Goal: Information Seeking & Learning: Check status

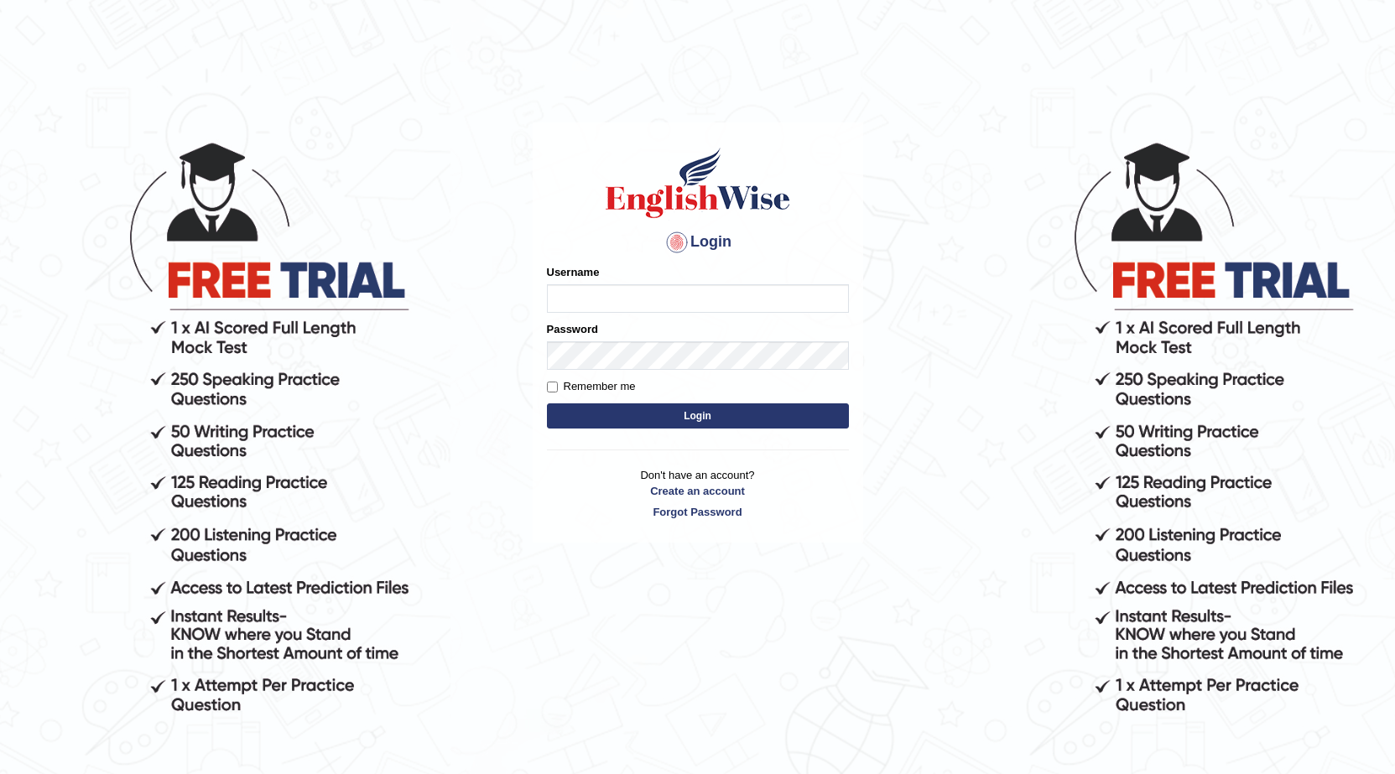
click at [559, 294] on input "Username" at bounding box center [698, 298] width 302 height 29
type input "talwinder123"
click at [663, 412] on button "Login" at bounding box center [698, 416] width 302 height 25
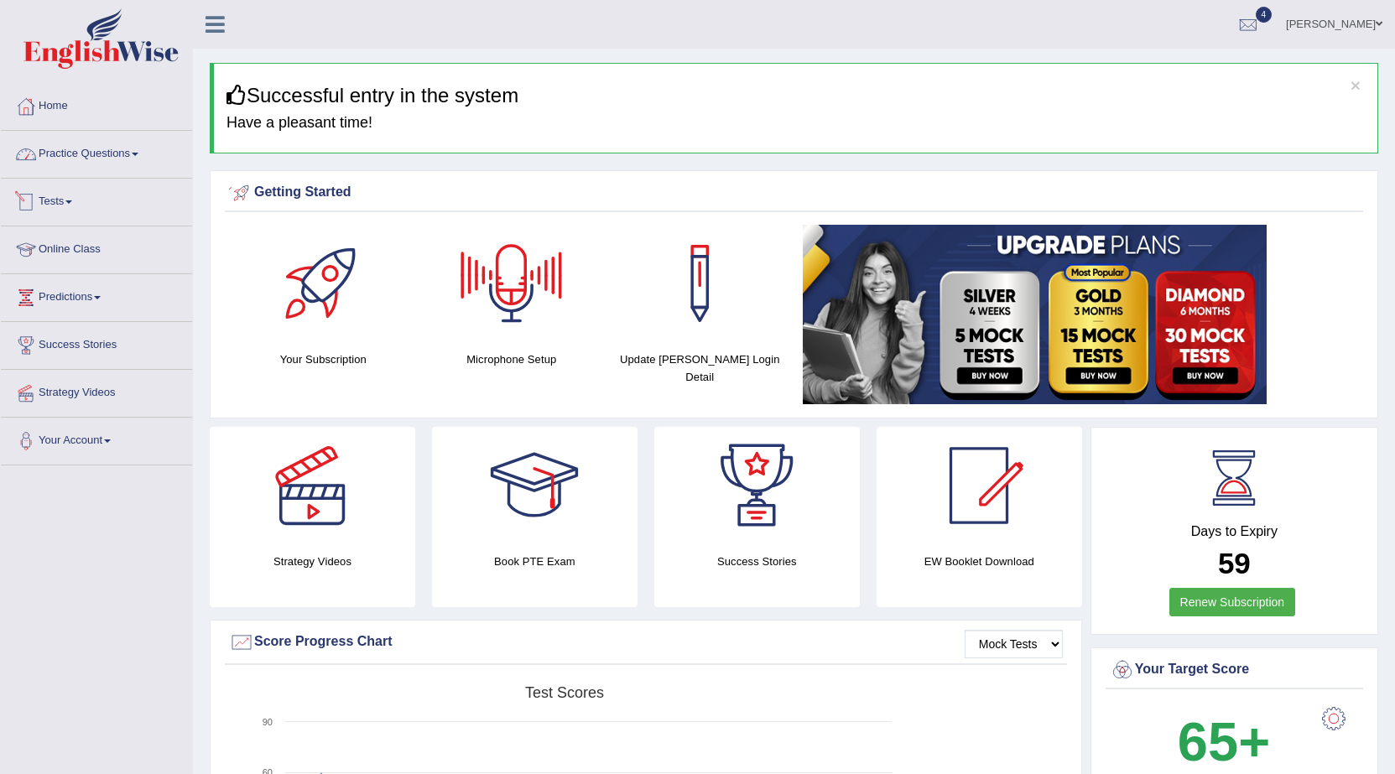
click at [133, 163] on link "Practice Questions" at bounding box center [96, 152] width 191 height 42
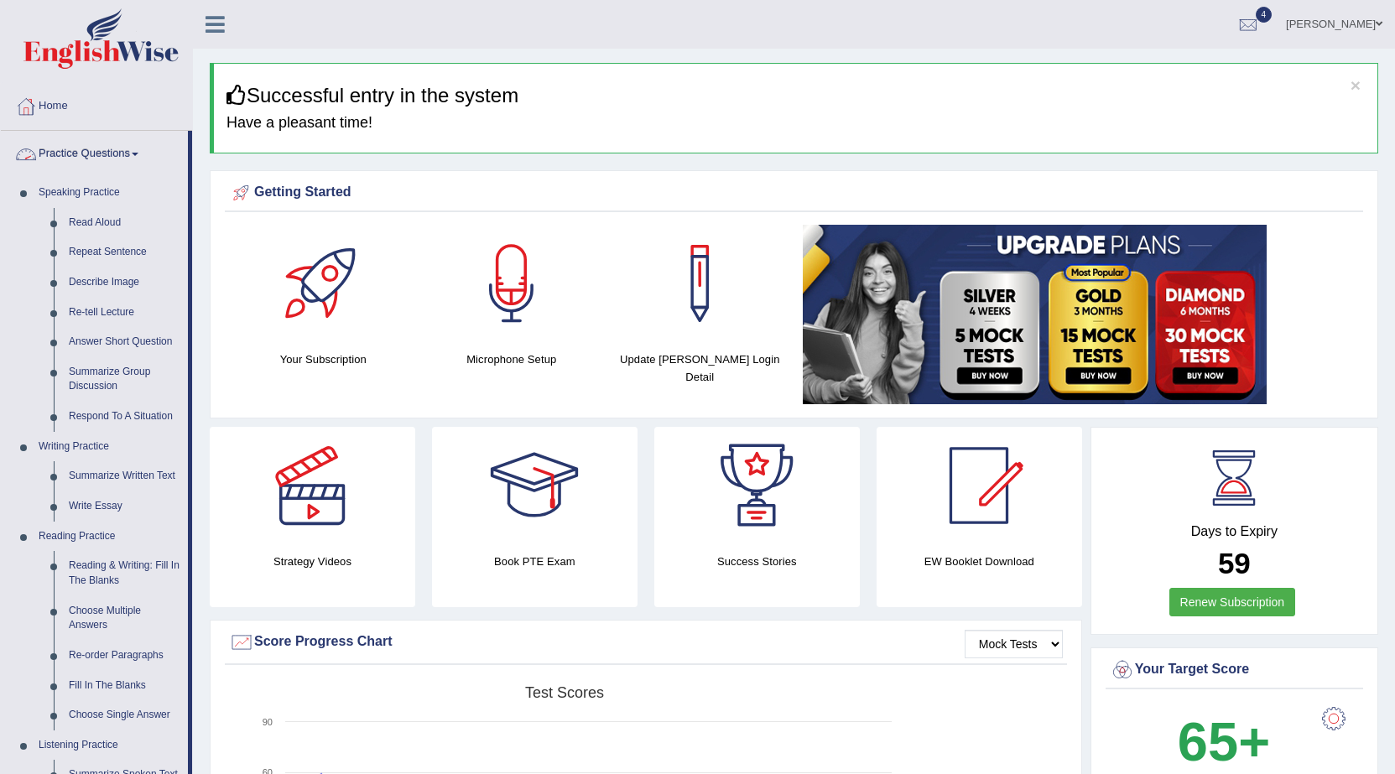
scroll to position [252, 0]
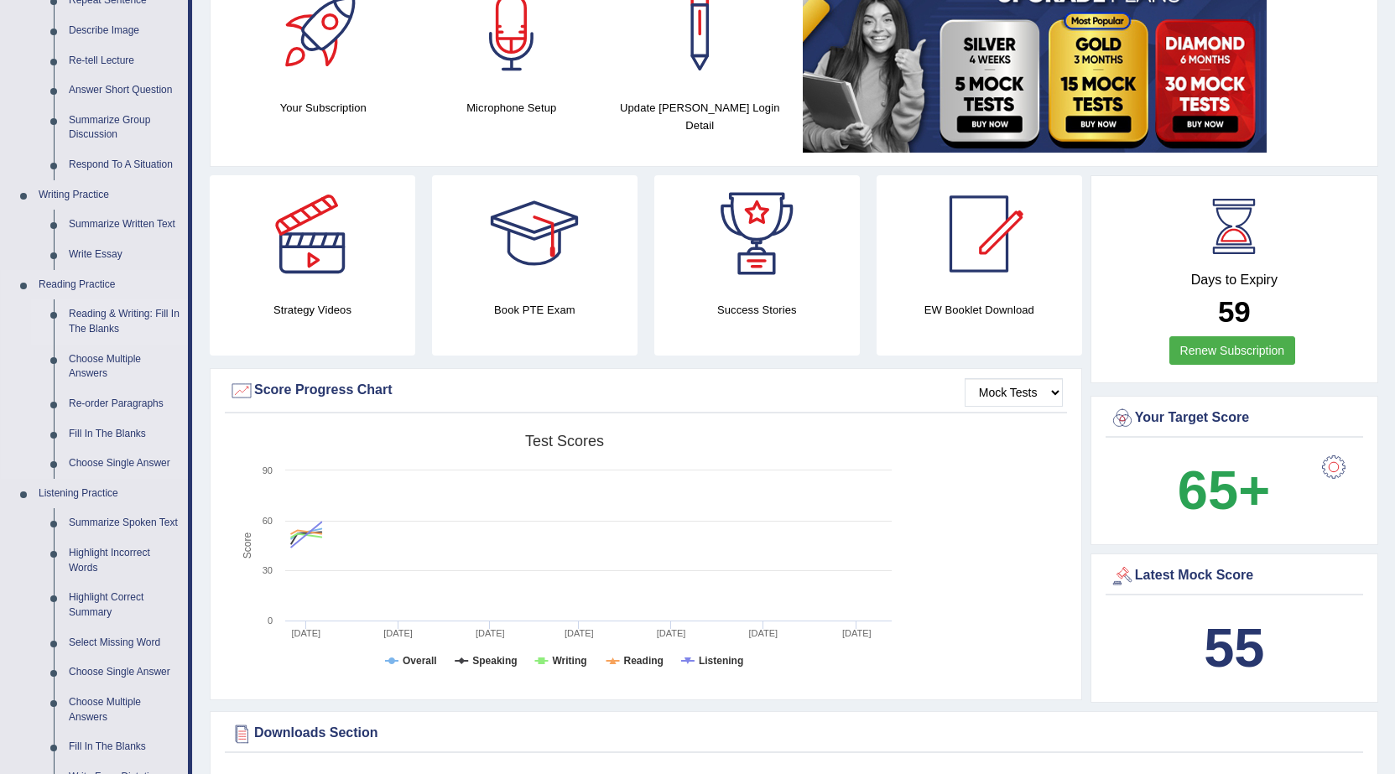
click at [130, 323] on link "Reading & Writing: Fill In The Blanks" at bounding box center [124, 321] width 127 height 44
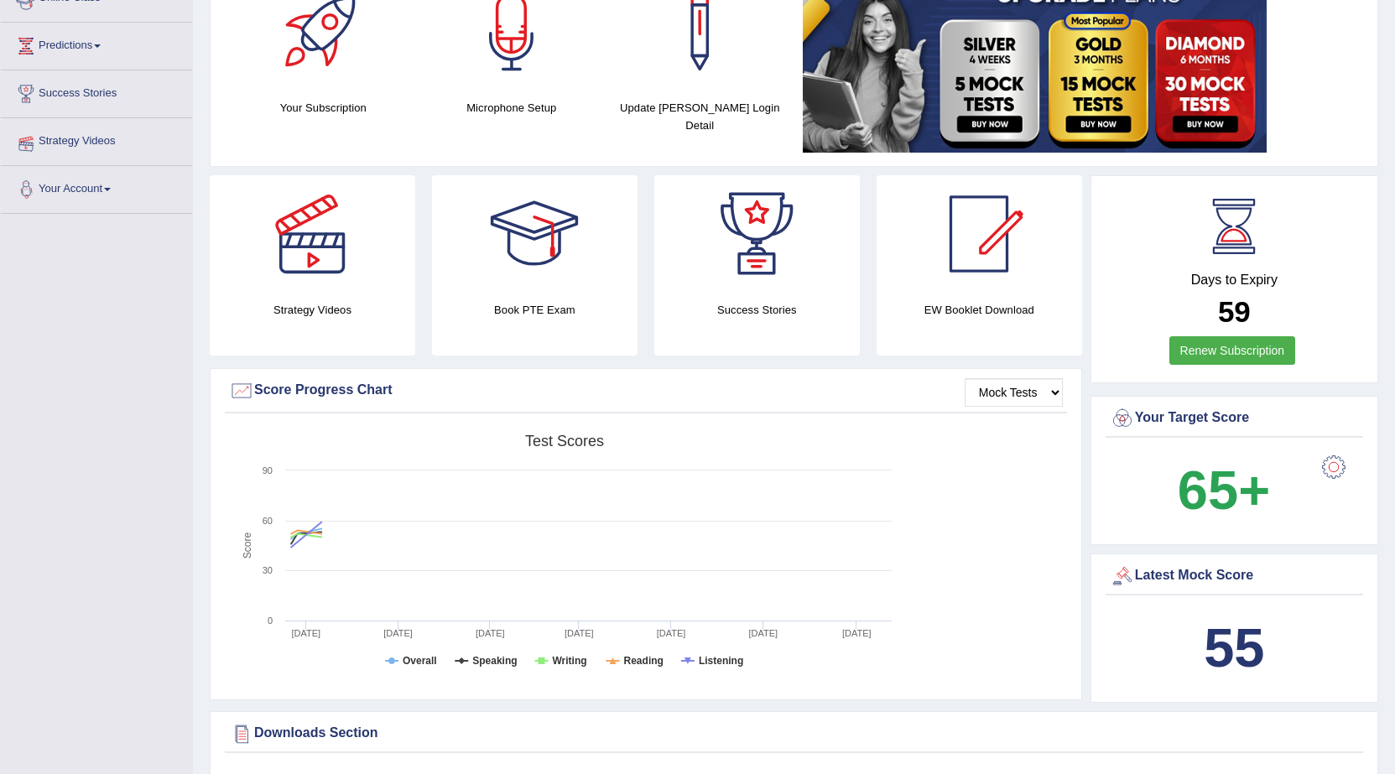
scroll to position [279, 0]
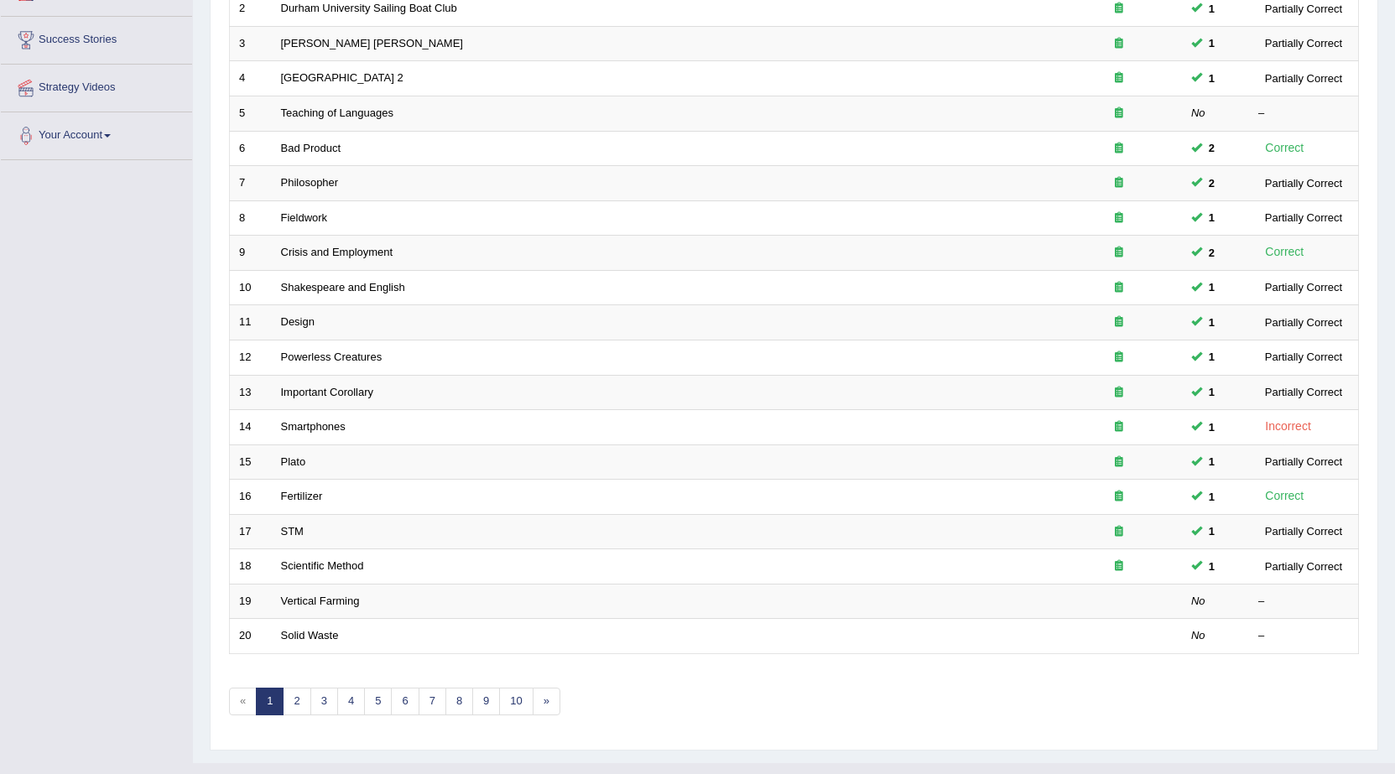
scroll to position [336, 0]
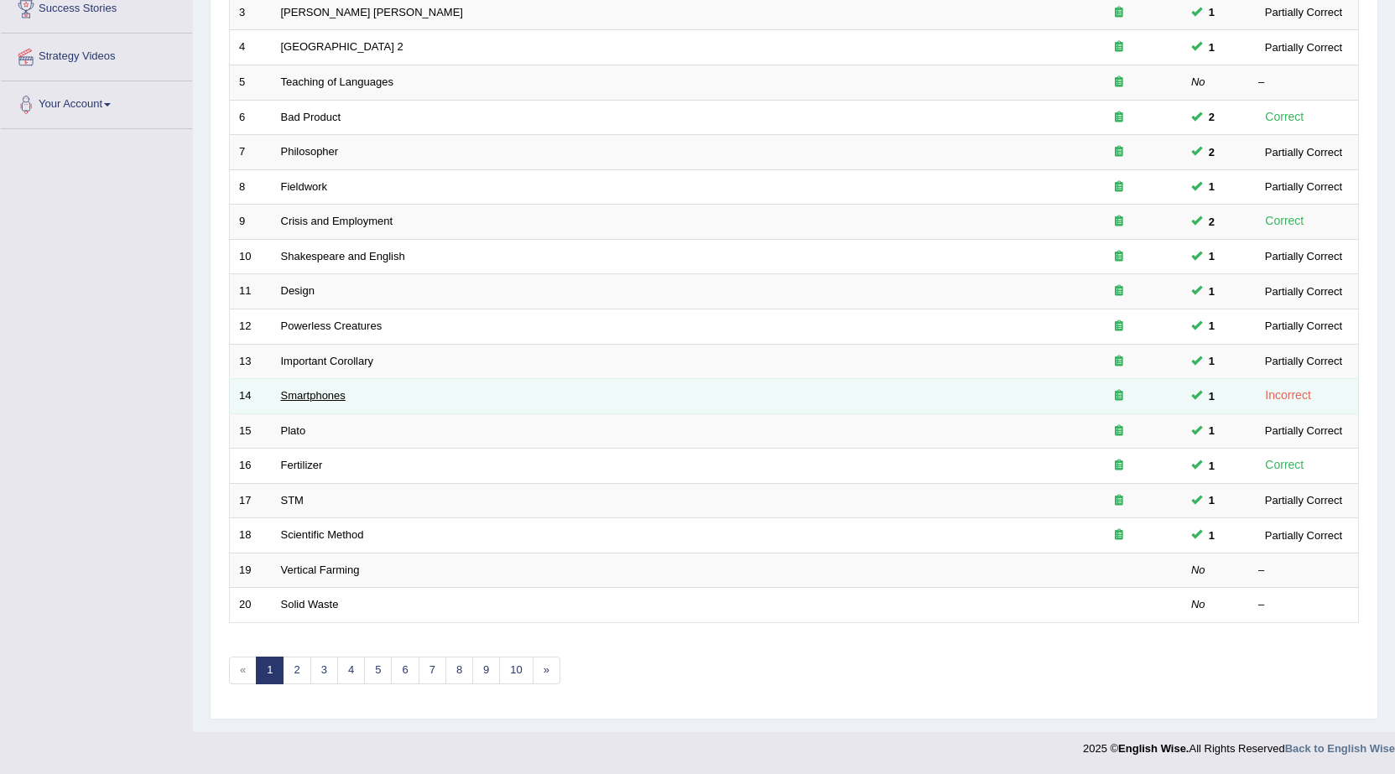
click at [312, 398] on link "Smartphones" at bounding box center [313, 395] width 65 height 13
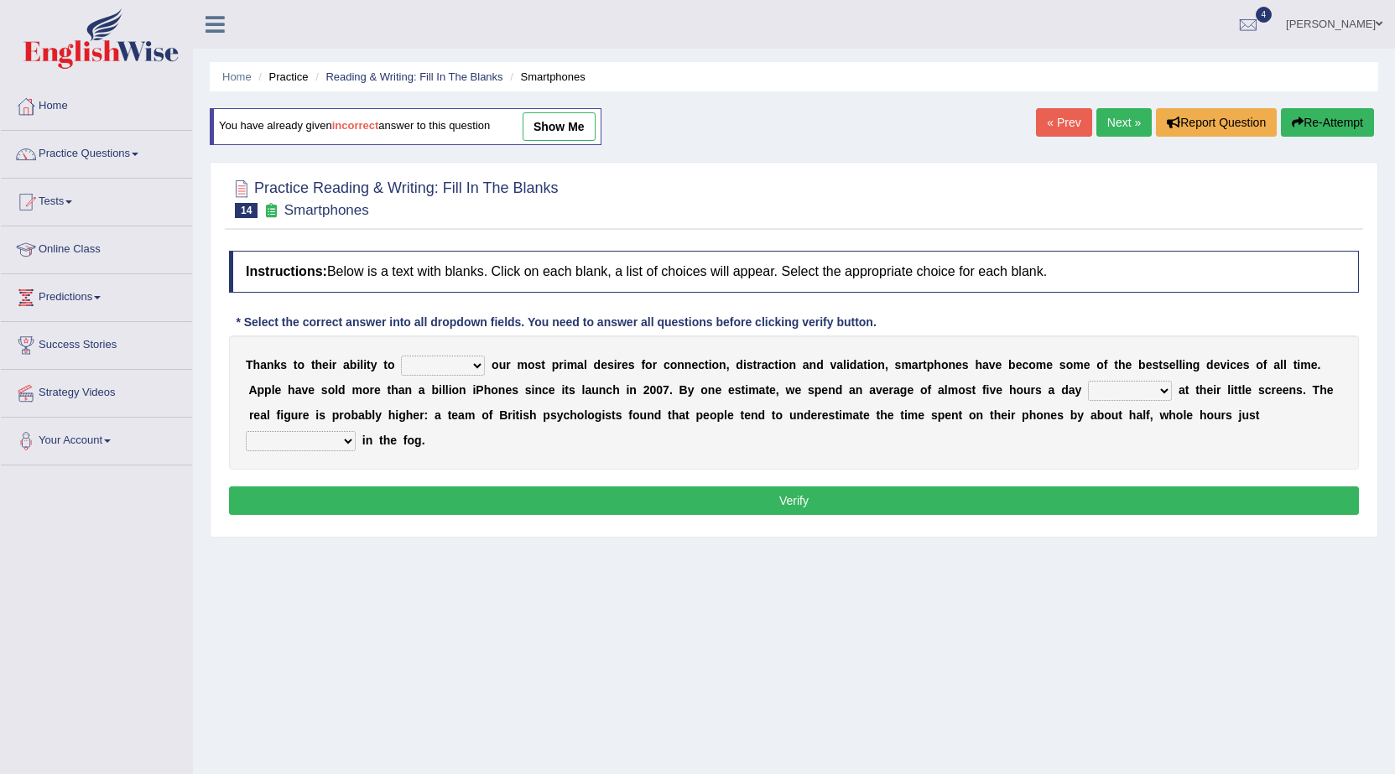
click at [478, 368] on select "hijack describe sharpen conserve" at bounding box center [443, 366] width 84 height 20
select select "conserve"
click at [401, 356] on select "hijack describe sharpen conserve" at bounding box center [443, 366] width 84 height 20
click at [1105, 396] on select "watching waggling snoring staring" at bounding box center [1130, 391] width 84 height 20
select select "staring"
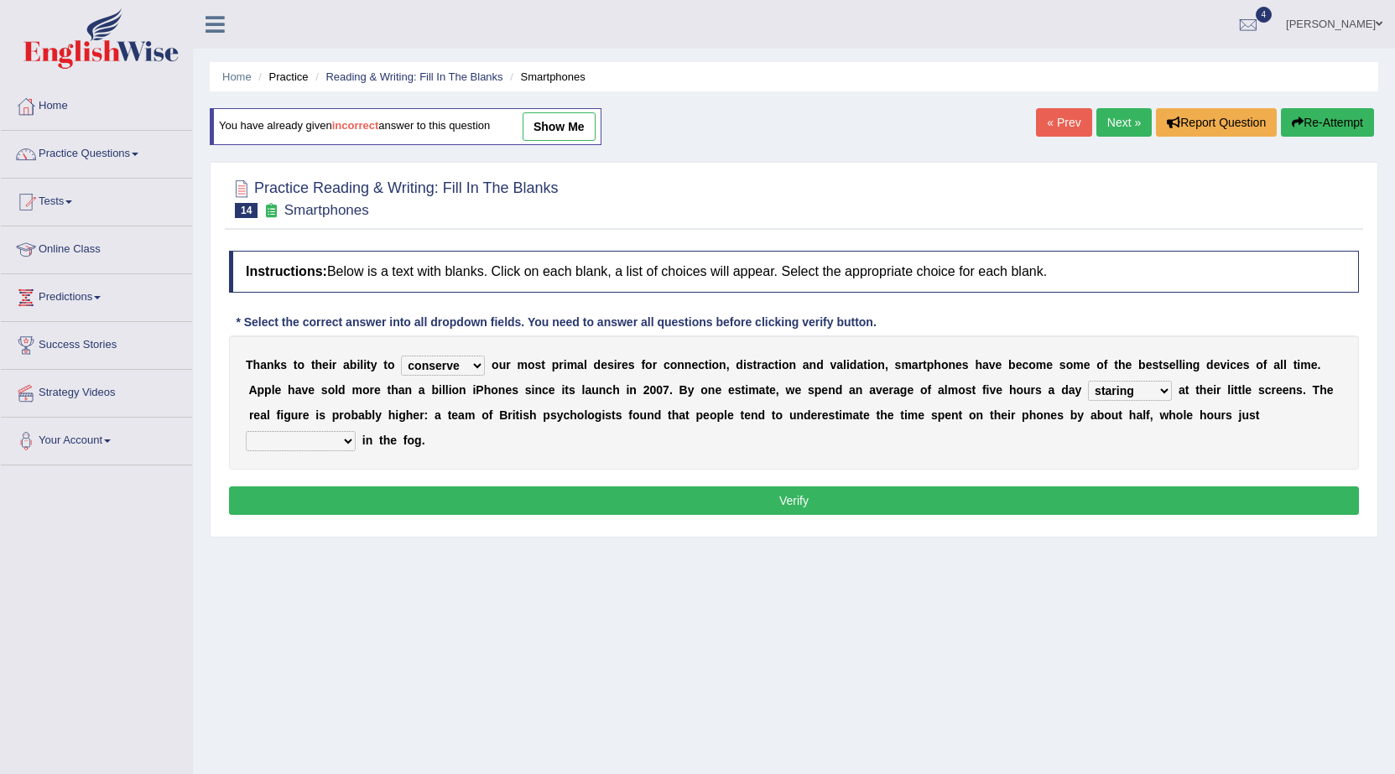
click at [1088, 381] on select "watching waggling snoring staring" at bounding box center [1130, 391] width 84 height 20
click at [338, 448] on select "has evaporated evaporating evaporate evaporates" at bounding box center [301, 441] width 110 height 20
select select "evaporating"
click at [246, 431] on select "has evaporated evaporating evaporate evaporates" at bounding box center [301, 441] width 110 height 20
click at [345, 495] on button "Verify" at bounding box center [794, 501] width 1130 height 29
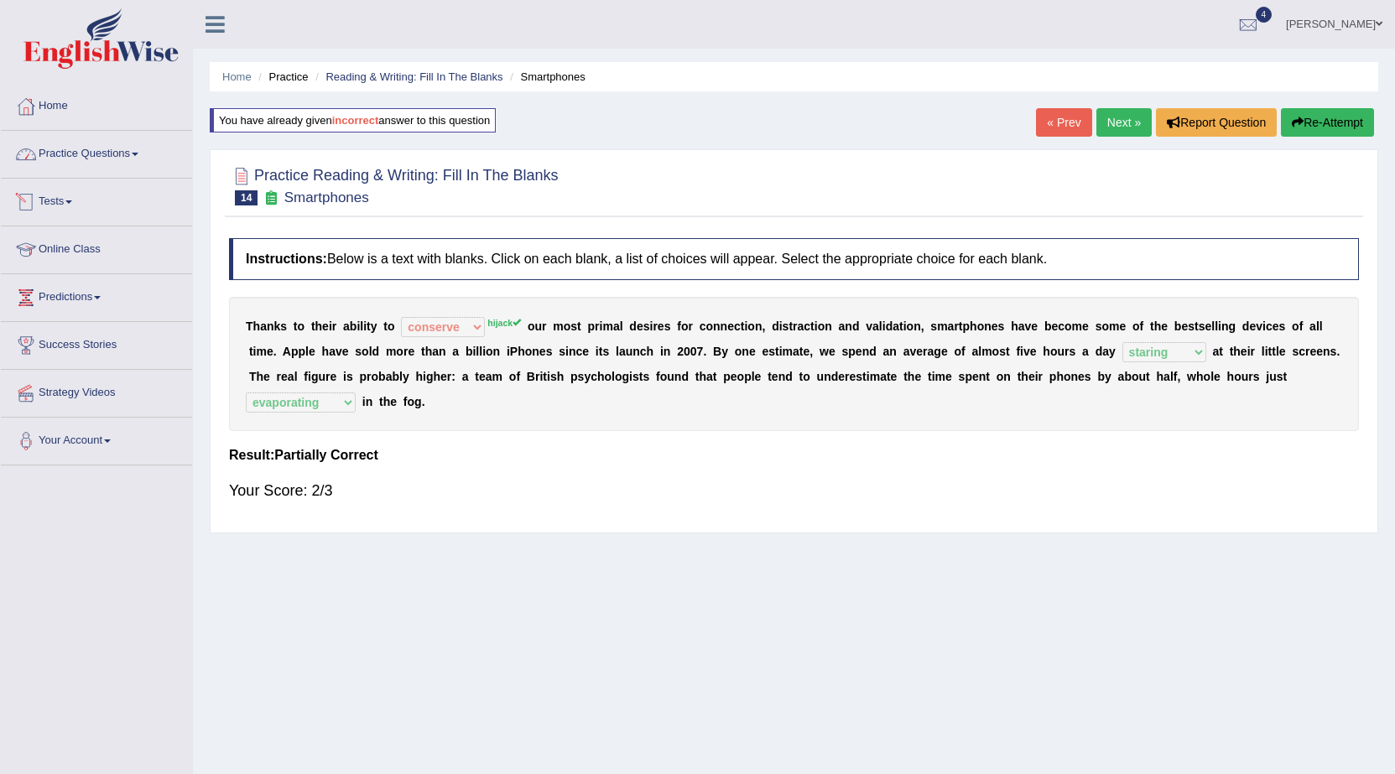
click at [142, 146] on link "Practice Questions" at bounding box center [96, 152] width 191 height 42
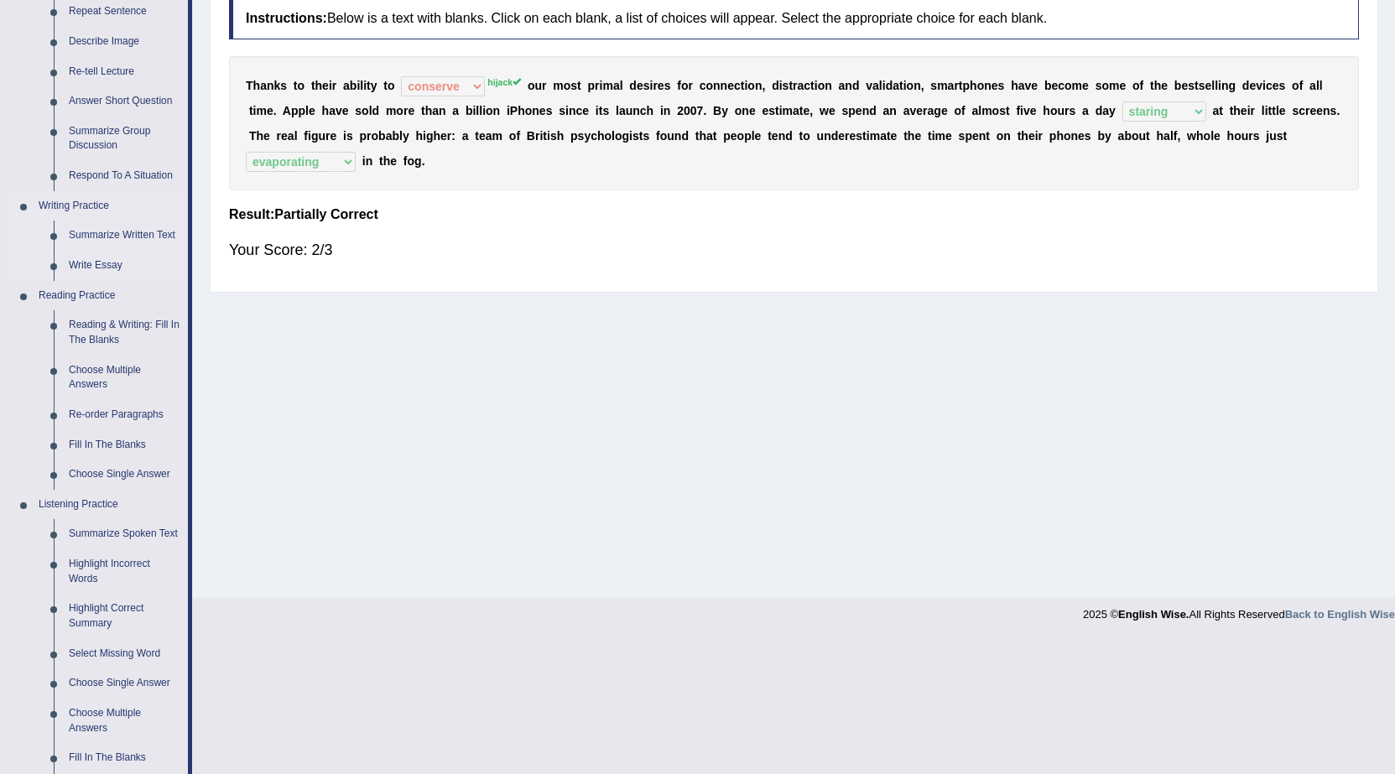
scroll to position [252, 0]
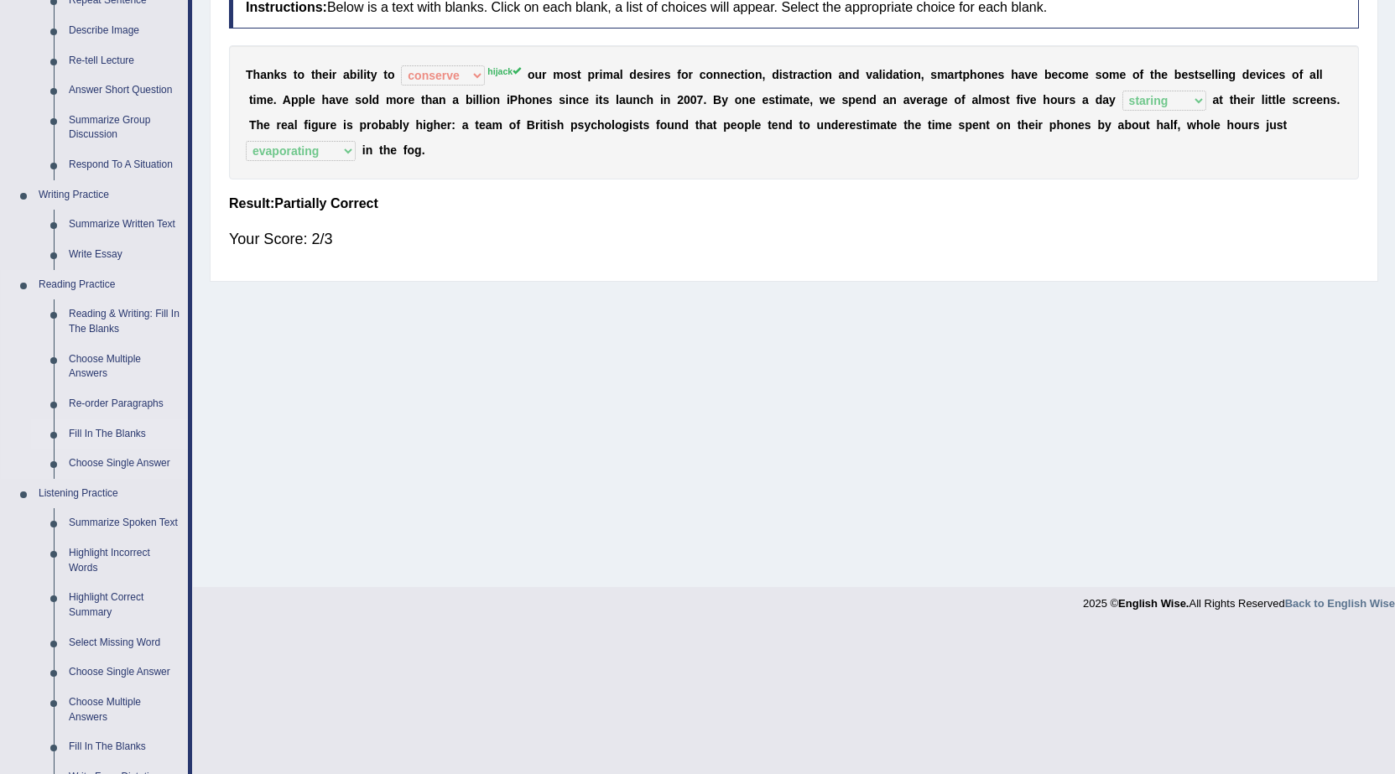
click at [135, 425] on link "Fill In The Blanks" at bounding box center [124, 434] width 127 height 30
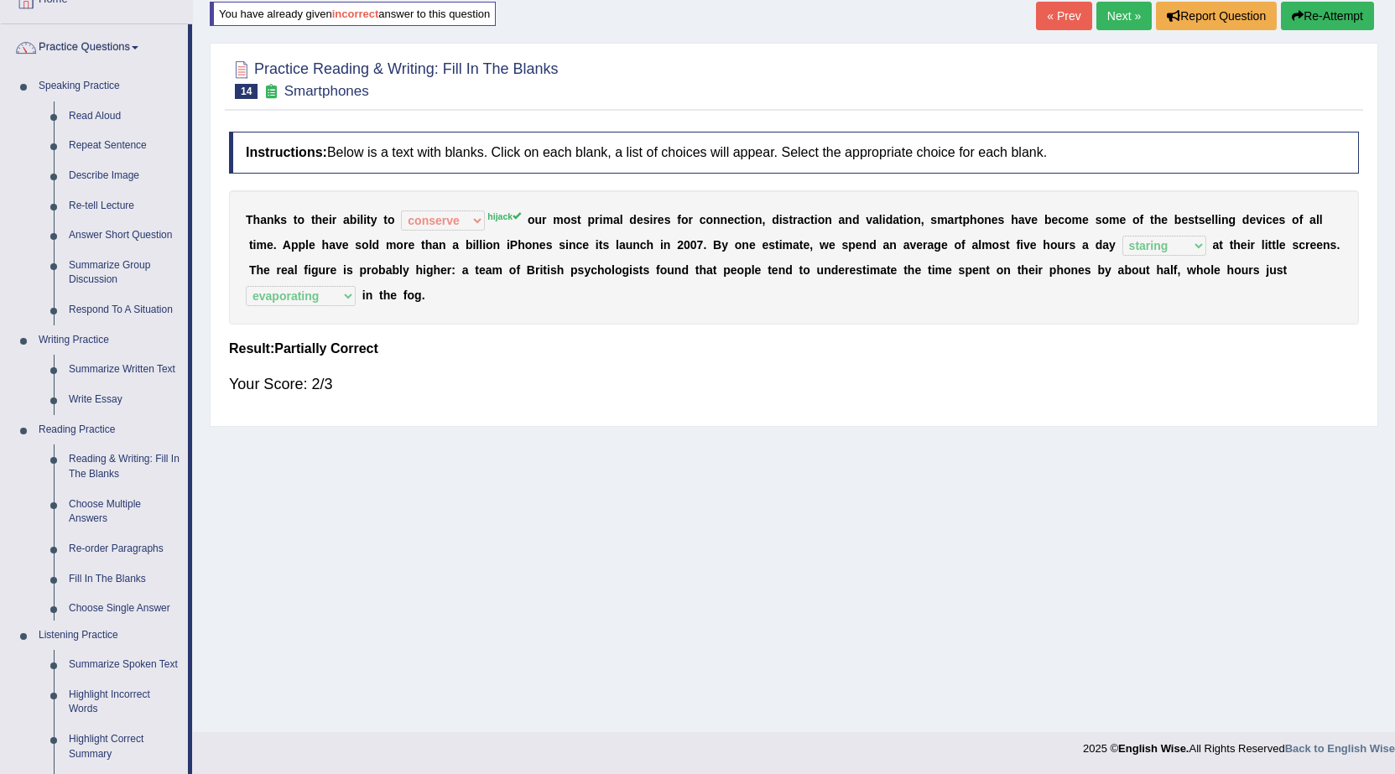
scroll to position [116, 0]
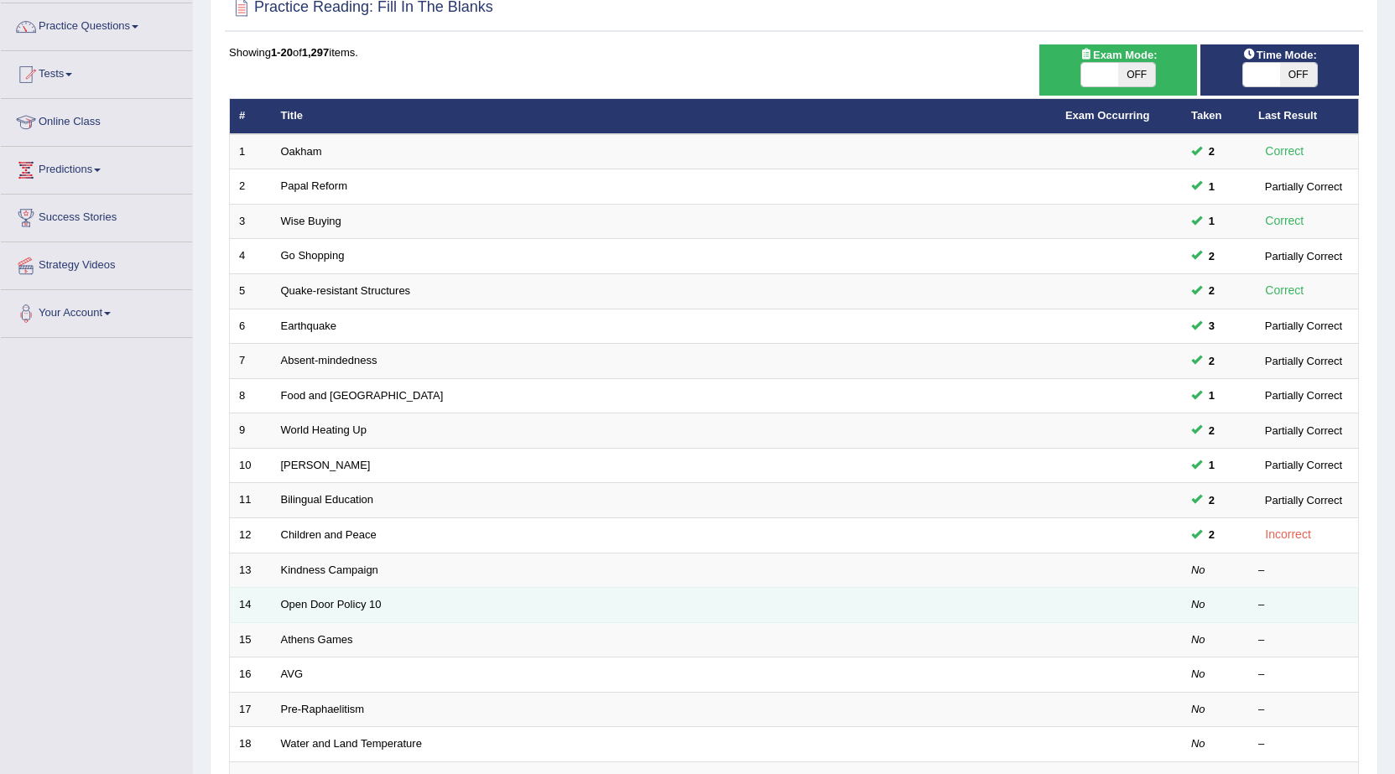
scroll to position [168, 0]
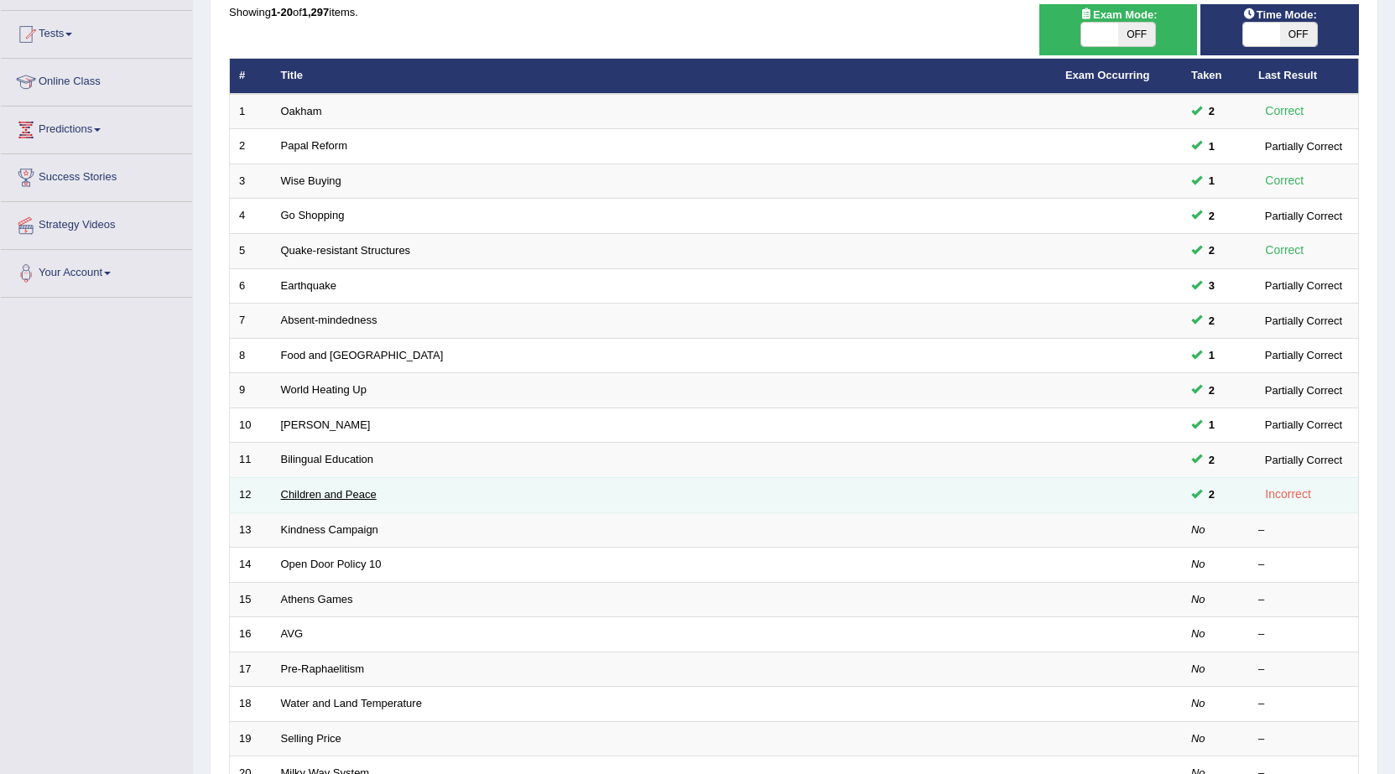
click at [355, 495] on link "Children and Peace" at bounding box center [329, 494] width 96 height 13
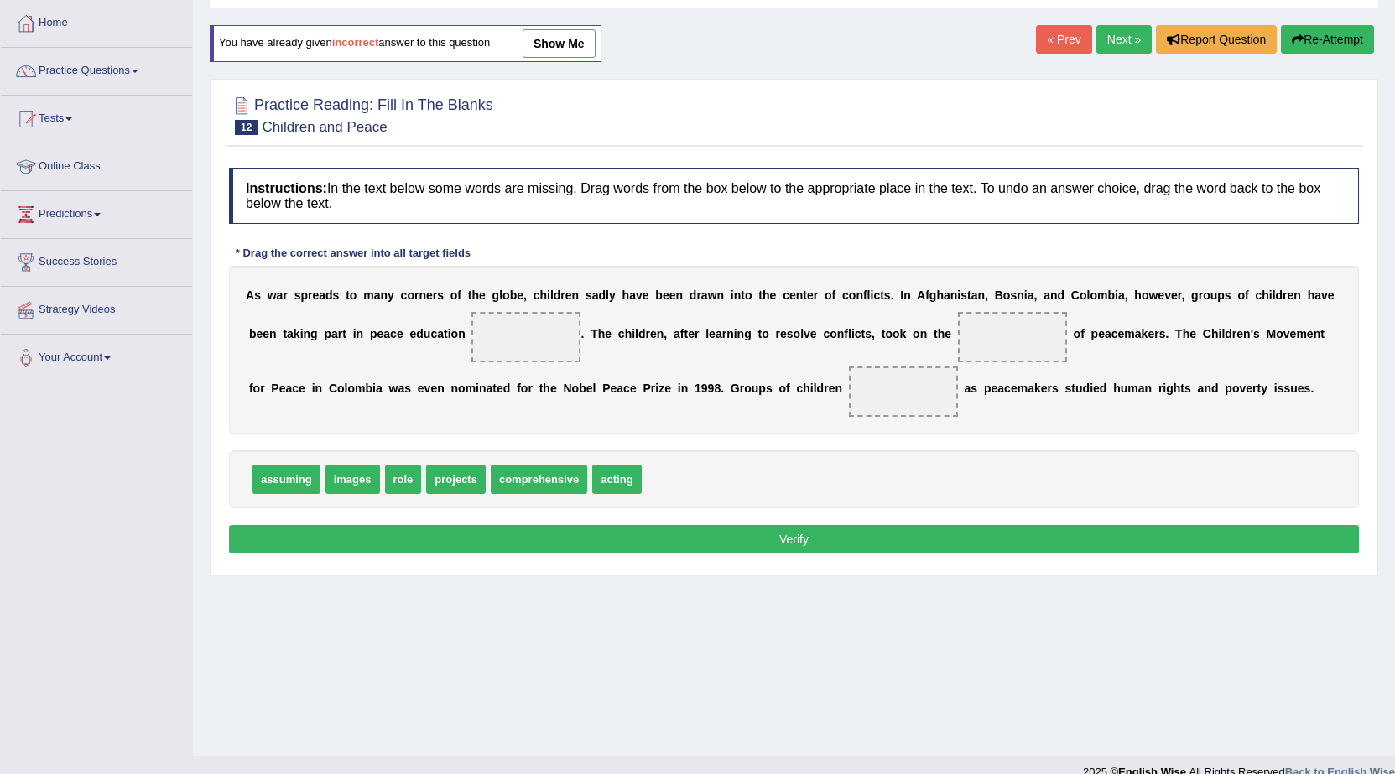
scroll to position [84, 0]
drag, startPoint x: 467, startPoint y: 471, endPoint x: 518, endPoint y: 335, distance: 144.9
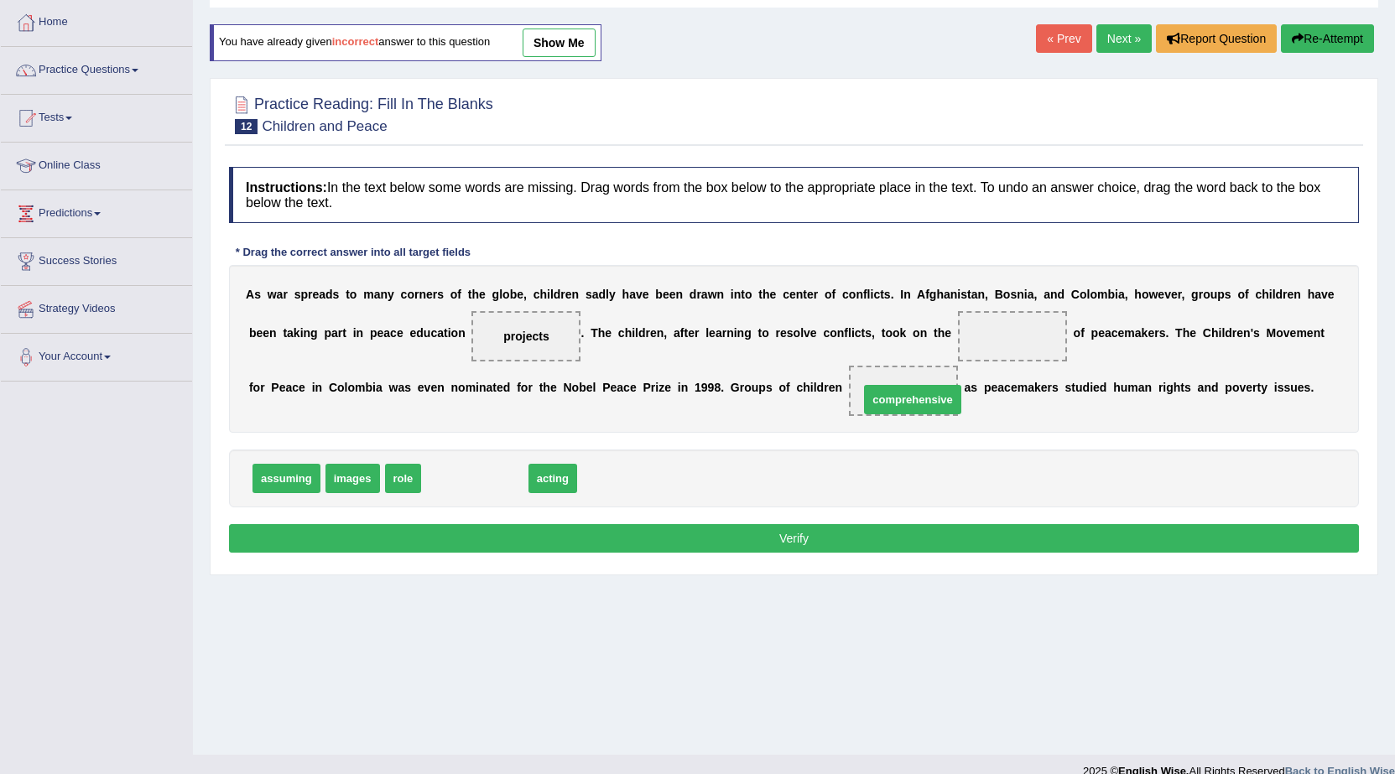
drag, startPoint x: 475, startPoint y: 477, endPoint x: 913, endPoint y: 398, distance: 444.9
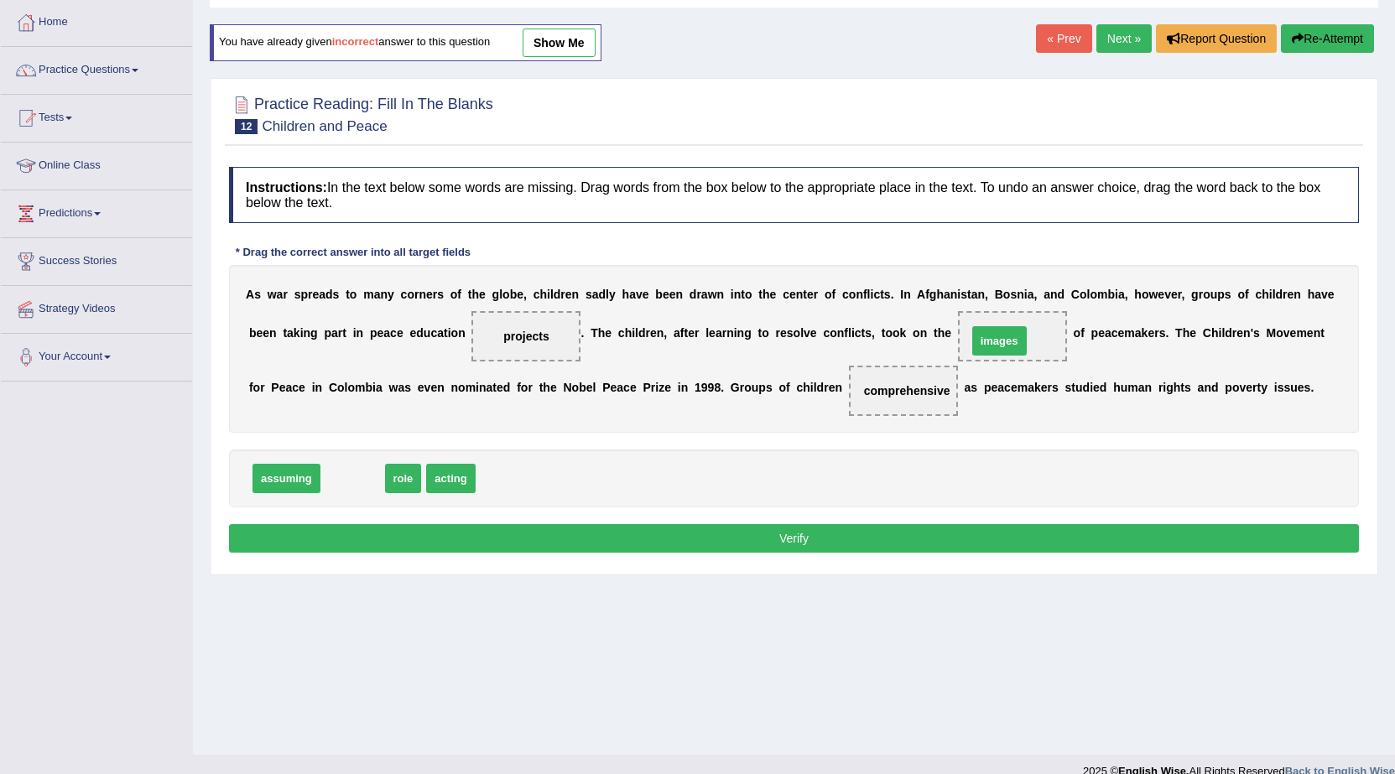
drag, startPoint x: 349, startPoint y: 482, endPoint x: 996, endPoint y: 345, distance: 661.3
click at [629, 528] on button "Verify" at bounding box center [794, 538] width 1130 height 29
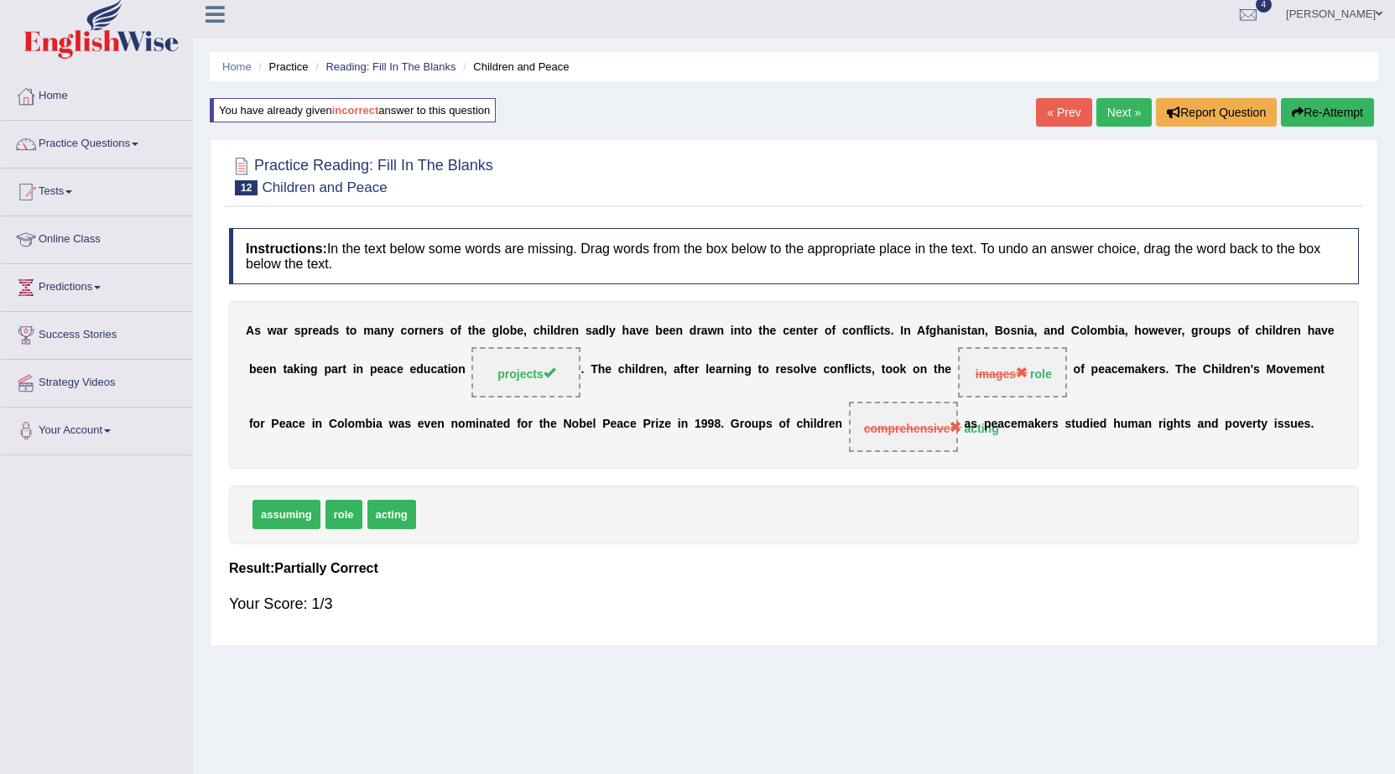
scroll to position [0, 0]
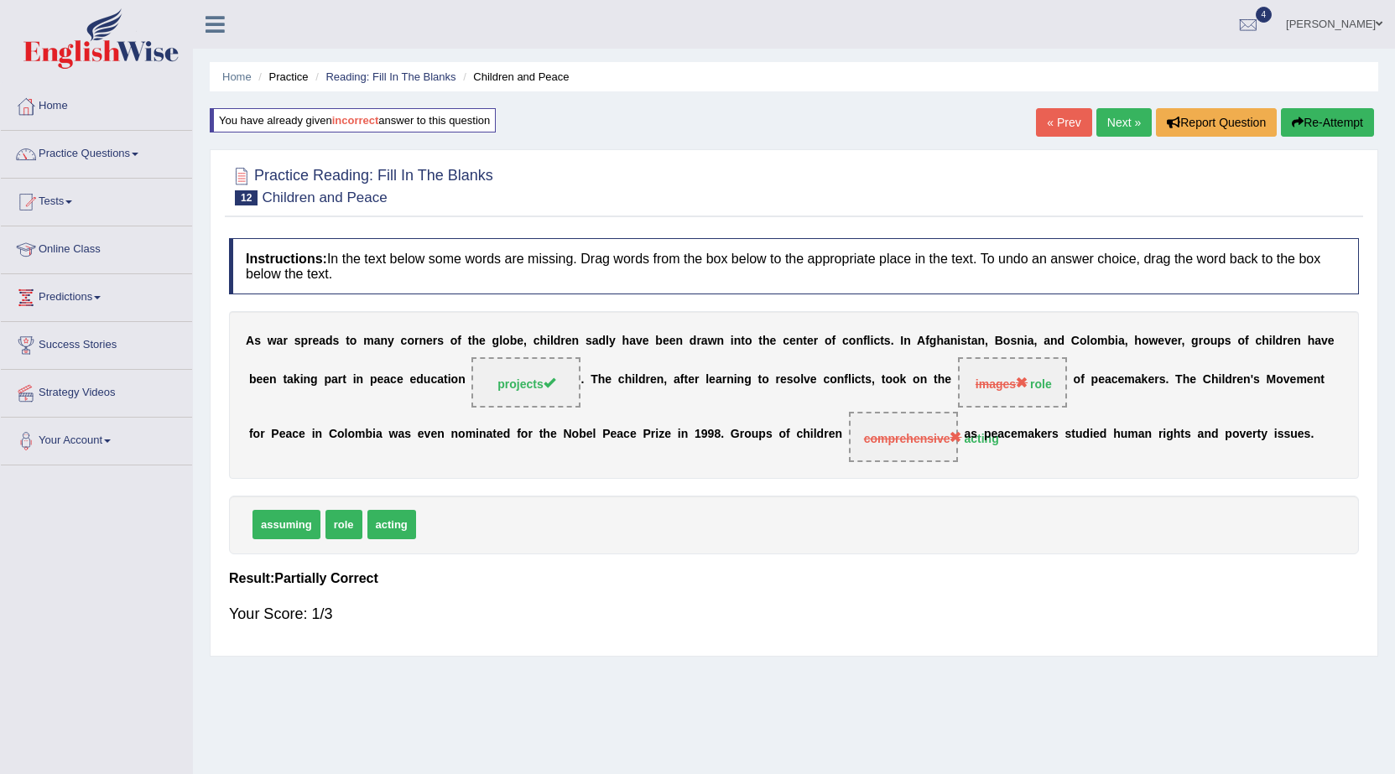
drag, startPoint x: 917, startPoint y: 383, endPoint x: 1008, endPoint y: 385, distance: 91.5
click at [1008, 385] on div "A s w a r s p r e a d s t o m a n y c o r n e r s o f t h e g l o b e , c h i l…" at bounding box center [794, 395] width 1130 height 168
drag, startPoint x: 1008, startPoint y: 385, endPoint x: 1149, endPoint y: 134, distance: 287.7
click at [1039, 367] on span "images role" at bounding box center [1012, 382] width 109 height 50
click at [1120, 136] on link "Next »" at bounding box center [1123, 122] width 55 height 29
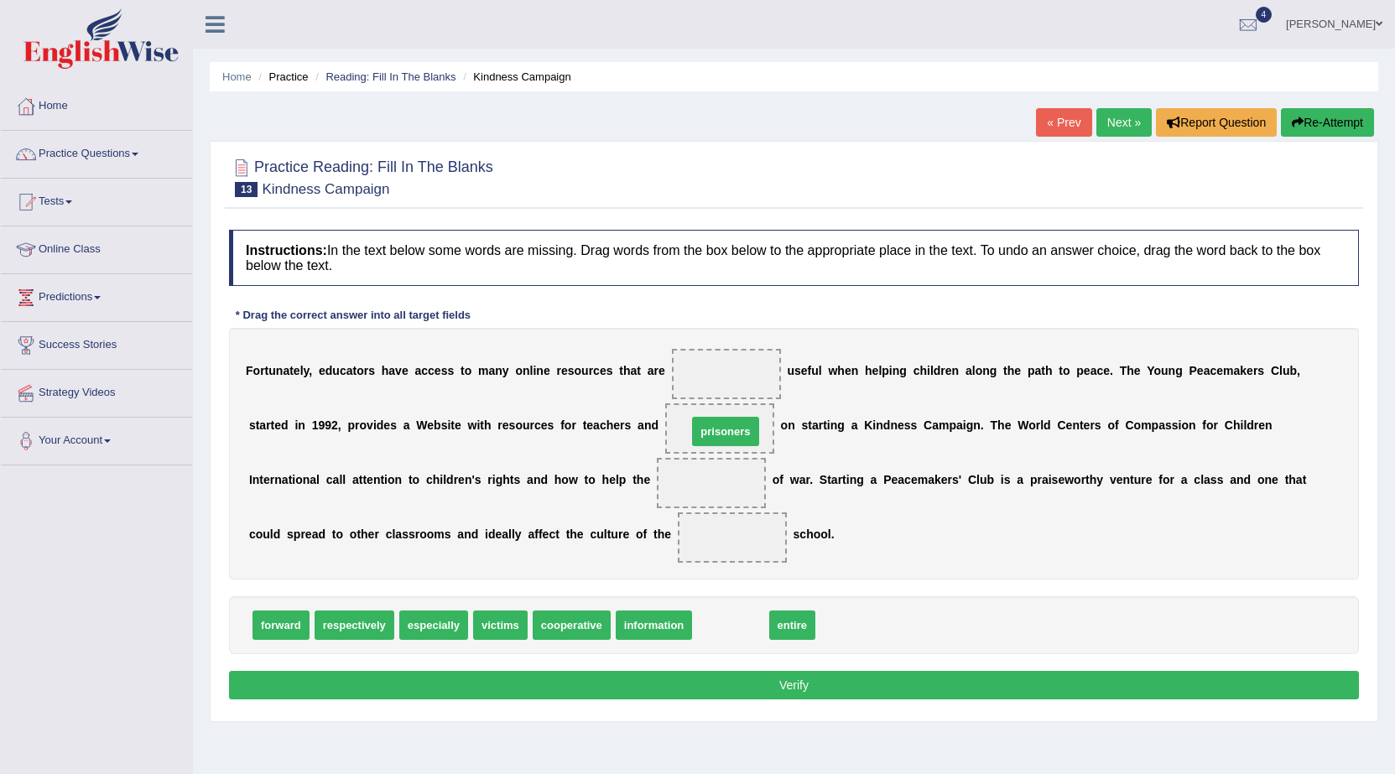
drag, startPoint x: 741, startPoint y: 634, endPoint x: 736, endPoint y: 440, distance: 193.8
drag, startPoint x: 725, startPoint y: 423, endPoint x: 856, endPoint y: 624, distance: 240.1
drag, startPoint x: 509, startPoint y: 640, endPoint x: 290, endPoint y: 669, distance: 220.8
click at [626, 525] on div "Instructions: In the text below some words are missing. Drag words from the box…" at bounding box center [794, 467] width 1138 height 492
drag, startPoint x: 494, startPoint y: 625, endPoint x: 682, endPoint y: 429, distance: 271.7
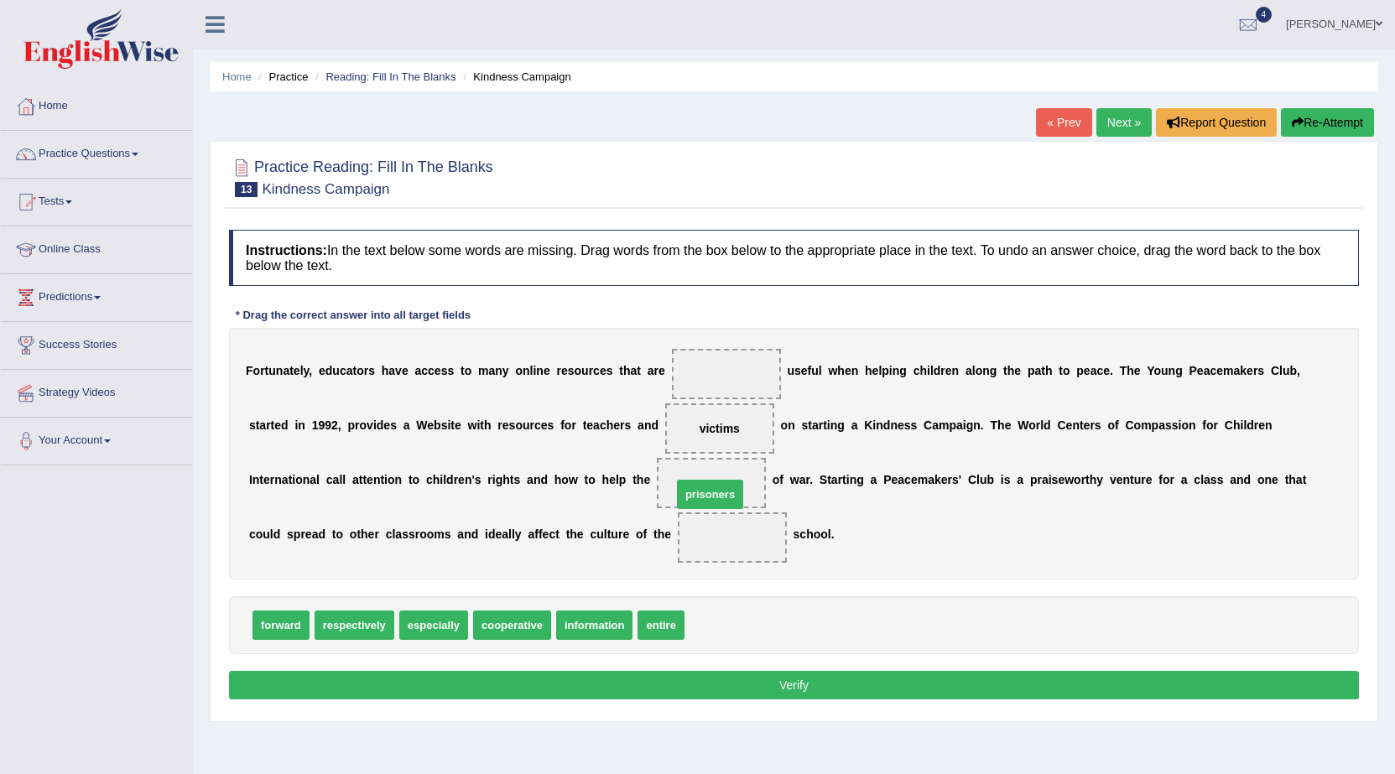
drag, startPoint x: 730, startPoint y: 618, endPoint x: 717, endPoint y: 487, distance: 131.5
drag, startPoint x: 658, startPoint y: 632, endPoint x: 726, endPoint y: 548, distance: 108.5
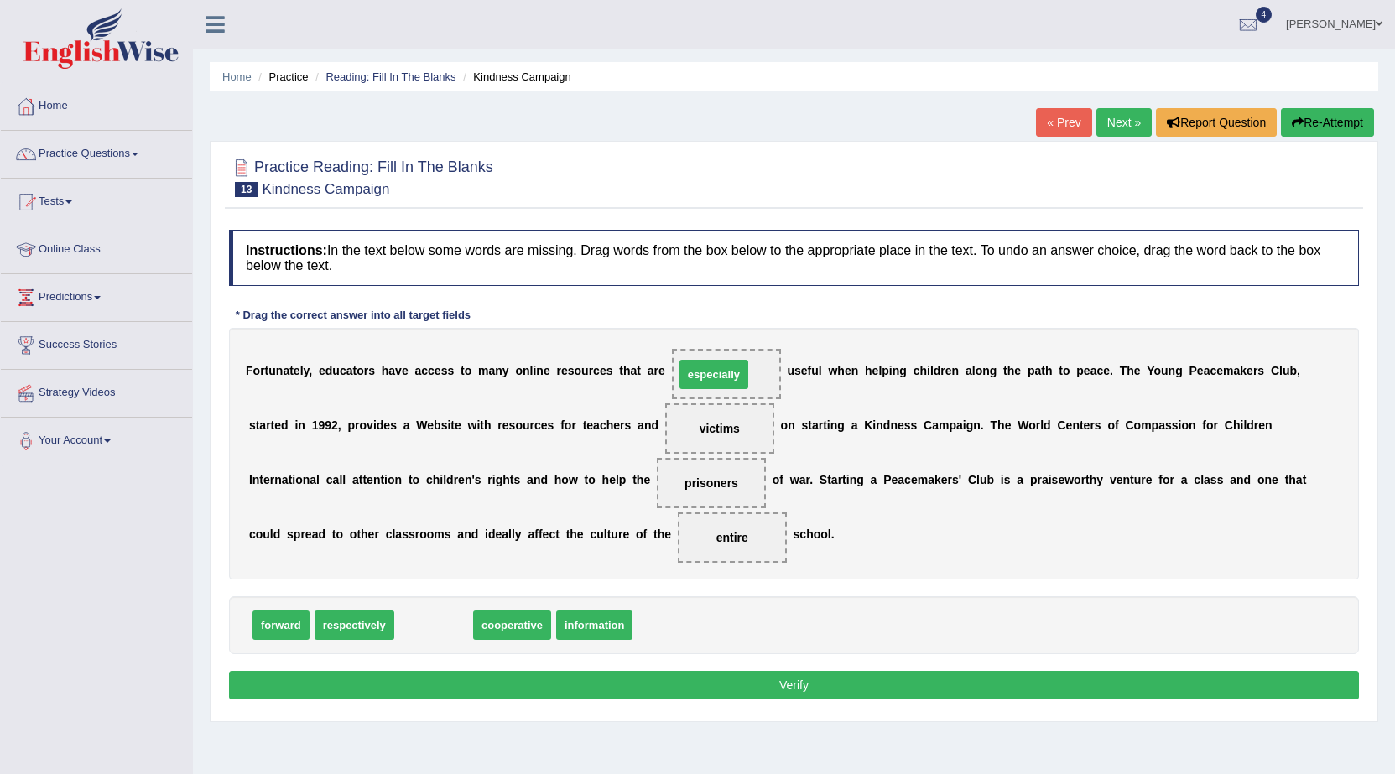
drag, startPoint x: 441, startPoint y: 624, endPoint x: 721, endPoint y: 373, distance: 376.1
click at [727, 685] on button "Verify" at bounding box center [794, 685] width 1130 height 29
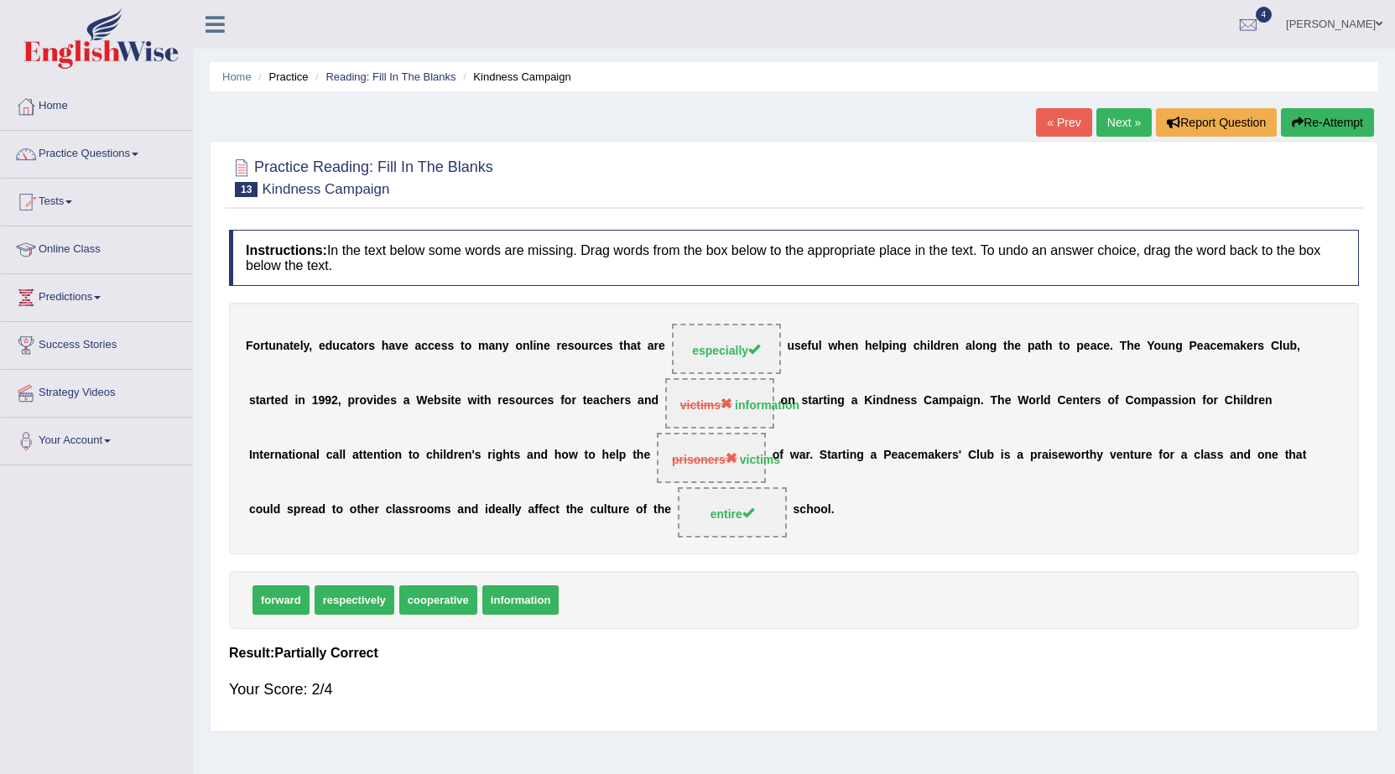
drag, startPoint x: 751, startPoint y: 515, endPoint x: 757, endPoint y: 450, distance: 65.7
click at [757, 450] on div "F o r t u n a t e l y , e d u c a t o r s h a v e a c c e s s t o m a n y o n l…" at bounding box center [794, 429] width 1130 height 252
click at [730, 471] on span "prisoners victims" at bounding box center [711, 458] width 109 height 50
click at [1123, 123] on link "Next »" at bounding box center [1123, 122] width 55 height 29
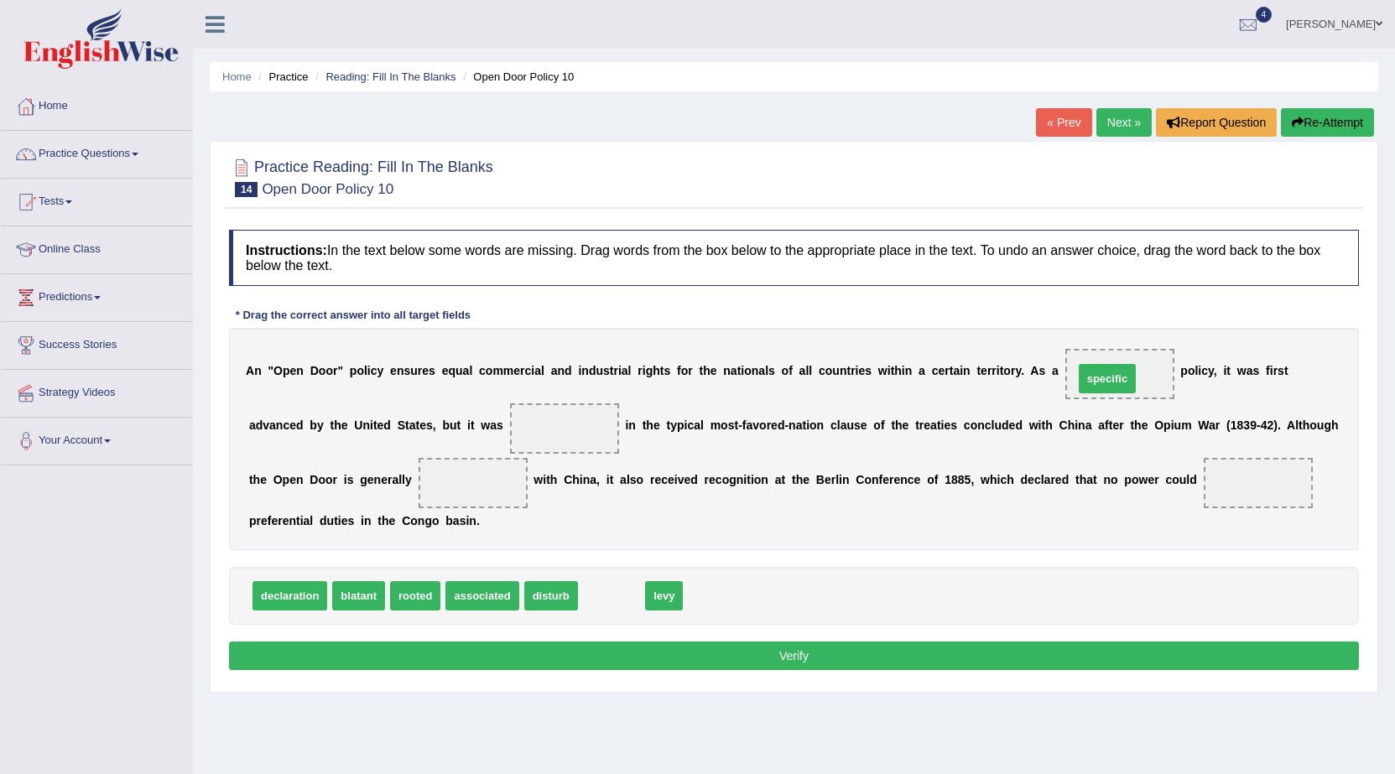
drag, startPoint x: 614, startPoint y: 587, endPoint x: 1110, endPoint y: 370, distance: 541.3
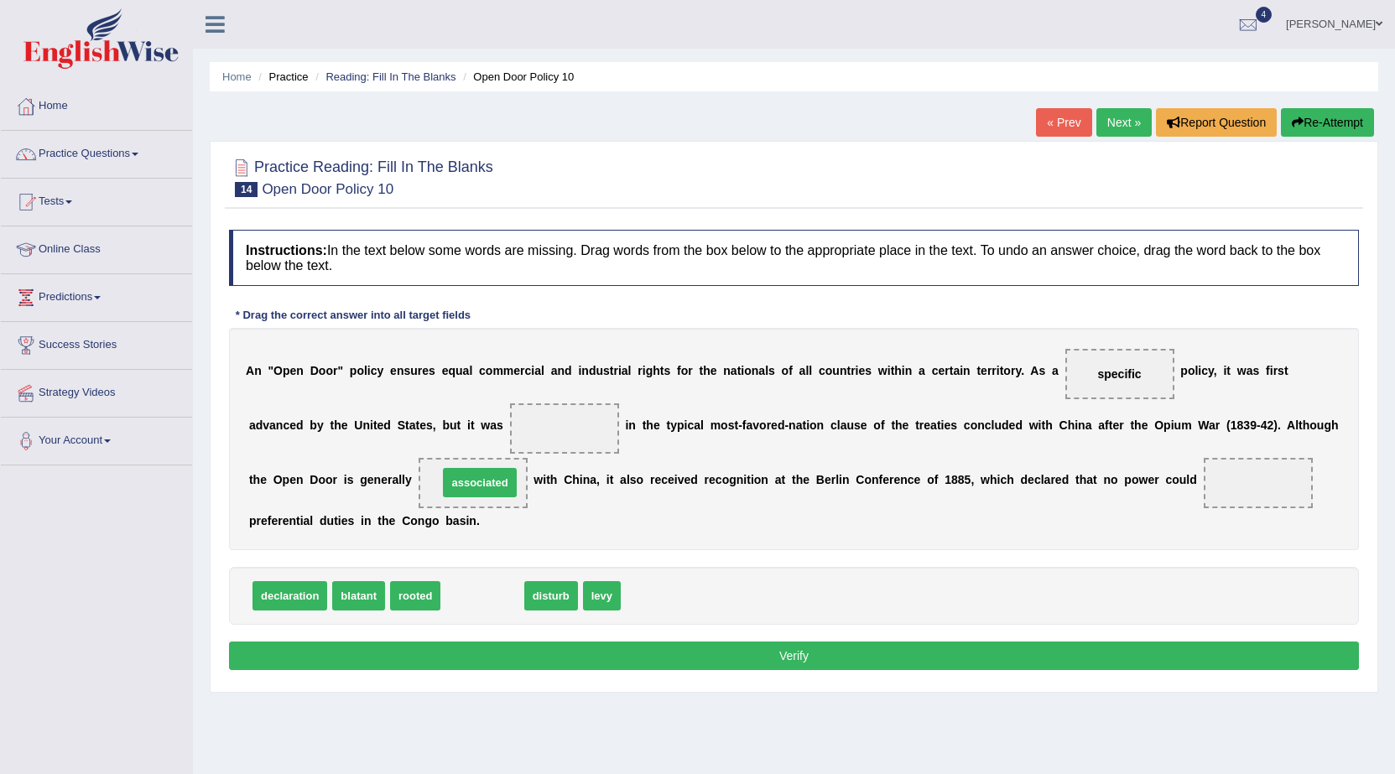
drag, startPoint x: 483, startPoint y: 595, endPoint x: 481, endPoint y: 482, distance: 113.3
drag, startPoint x: 462, startPoint y: 476, endPoint x: 591, endPoint y: 590, distance: 171.8
drag, startPoint x: 440, startPoint y: 592, endPoint x: 461, endPoint y: 543, distance: 53.4
click at [508, 434] on div "Instructions: In the text below some words are missing. Drag words from the box…" at bounding box center [794, 452] width 1138 height 462
drag, startPoint x: 393, startPoint y: 587, endPoint x: 451, endPoint y: 465, distance: 135.8
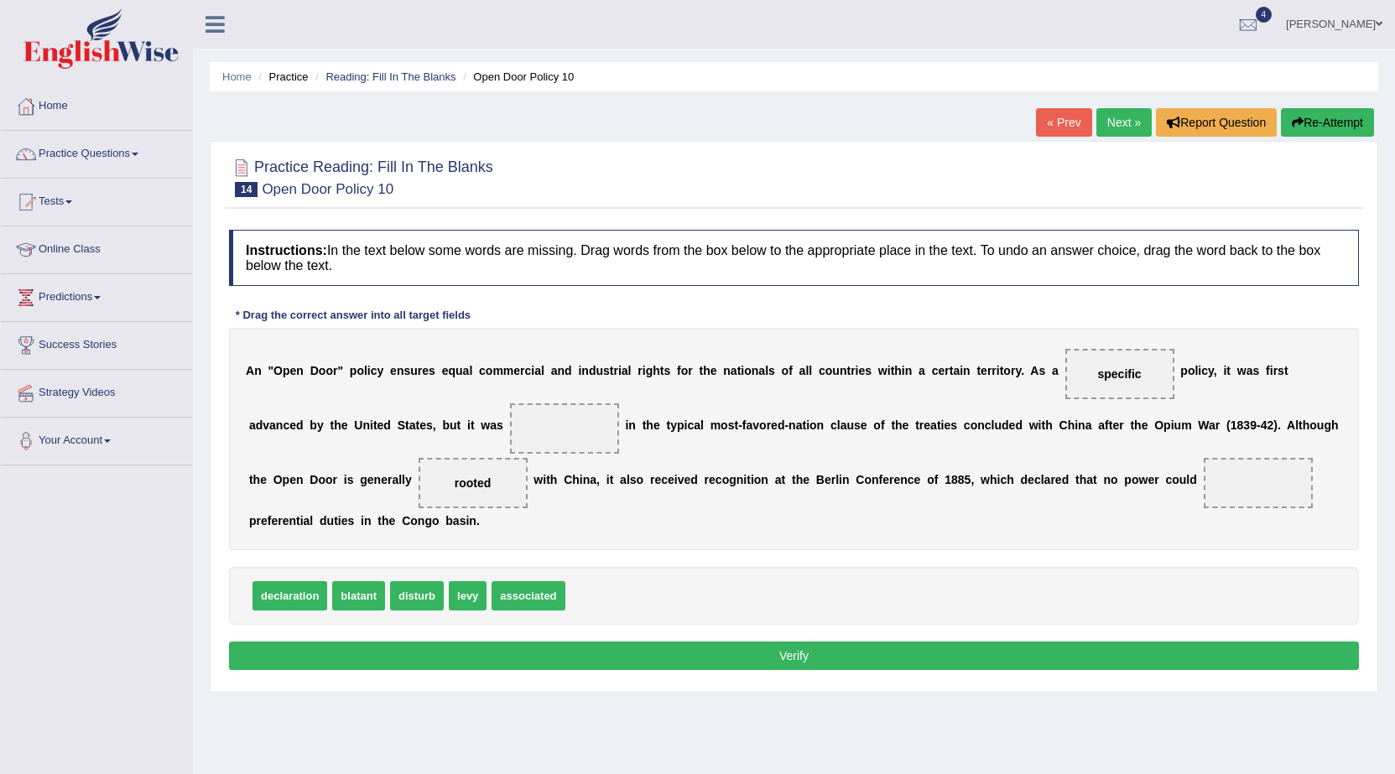
drag, startPoint x: 450, startPoint y: 484, endPoint x: 618, endPoint y: 601, distance: 204.3
click at [618, 601] on div "Instructions: In the text below some words are missing. Drag words from the box…" at bounding box center [794, 452] width 1138 height 462
drag, startPoint x: 482, startPoint y: 482, endPoint x: 659, endPoint y: 597, distance: 211.0
drag, startPoint x: 602, startPoint y: 596, endPoint x: 594, endPoint y: 433, distance: 163.0
drag, startPoint x: 515, startPoint y: 591, endPoint x: 457, endPoint y: 496, distance: 111.1
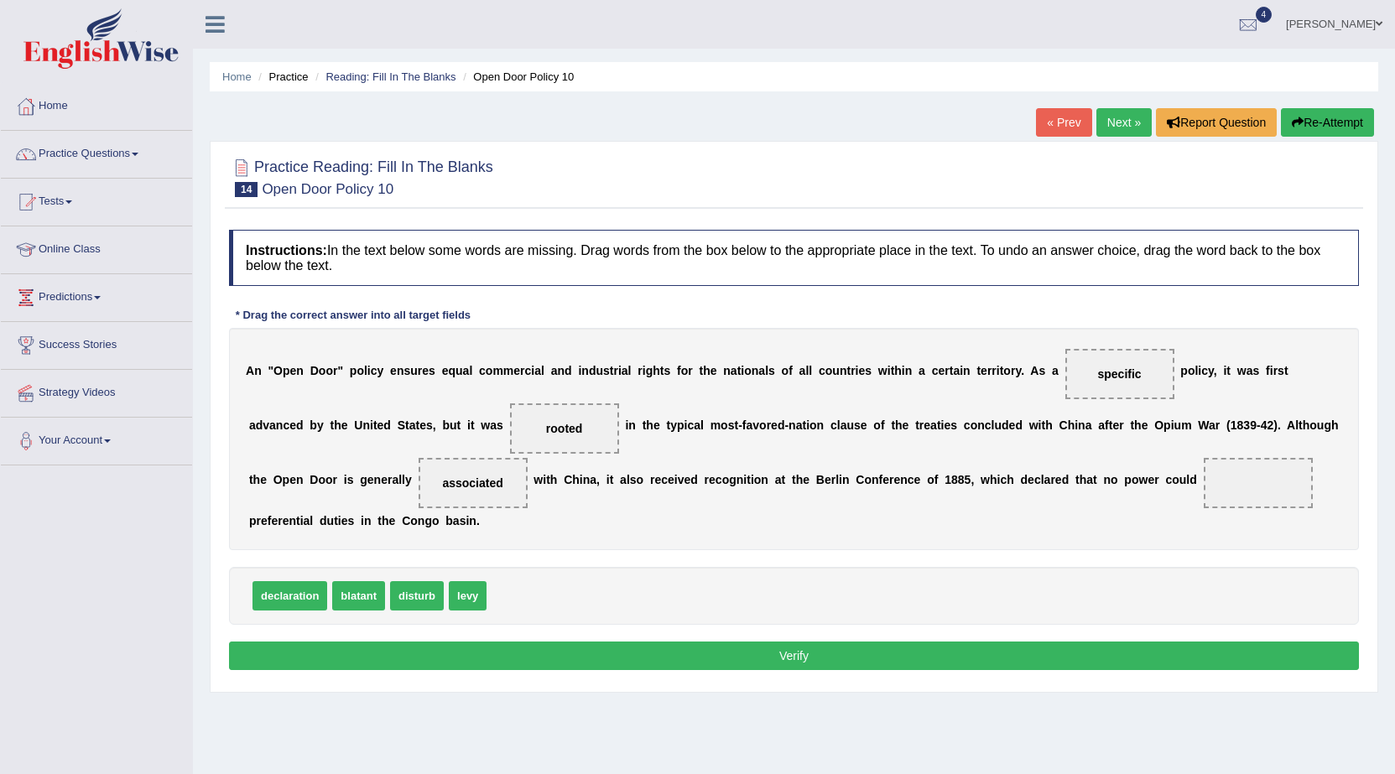
drag, startPoint x: 389, startPoint y: 596, endPoint x: 738, endPoint y: 621, distance: 349.8
click at [1161, 606] on div "declaration blatant disturb levy" at bounding box center [794, 596] width 1130 height 58
drag, startPoint x: 339, startPoint y: 594, endPoint x: 1214, endPoint y: 470, distance: 883.7
click at [1168, 660] on button "Verify" at bounding box center [794, 656] width 1130 height 29
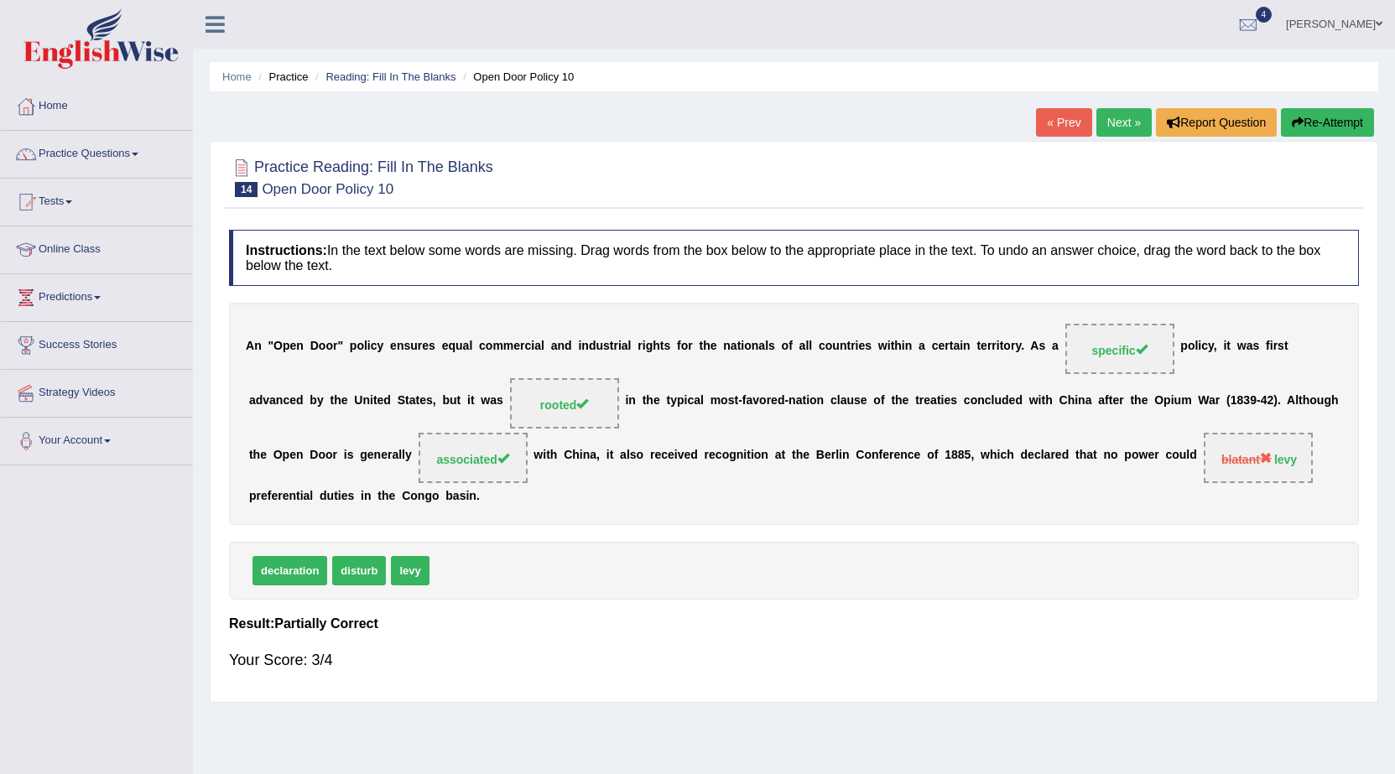
click at [1129, 127] on link "Next »" at bounding box center [1123, 122] width 55 height 29
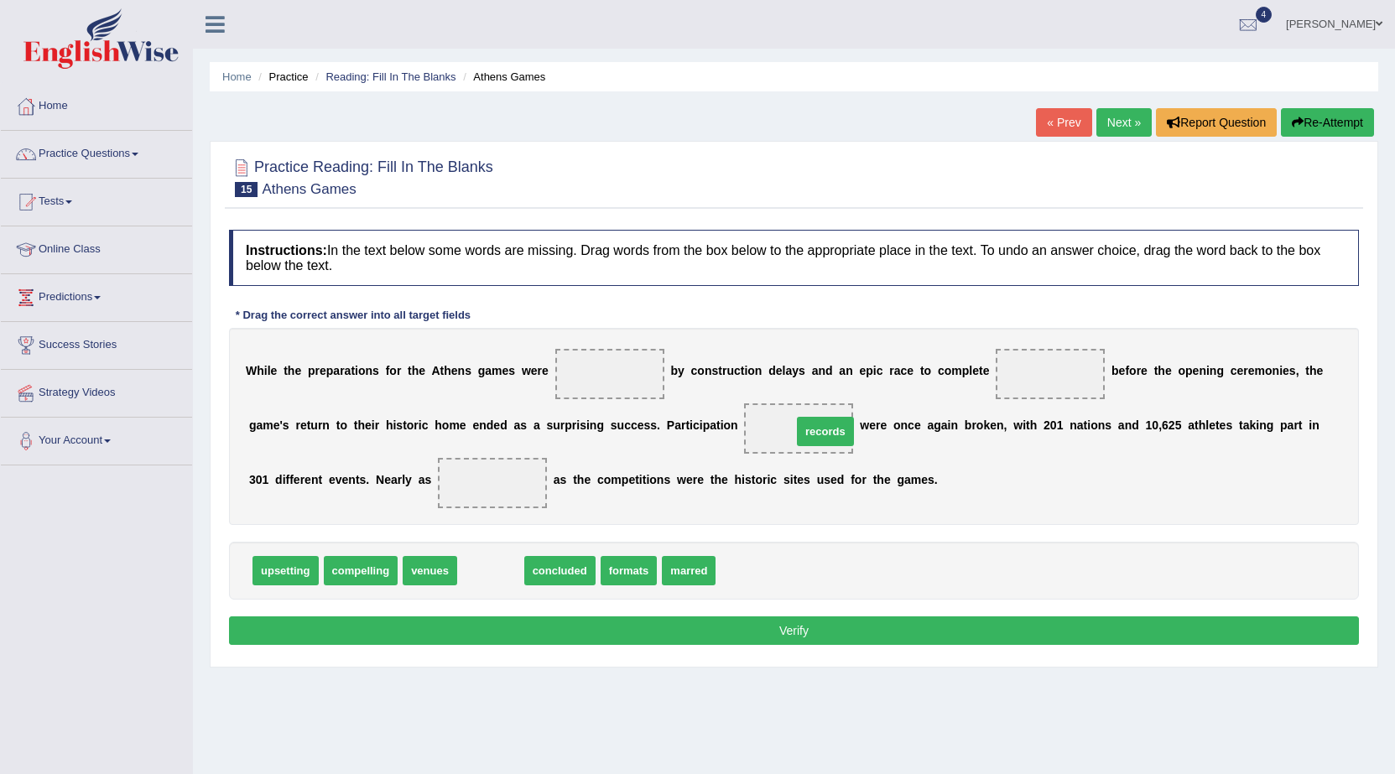
drag, startPoint x: 483, startPoint y: 569, endPoint x: 818, endPoint y: 430, distance: 362.5
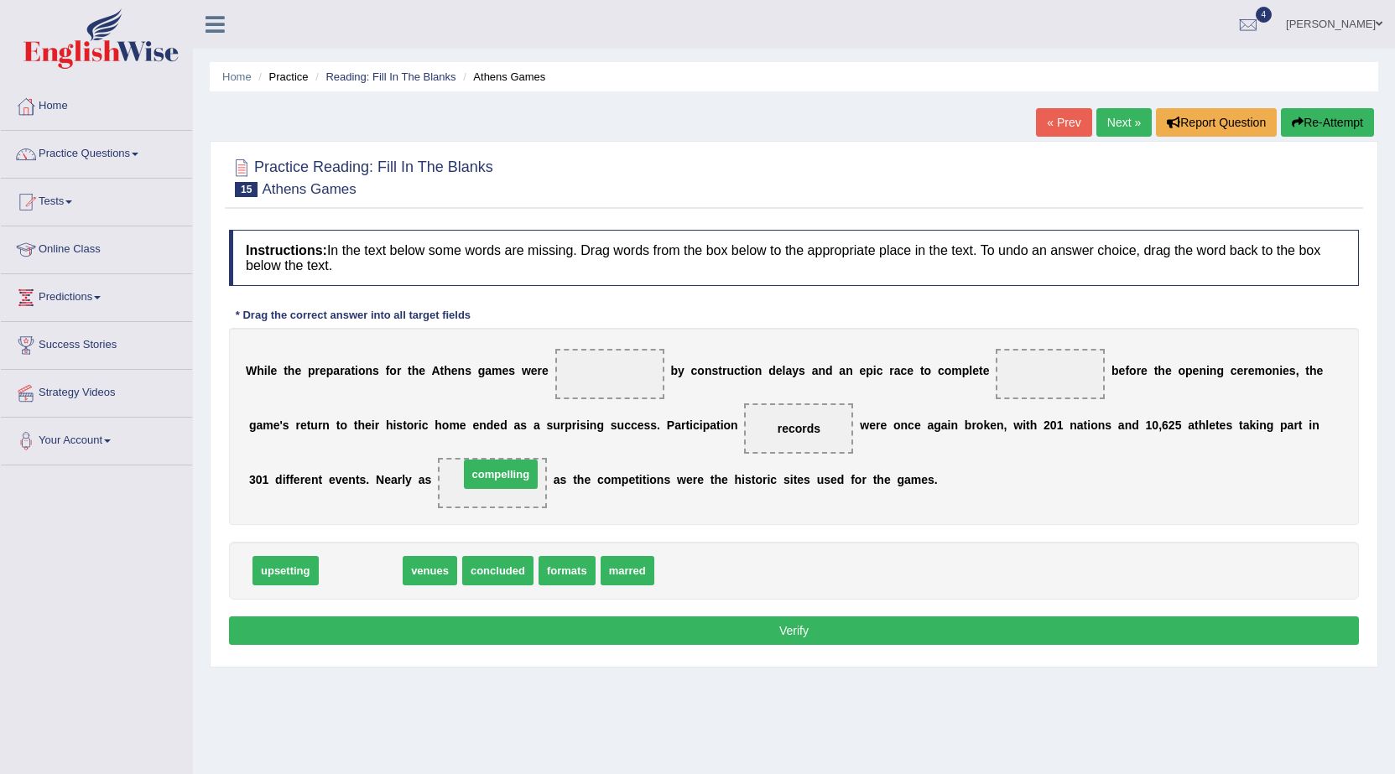
drag, startPoint x: 360, startPoint y: 578, endPoint x: 500, endPoint y: 482, distance: 170.1
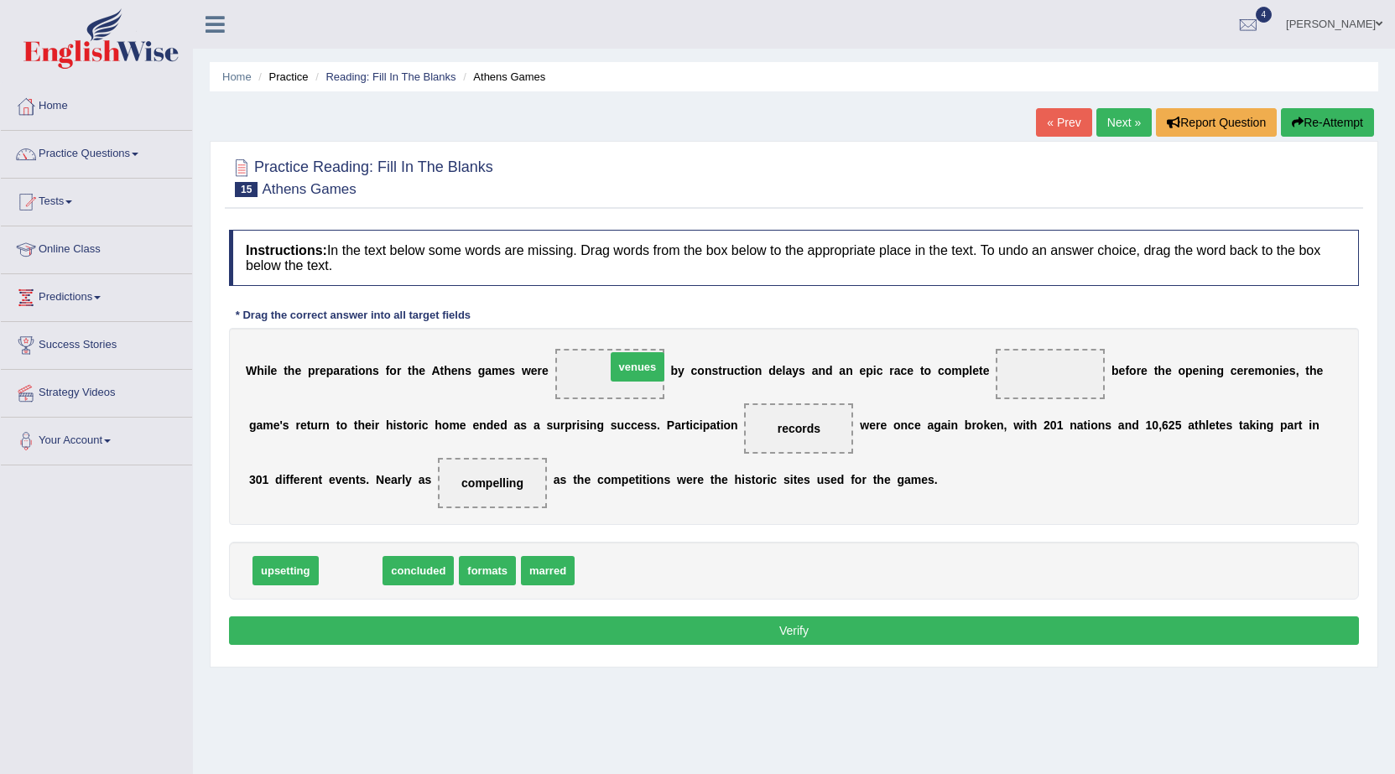
drag, startPoint x: 360, startPoint y: 575, endPoint x: 647, endPoint y: 371, distance: 351.9
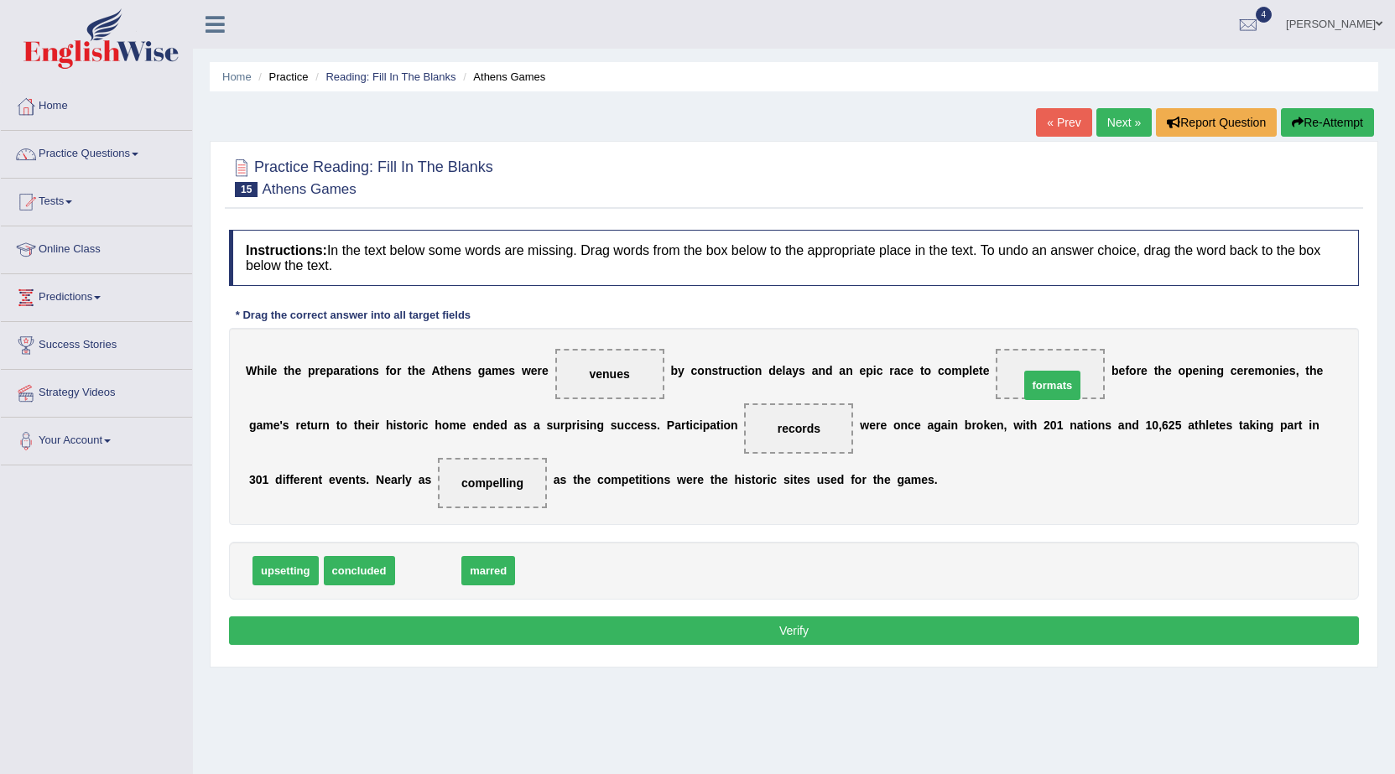
drag, startPoint x: 424, startPoint y: 560, endPoint x: 1048, endPoint y: 375, distance: 651.1
click at [1002, 631] on button "Verify" at bounding box center [794, 631] width 1130 height 29
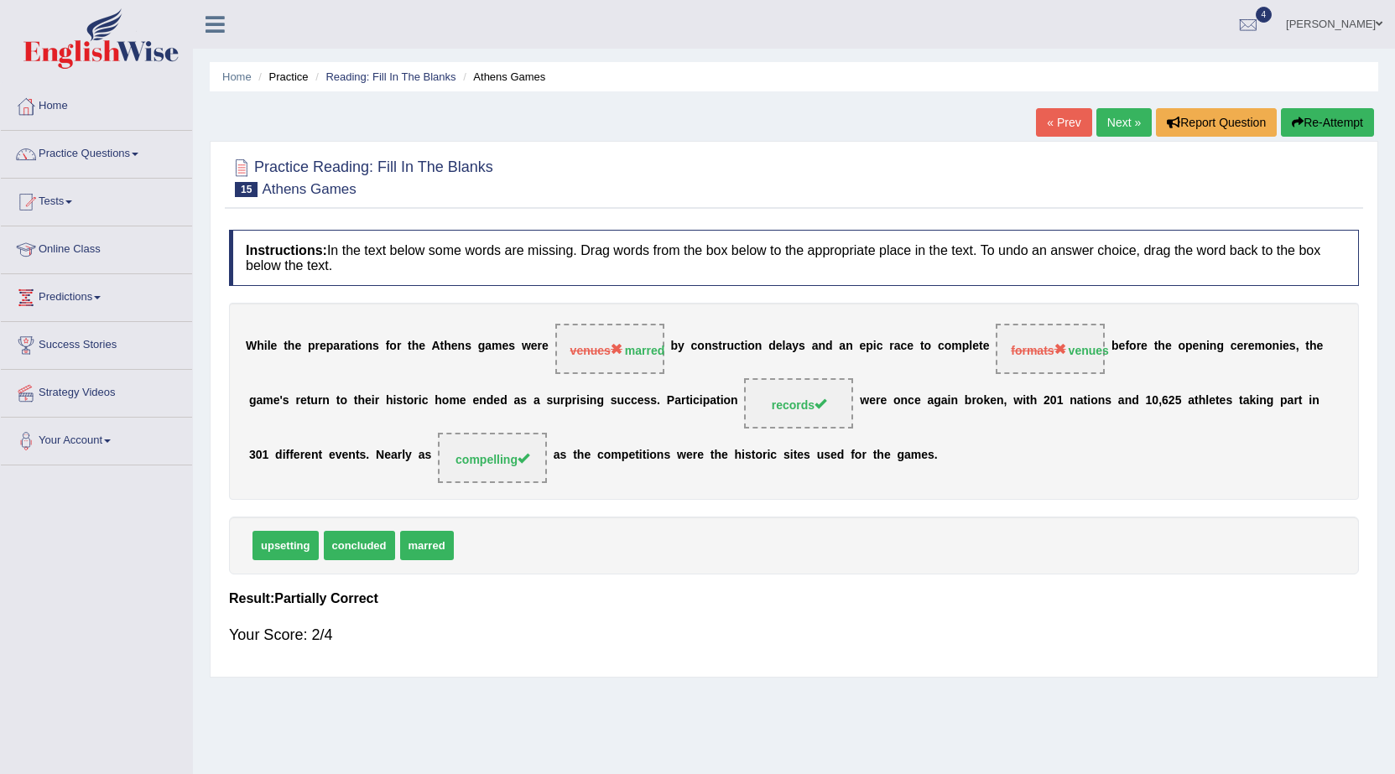
click at [1104, 129] on link "Next »" at bounding box center [1123, 122] width 55 height 29
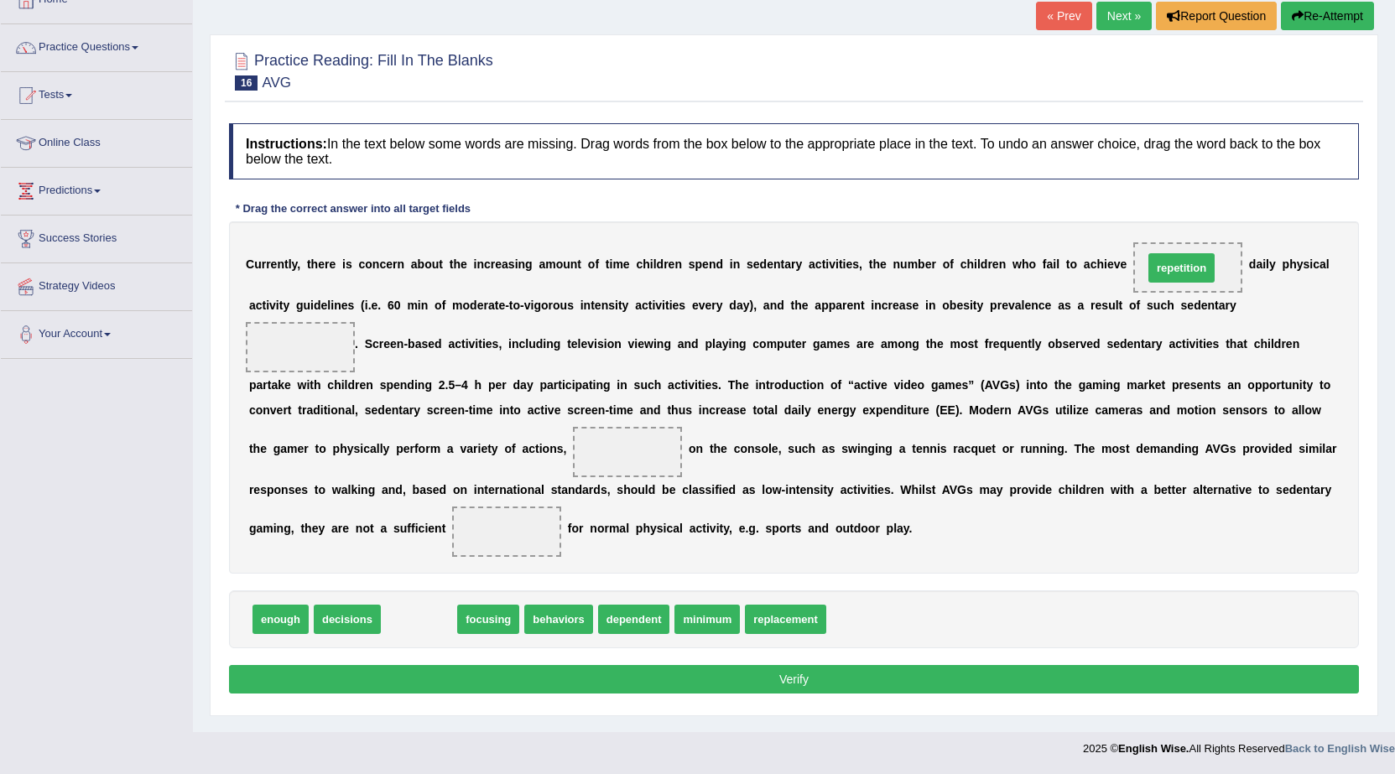
drag, startPoint x: 403, startPoint y: 619, endPoint x: 1165, endPoint y: 268, distance: 839.7
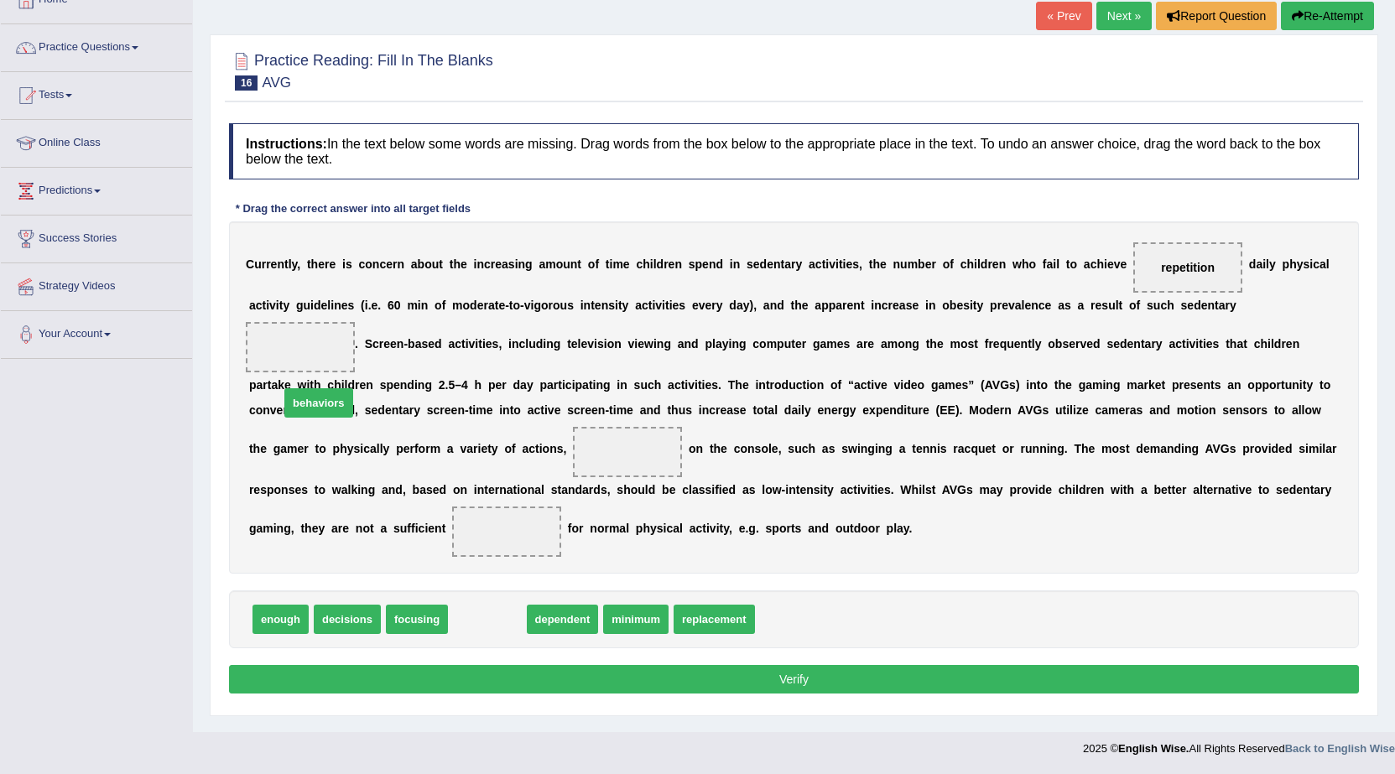
drag, startPoint x: 490, startPoint y: 621, endPoint x: 319, endPoint y: 361, distance: 311.3
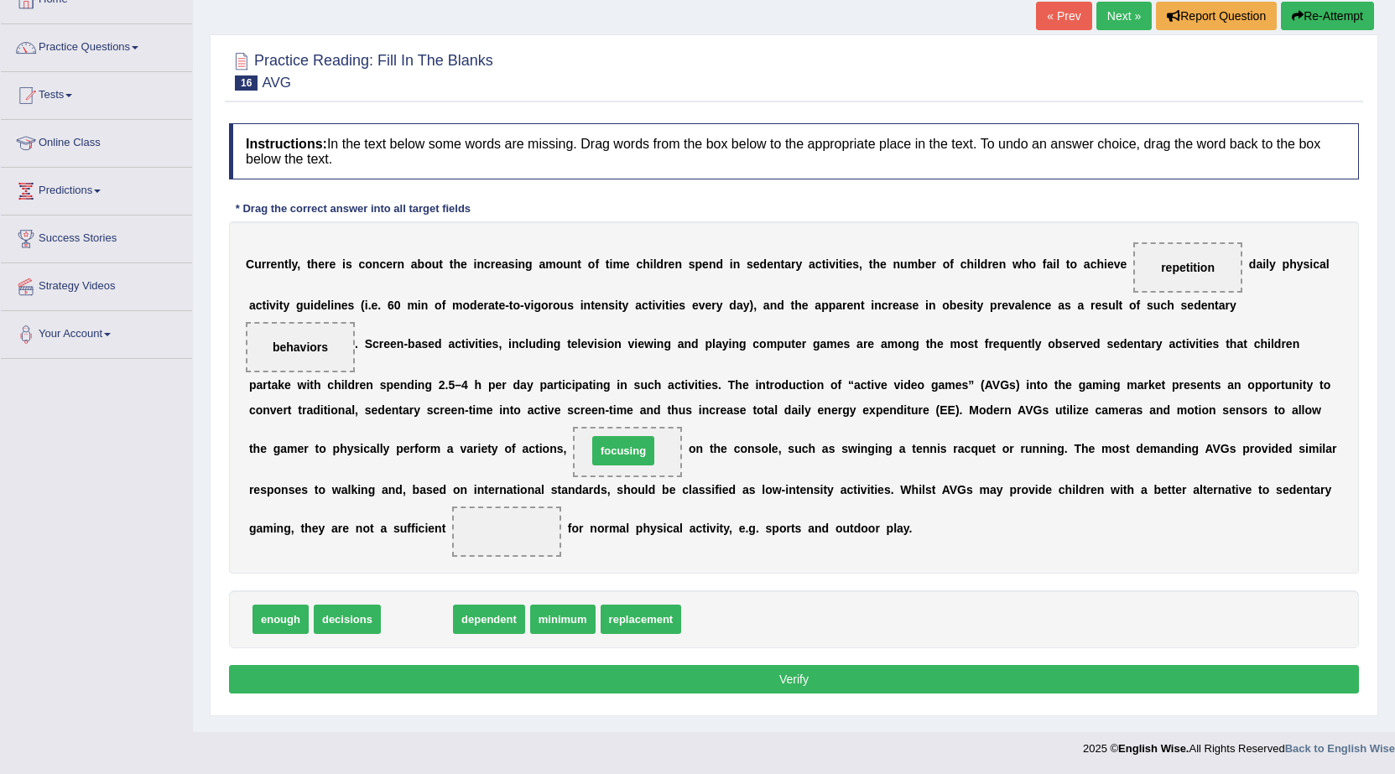
drag, startPoint x: 417, startPoint y: 616, endPoint x: 632, endPoint y: 442, distance: 276.2
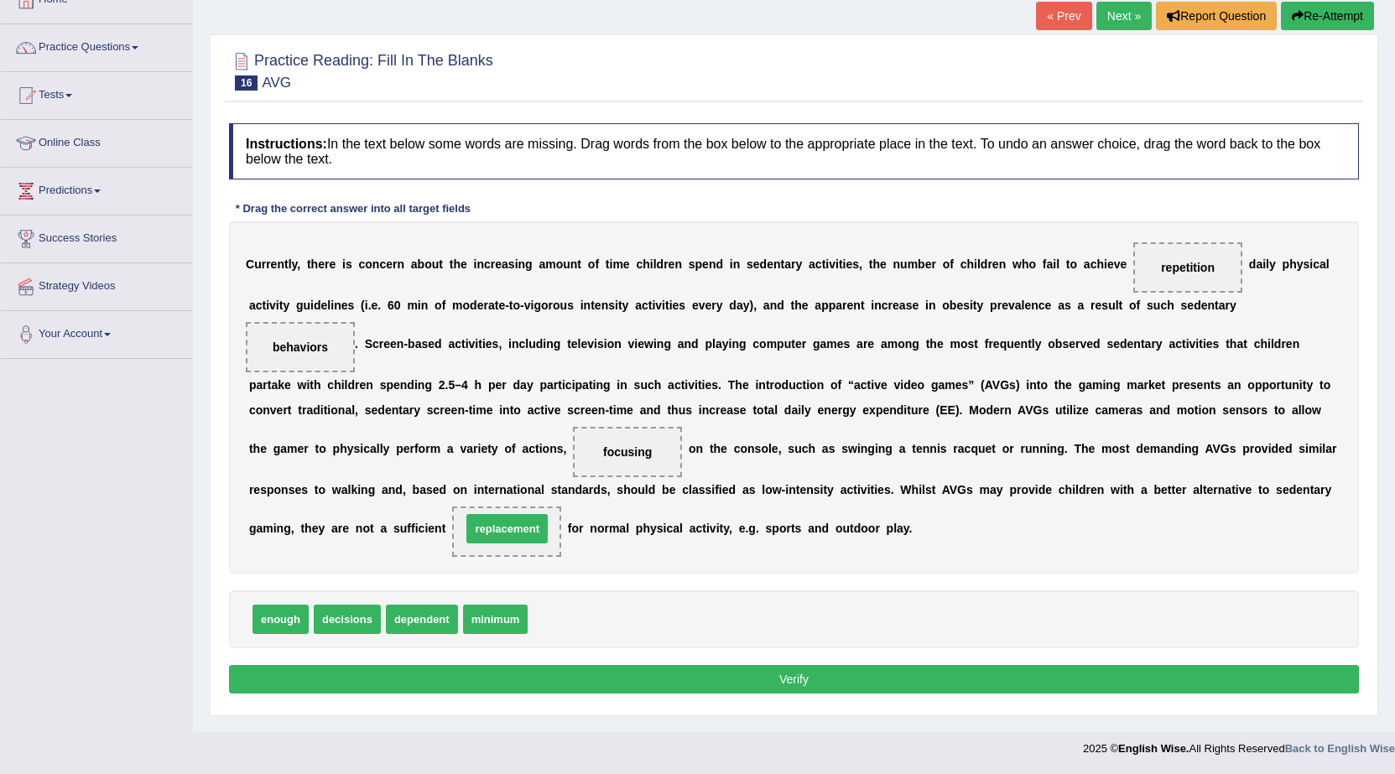
drag, startPoint x: 591, startPoint y: 622, endPoint x: 525, endPoint y: 532, distance: 112.3
click at [588, 671] on button "Verify" at bounding box center [794, 679] width 1130 height 29
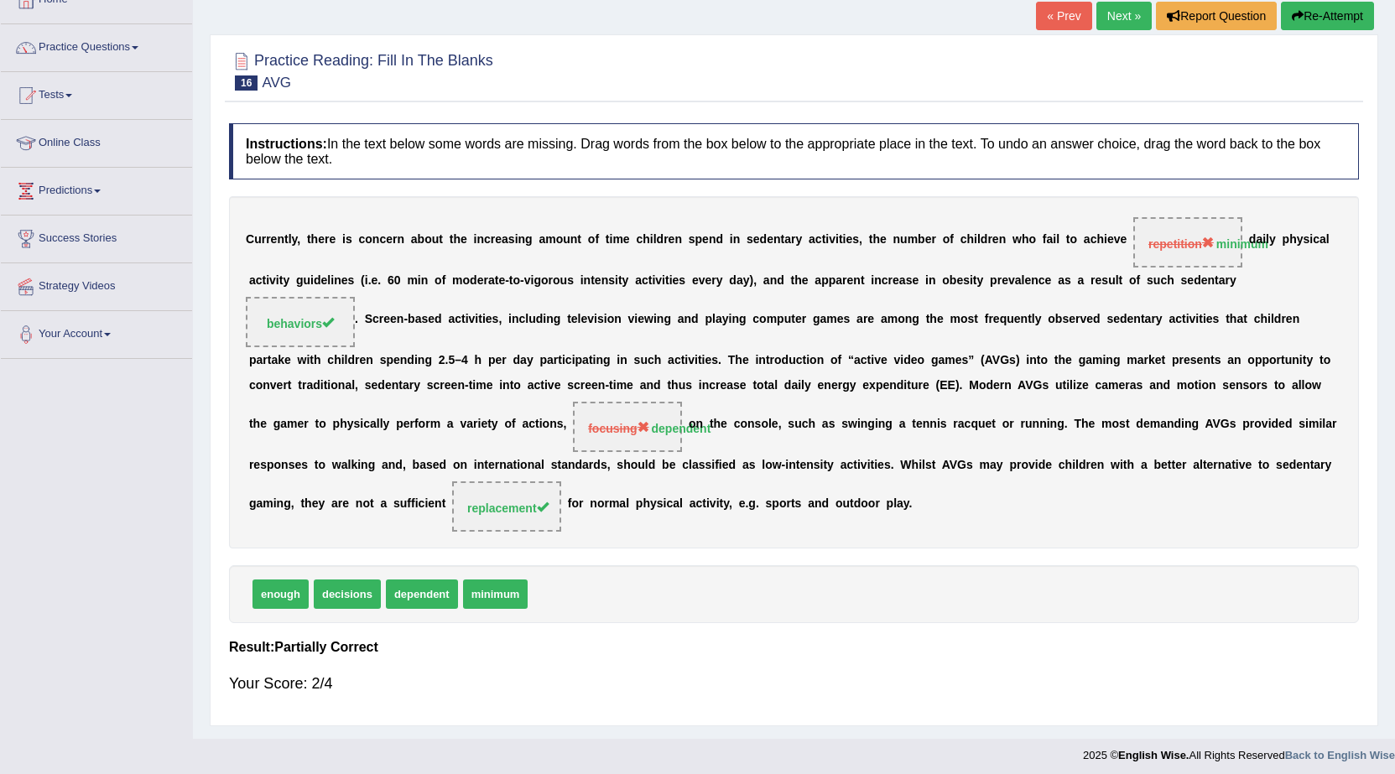
scroll to position [23, 0]
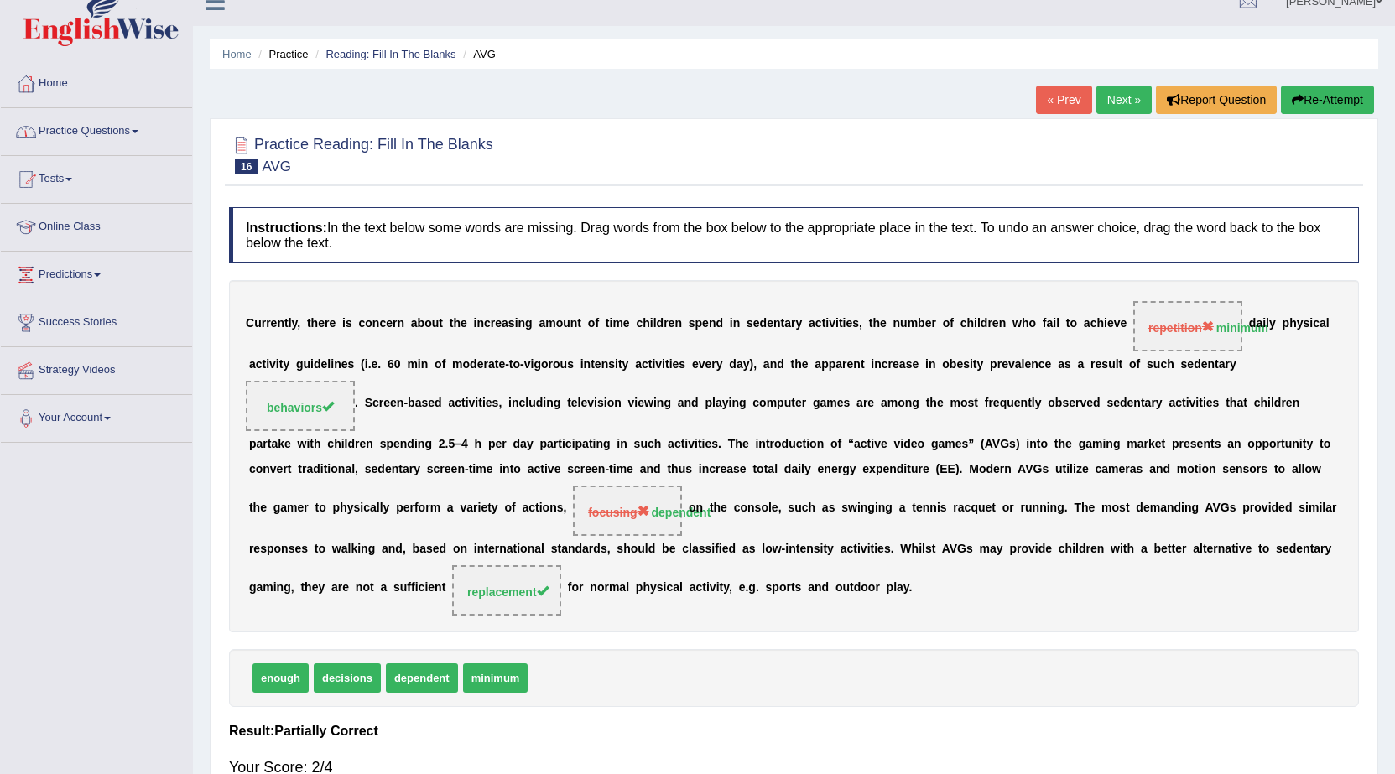
click at [130, 127] on link "Practice Questions" at bounding box center [96, 129] width 191 height 42
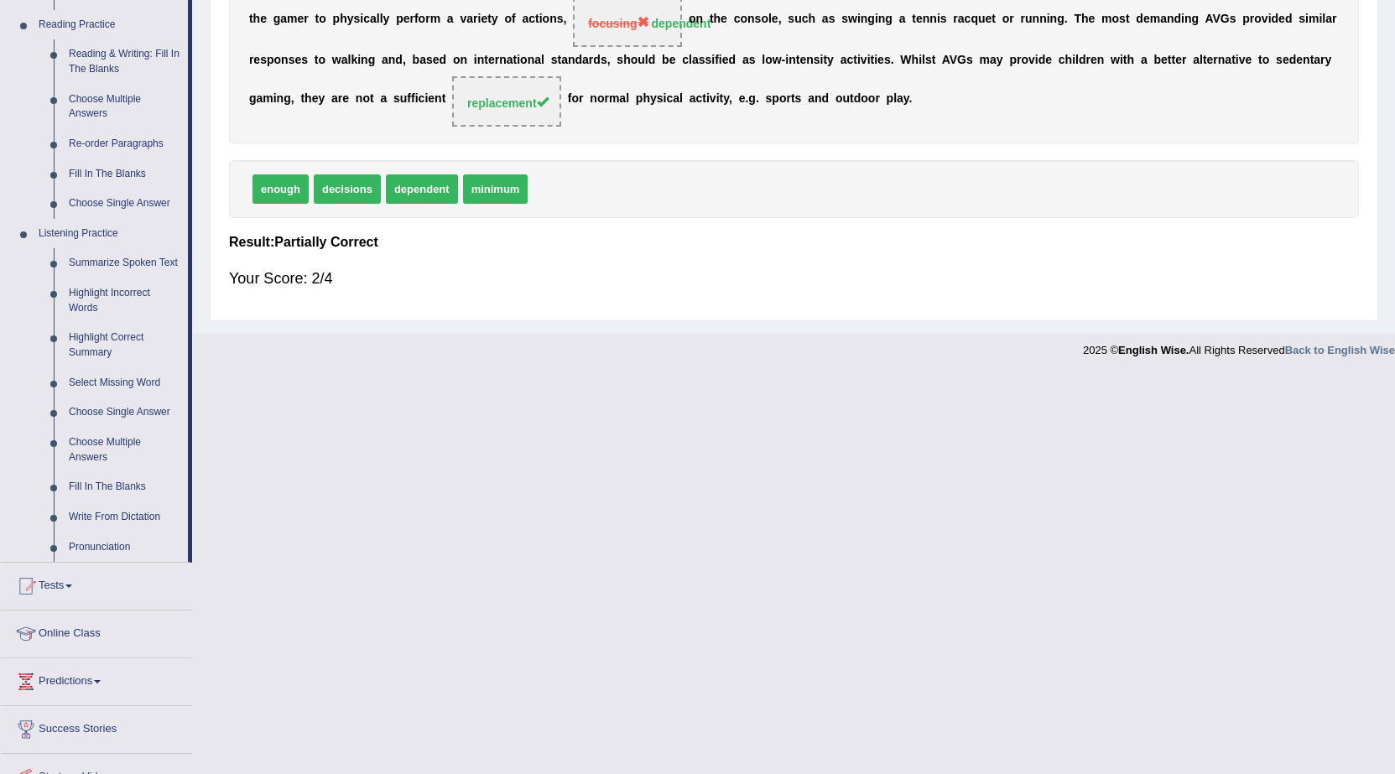
scroll to position [526, 0]
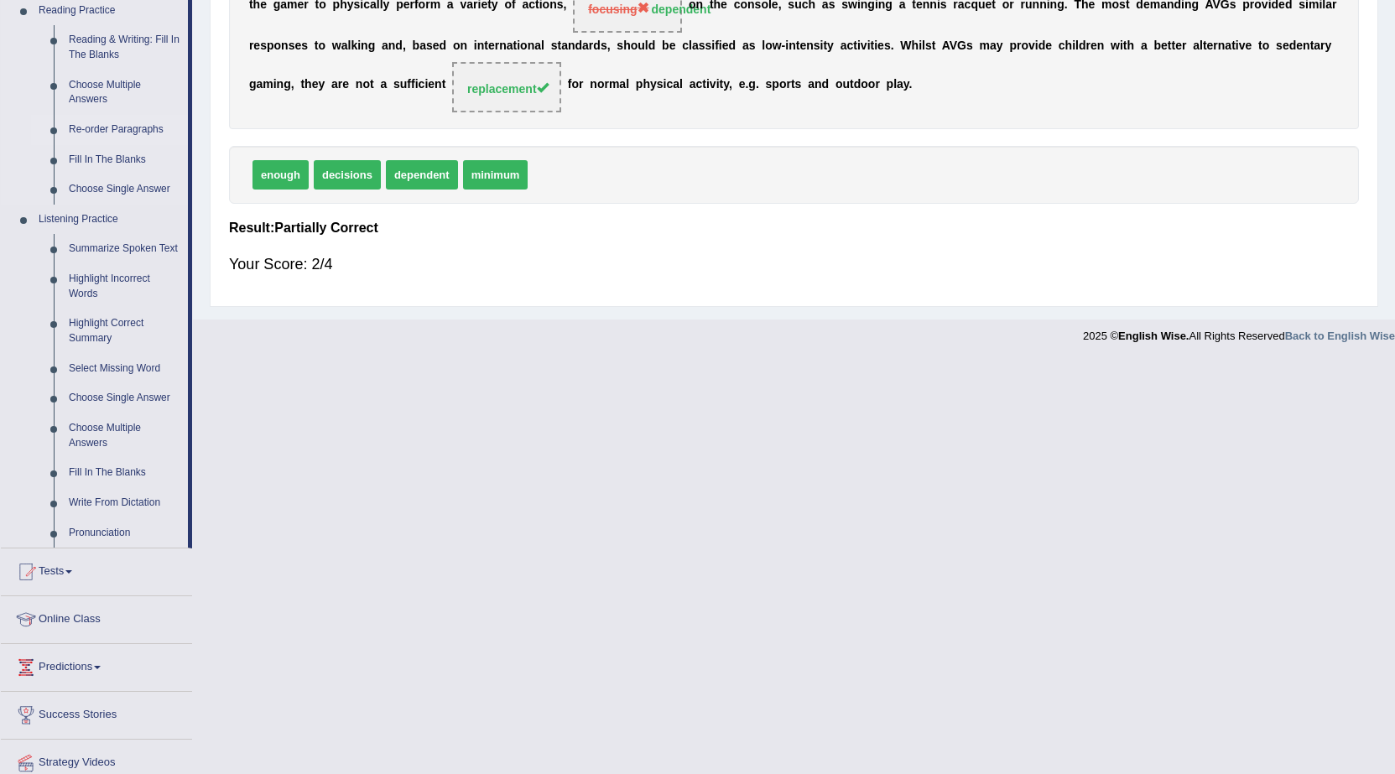
click at [134, 132] on link "Re-order Paragraphs" at bounding box center [124, 130] width 127 height 30
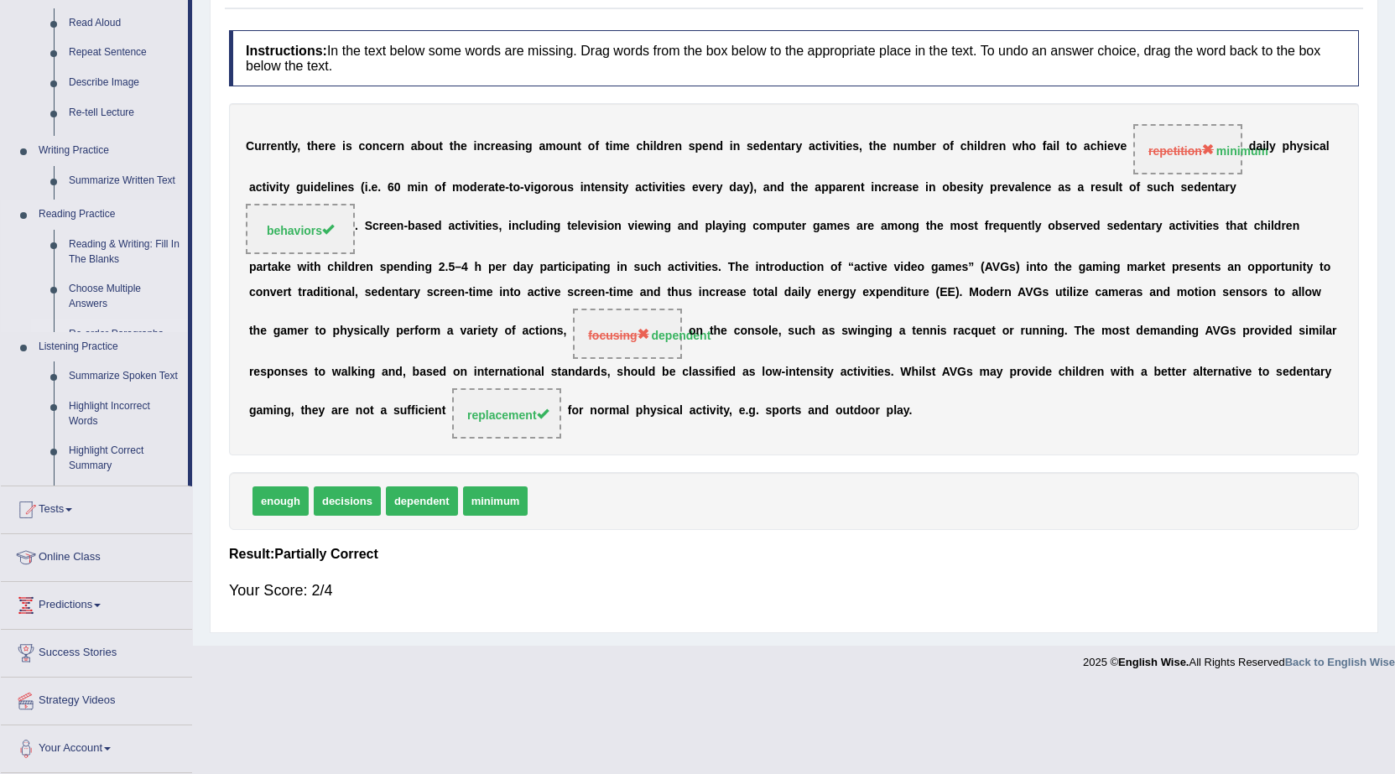
scroll to position [113, 0]
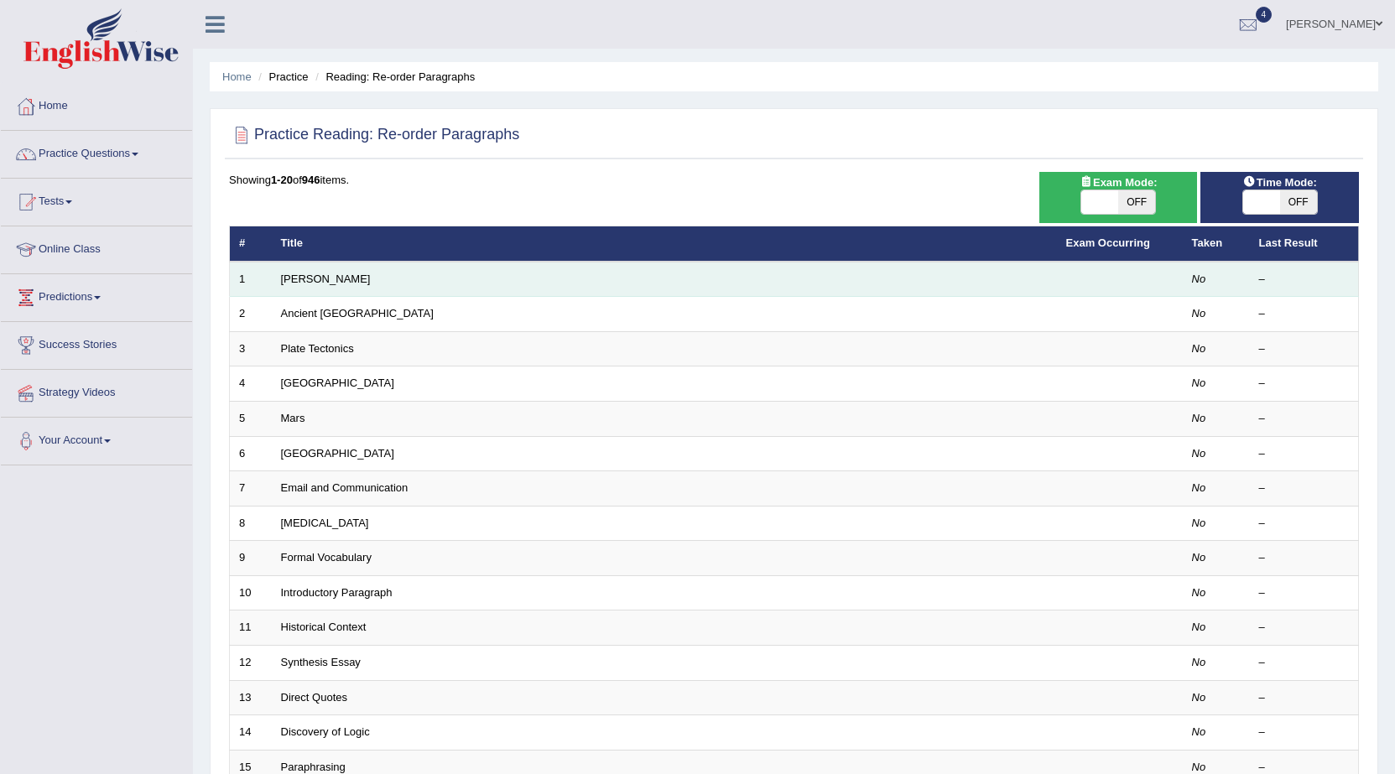
click at [289, 271] on td "Stephen Hawking" at bounding box center [664, 279] width 785 height 35
click at [315, 280] on link "Stephen Hawking" at bounding box center [326, 279] width 90 height 13
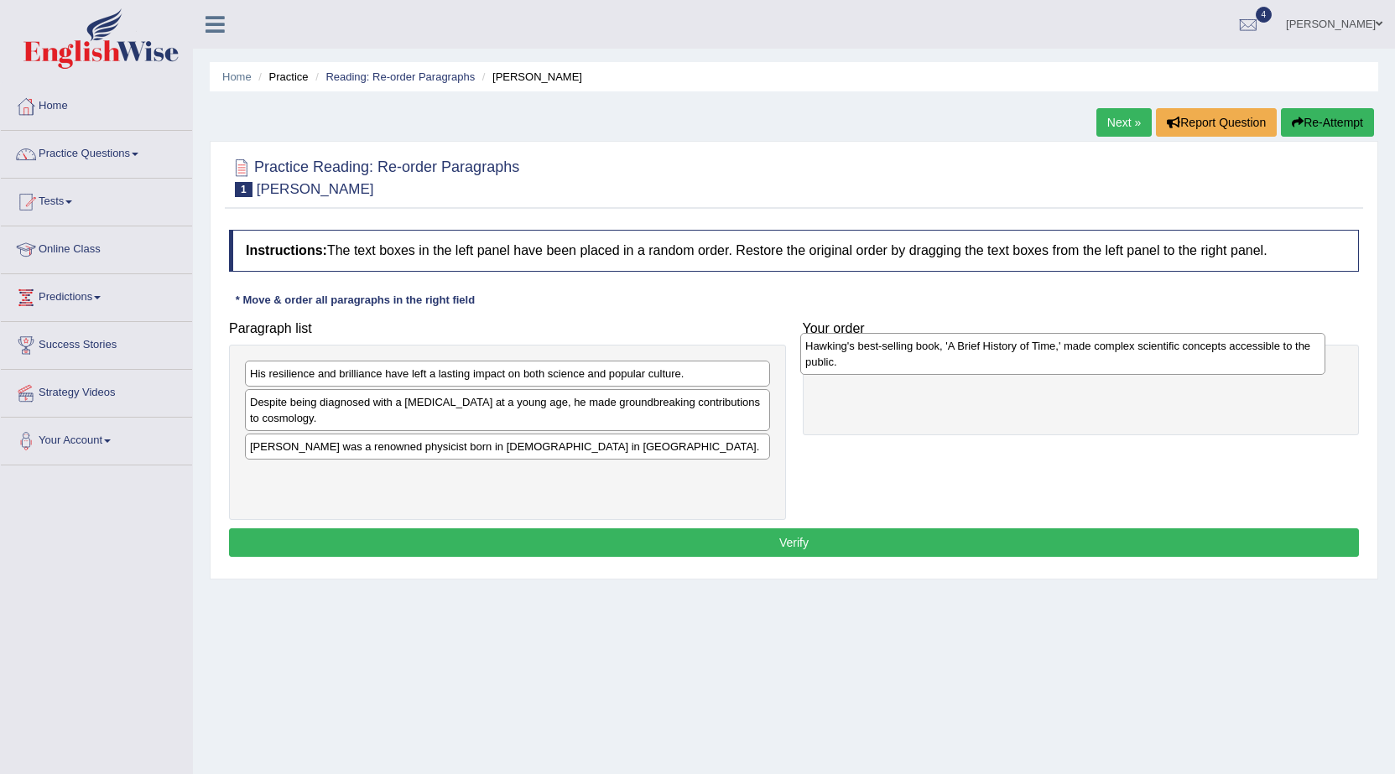
drag, startPoint x: 573, startPoint y: 392, endPoint x: 1128, endPoint y: 364, distance: 556.0
click at [1128, 364] on div "Hawking's best-selling book, 'A Brief History of Time,' made complex scientific…" at bounding box center [1062, 354] width 525 height 42
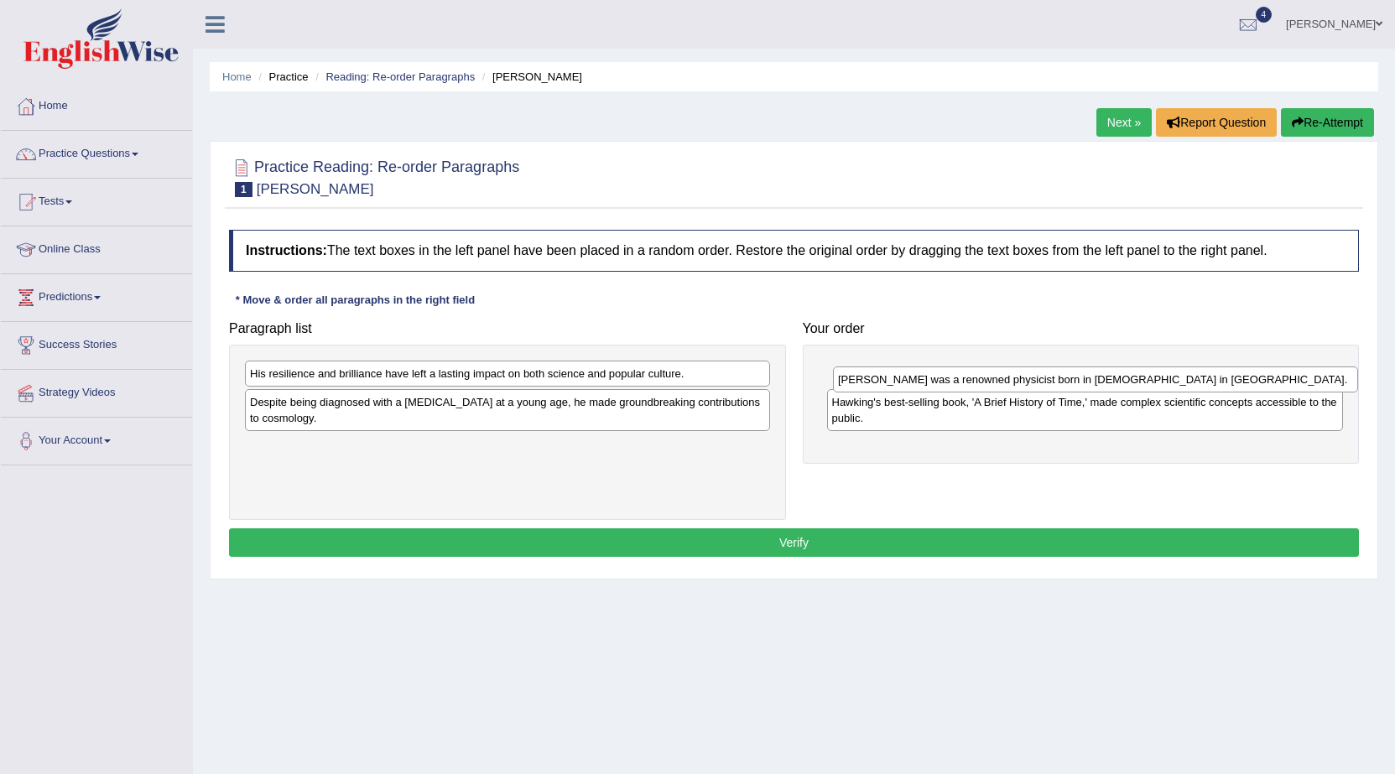
drag, startPoint x: 684, startPoint y: 448, endPoint x: 1248, endPoint y: 390, distance: 567.5
click at [1248, 390] on div "Stephen Hawking was a renowned physicist born in 1942 in England." at bounding box center [1095, 380] width 525 height 26
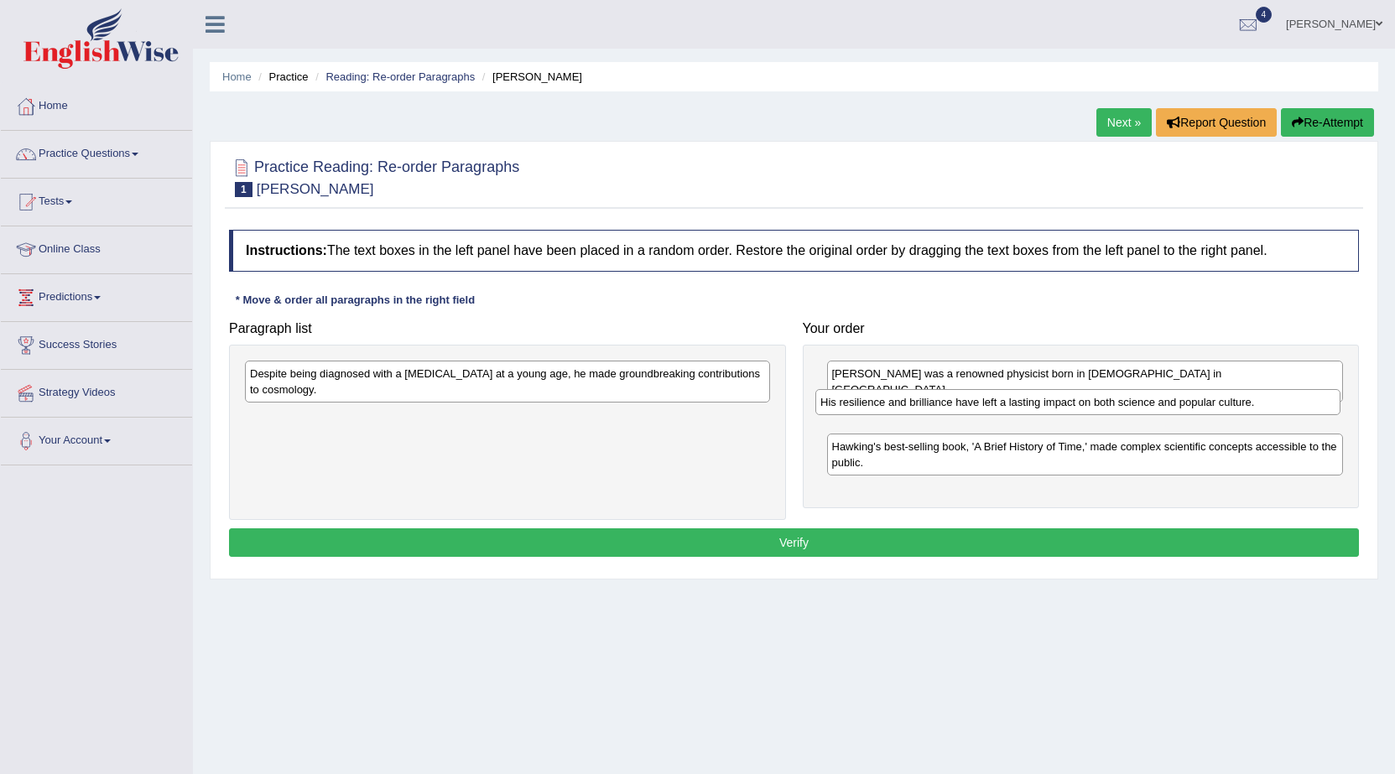
drag, startPoint x: 619, startPoint y: 380, endPoint x: 1190, endPoint y: 409, distance: 572.0
click at [1190, 409] on div "His resilience and brilliance have left a lasting impact on both science and po…" at bounding box center [1077, 402] width 525 height 26
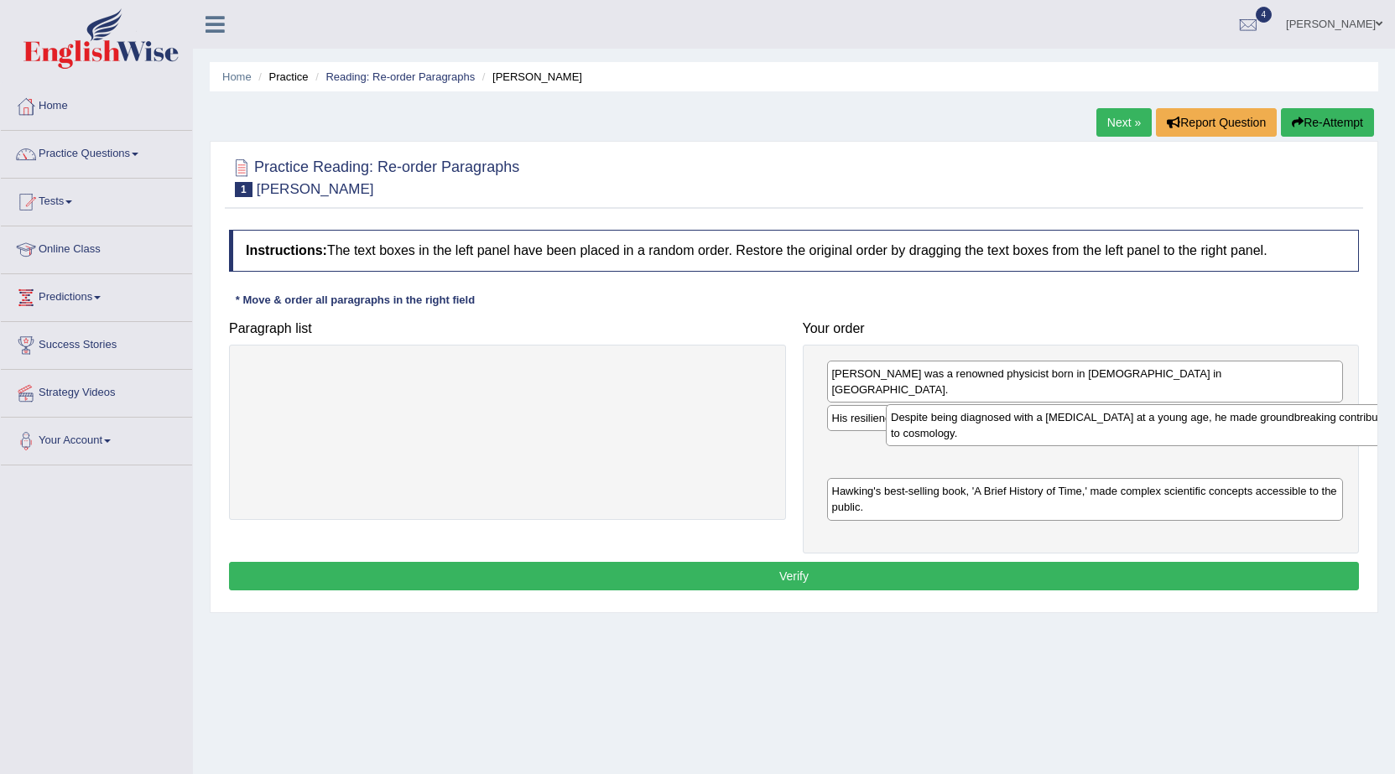
drag, startPoint x: 507, startPoint y: 388, endPoint x: 1143, endPoint y: 435, distance: 637.6
click at [1143, 435] on div "Despite being diagnosed with a motor neuron disease at a young age, he made gro…" at bounding box center [1148, 425] width 525 height 42
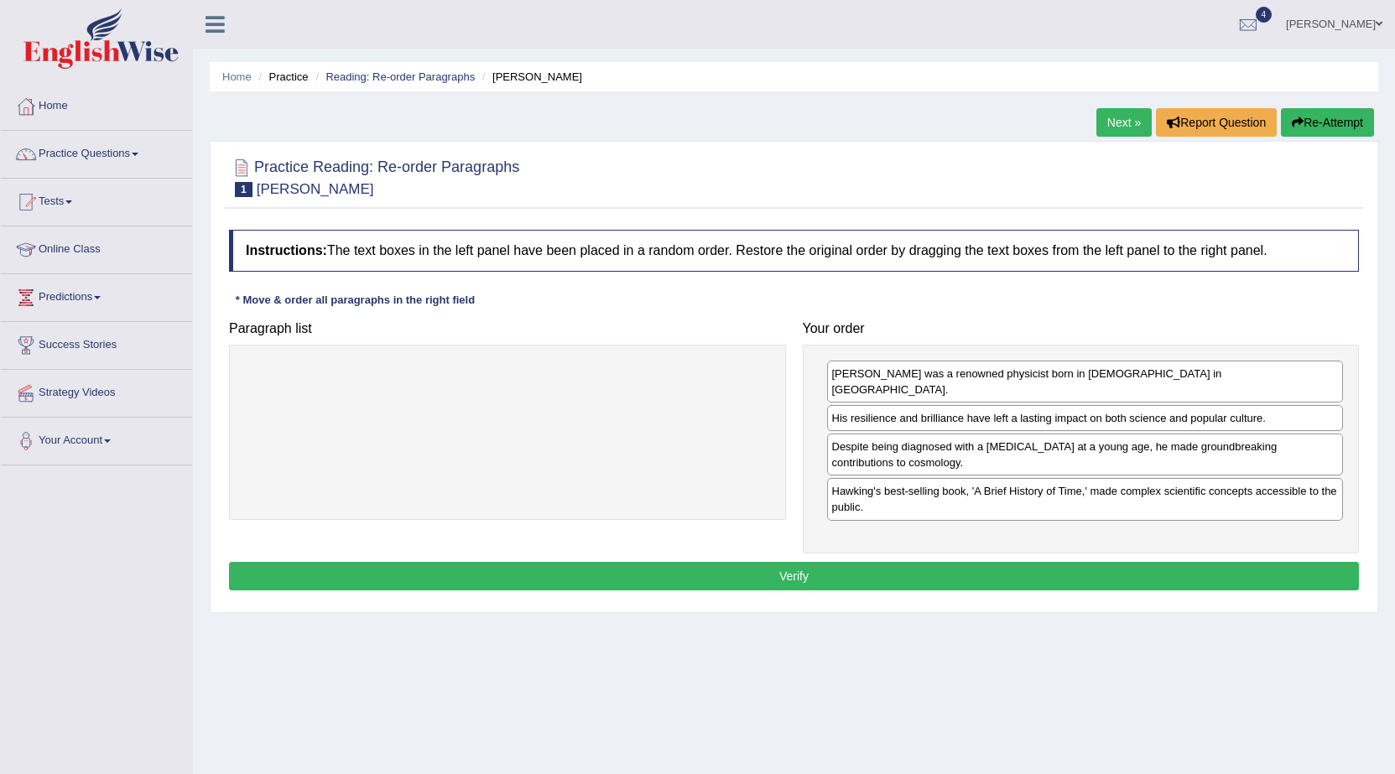
click at [1103, 562] on button "Verify" at bounding box center [794, 576] width 1130 height 29
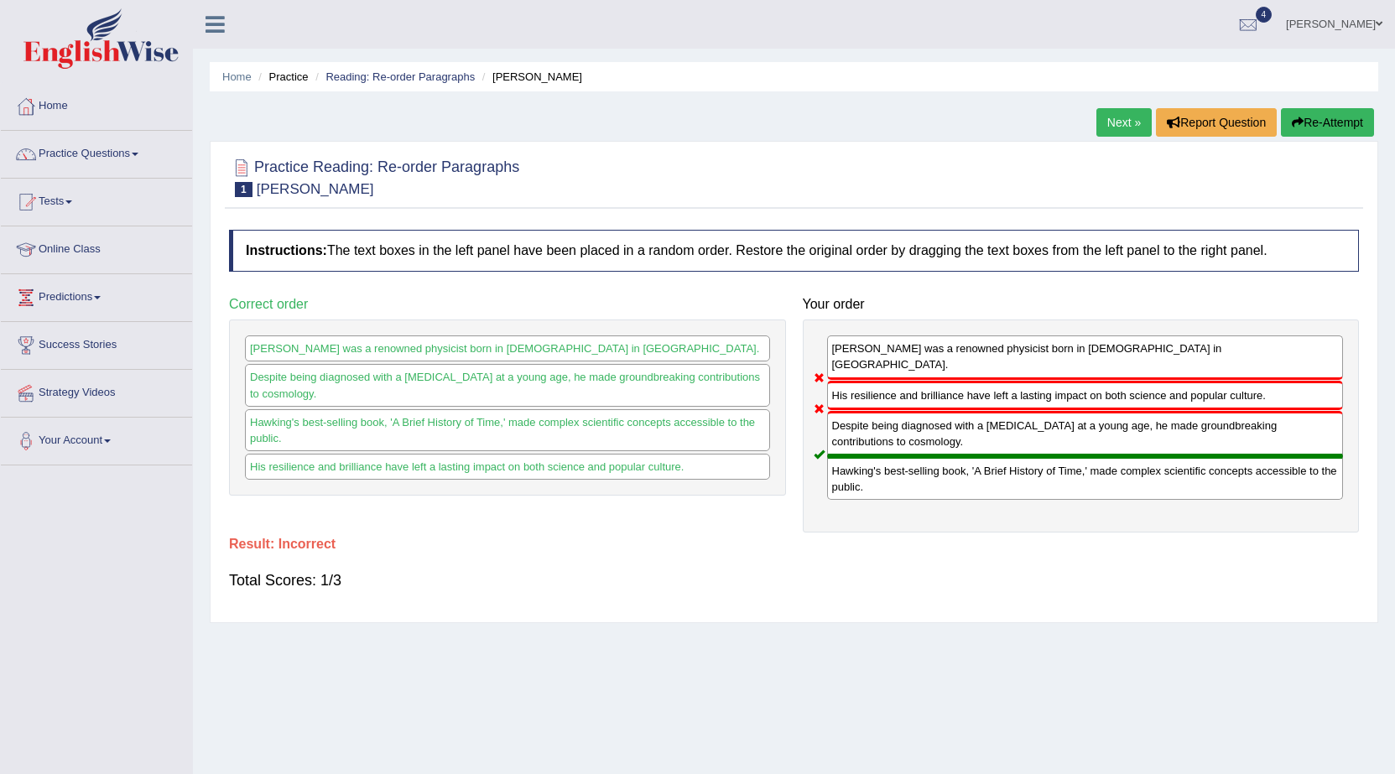
drag, startPoint x: 984, startPoint y: 393, endPoint x: 1008, endPoint y: 502, distance: 111.6
click at [1008, 502] on div "Stephen Hawking was a renowned physicist born in 1942 in England. His resilienc…" at bounding box center [1081, 426] width 557 height 213
click at [1131, 118] on link "Next »" at bounding box center [1123, 122] width 55 height 29
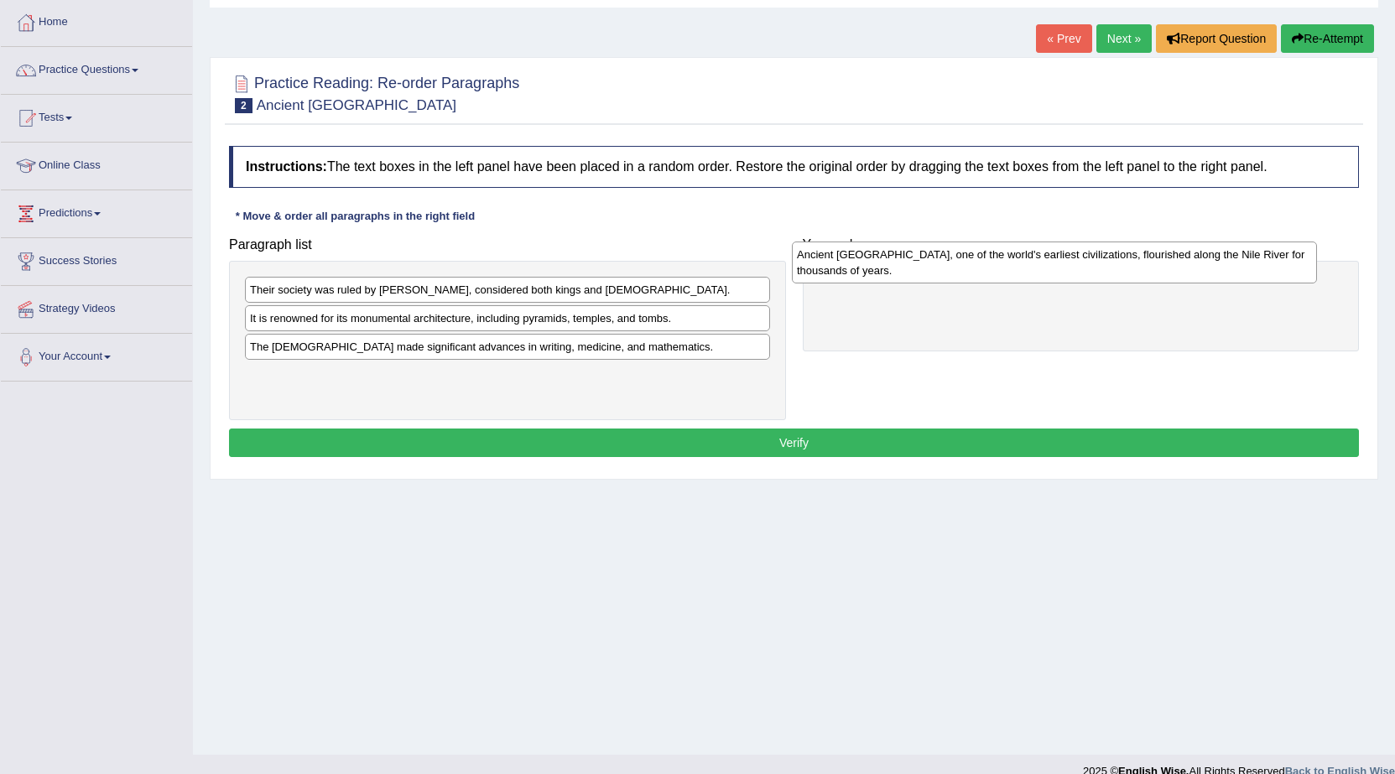
drag, startPoint x: 500, startPoint y: 391, endPoint x: 1047, endPoint y: 270, distance: 560.1
click at [1047, 270] on div "Ancient [GEOGRAPHIC_DATA], one of the world's earliest civilizations, flourishe…" at bounding box center [1054, 263] width 525 height 42
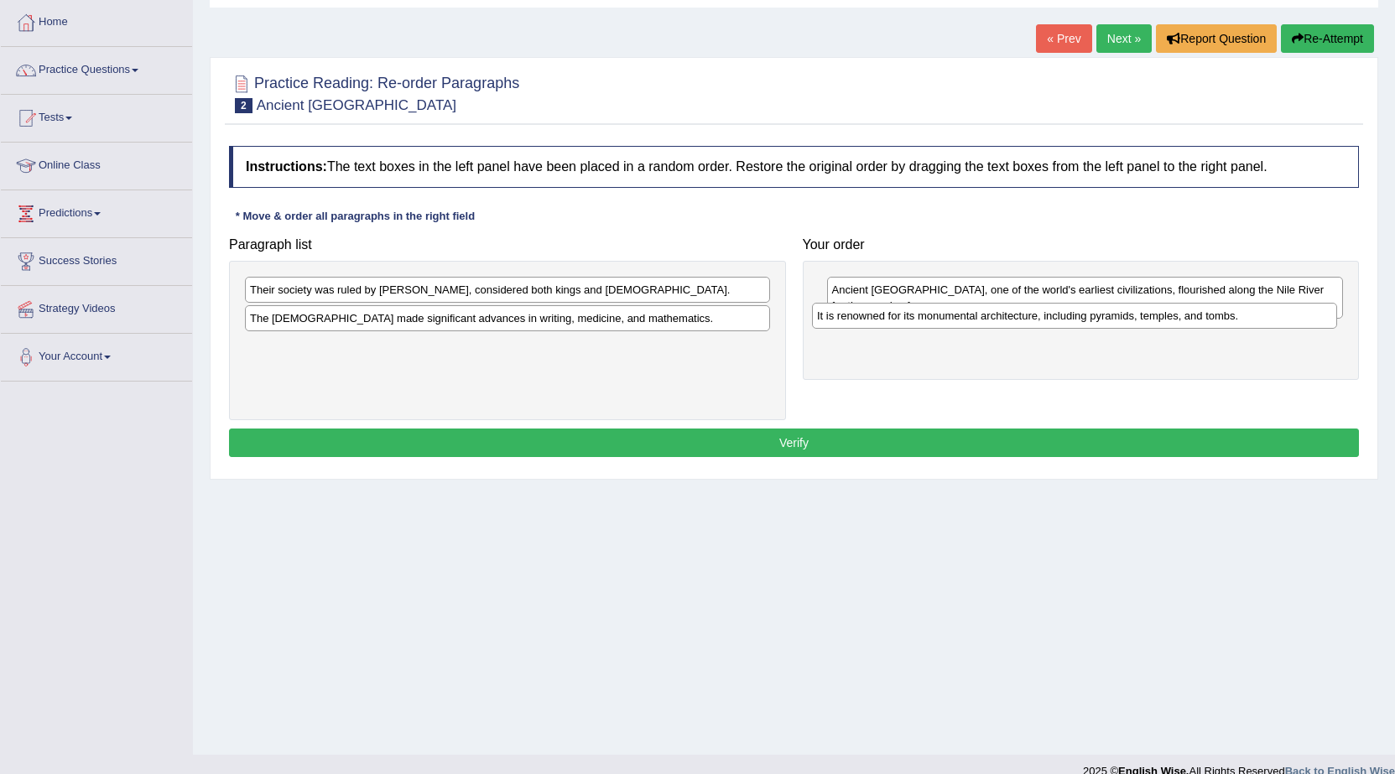
drag, startPoint x: 690, startPoint y: 322, endPoint x: 1257, endPoint y: 320, distance: 567.1
click at [1257, 320] on div "It is renowned for its monumental architecture, including pyramids, temples, an…" at bounding box center [1074, 316] width 525 height 26
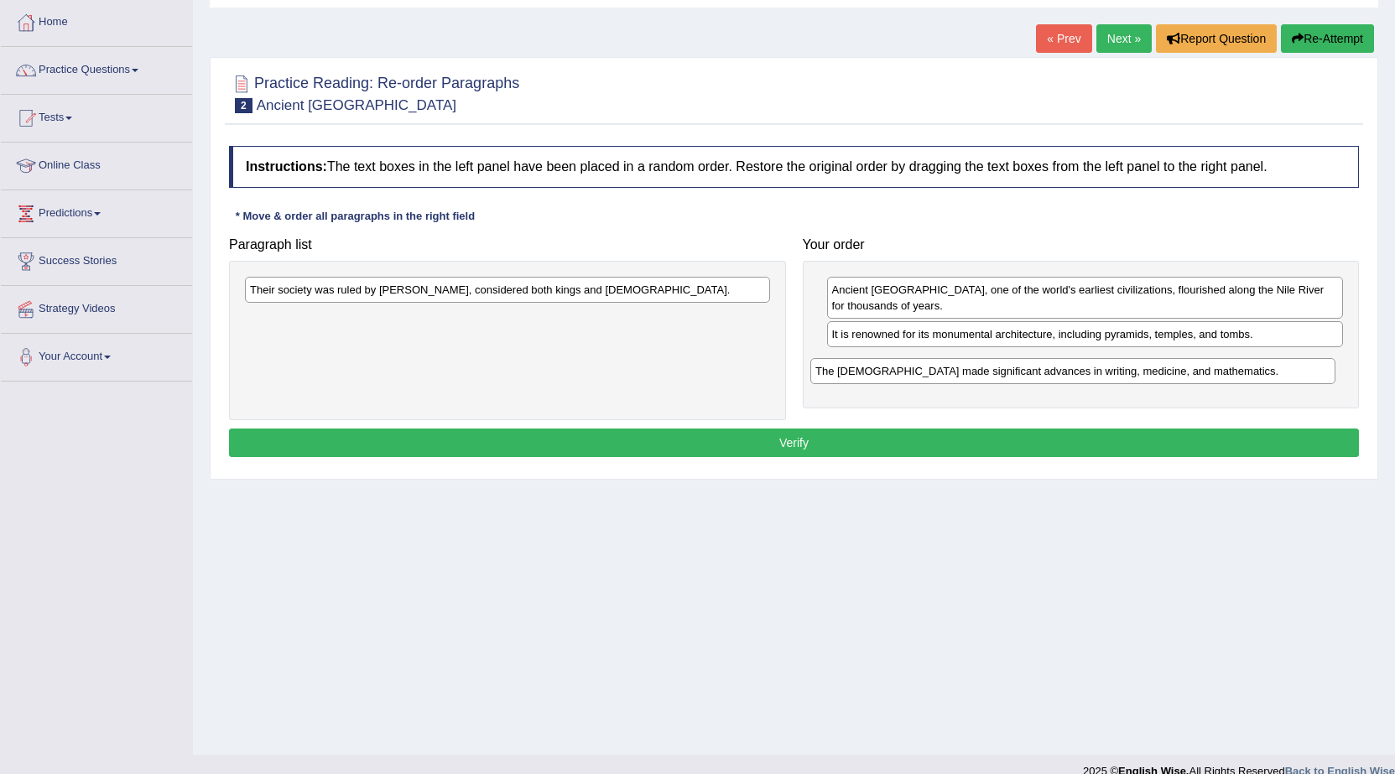
drag, startPoint x: 515, startPoint y: 322, endPoint x: 1080, endPoint y: 375, distance: 567.9
click at [1080, 375] on div "The [DEMOGRAPHIC_DATA] made significant advances in writing, medicine, and math…" at bounding box center [1072, 371] width 525 height 26
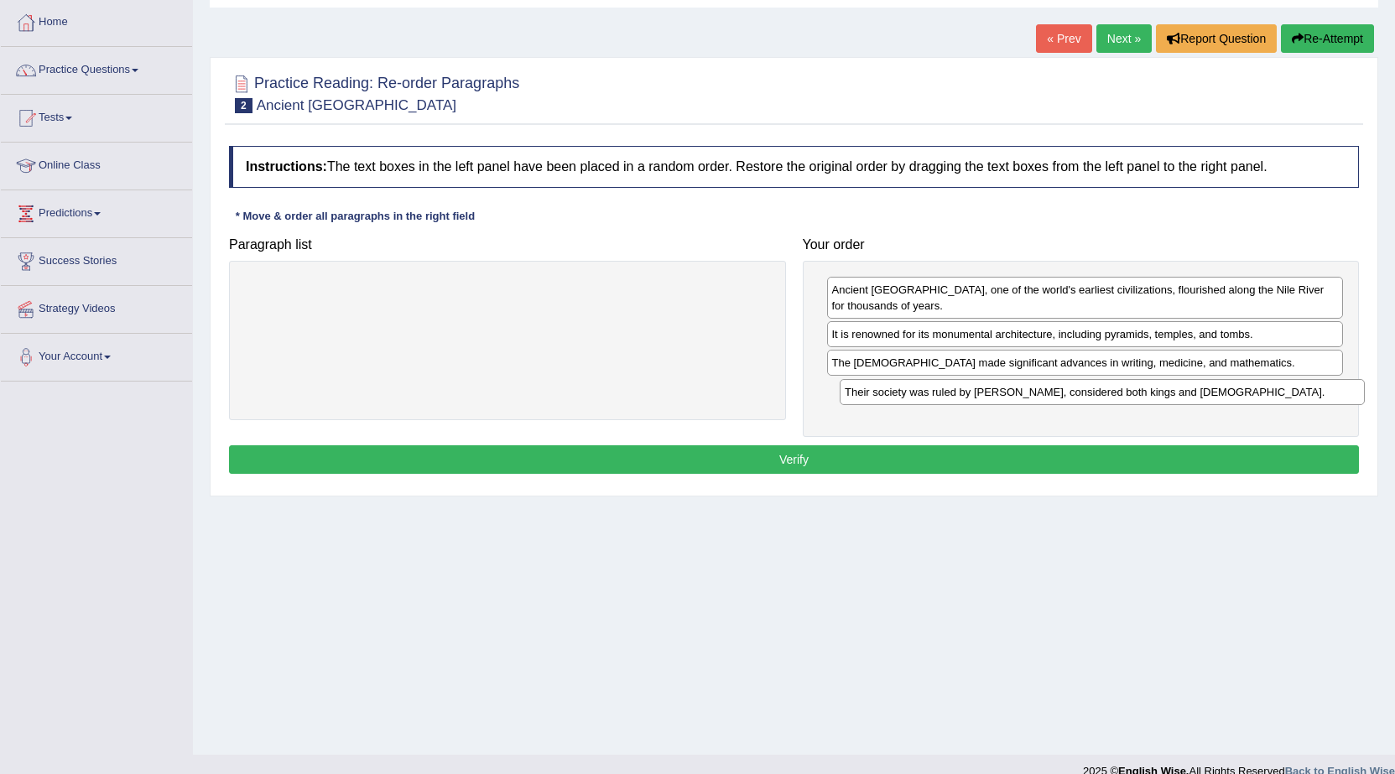
drag, startPoint x: 451, startPoint y: 299, endPoint x: 1046, endPoint y: 401, distance: 603.5
click at [1046, 401] on div "Their society was ruled by [PERSON_NAME], considered both kings and [DEMOGRAPHI…" at bounding box center [1102, 392] width 525 height 26
click at [1024, 458] on button "Verify" at bounding box center [794, 459] width 1130 height 29
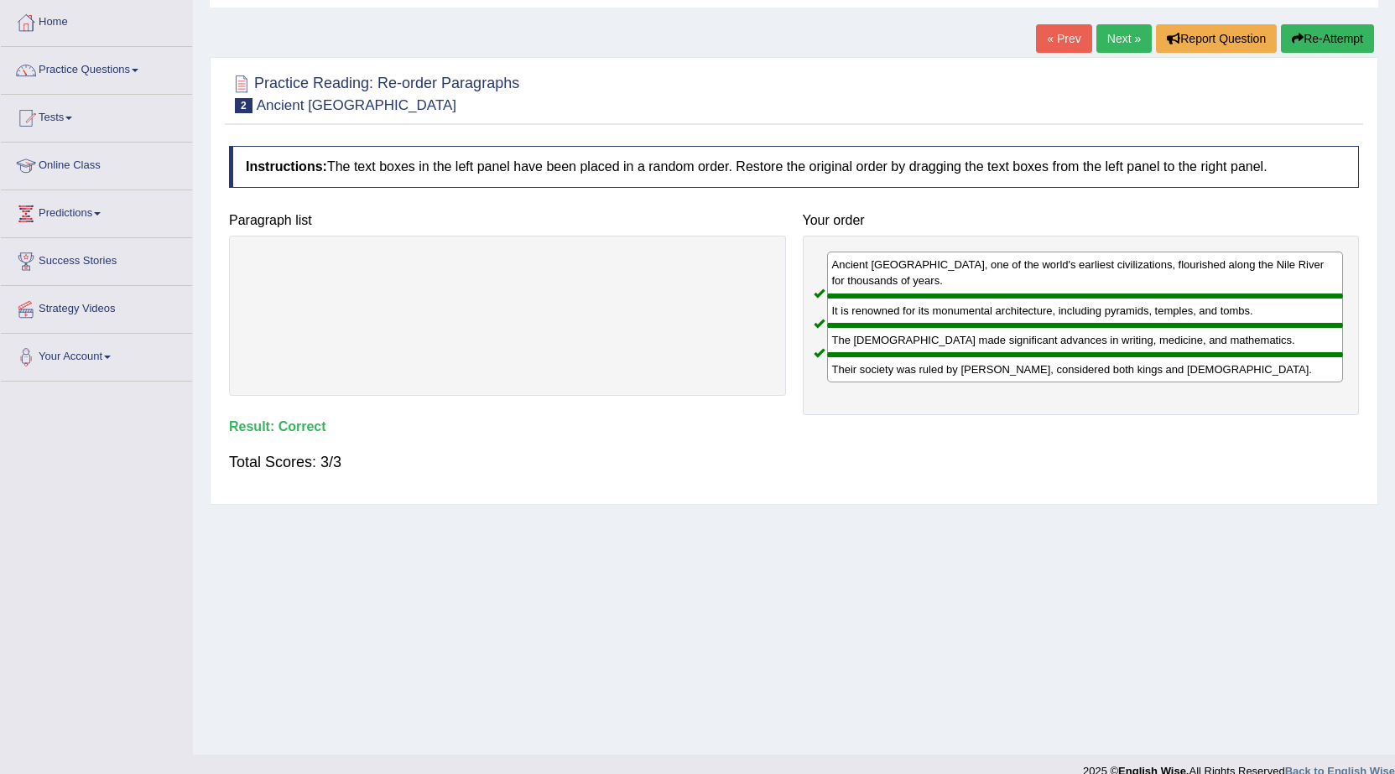
click at [1121, 37] on link "Next »" at bounding box center [1123, 38] width 55 height 29
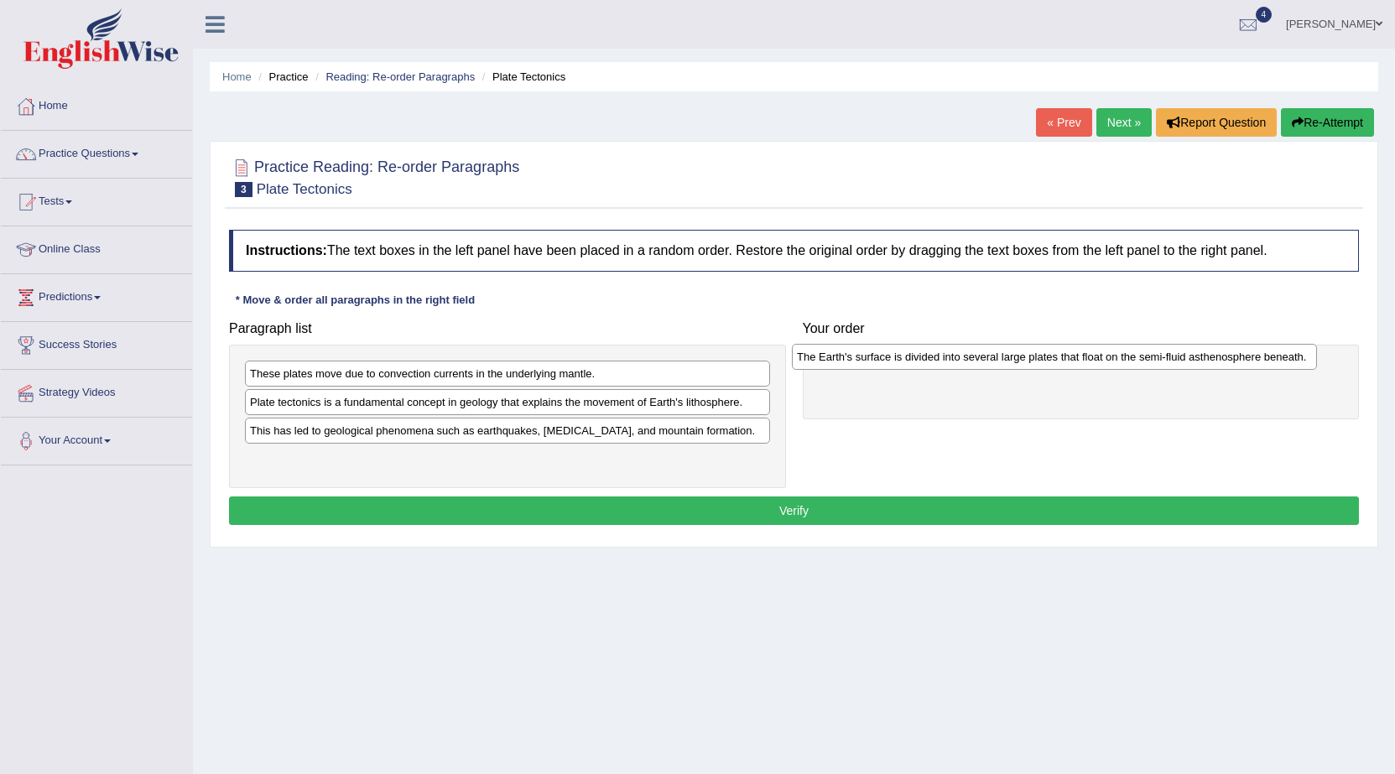
drag, startPoint x: 602, startPoint y: 440, endPoint x: 1151, endPoint y: 366, distance: 553.7
click at [1151, 366] on div "The Earth's surface is divided into several large plates that float on the semi…" at bounding box center [1054, 357] width 525 height 26
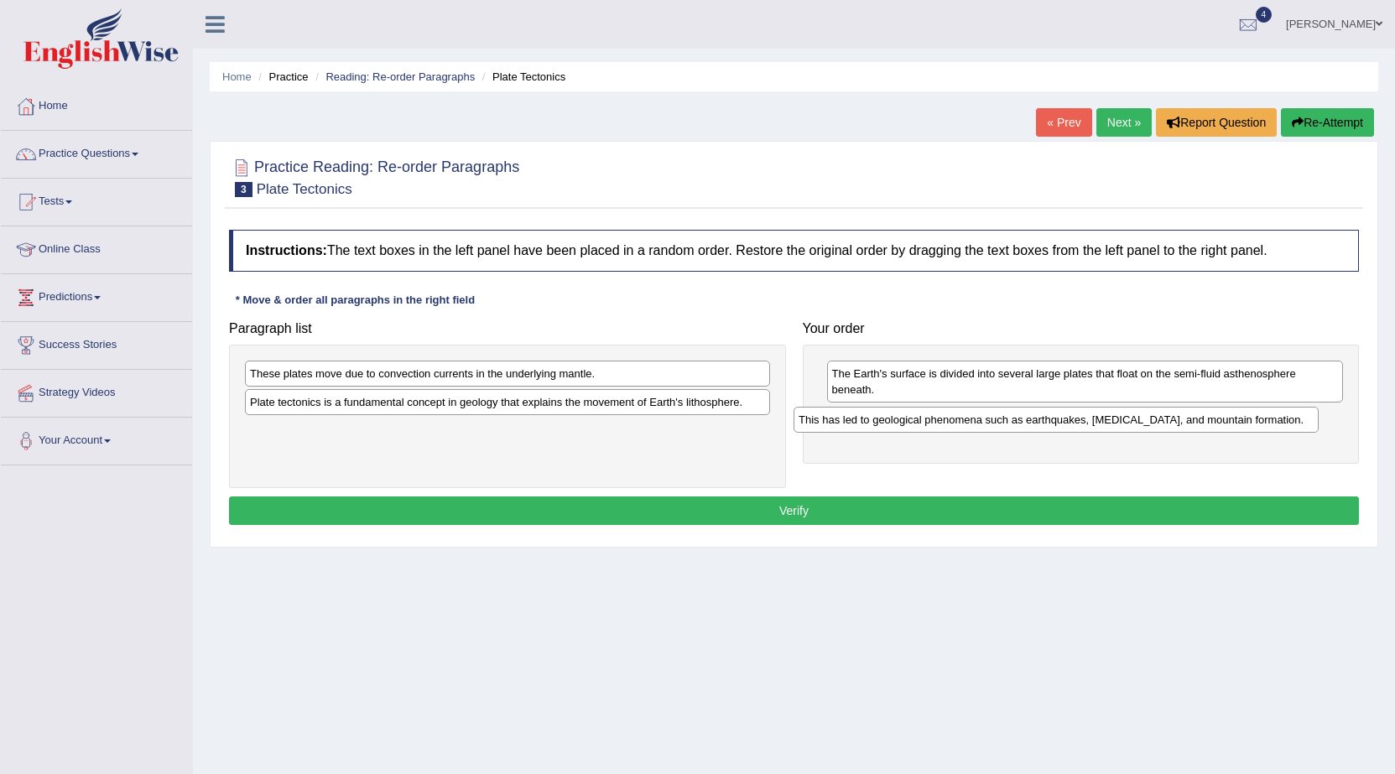
drag, startPoint x: 413, startPoint y: 434, endPoint x: 951, endPoint y: 425, distance: 538.6
click at [951, 425] on div "This has led to geological phenomena such as earthquakes, volcanic eruptions, a…" at bounding box center [1056, 420] width 525 height 26
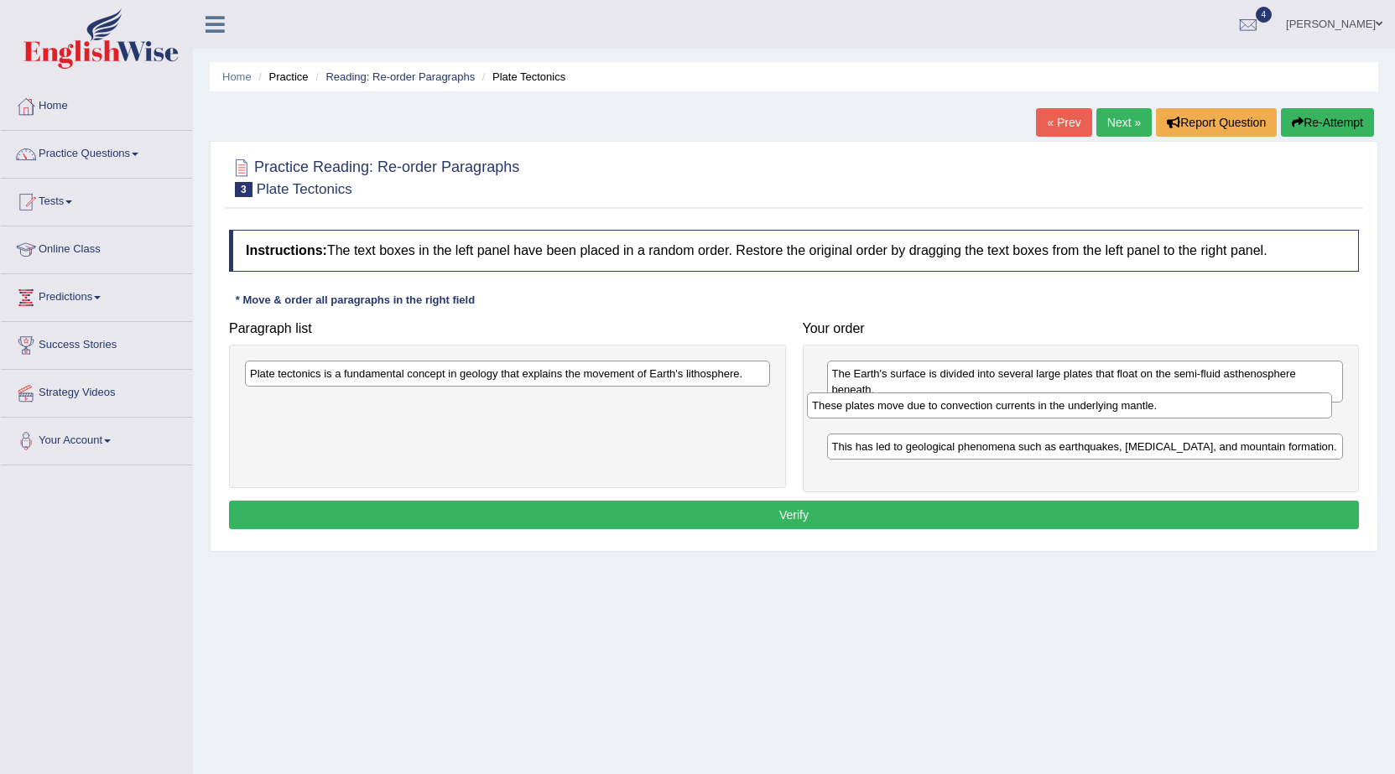
drag, startPoint x: 389, startPoint y: 383, endPoint x: 951, endPoint y: 415, distance: 563.0
click at [951, 415] on div "These plates move due to convection currents in the underlying mantle." at bounding box center [1069, 406] width 525 height 26
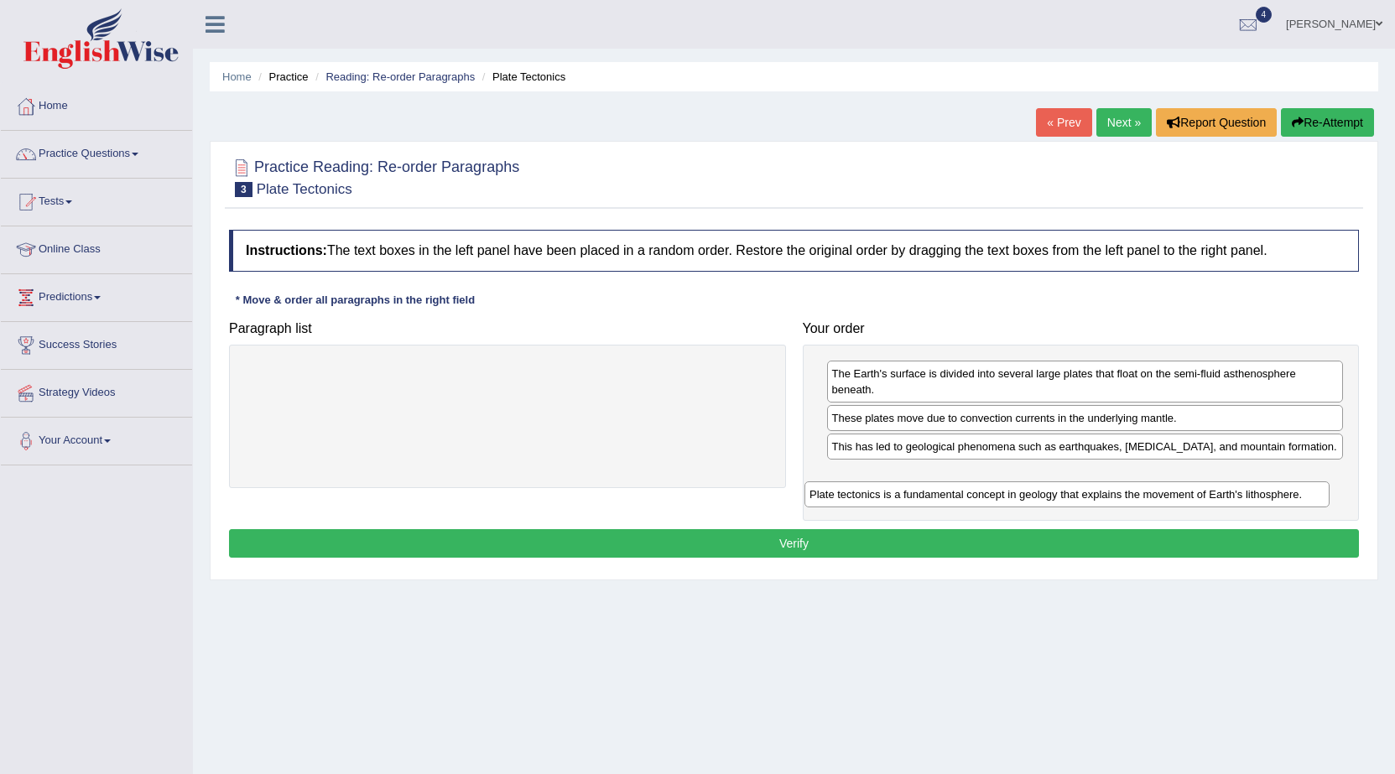
drag, startPoint x: 684, startPoint y: 380, endPoint x: 1243, endPoint y: 501, distance: 572.4
click at [1243, 501] on div "Plate tectonics is a fundamental concept in geology that explains the movement …" at bounding box center [1066, 495] width 525 height 26
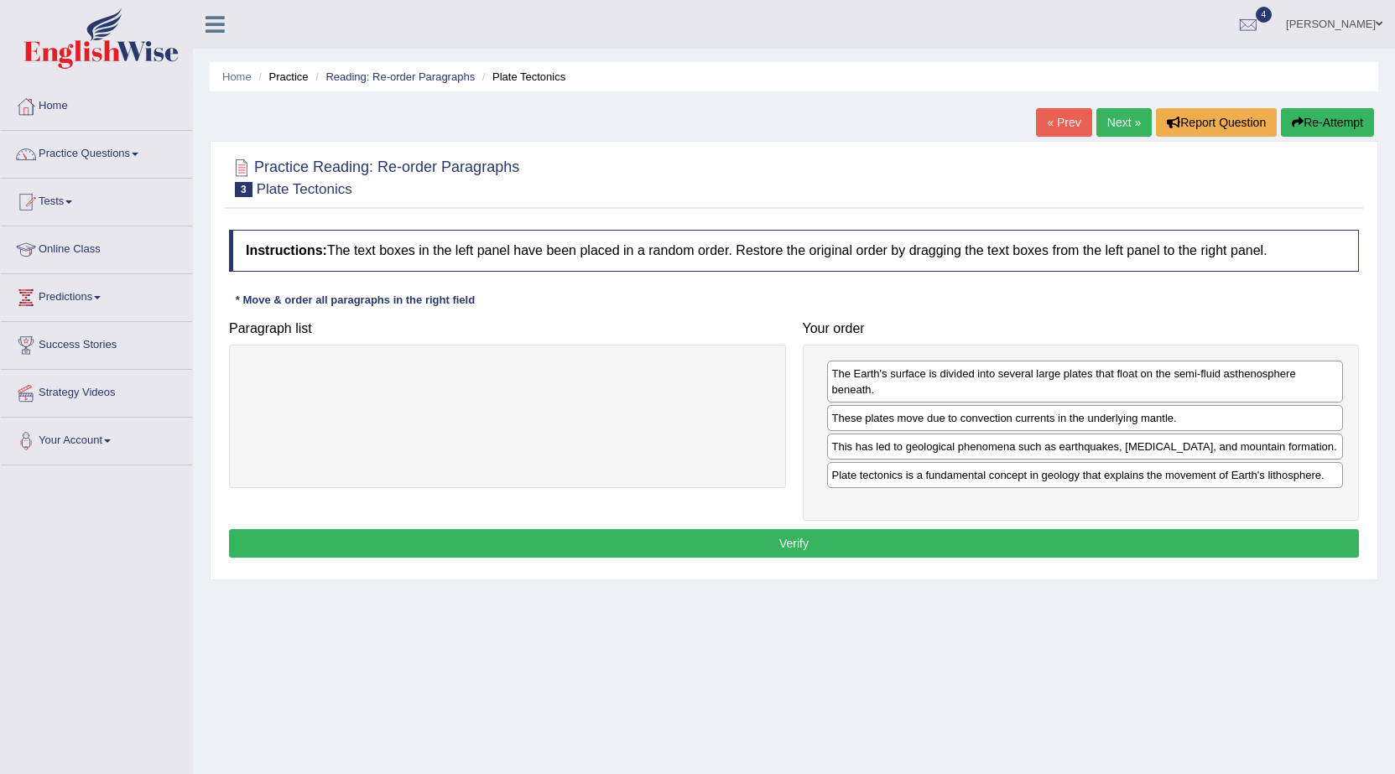
click at [1230, 541] on button "Verify" at bounding box center [794, 543] width 1130 height 29
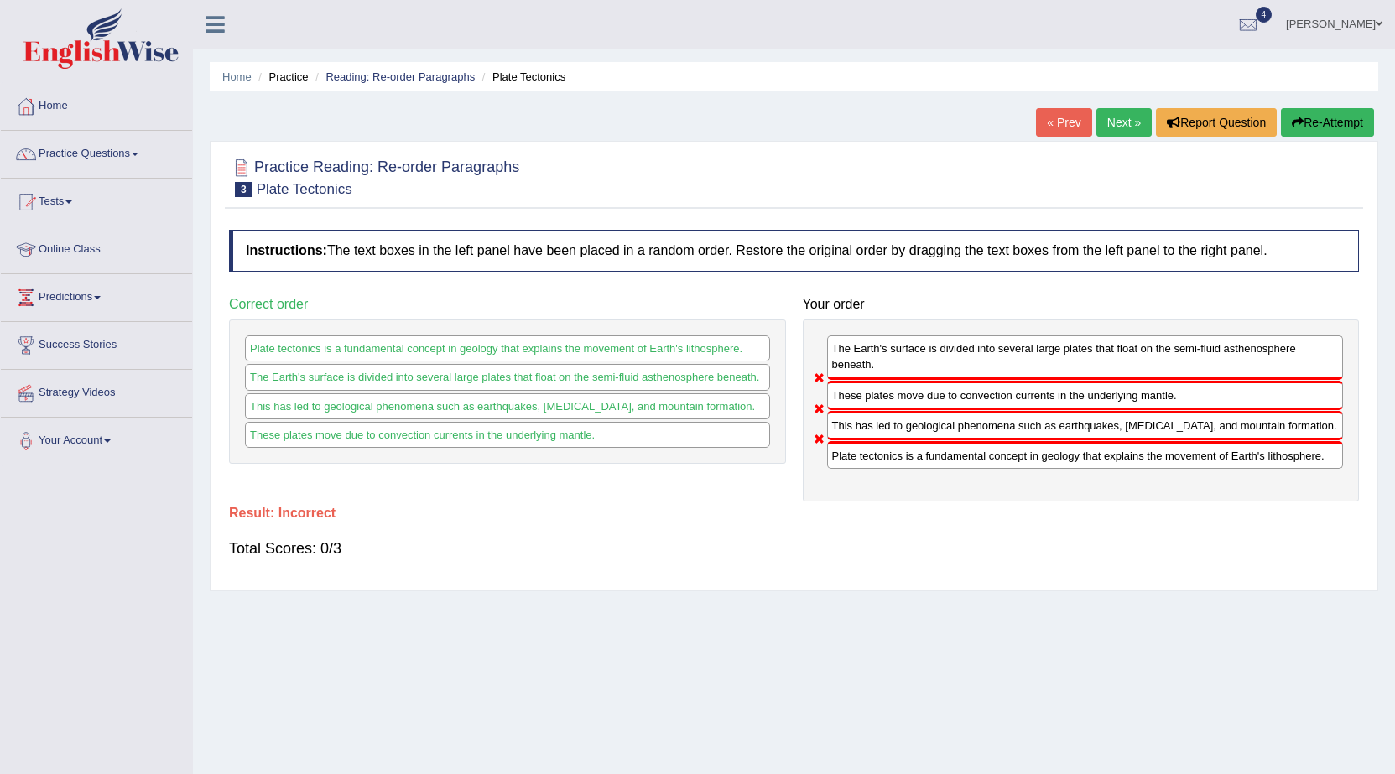
drag, startPoint x: 1060, startPoint y: 450, endPoint x: 1069, endPoint y: 355, distance: 95.2
click at [1069, 355] on div "The Earth's surface is divided into several large plates that float on the semi…" at bounding box center [1081, 411] width 557 height 182
click at [1122, 126] on link "Next »" at bounding box center [1123, 122] width 55 height 29
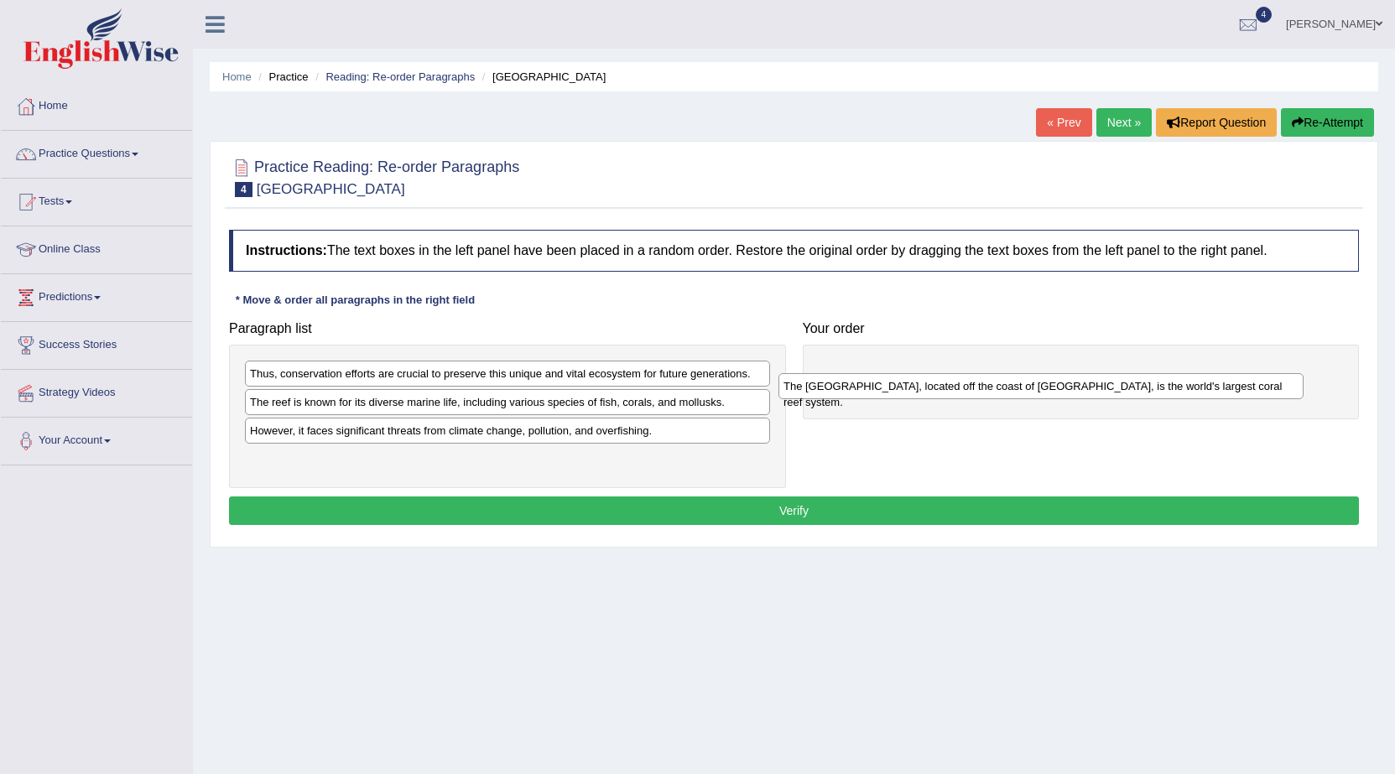
drag, startPoint x: 723, startPoint y: 372, endPoint x: 1257, endPoint y: 384, distance: 533.7
click at [1257, 384] on div "The Great Barrier Reef, located off the coast of Australia, is the world's larg…" at bounding box center [1040, 386] width 525 height 26
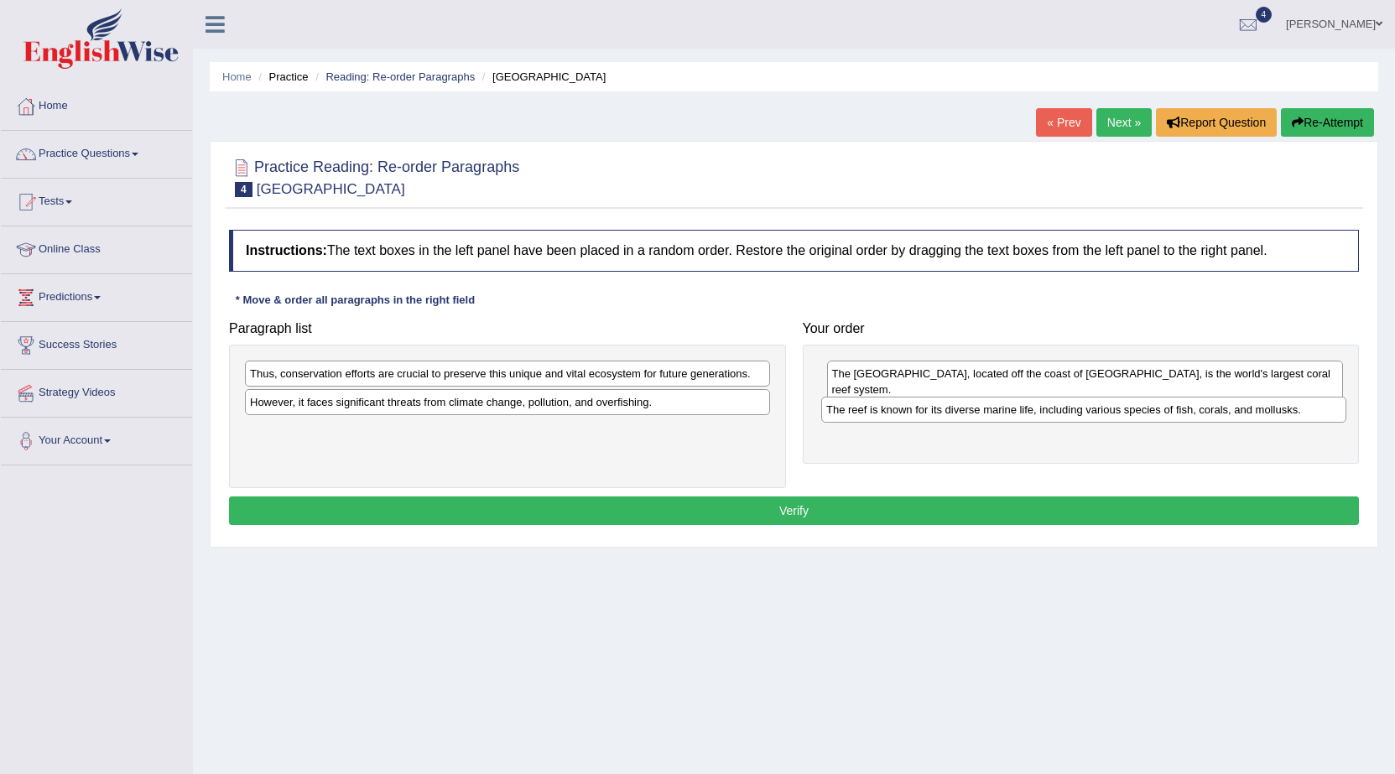
drag, startPoint x: 342, startPoint y: 409, endPoint x: 919, endPoint y: 416, distance: 576.4
click at [919, 416] on div "The reef is known for its diverse marine life, including various species of fis…" at bounding box center [1083, 410] width 525 height 26
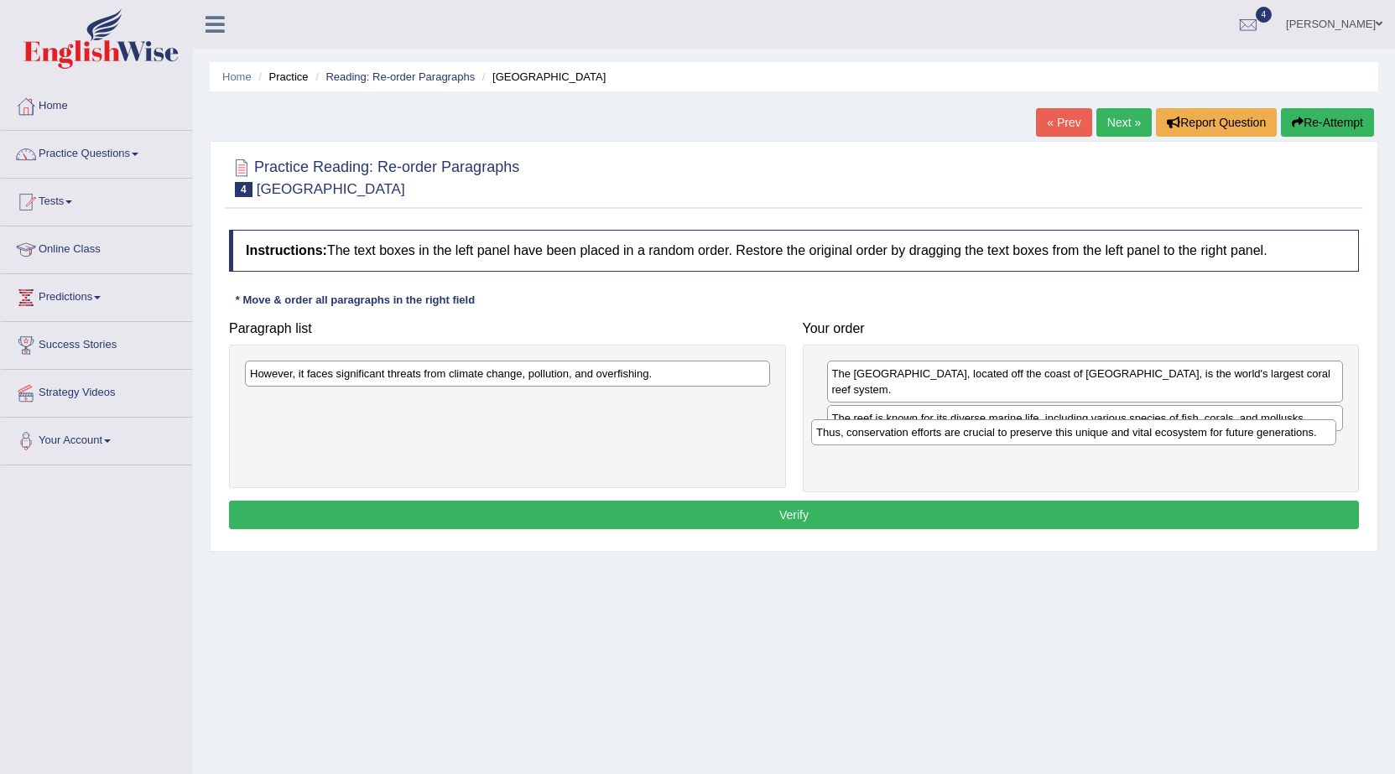
drag, startPoint x: 606, startPoint y: 378, endPoint x: 1172, endPoint y: 437, distance: 569.3
click at [1172, 437] on div "Thus, conservation efforts are crucial to preserve this unique and vital ecosys…" at bounding box center [1073, 432] width 525 height 26
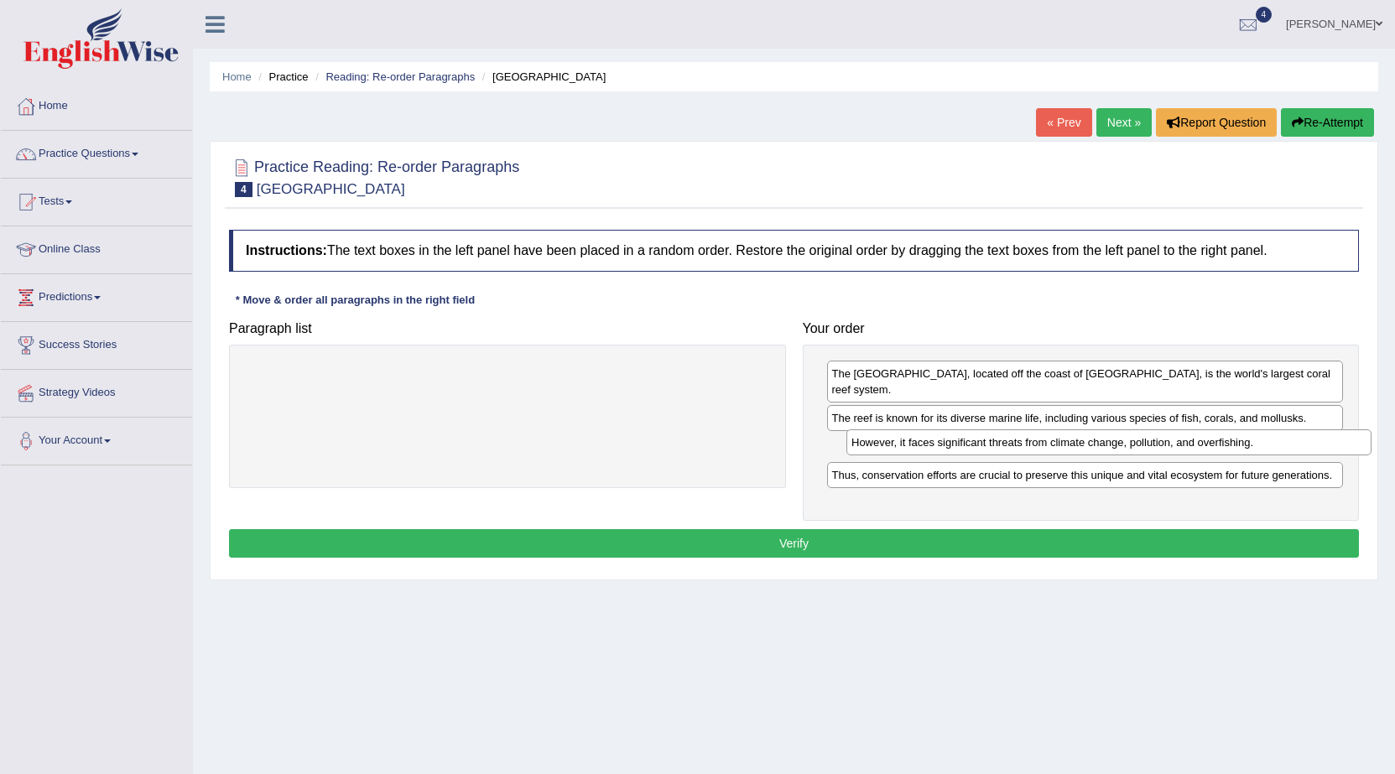
drag, startPoint x: 669, startPoint y: 372, endPoint x: 1271, endPoint y: 440, distance: 605.4
click at [1271, 440] on div "However, it faces significant threats from climate change, pollution, and overf…" at bounding box center [1108, 443] width 525 height 26
click at [1182, 536] on button "Verify" at bounding box center [794, 543] width 1130 height 29
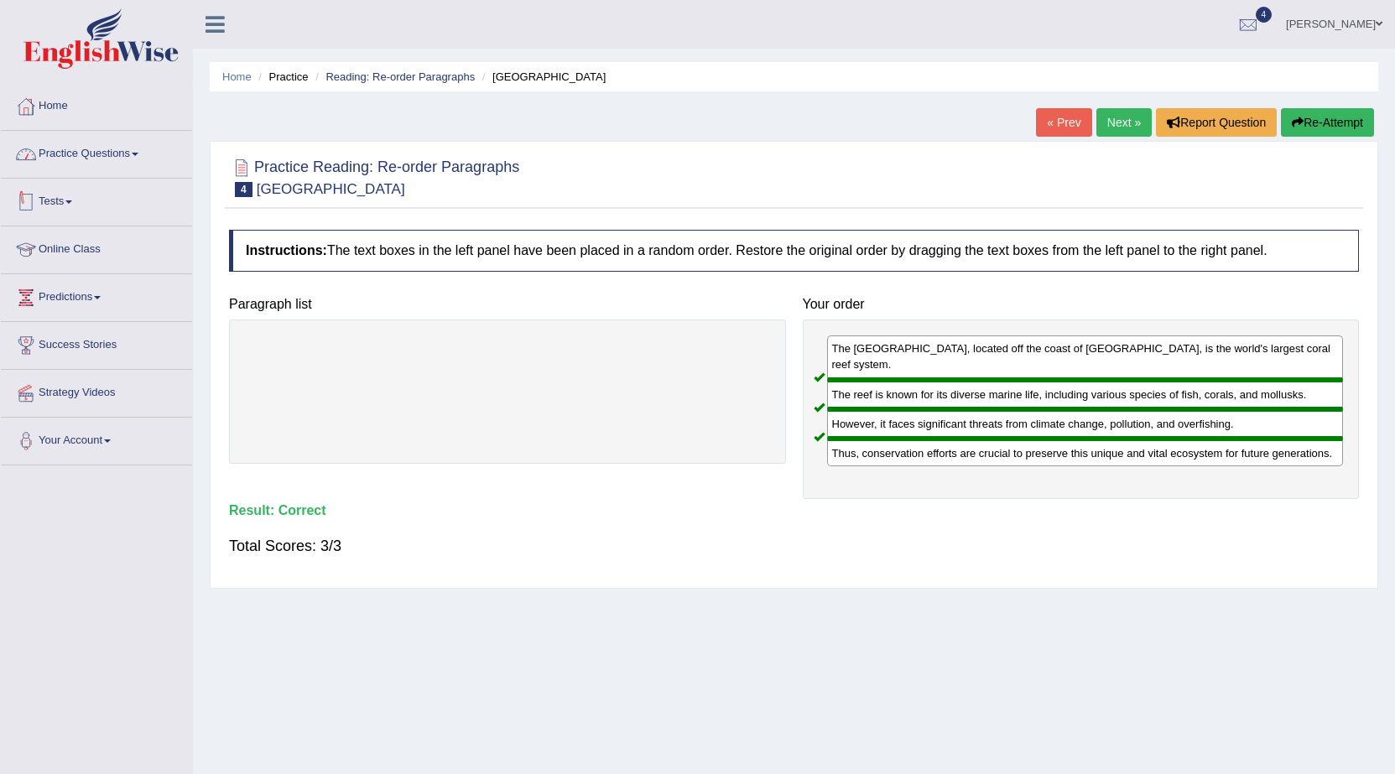
click at [80, 156] on link "Practice Questions" at bounding box center [96, 152] width 191 height 42
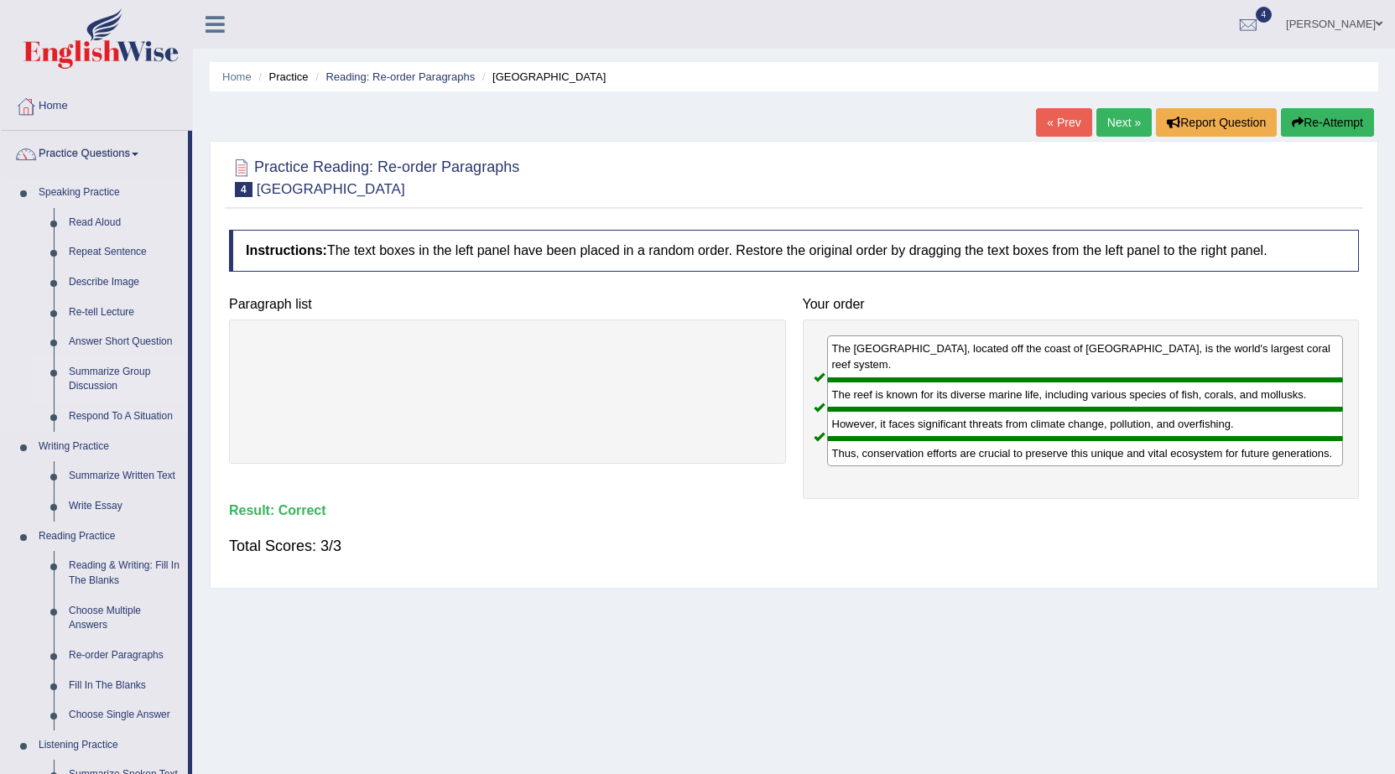
click at [135, 373] on link "Summarize Group Discussion" at bounding box center [124, 379] width 127 height 44
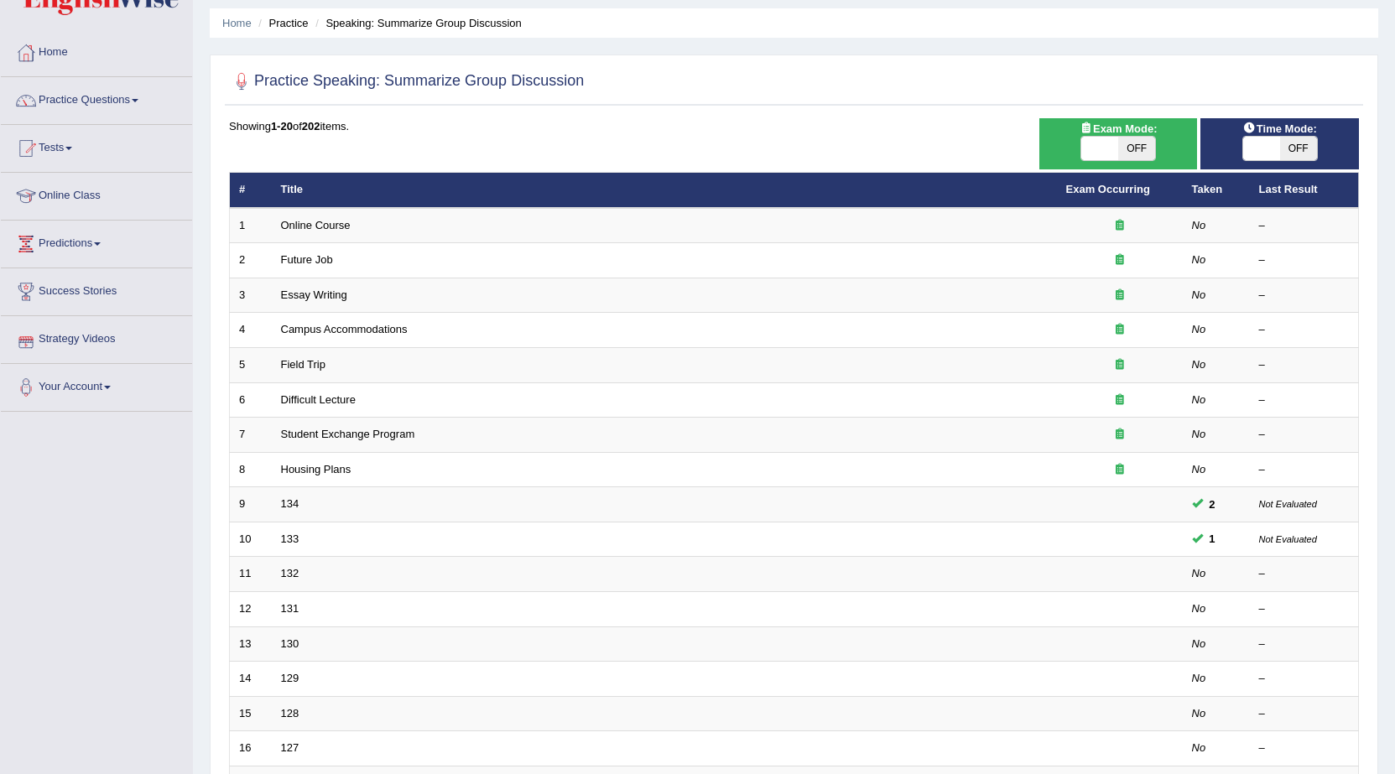
scroll to position [84, 0]
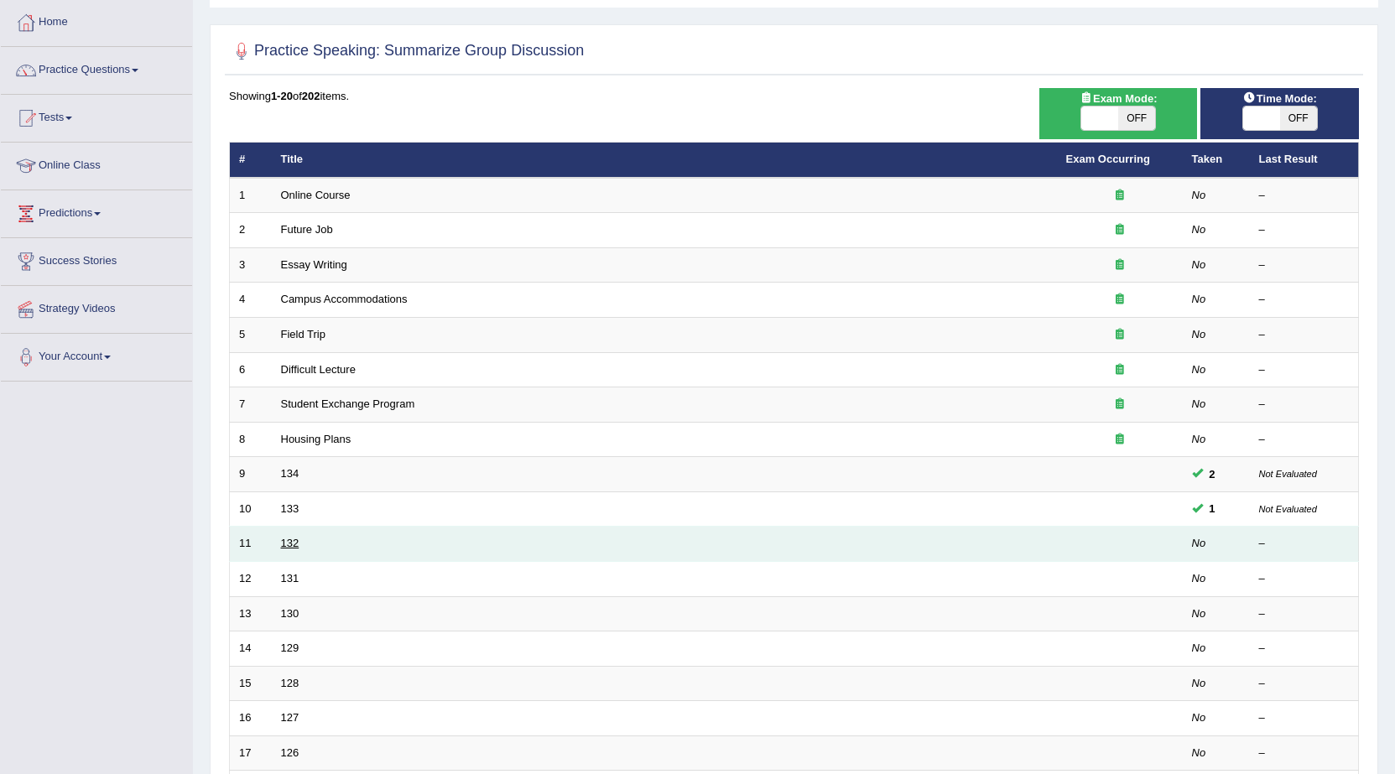
click at [286, 545] on link "132" at bounding box center [290, 543] width 18 height 13
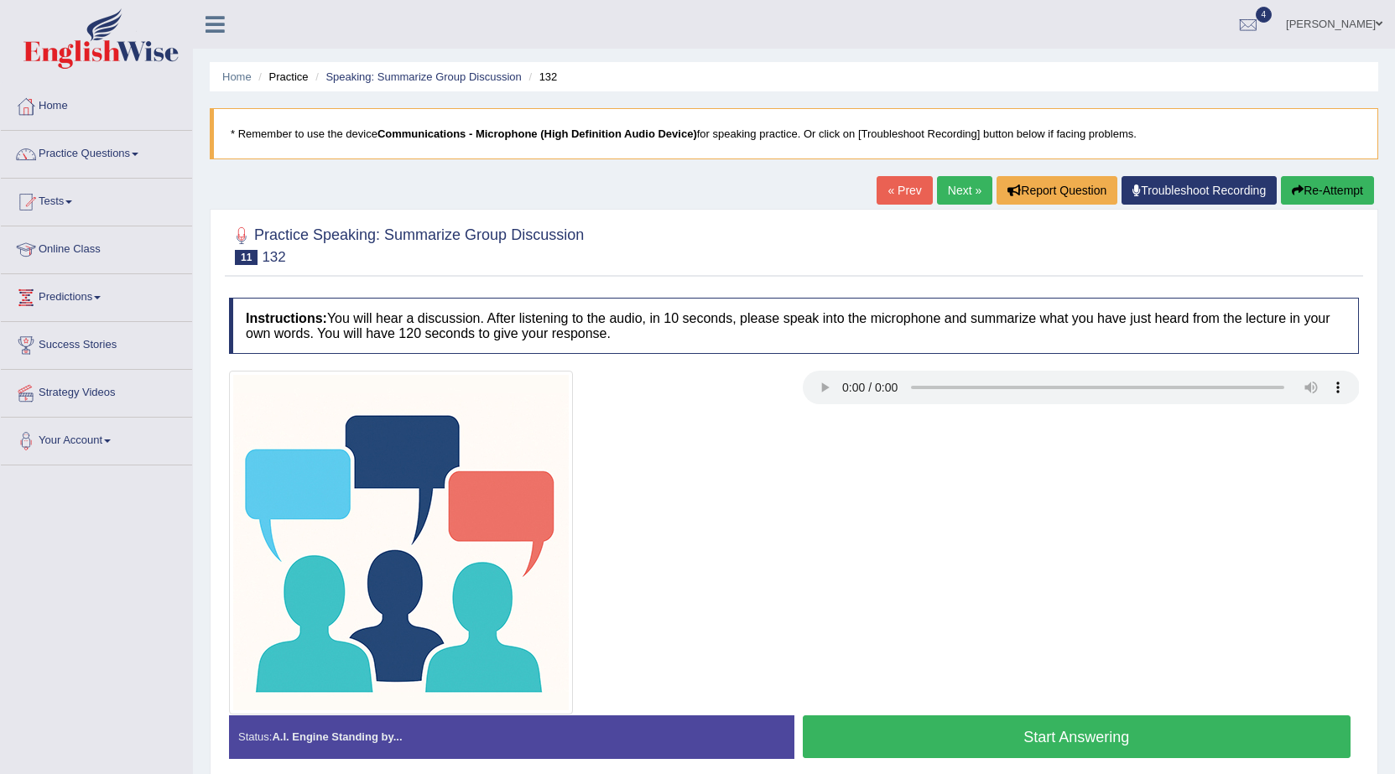
scroll to position [84, 0]
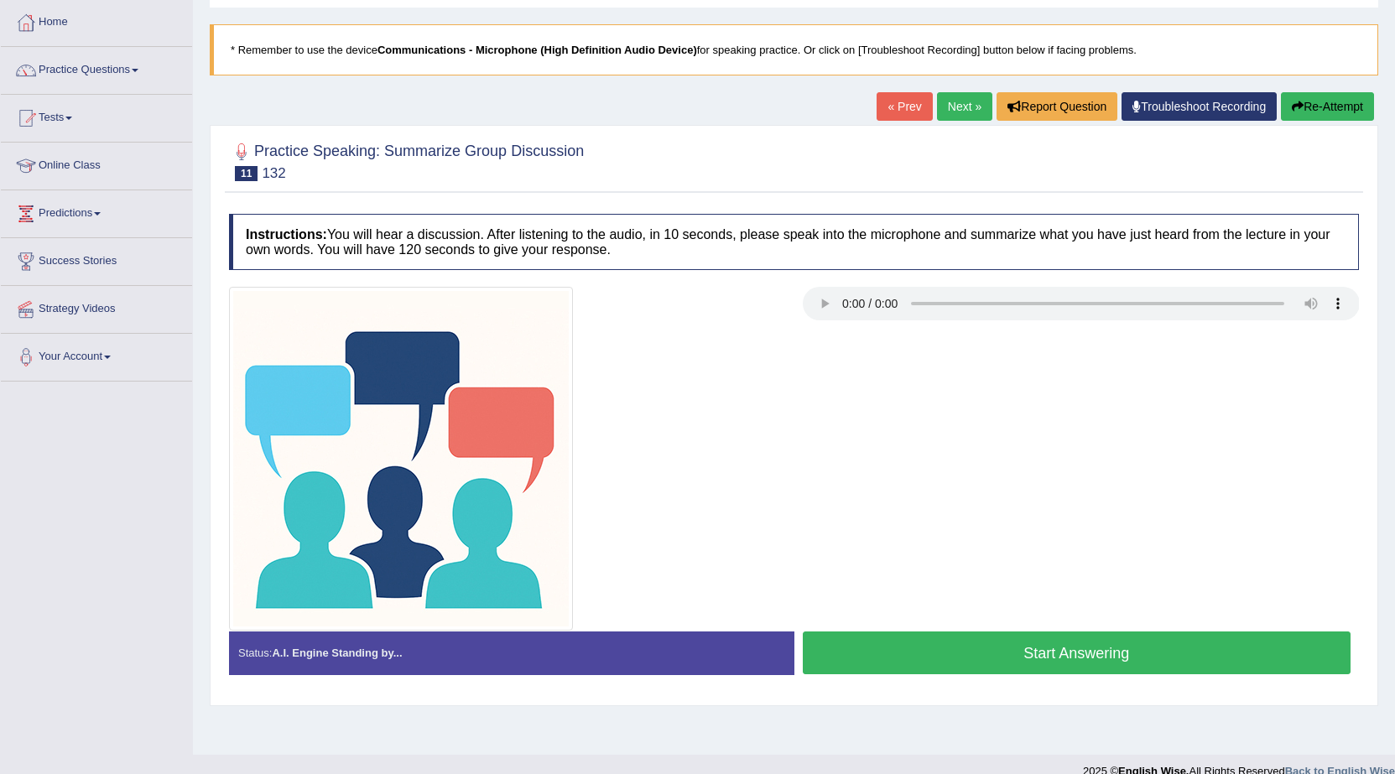
click at [940, 650] on button "Start Answering" at bounding box center [1077, 653] width 549 height 43
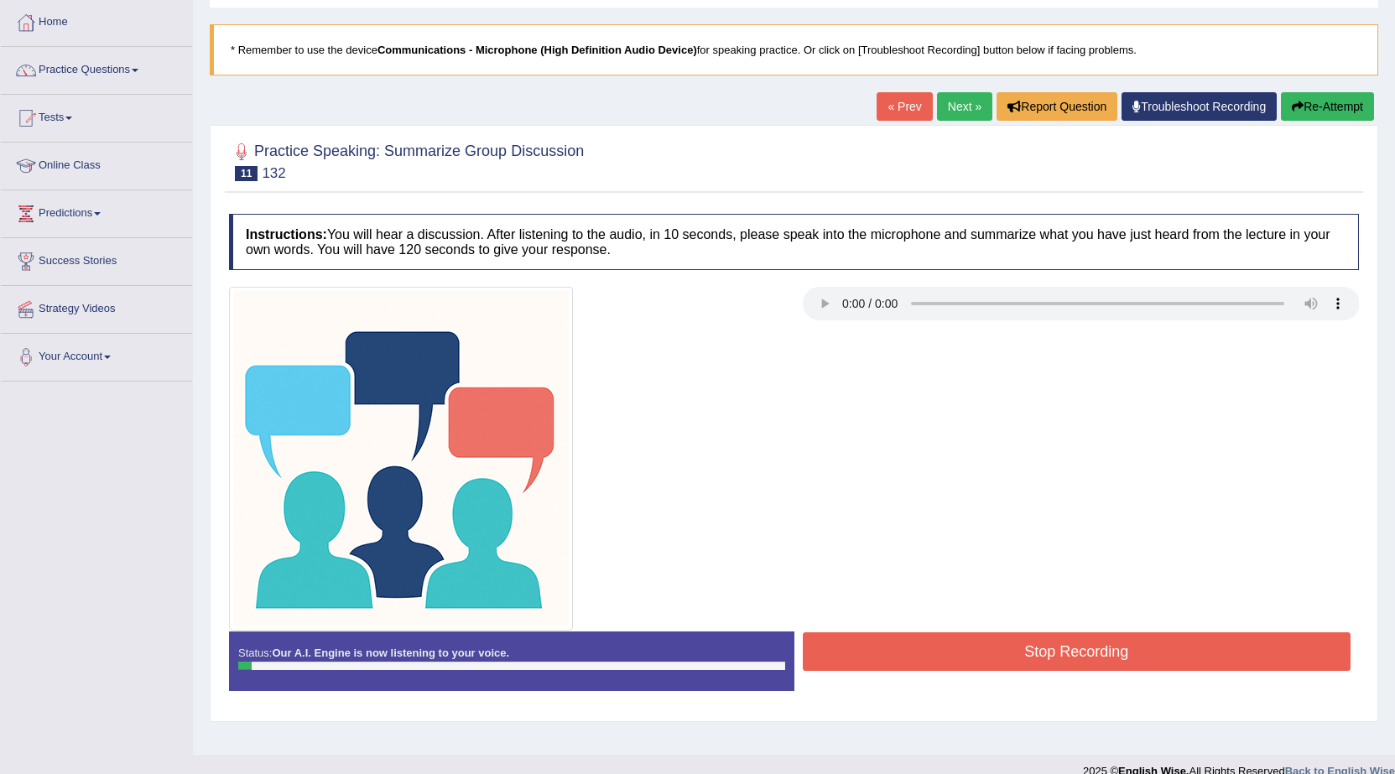
click at [1364, 112] on button "Re-Attempt" at bounding box center [1327, 106] width 93 height 29
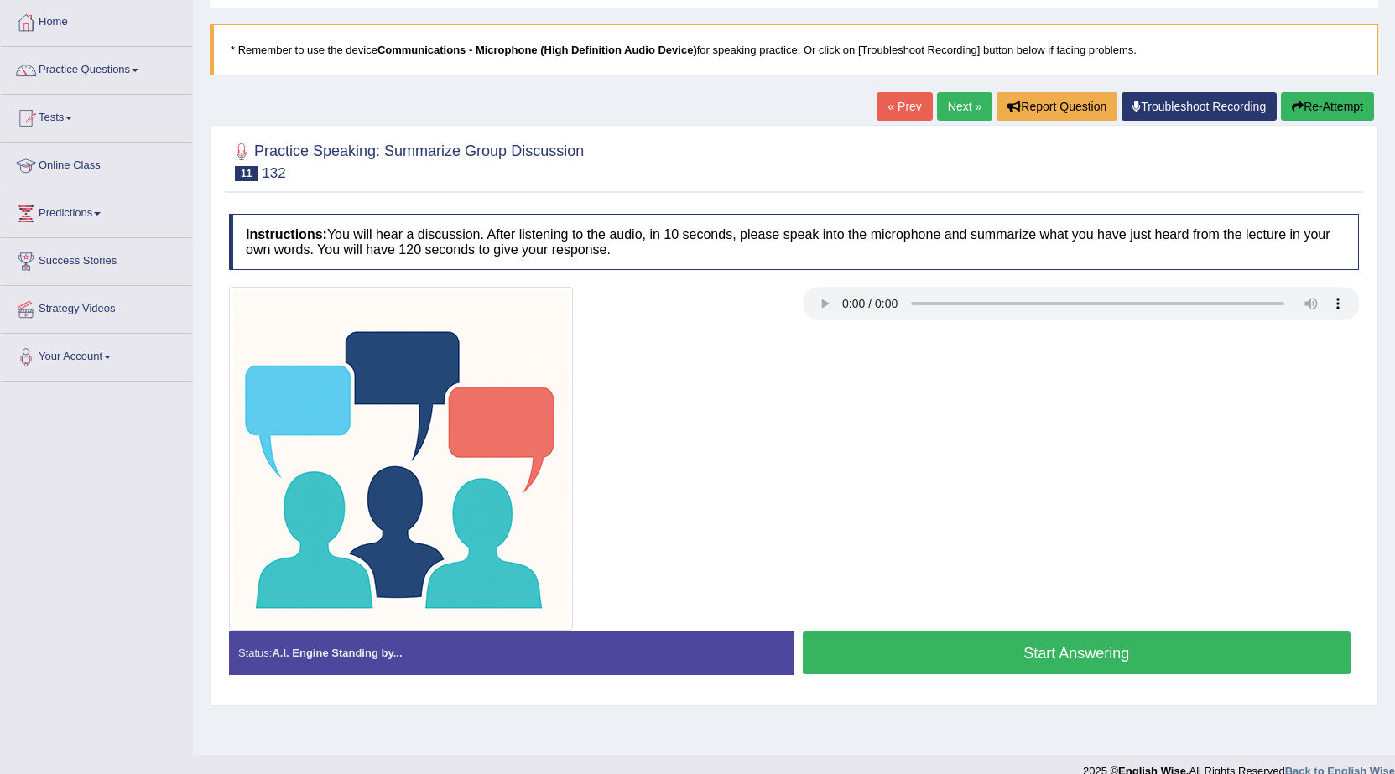
click at [1180, 664] on button "Start Answering" at bounding box center [1077, 653] width 549 height 43
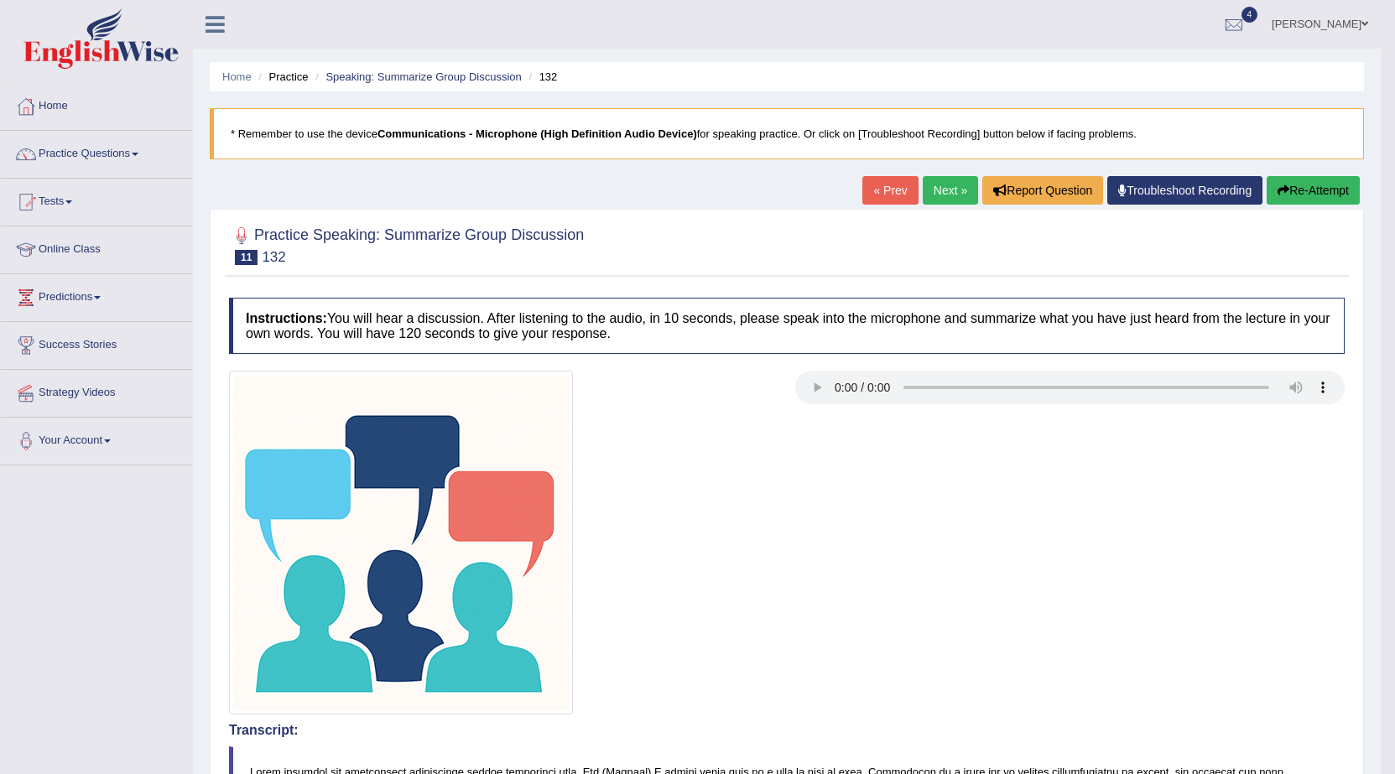
click at [1281, 185] on icon "button" at bounding box center [1284, 191] width 12 height 12
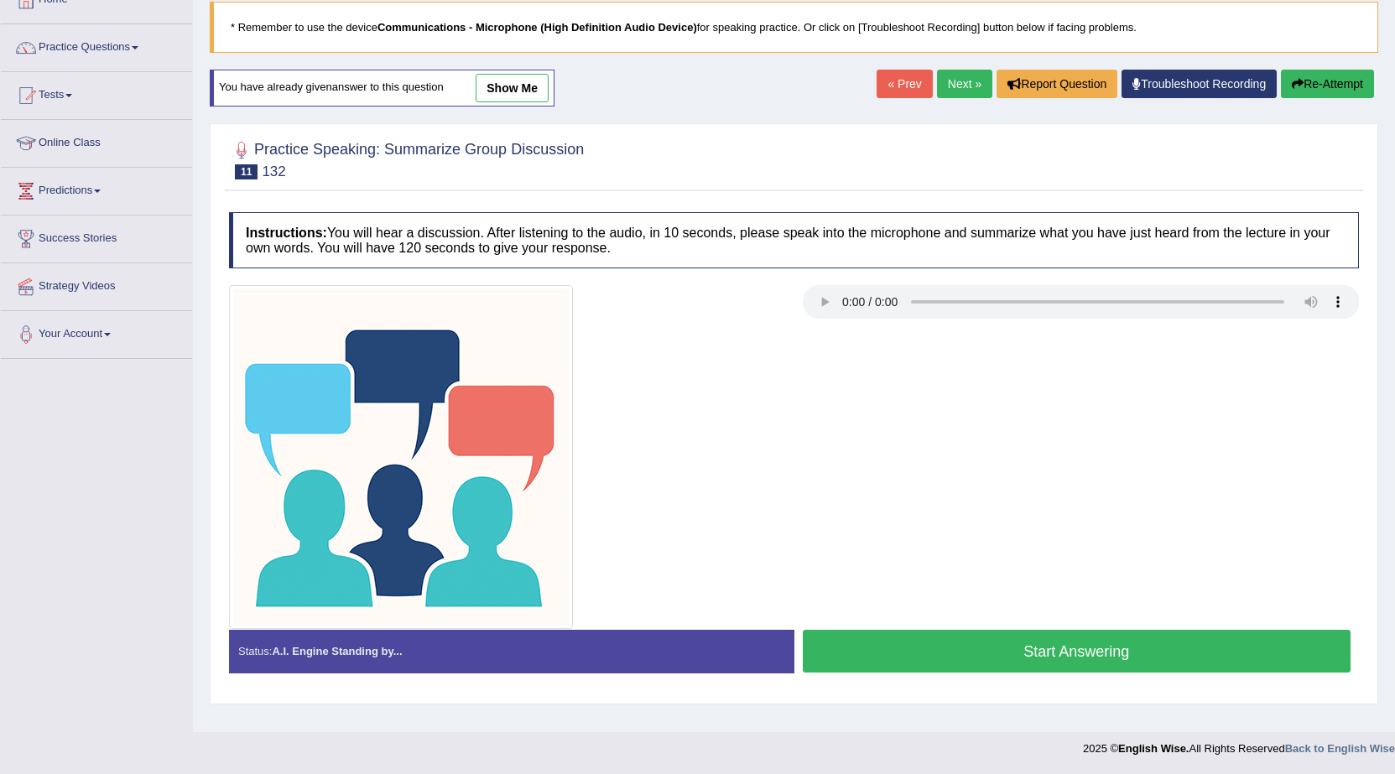
click at [1146, 655] on button "Start Answering" at bounding box center [1077, 651] width 549 height 43
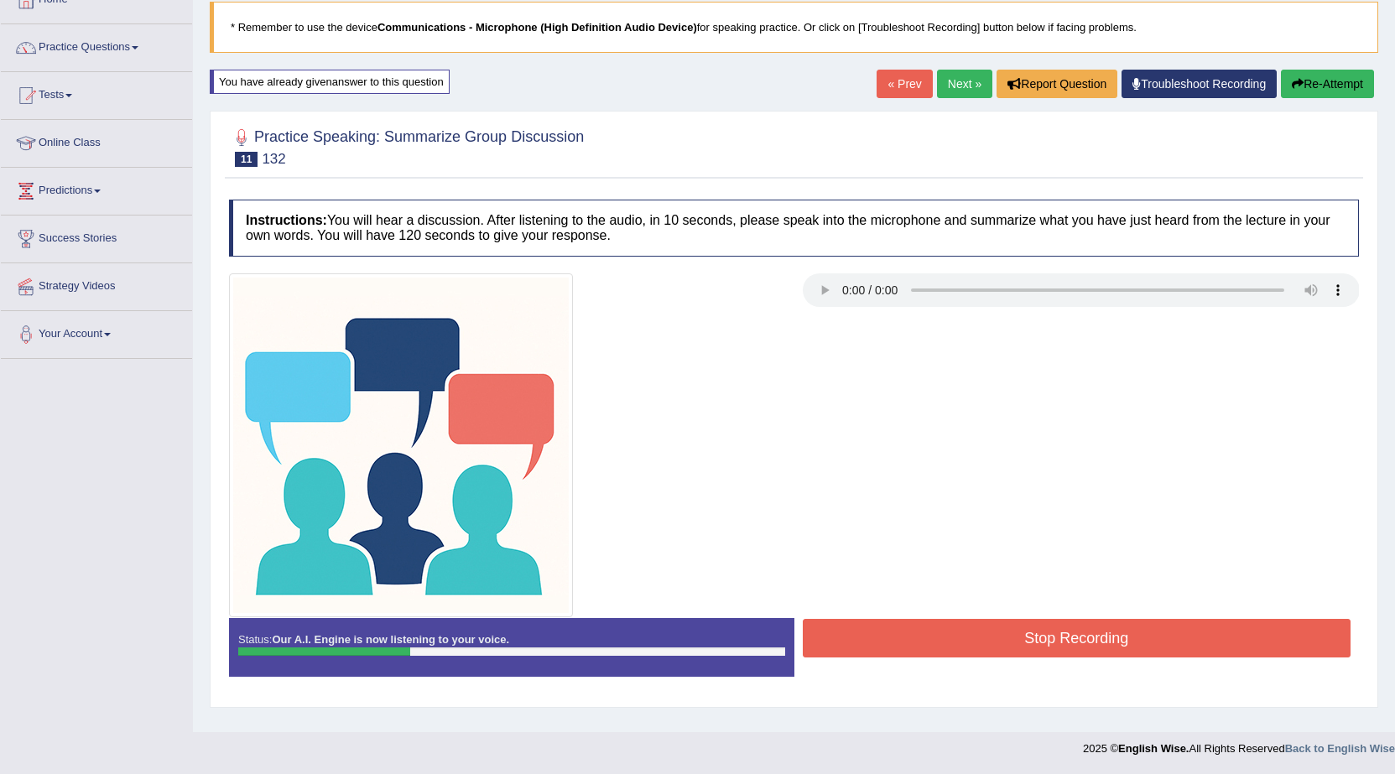
click at [1146, 655] on button "Stop Recording" at bounding box center [1077, 638] width 549 height 39
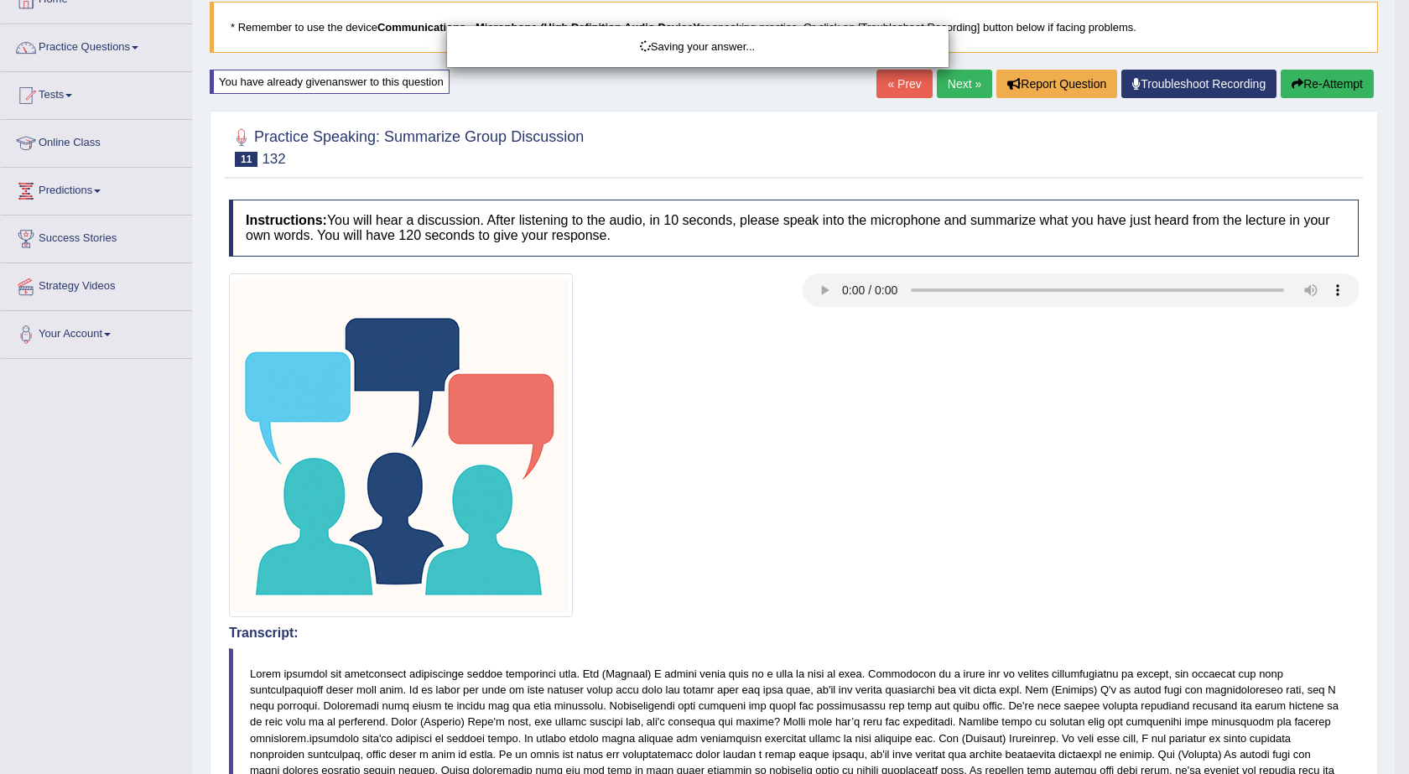
click at [1183, 343] on div "Saving your answer..." at bounding box center [704, 387] width 1409 height 774
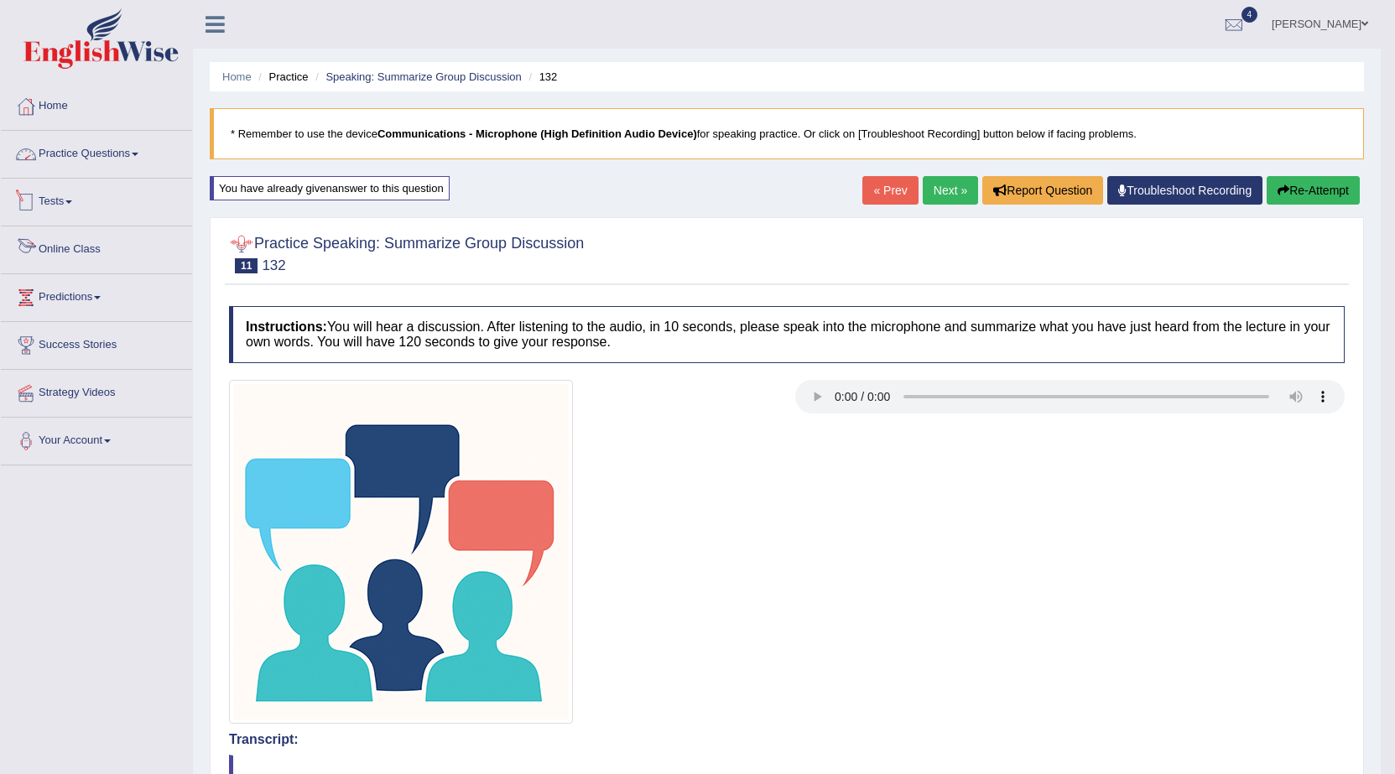
click at [122, 156] on link "Practice Questions" at bounding box center [96, 152] width 191 height 42
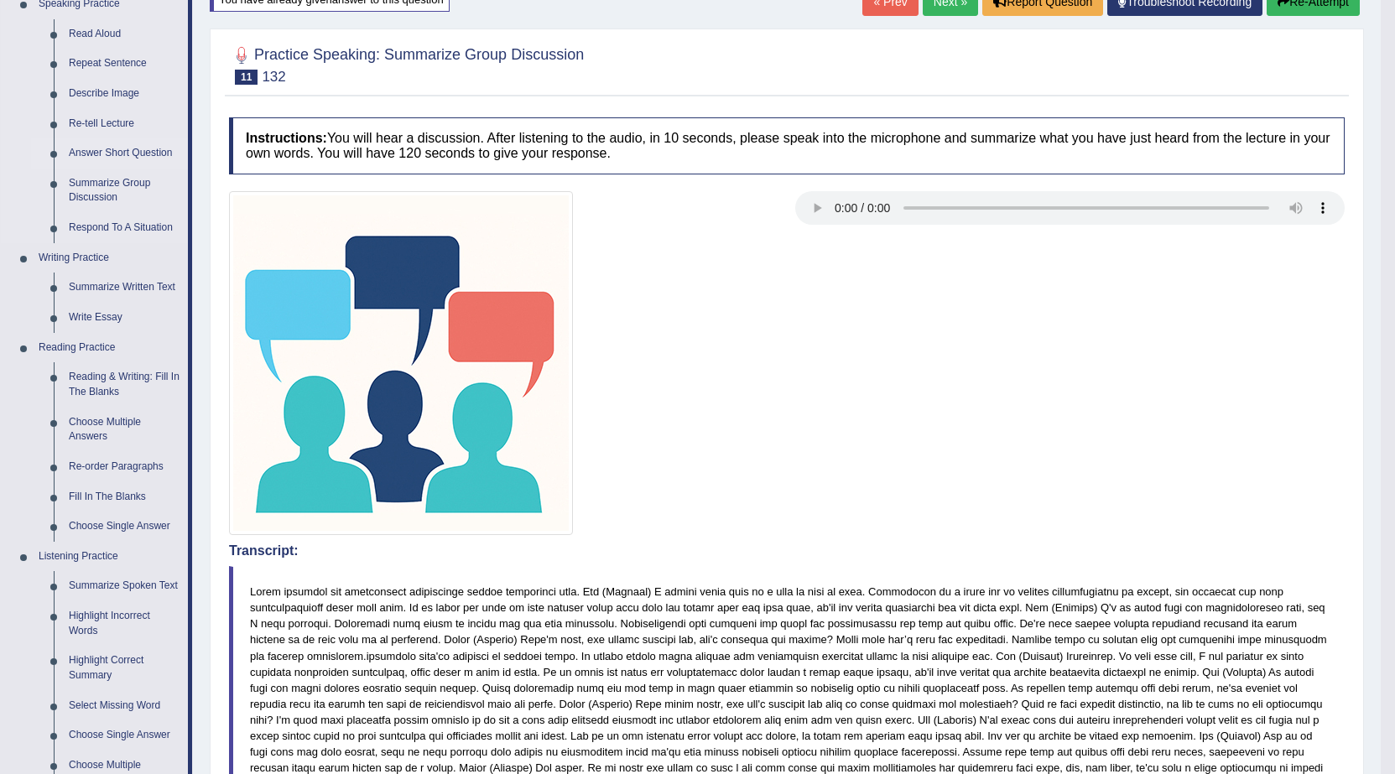
scroll to position [419, 0]
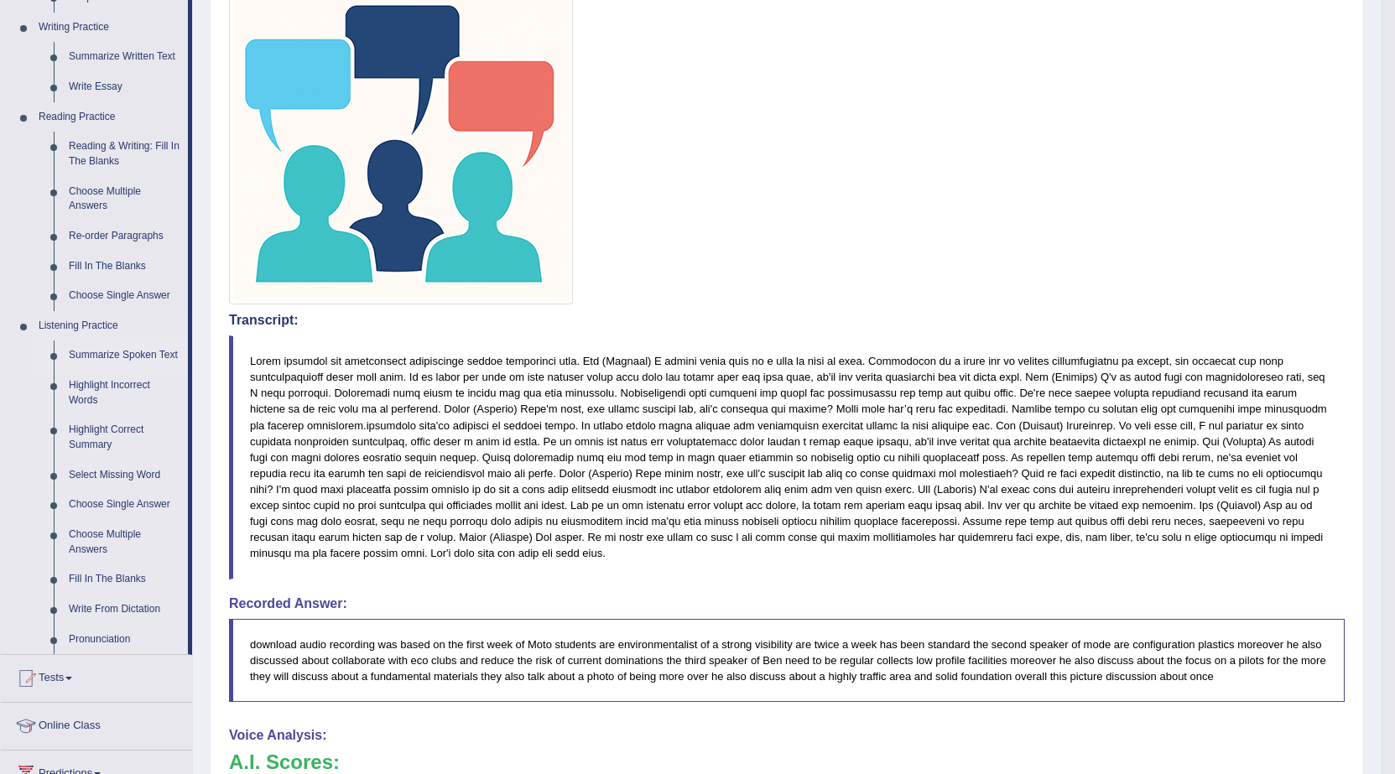
click at [166, 349] on link "Summarize Spoken Text" at bounding box center [124, 356] width 127 height 30
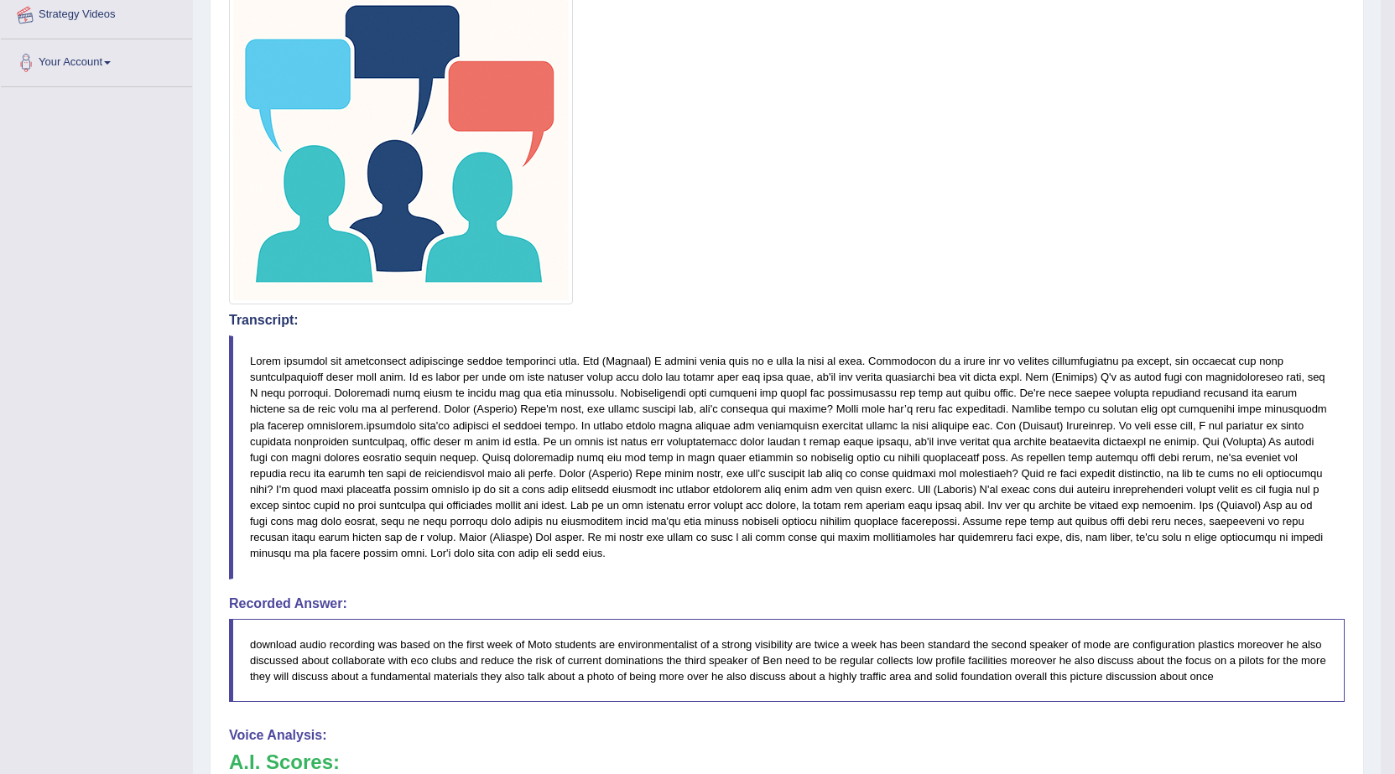
scroll to position [506, 0]
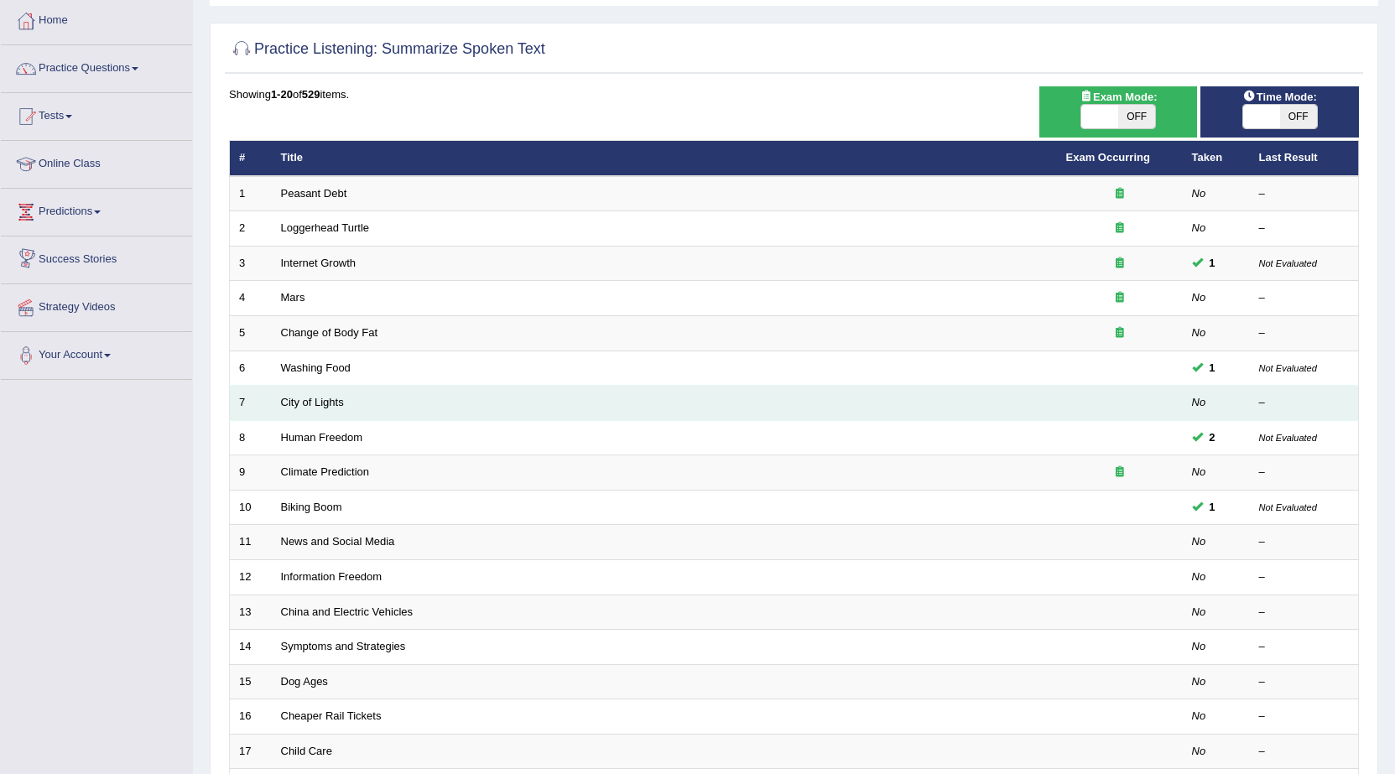
scroll to position [252, 0]
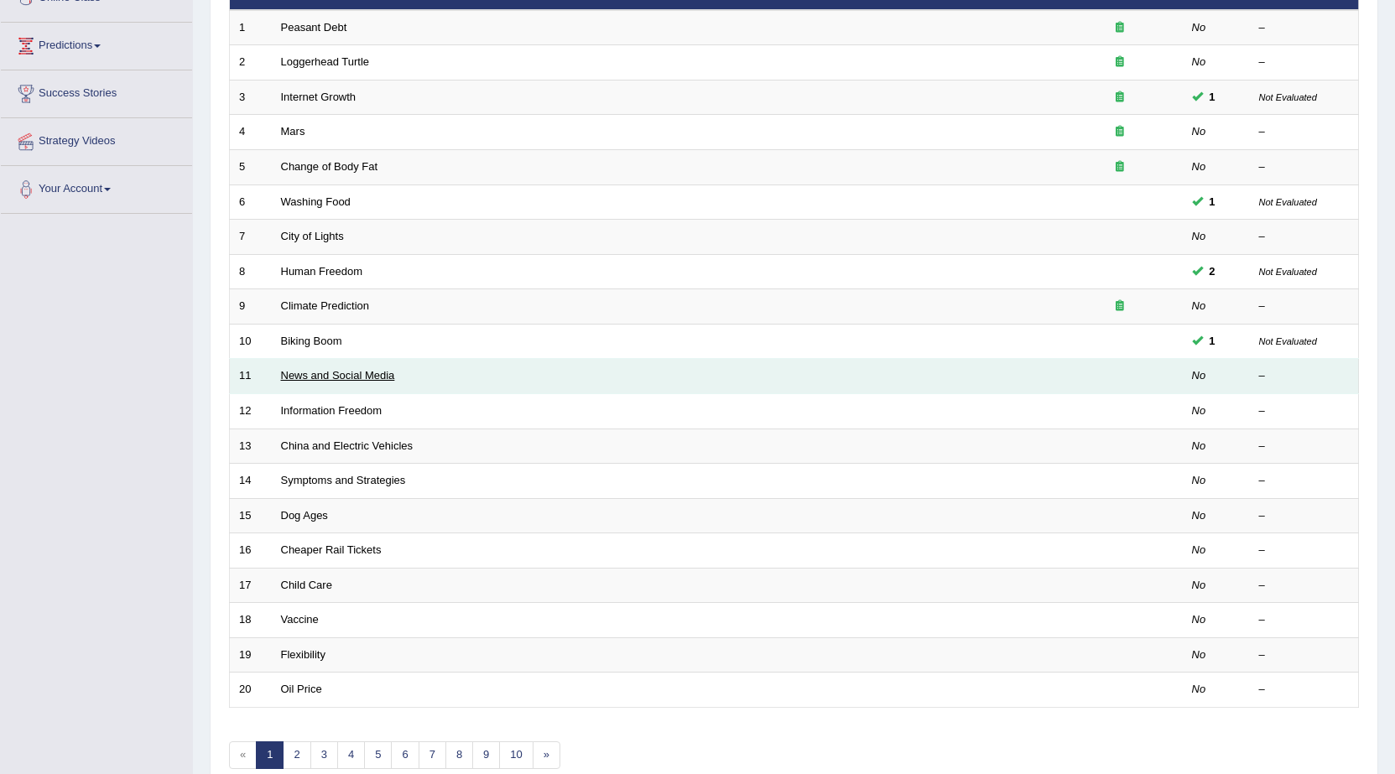
click at [325, 381] on link "News and Social Media" at bounding box center [338, 375] width 114 height 13
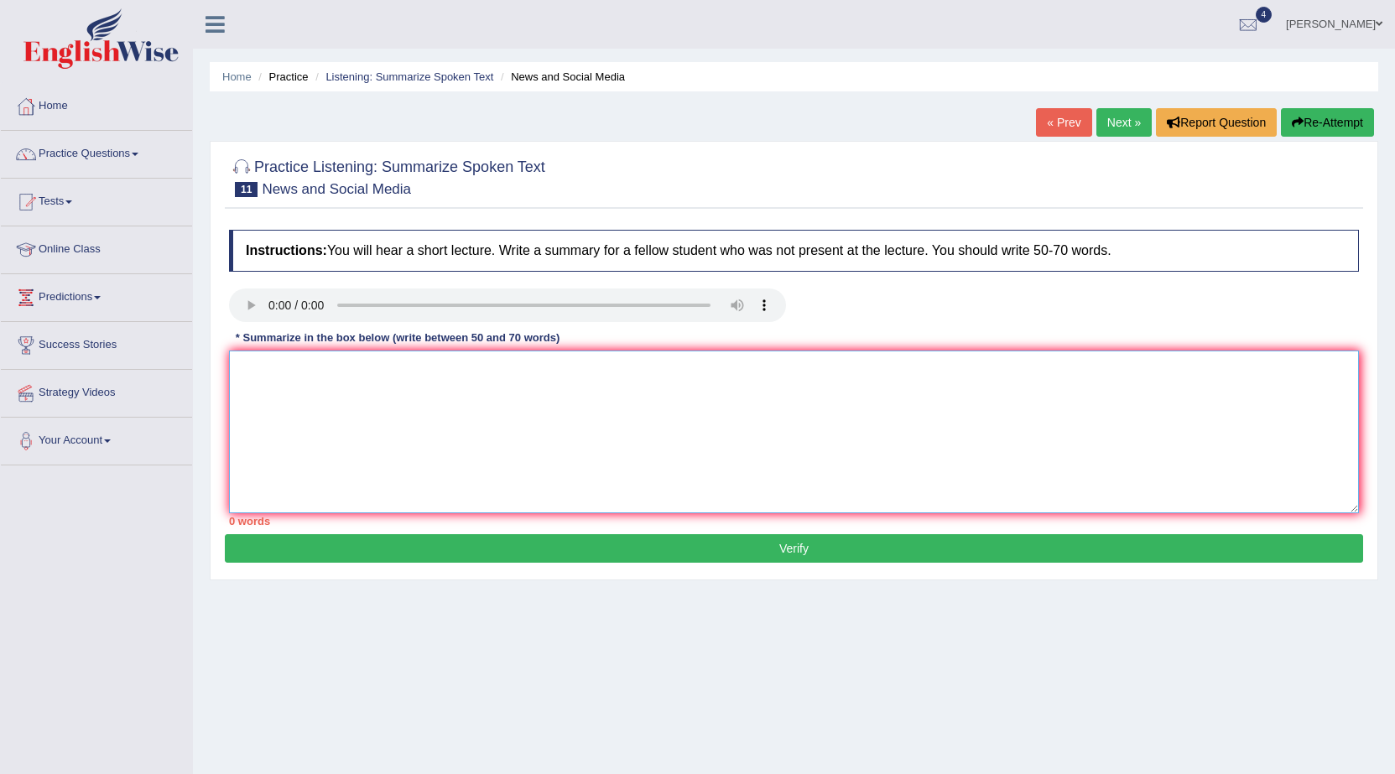
click at [466, 378] on textarea at bounding box center [794, 432] width 1130 height 163
click at [492, 375] on textarea "A notewoerthy point revealede in the lecture wasabout" at bounding box center [794, 432] width 1130 height 163
click at [555, 376] on textarea "A notewoerthy point revealede in the lecture was about" at bounding box center [794, 432] width 1130 height 163
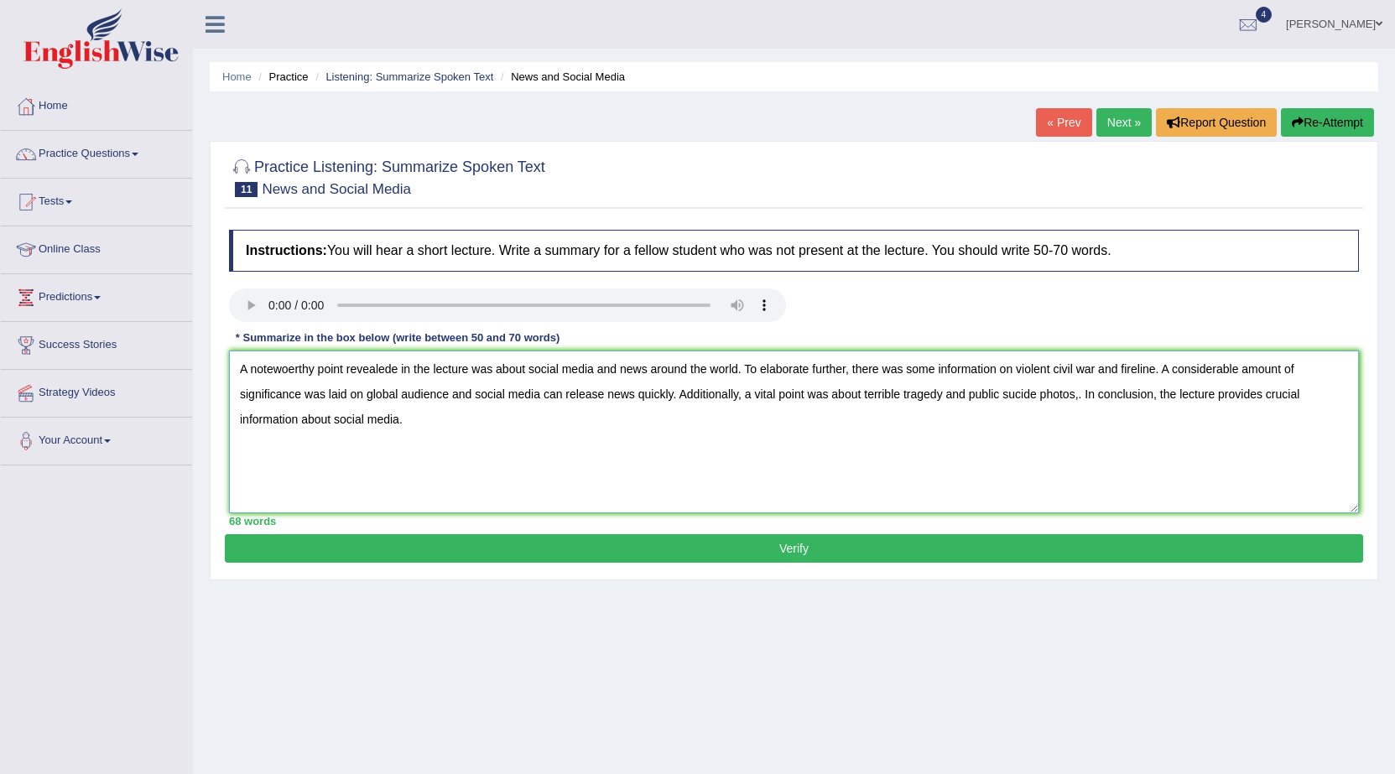
click at [294, 372] on textarea "A notewoerthy point revealede in the lecture was about social media and news ar…" at bounding box center [794, 432] width 1130 height 163
click at [390, 372] on textarea "A noteworthy point revealede in the lecture was about social media and news aro…" at bounding box center [794, 432] width 1130 height 163
type textarea "A noteworthy point revealed in the lecture was about social media and news arou…"
click at [1094, 550] on button "Verify" at bounding box center [794, 548] width 1138 height 29
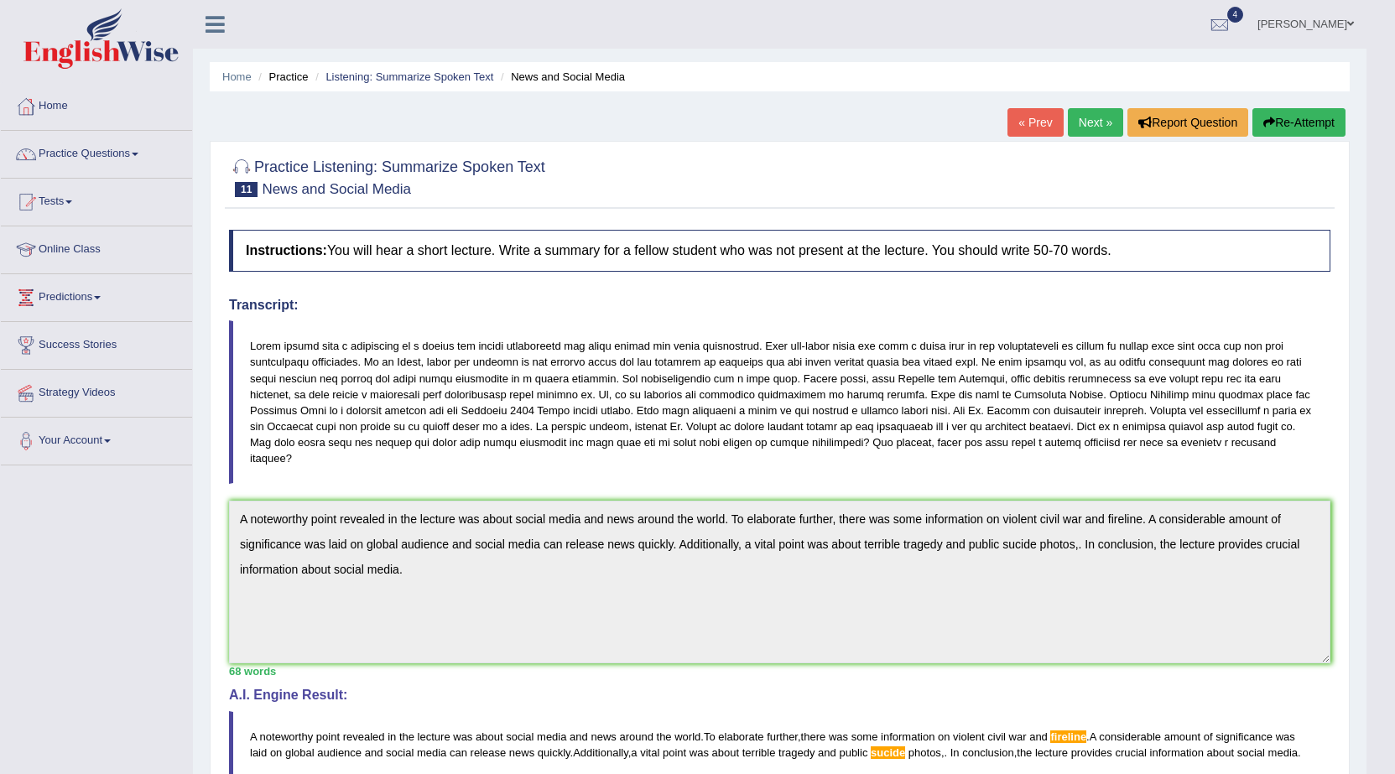
click at [1299, 13] on link "talwinder singh" at bounding box center [1306, 22] width 122 height 44
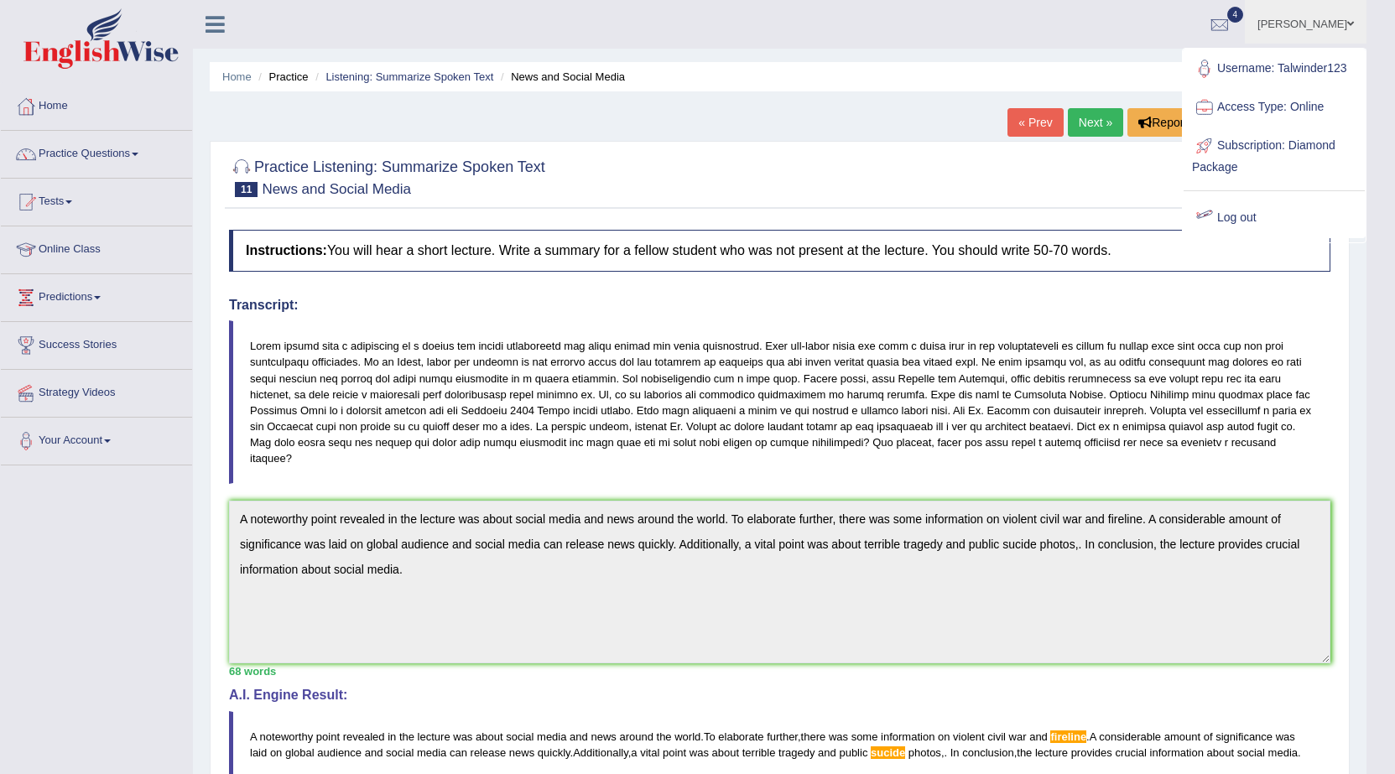
click at [1228, 213] on link "Log out" at bounding box center [1274, 218] width 181 height 39
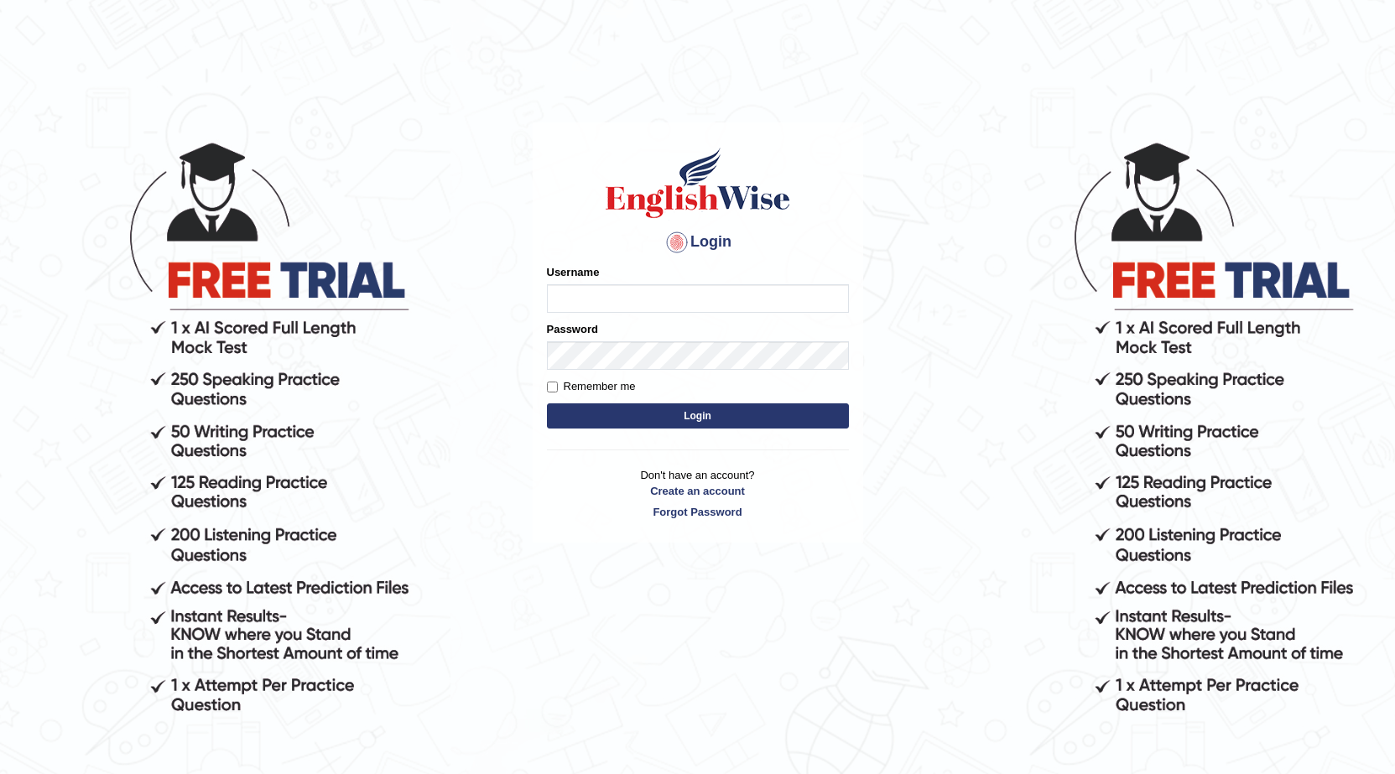
click at [605, 303] on input "Username" at bounding box center [698, 298] width 302 height 29
type input "0468300324"
click at [674, 413] on button "Login" at bounding box center [698, 416] width 302 height 25
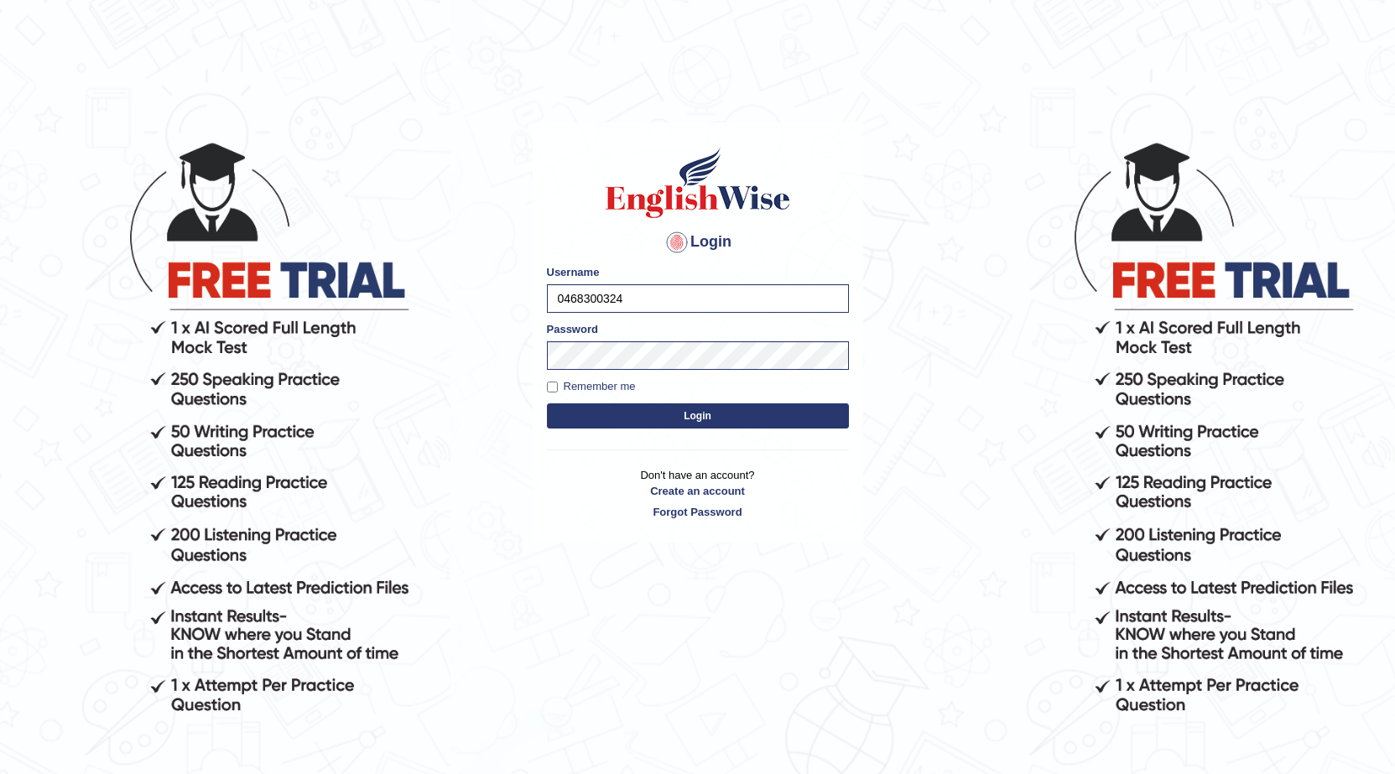
click at [674, 413] on button "Login" at bounding box center [698, 416] width 302 height 25
click at [692, 418] on button "Login" at bounding box center [698, 416] width 302 height 25
click at [689, 419] on button "Login" at bounding box center [698, 416] width 302 height 25
click at [686, 420] on button "Login" at bounding box center [698, 416] width 302 height 25
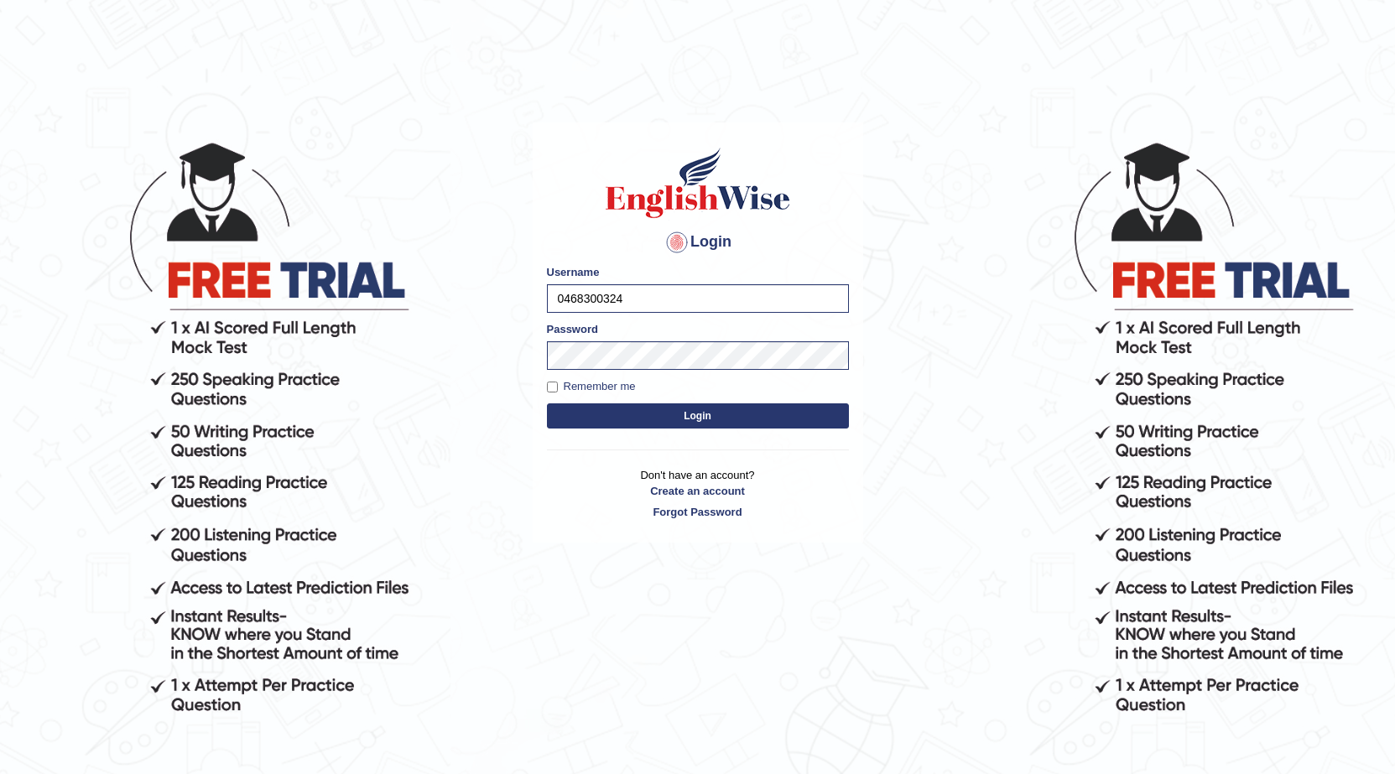
click at [686, 420] on button "Login" at bounding box center [698, 416] width 302 height 25
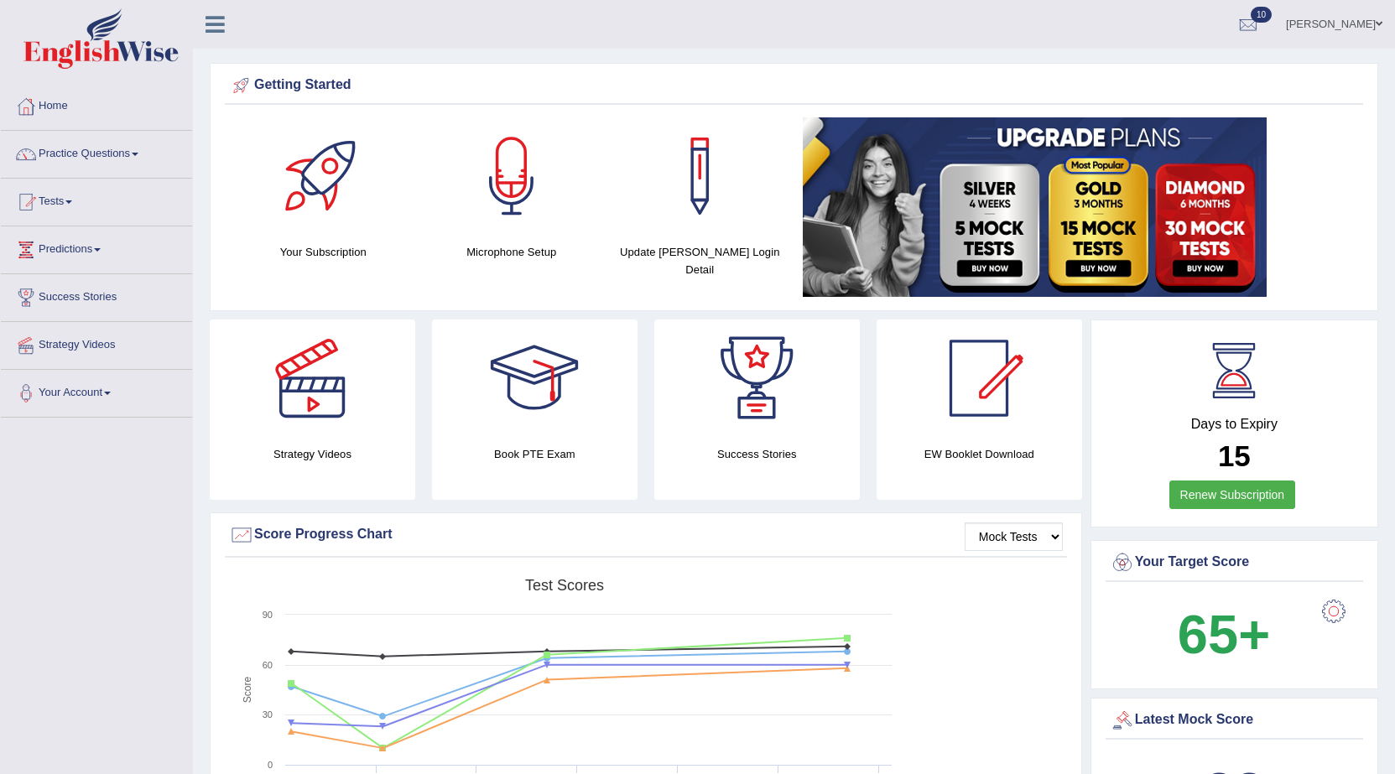
click at [107, 150] on link "Practice Questions" at bounding box center [96, 152] width 191 height 42
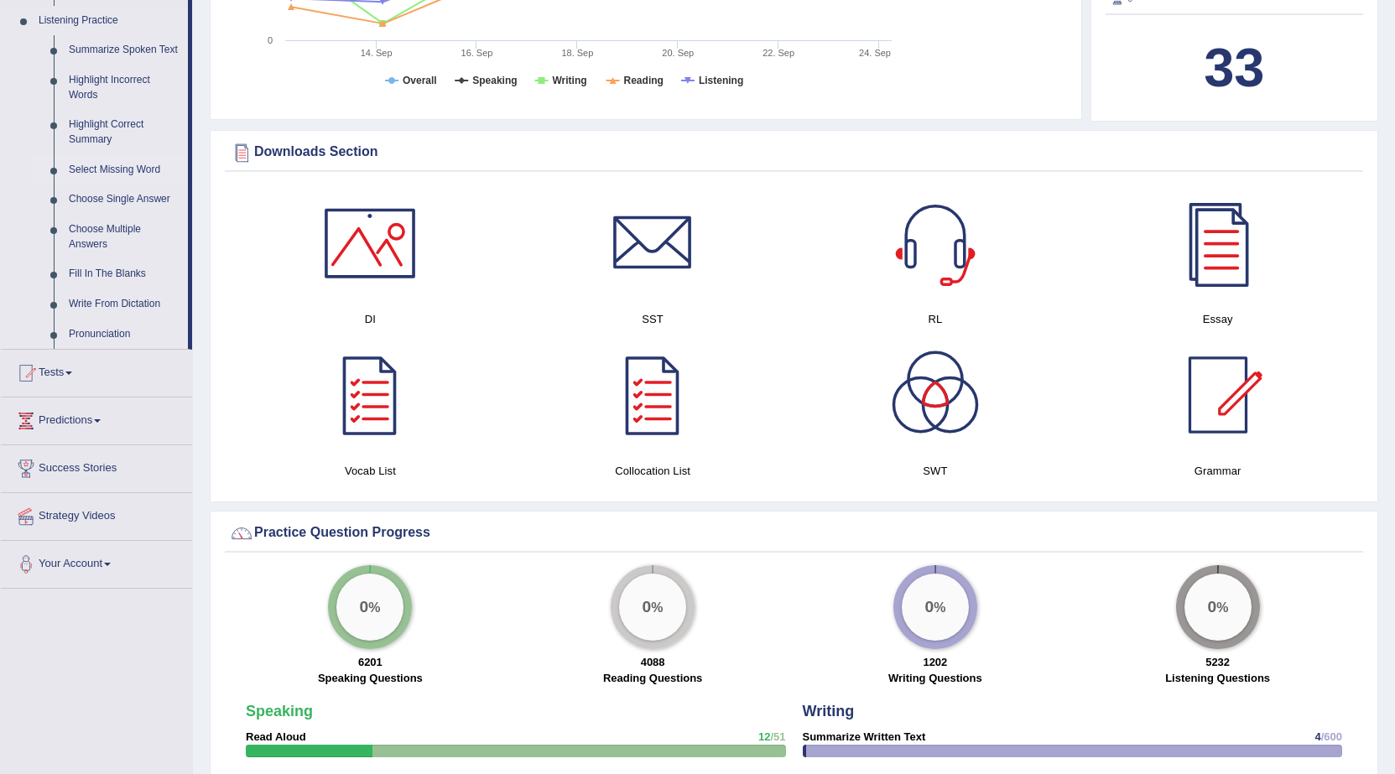
scroll to position [755, 0]
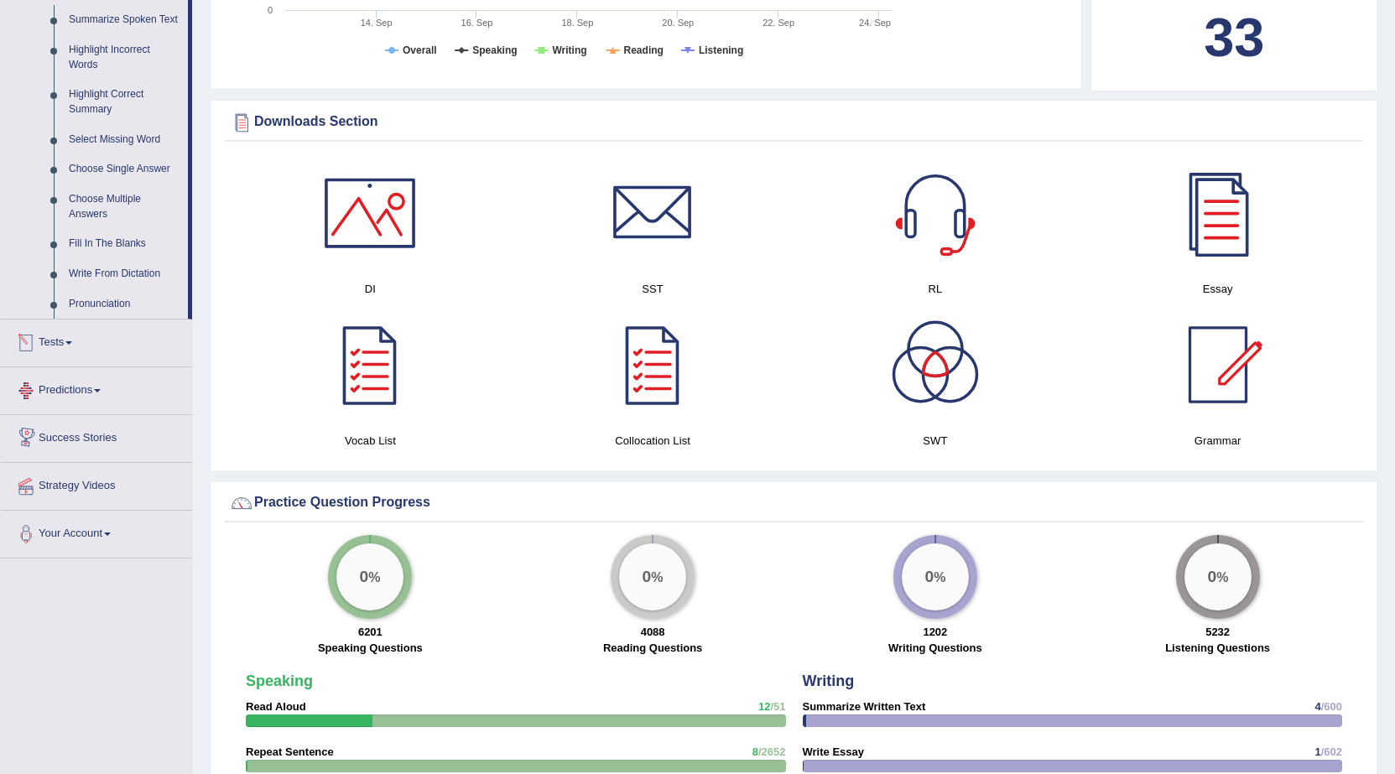
click at [60, 339] on link "Tests" at bounding box center [96, 341] width 191 height 42
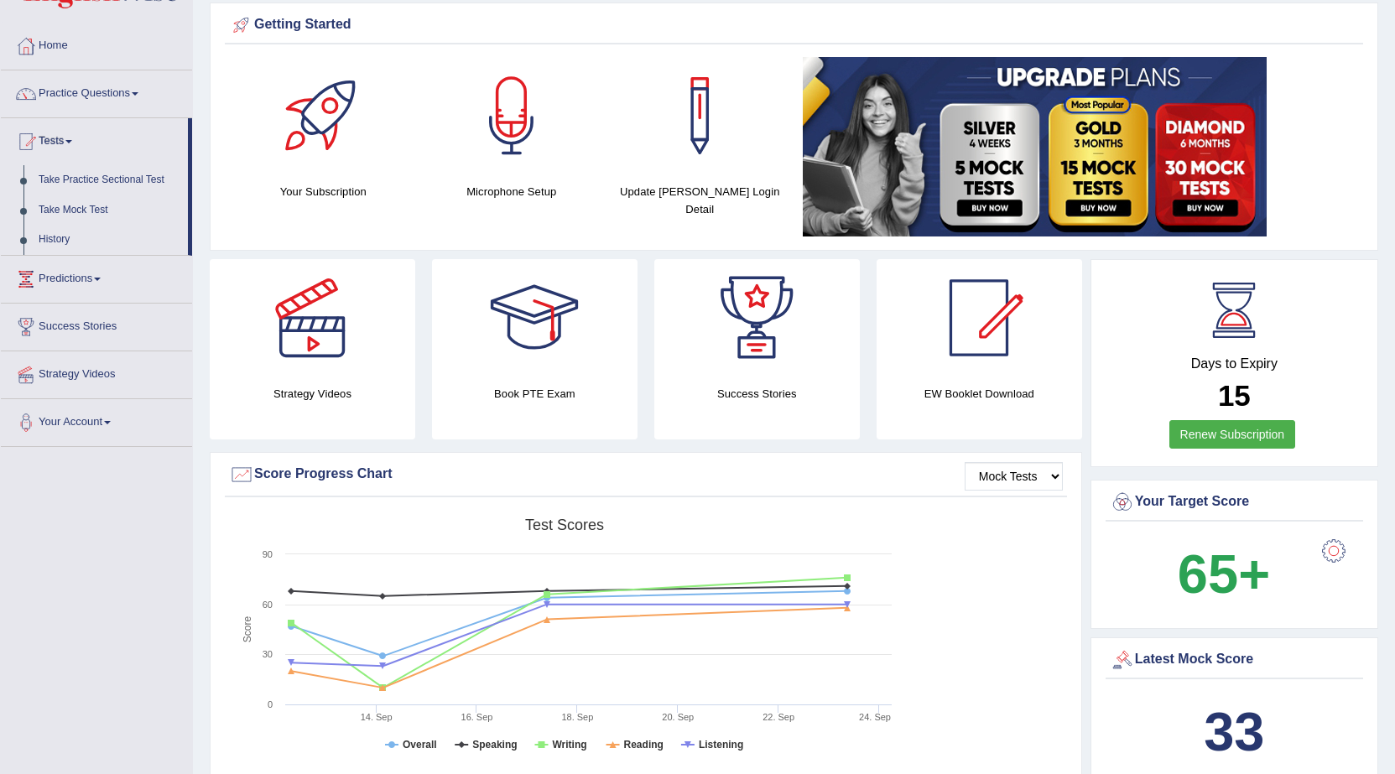
scroll to position [34, 0]
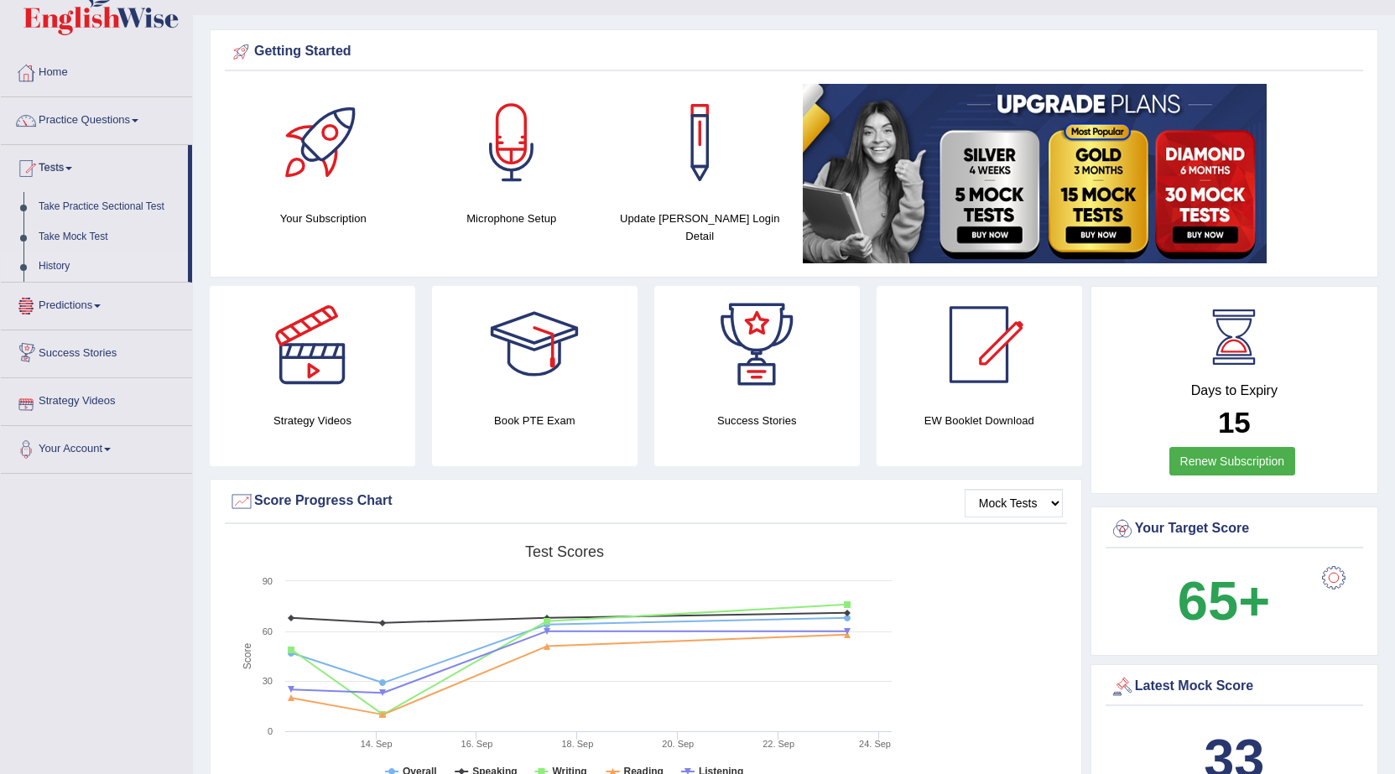
click at [68, 268] on link "History" at bounding box center [109, 267] width 157 height 30
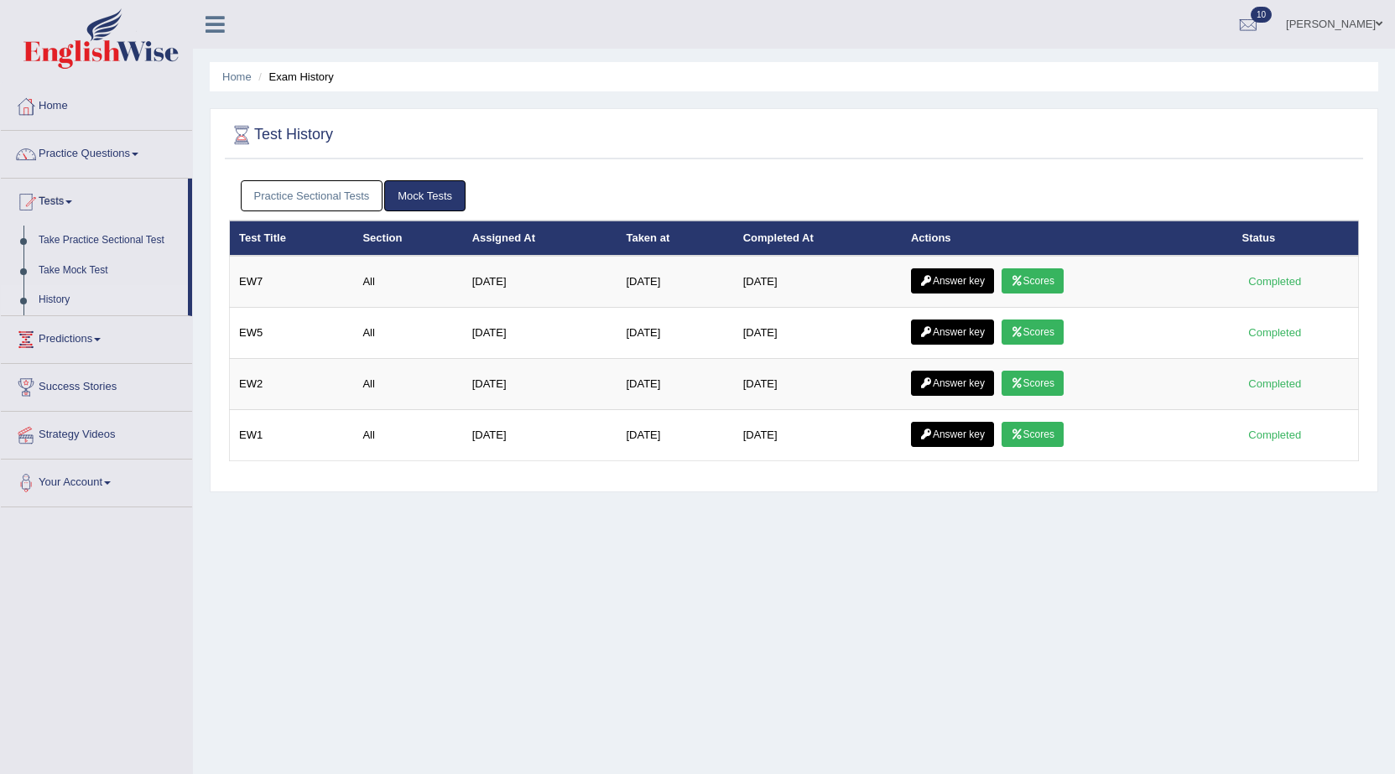
click at [256, 188] on link "Practice Sectional Tests" at bounding box center [312, 195] width 143 height 31
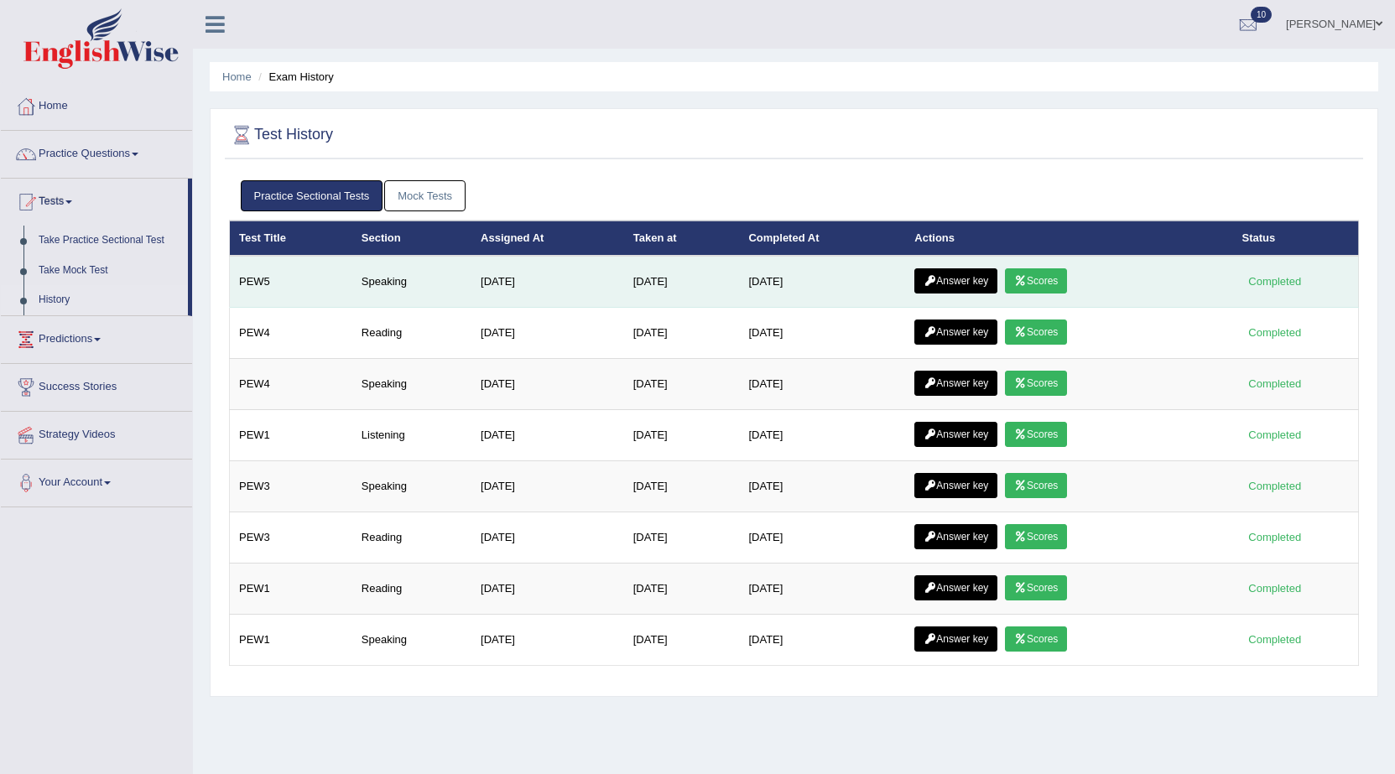
click at [1057, 281] on link "Scores" at bounding box center [1036, 280] width 62 height 25
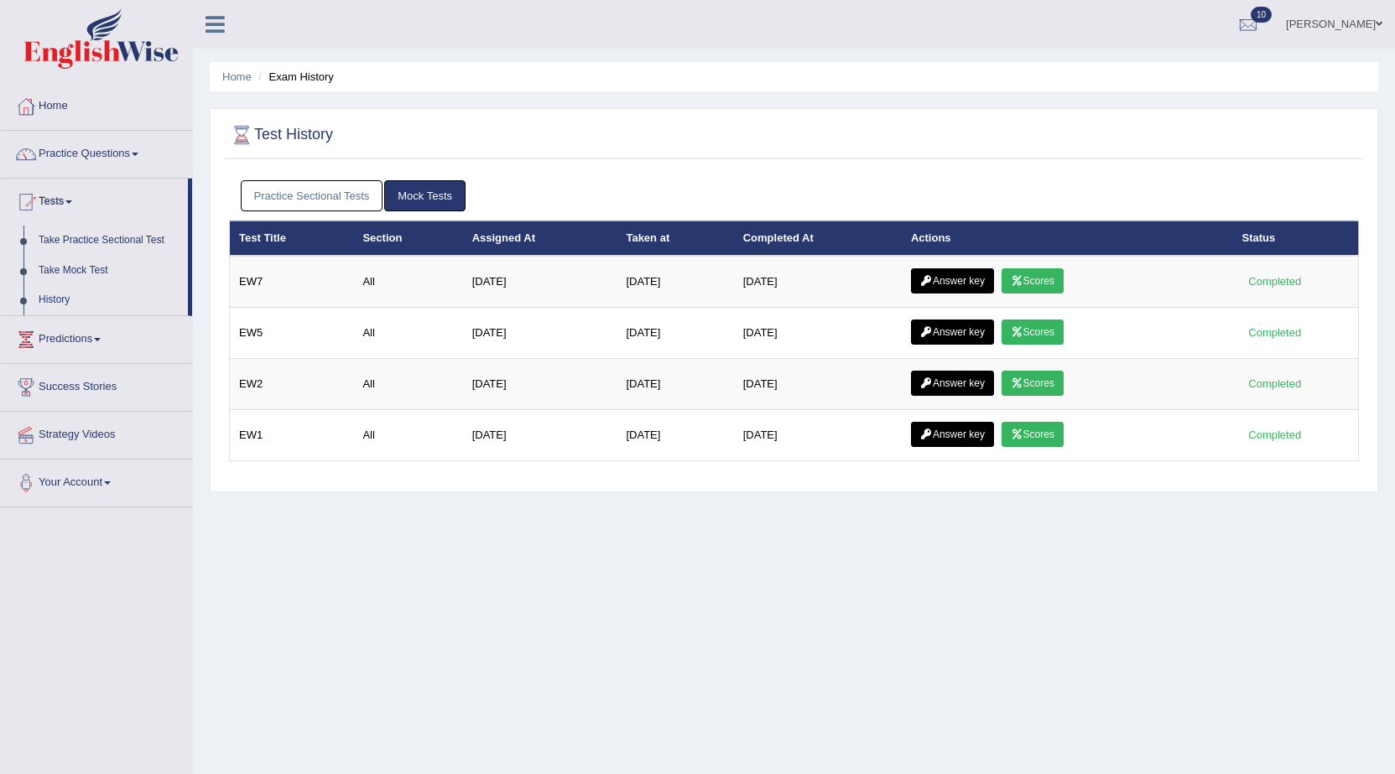
click at [983, 285] on link "Answer key" at bounding box center [952, 280] width 83 height 25
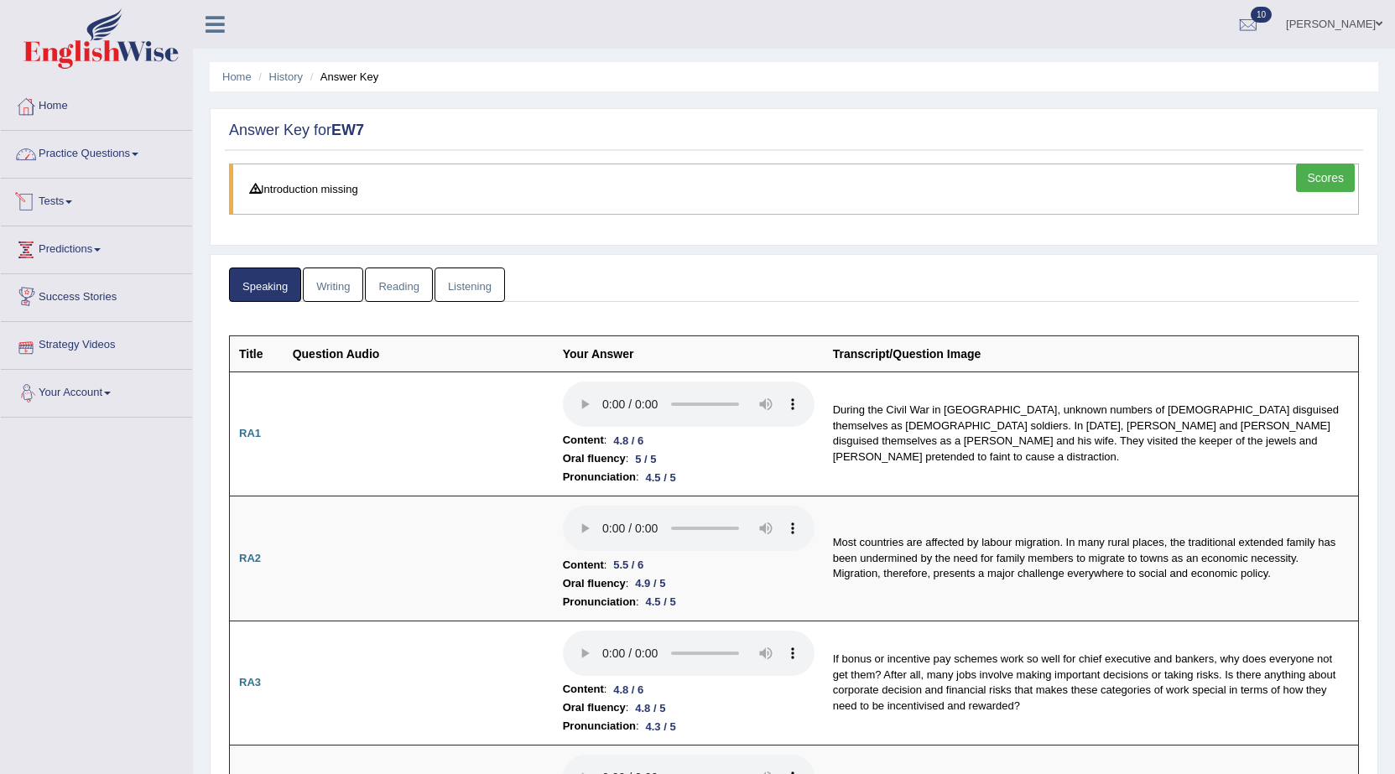
click at [69, 159] on link "Practice Questions" at bounding box center [96, 152] width 191 height 42
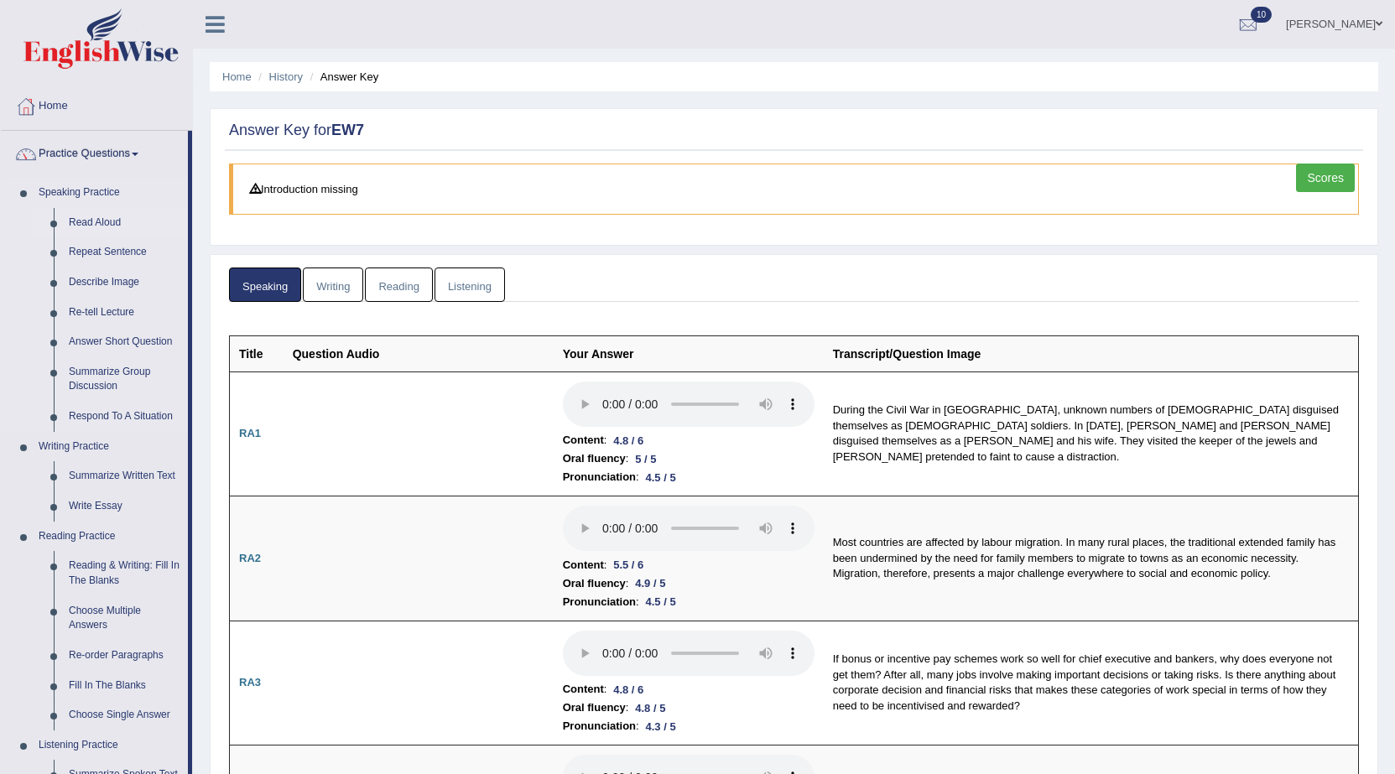
click at [81, 212] on link "Read Aloud" at bounding box center [124, 223] width 127 height 30
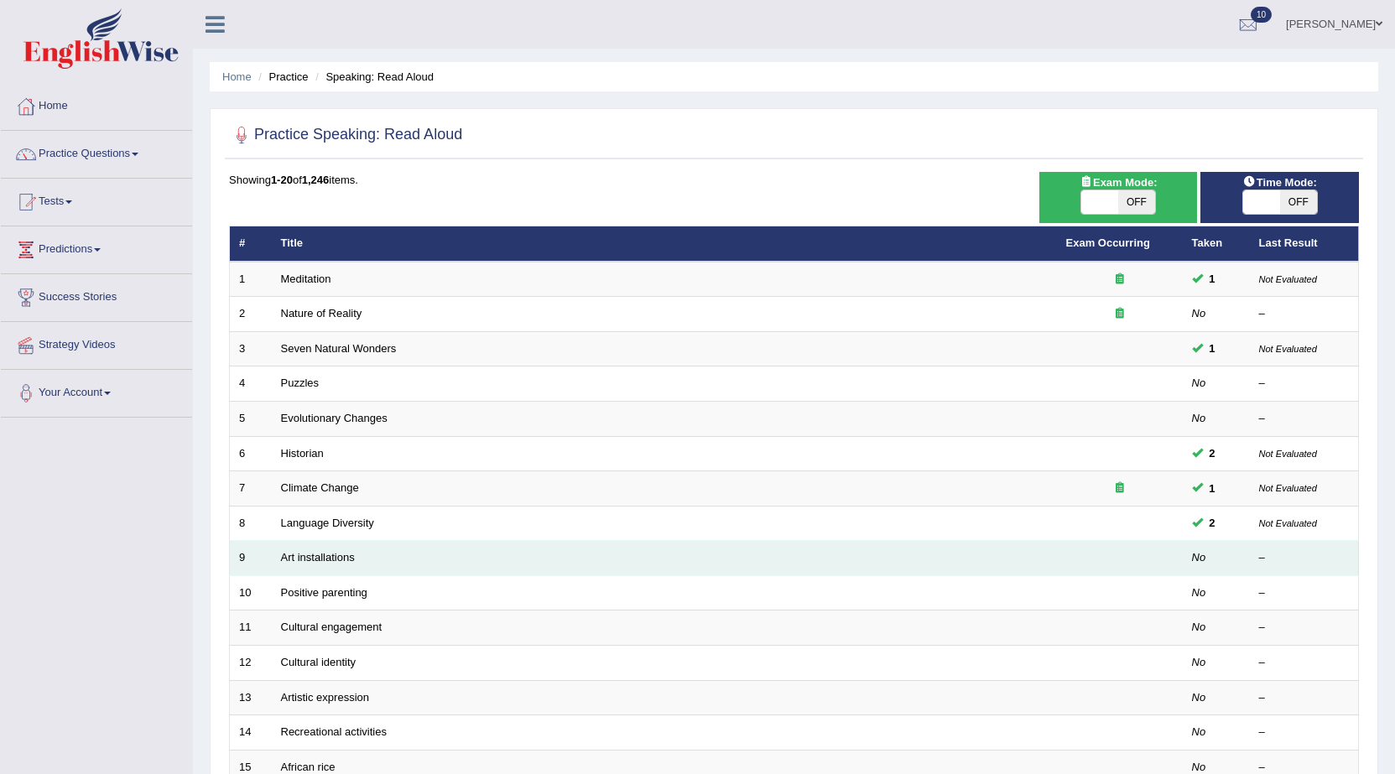
click at [935, 553] on td "Art installations" at bounding box center [664, 558] width 785 height 35
click at [307, 552] on link "Art installations" at bounding box center [318, 557] width 74 height 13
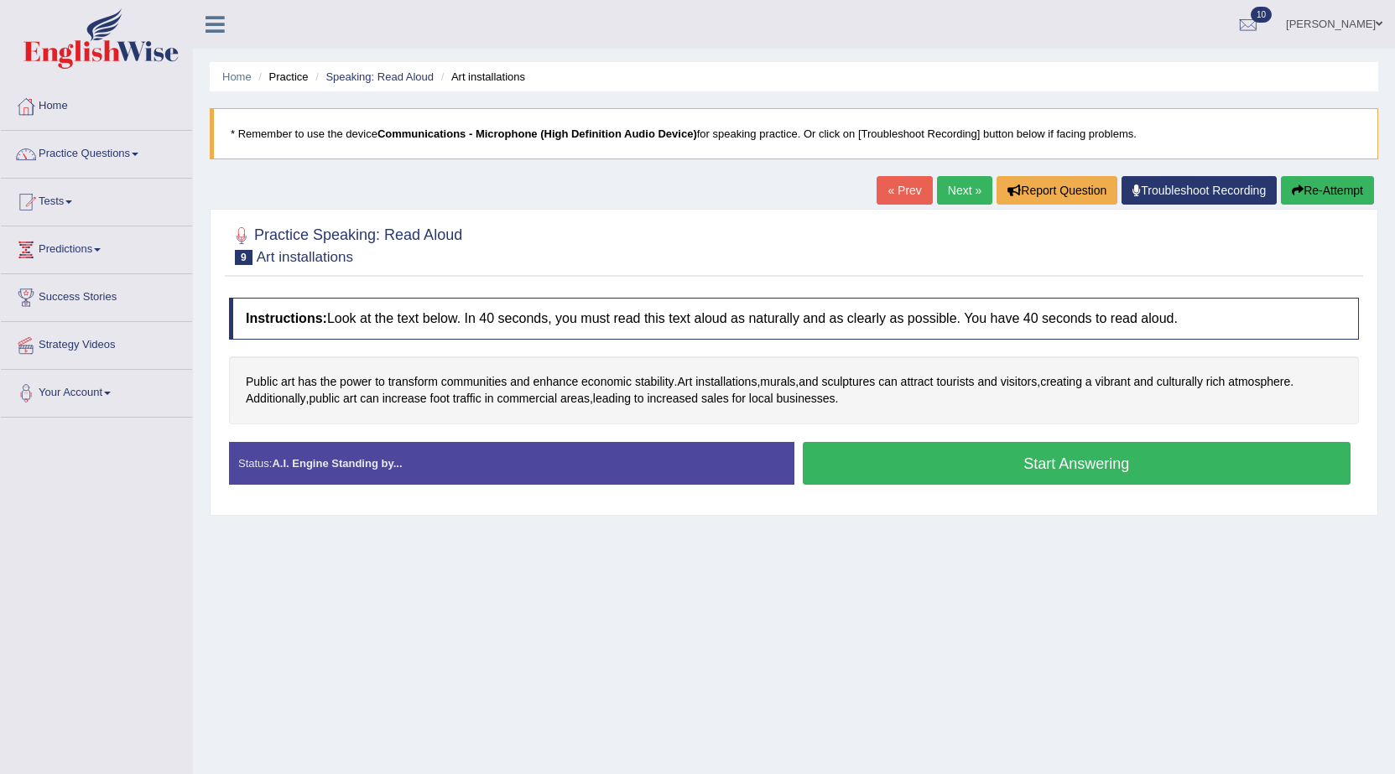
click at [1007, 458] on button "Start Answering" at bounding box center [1077, 463] width 549 height 43
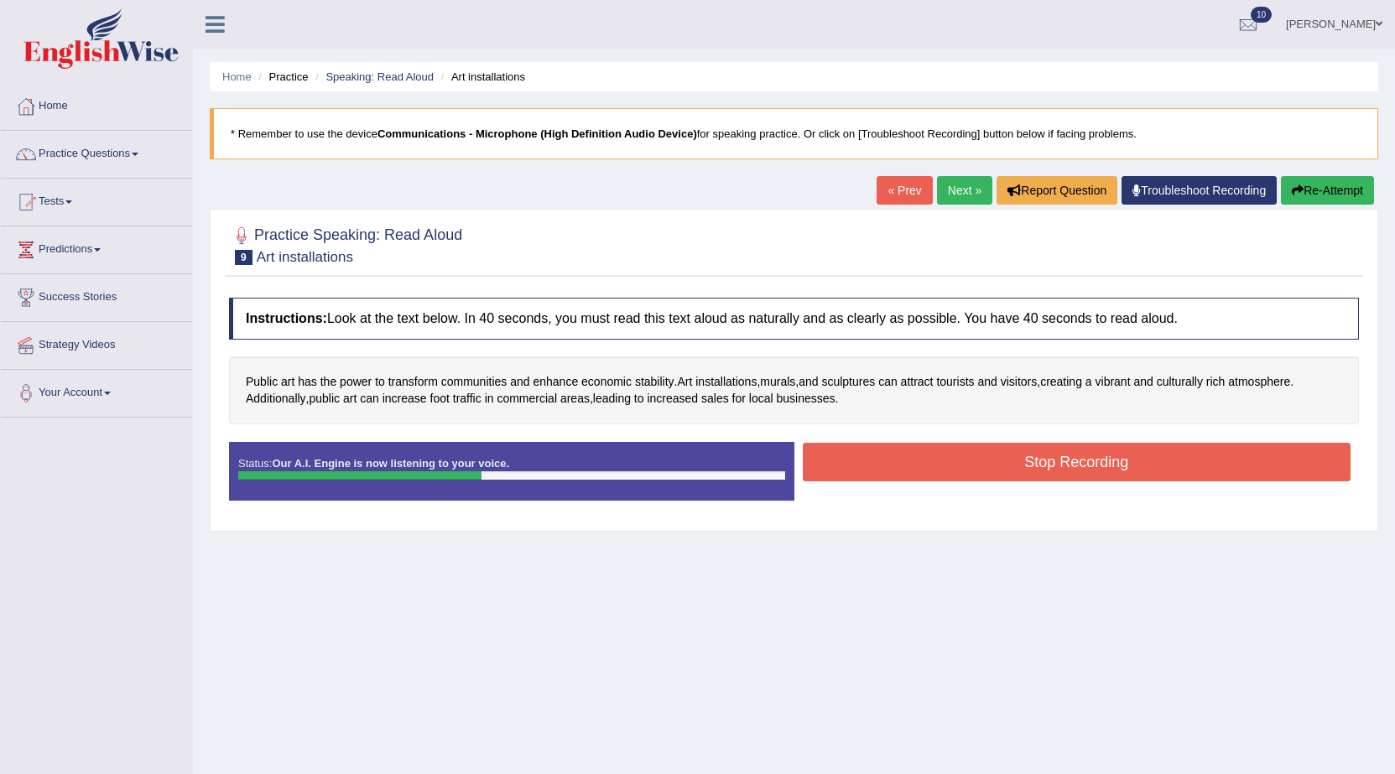
click at [1007, 458] on button "Stop Recording" at bounding box center [1077, 462] width 549 height 39
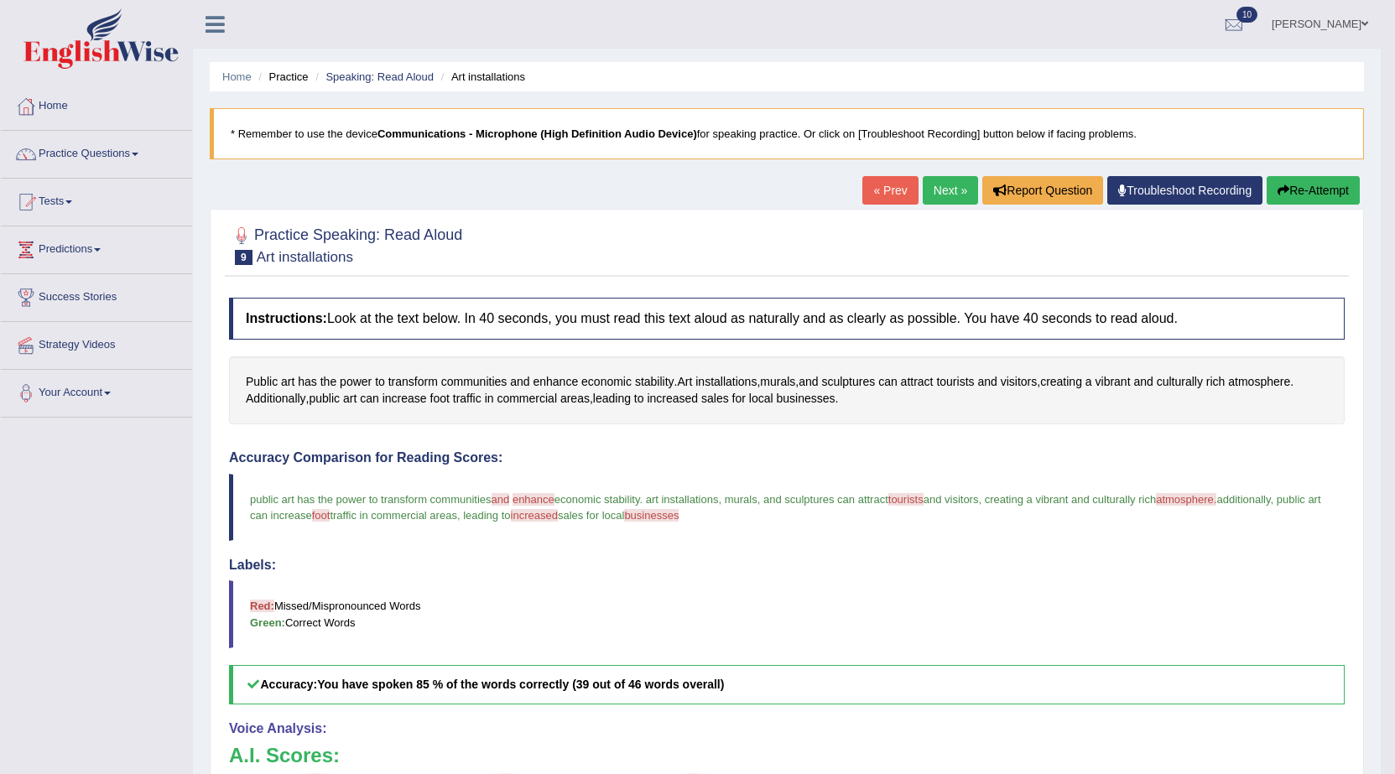
click at [1326, 193] on button "Re-Attempt" at bounding box center [1313, 190] width 93 height 29
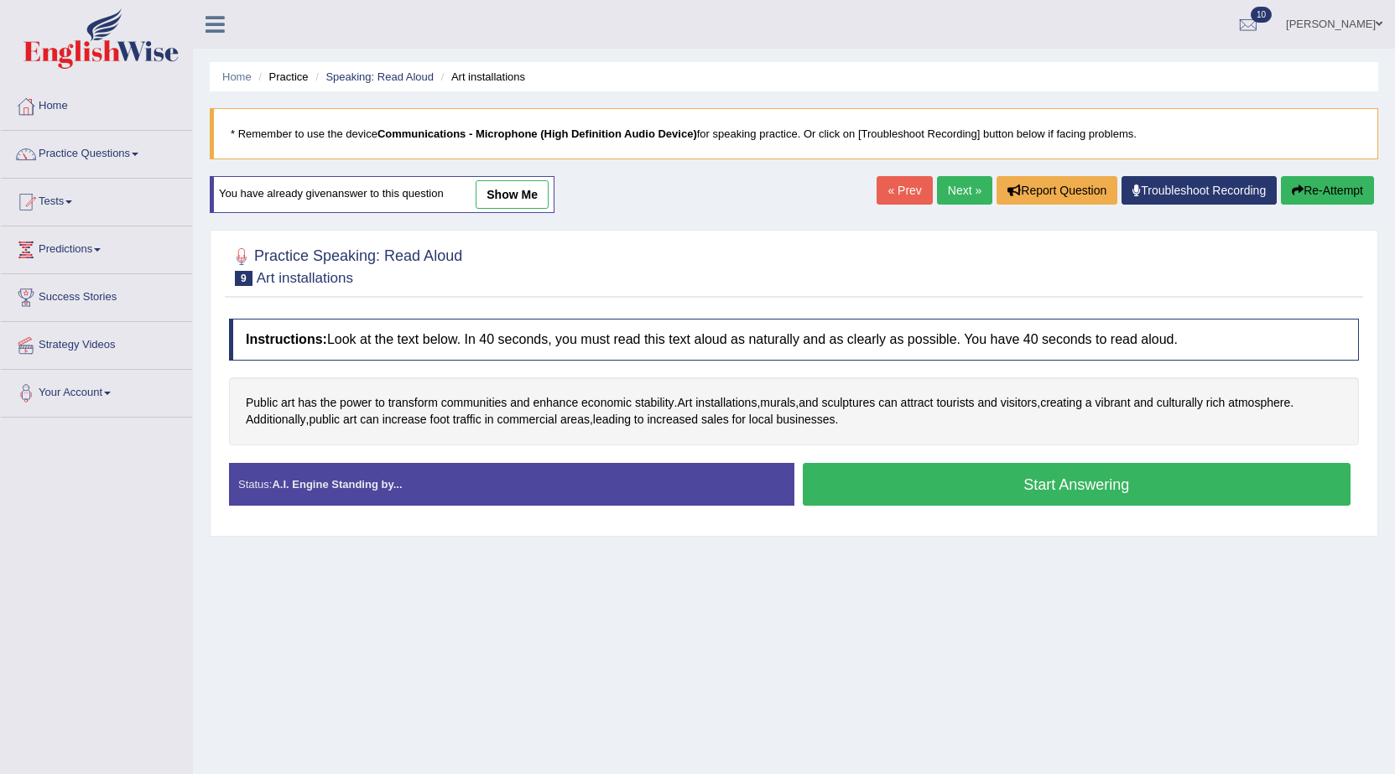
click at [1026, 475] on button "Start Answering" at bounding box center [1077, 484] width 549 height 43
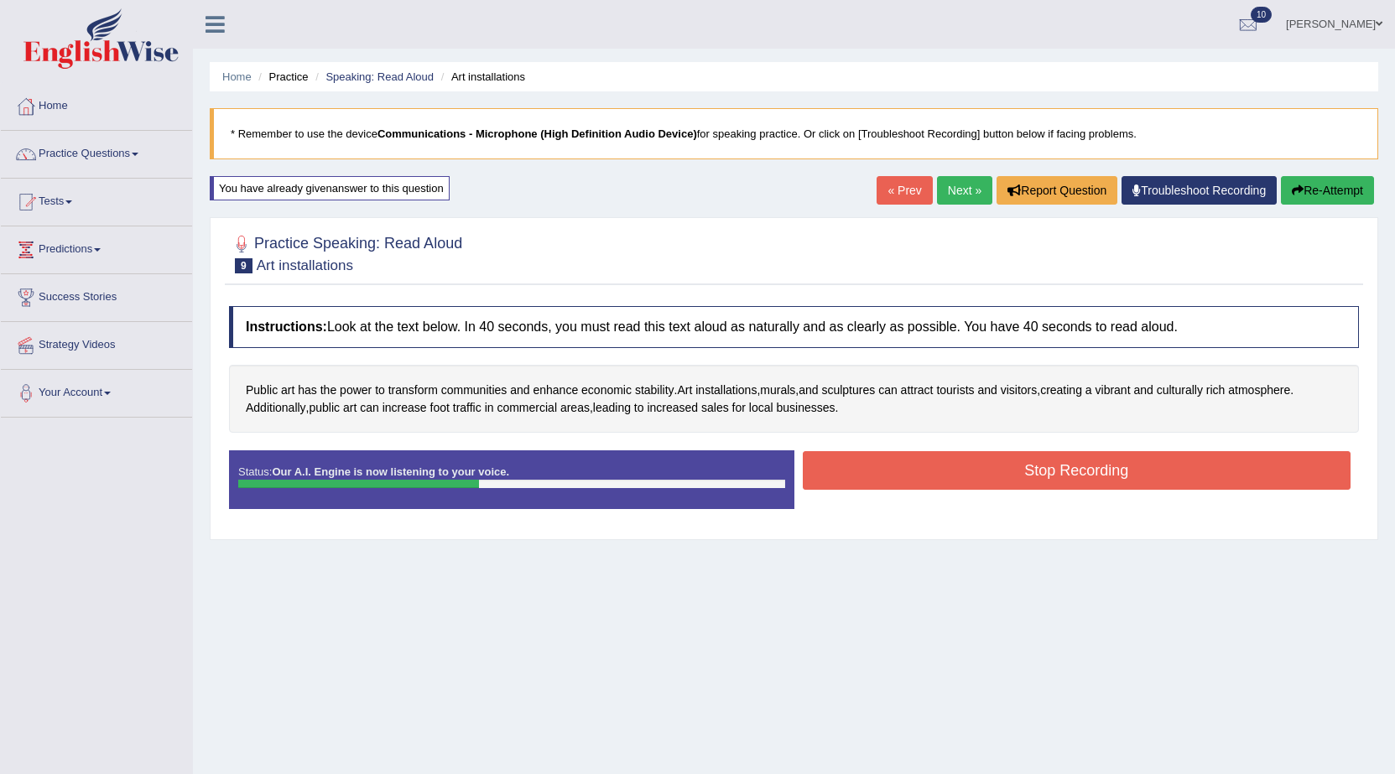
click at [1027, 475] on button "Stop Recording" at bounding box center [1077, 470] width 549 height 39
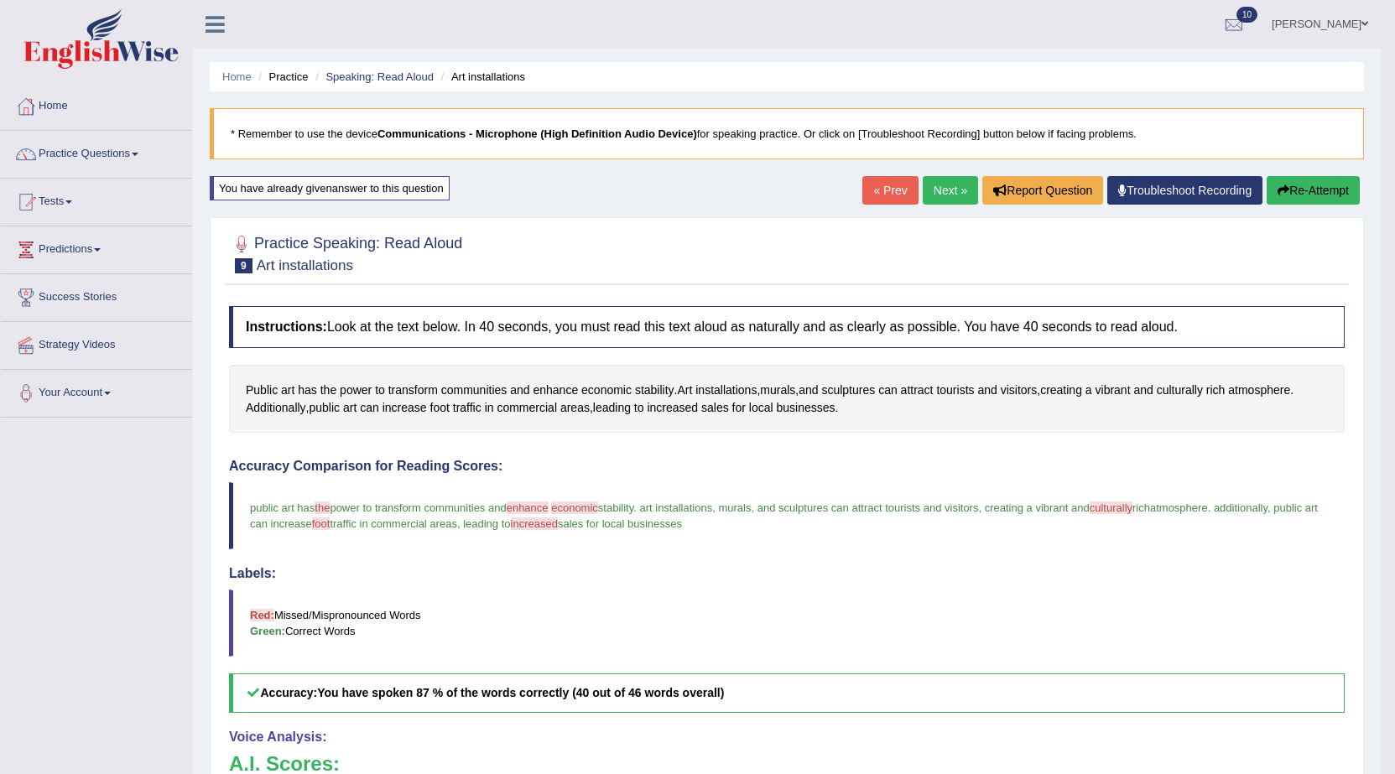
click at [953, 189] on link "Next »" at bounding box center [950, 190] width 55 height 29
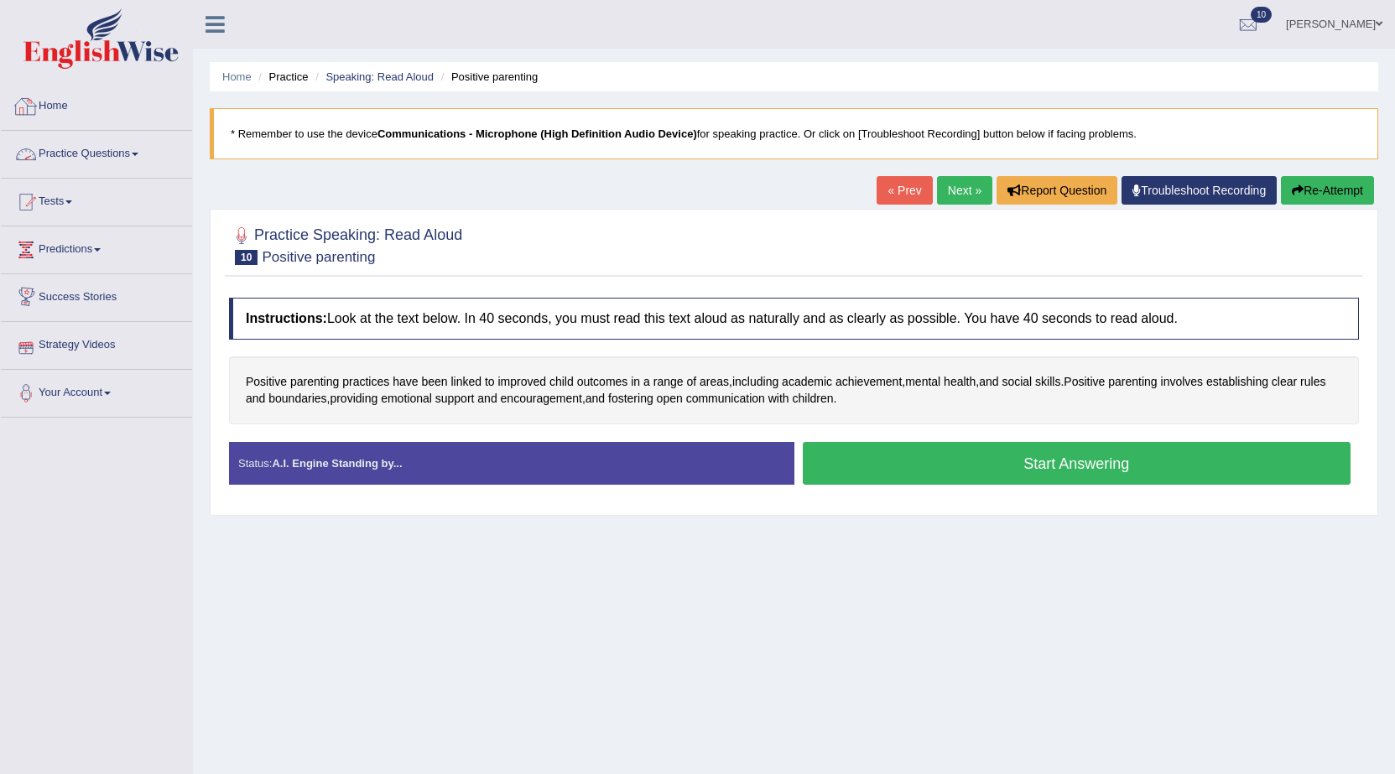
click at [113, 144] on link "Practice Questions" at bounding box center [96, 152] width 191 height 42
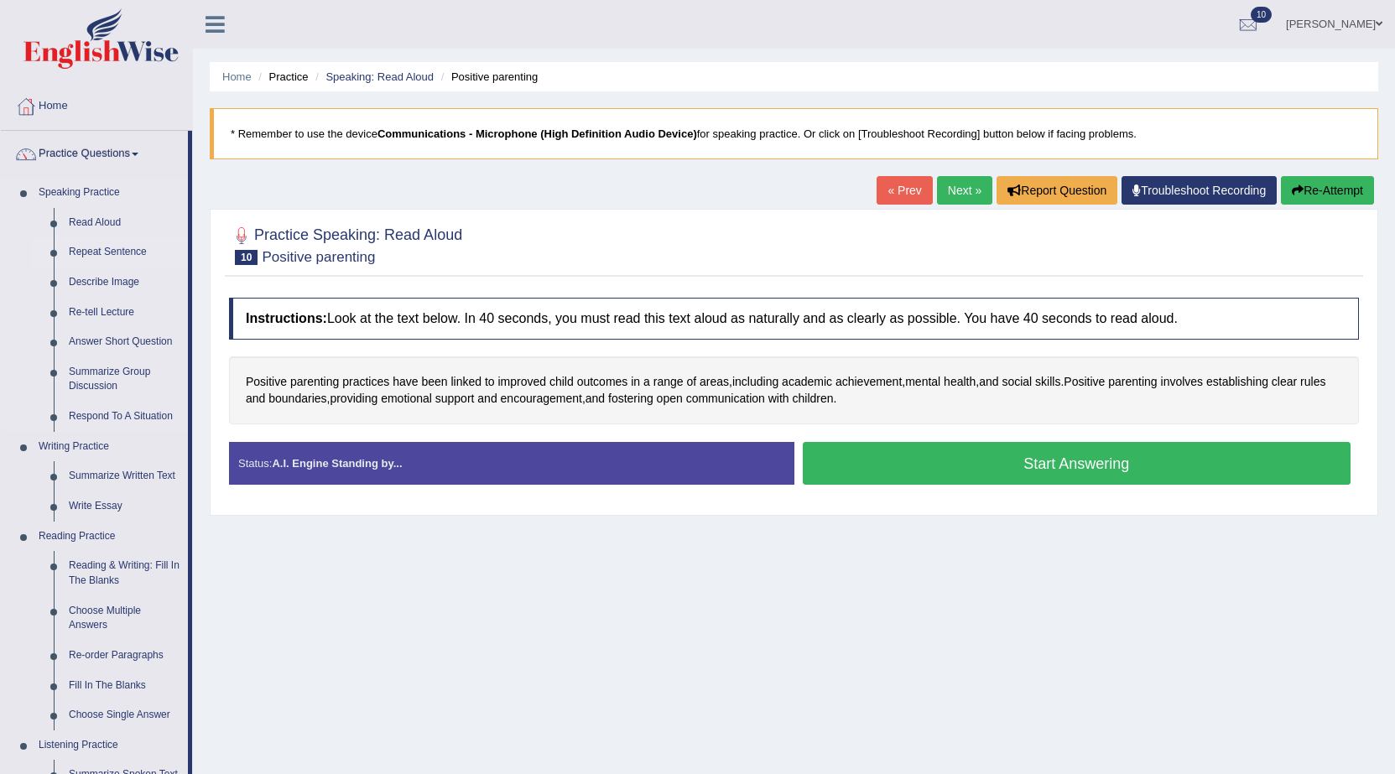
click at [96, 253] on link "Repeat Sentence" at bounding box center [124, 252] width 127 height 30
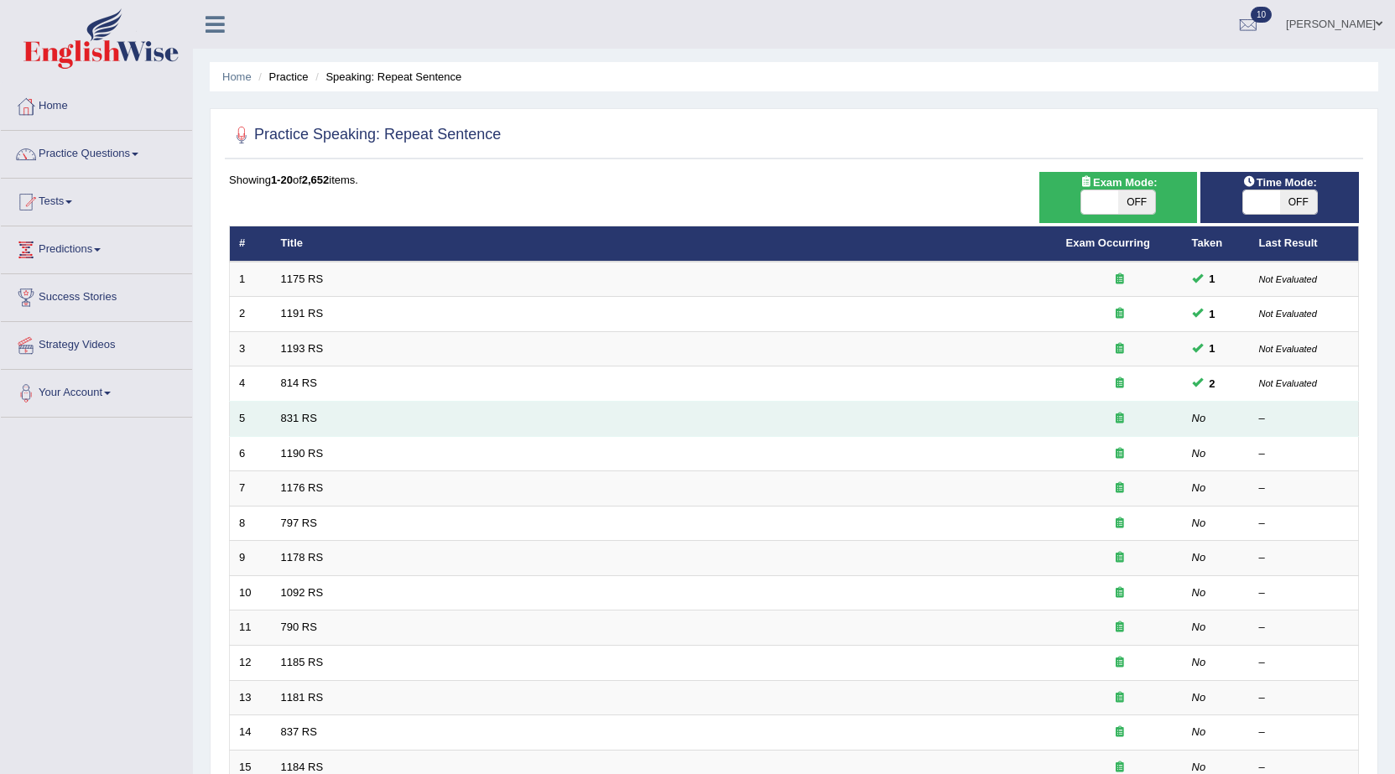
click at [289, 409] on td "831 RS" at bounding box center [664, 419] width 785 height 35
click at [298, 418] on link "831 RS" at bounding box center [299, 418] width 36 height 13
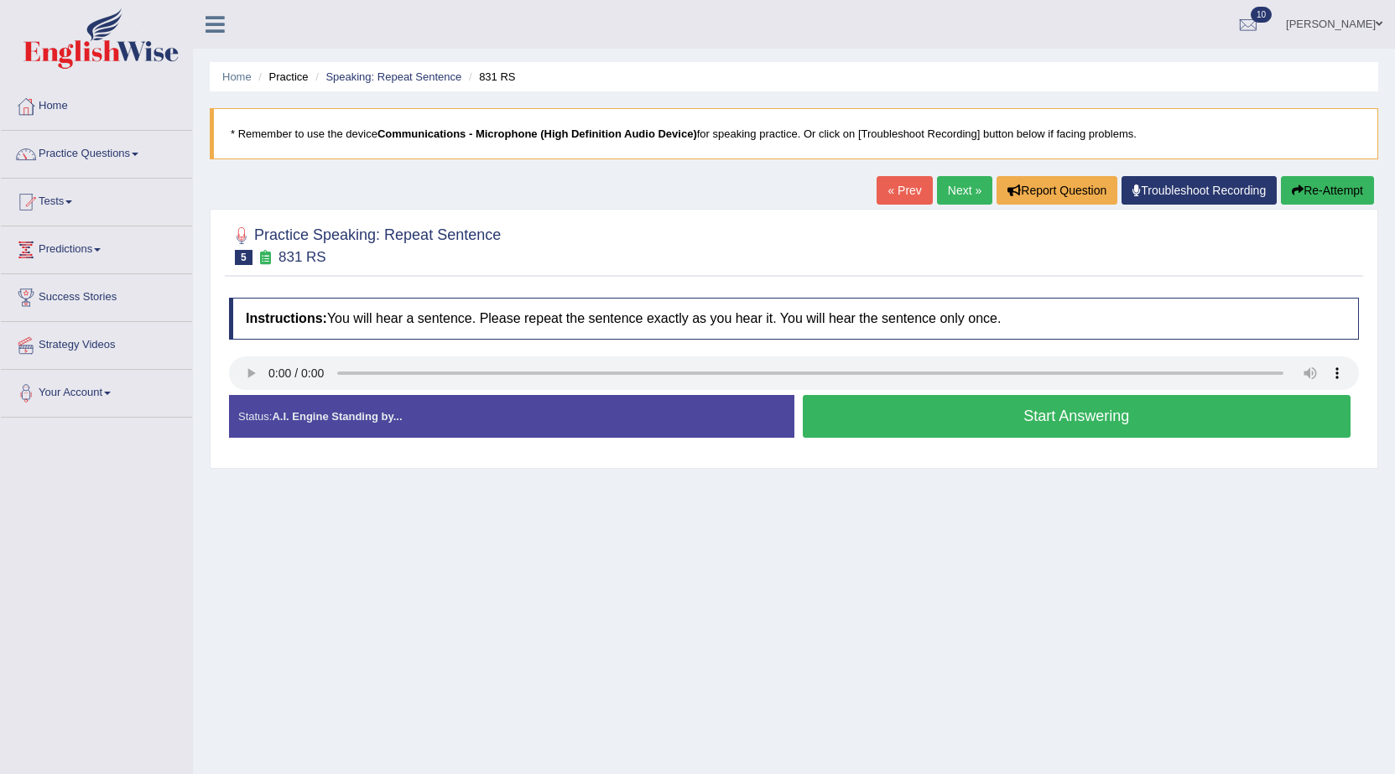
click at [938, 419] on button "Start Answering" at bounding box center [1077, 416] width 549 height 43
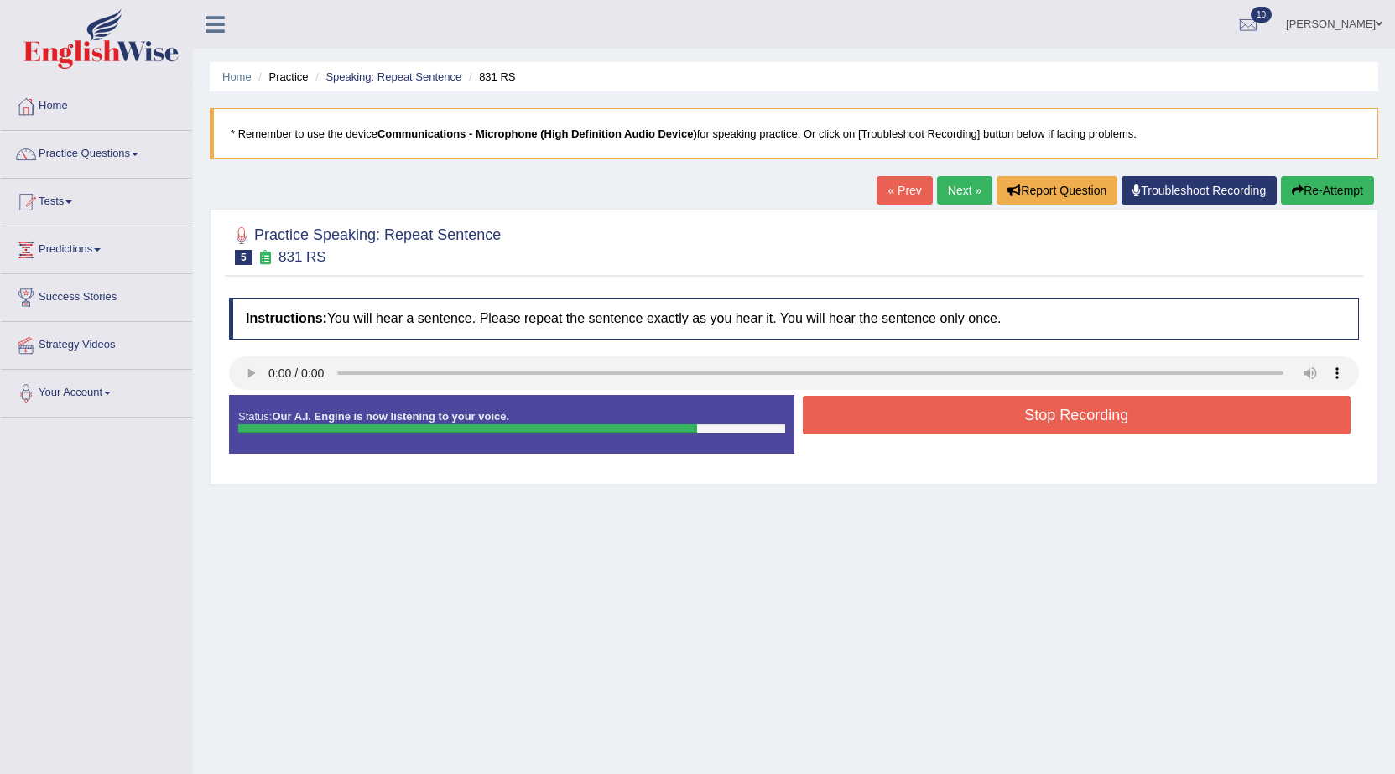
click at [865, 400] on button "Stop Recording" at bounding box center [1077, 415] width 549 height 39
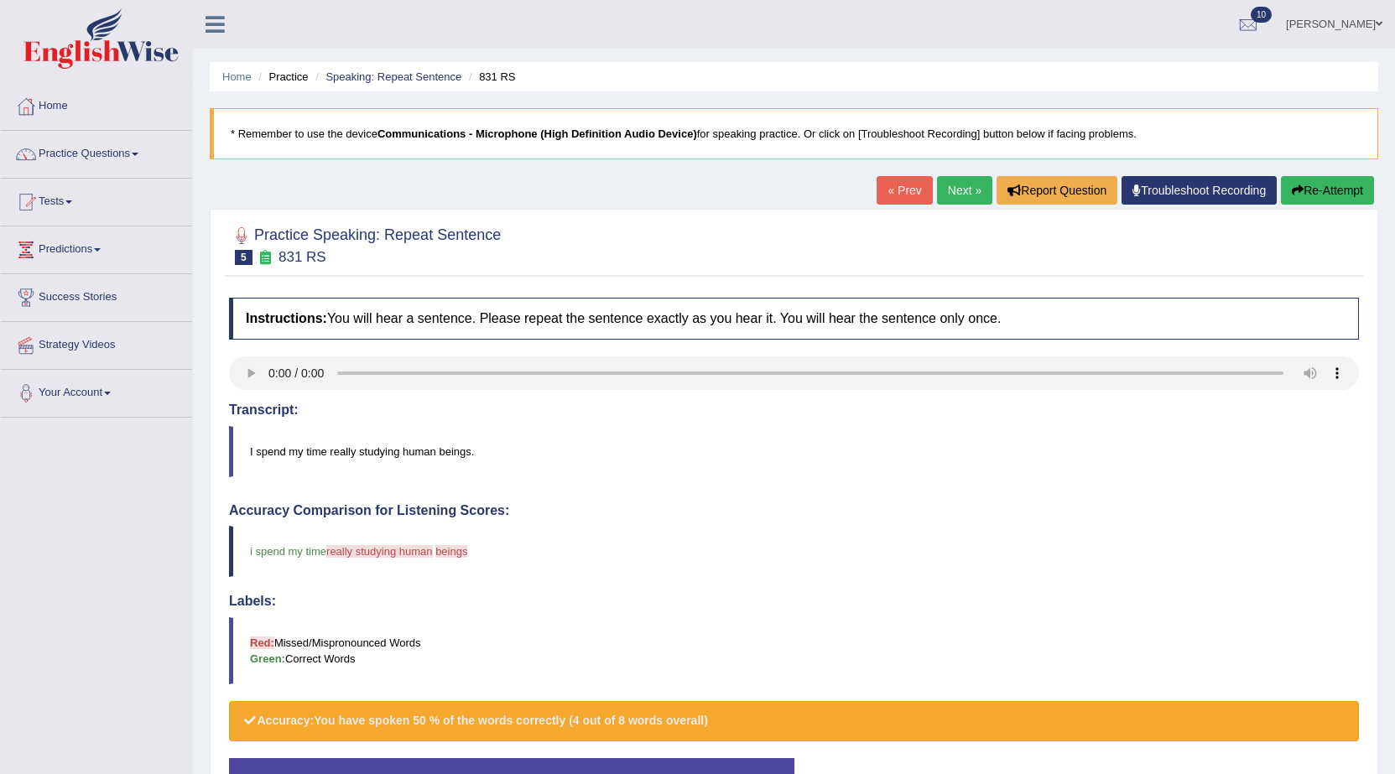
click at [0, 0] on div "Our A.I. Engine is working on your speech analysis! Please be patient. It may t…" at bounding box center [0, 0] width 0 height 0
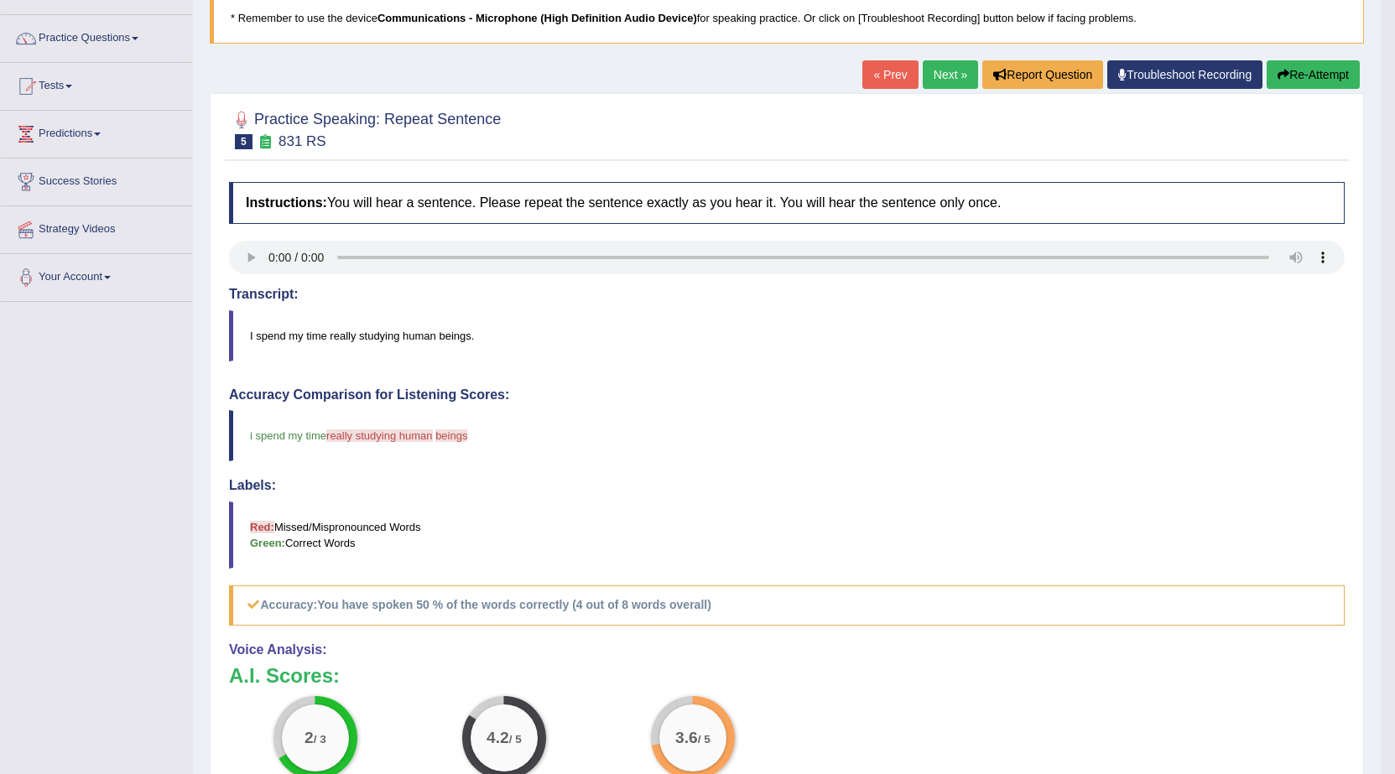
scroll to position [84, 0]
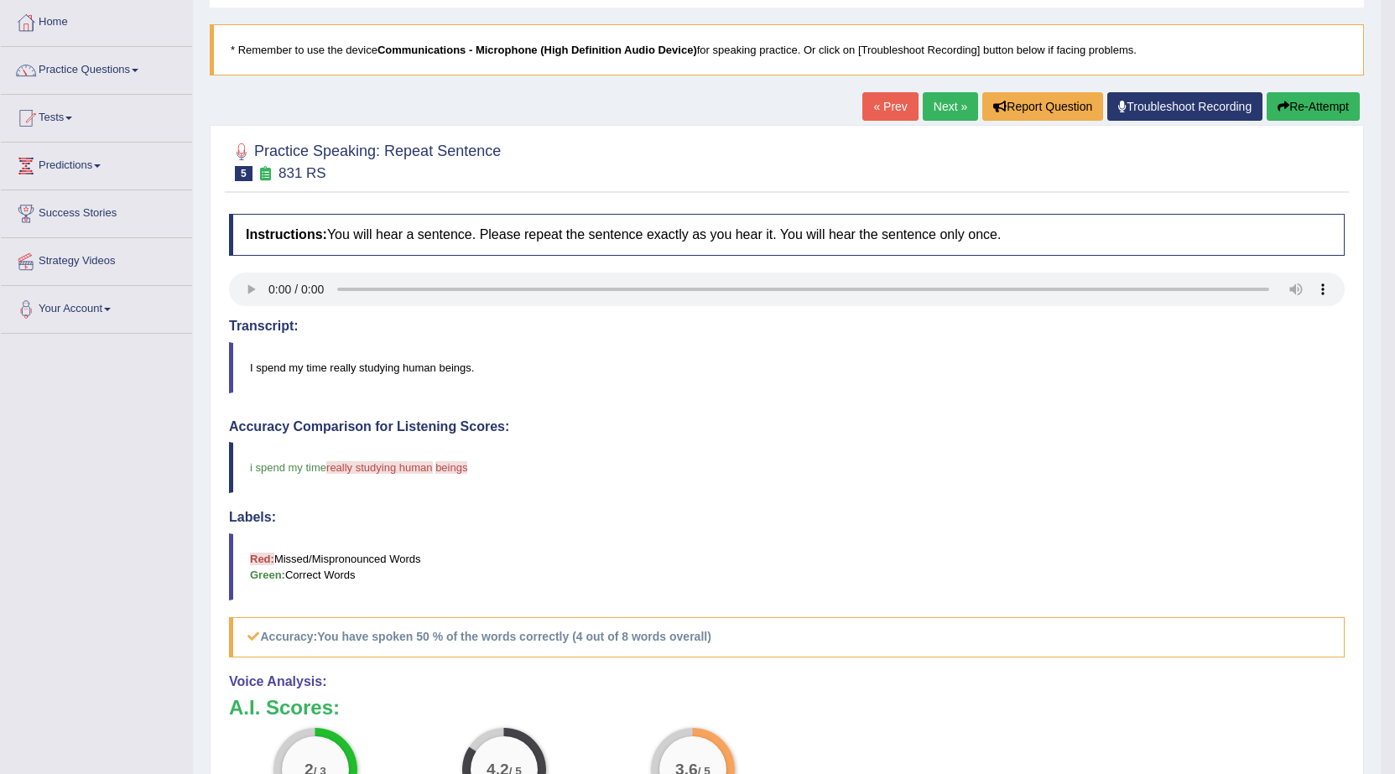
click at [1330, 116] on button "Re-Attempt" at bounding box center [1313, 106] width 93 height 29
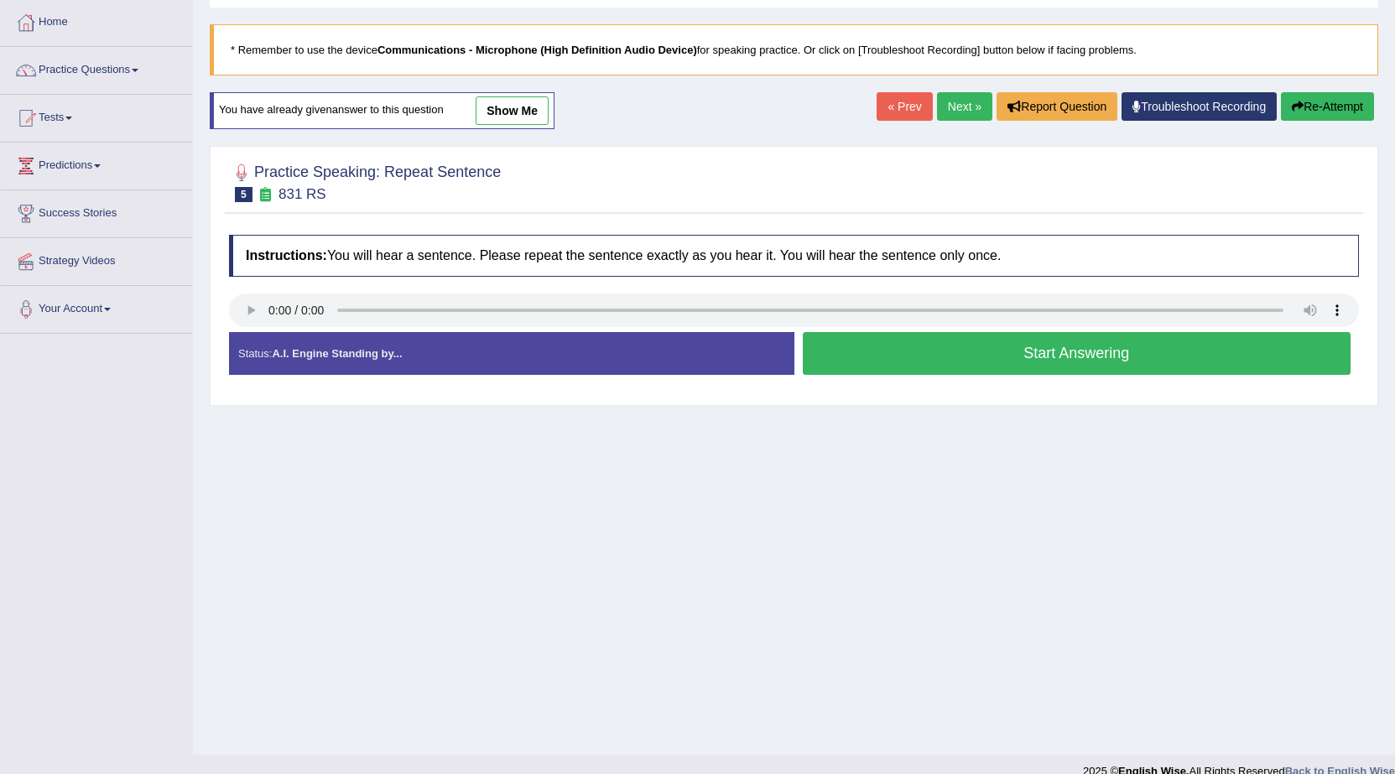
click at [1177, 361] on button "Start Answering" at bounding box center [1077, 353] width 549 height 43
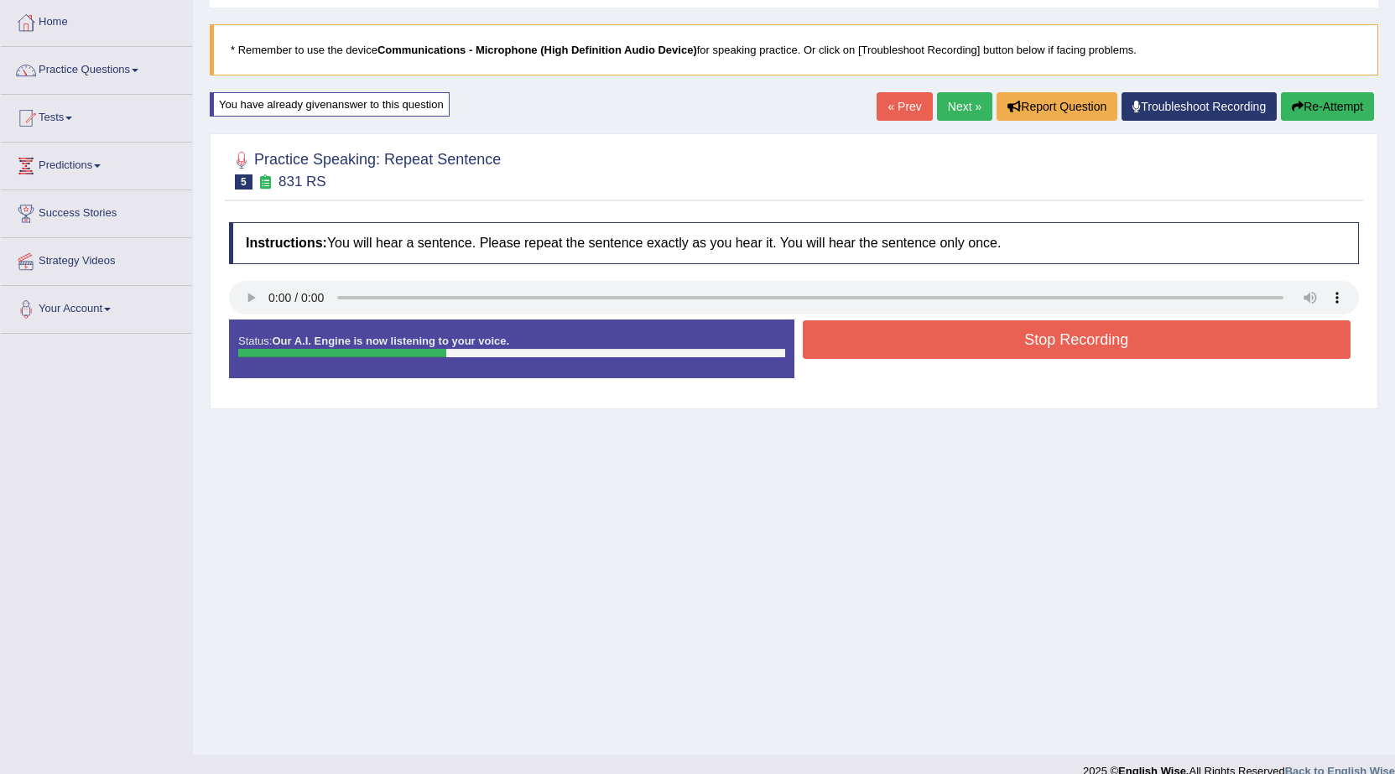
click at [1179, 324] on button "Stop Recording" at bounding box center [1077, 339] width 549 height 39
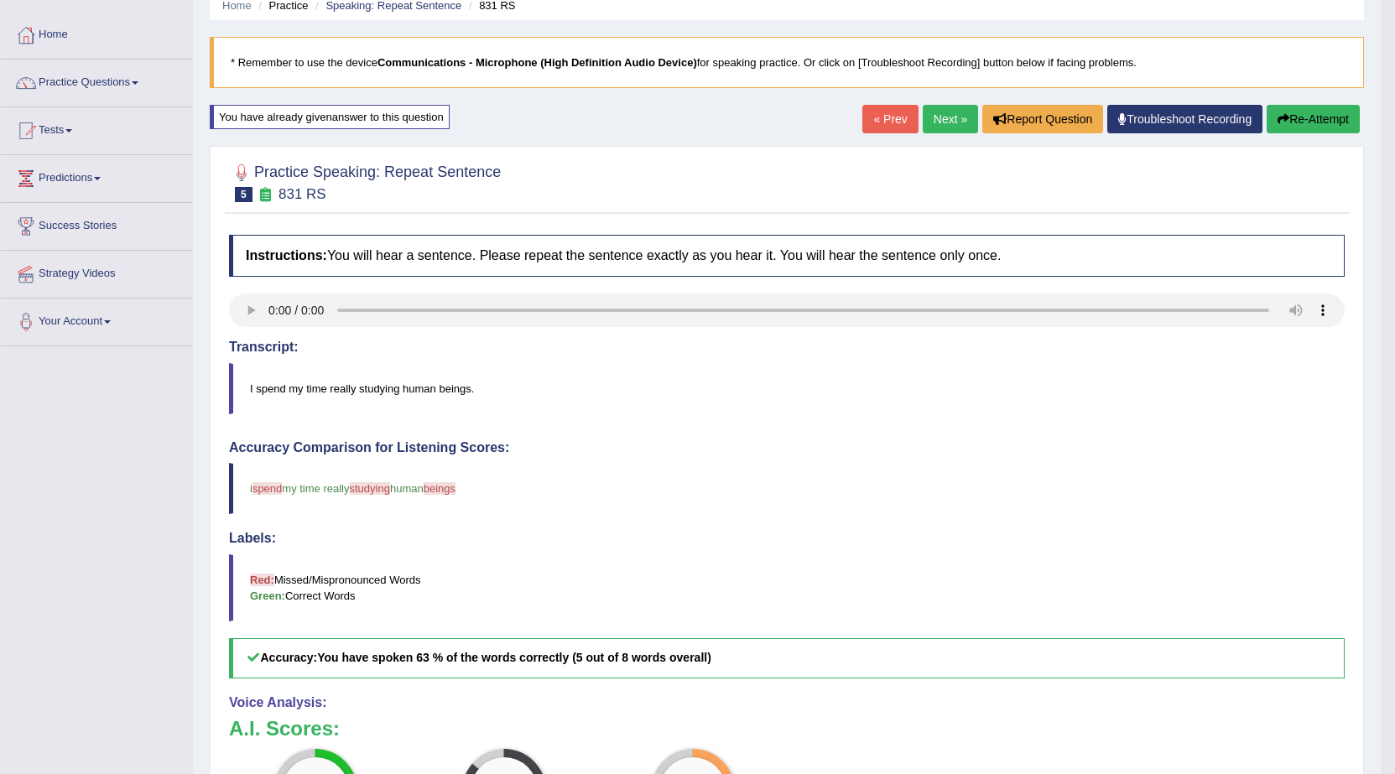
scroll to position [33, 0]
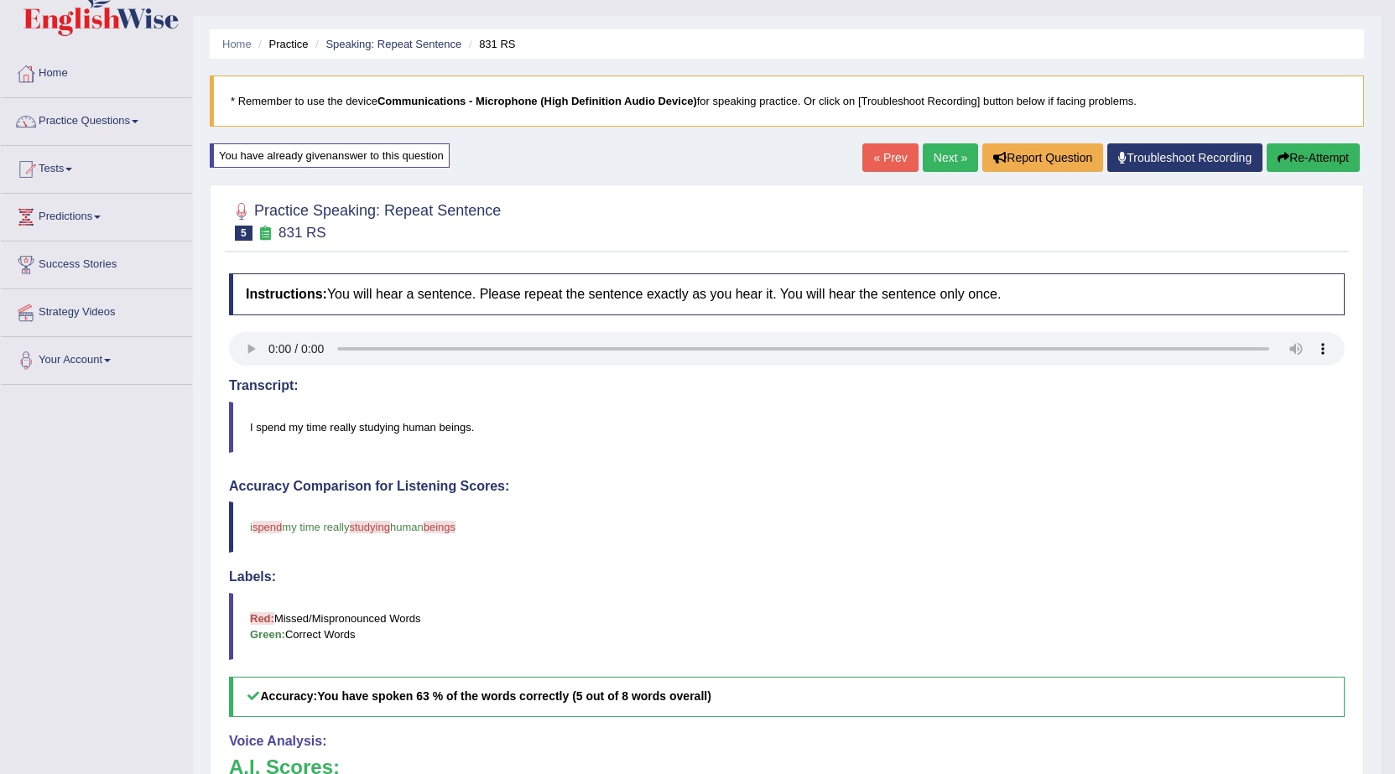
click at [1298, 158] on button "Re-Attempt" at bounding box center [1313, 157] width 93 height 29
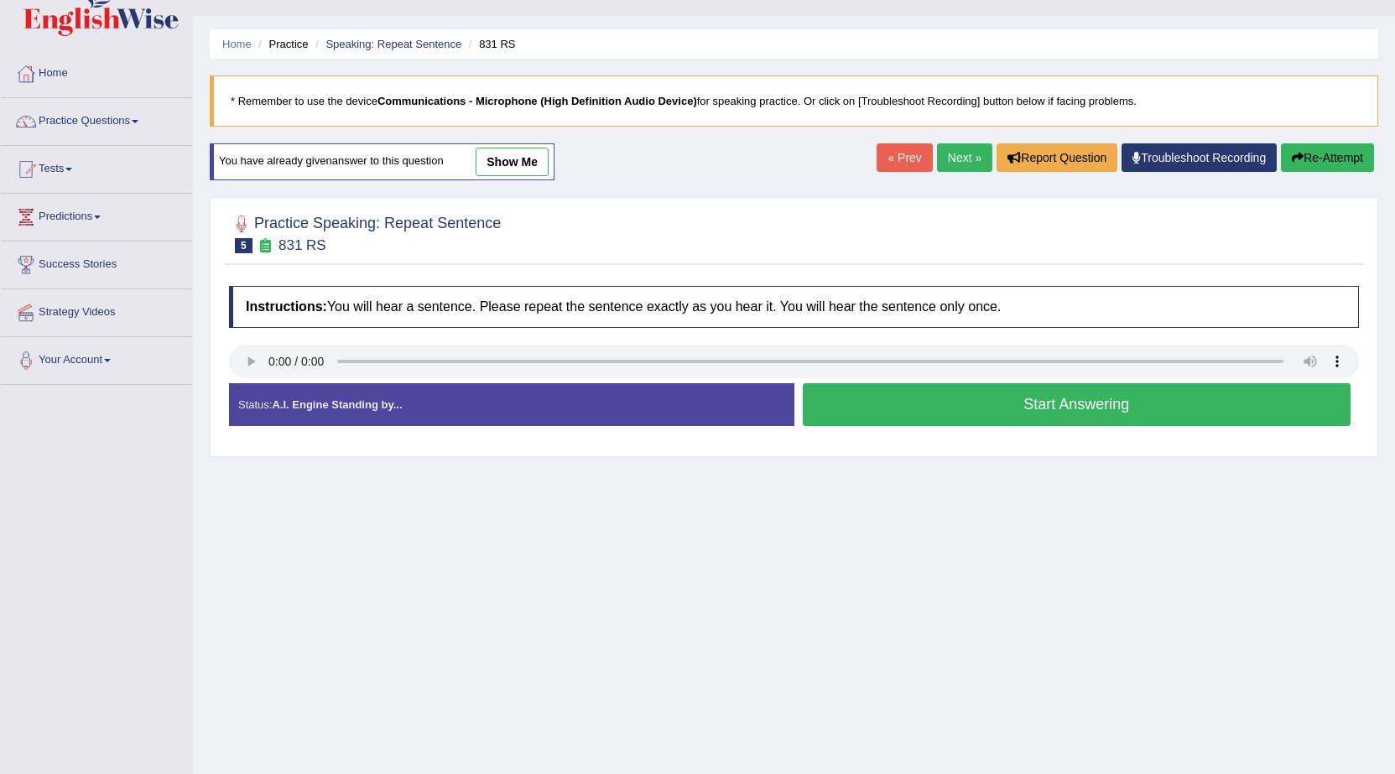
click at [940, 149] on link "Next »" at bounding box center [964, 157] width 55 height 29
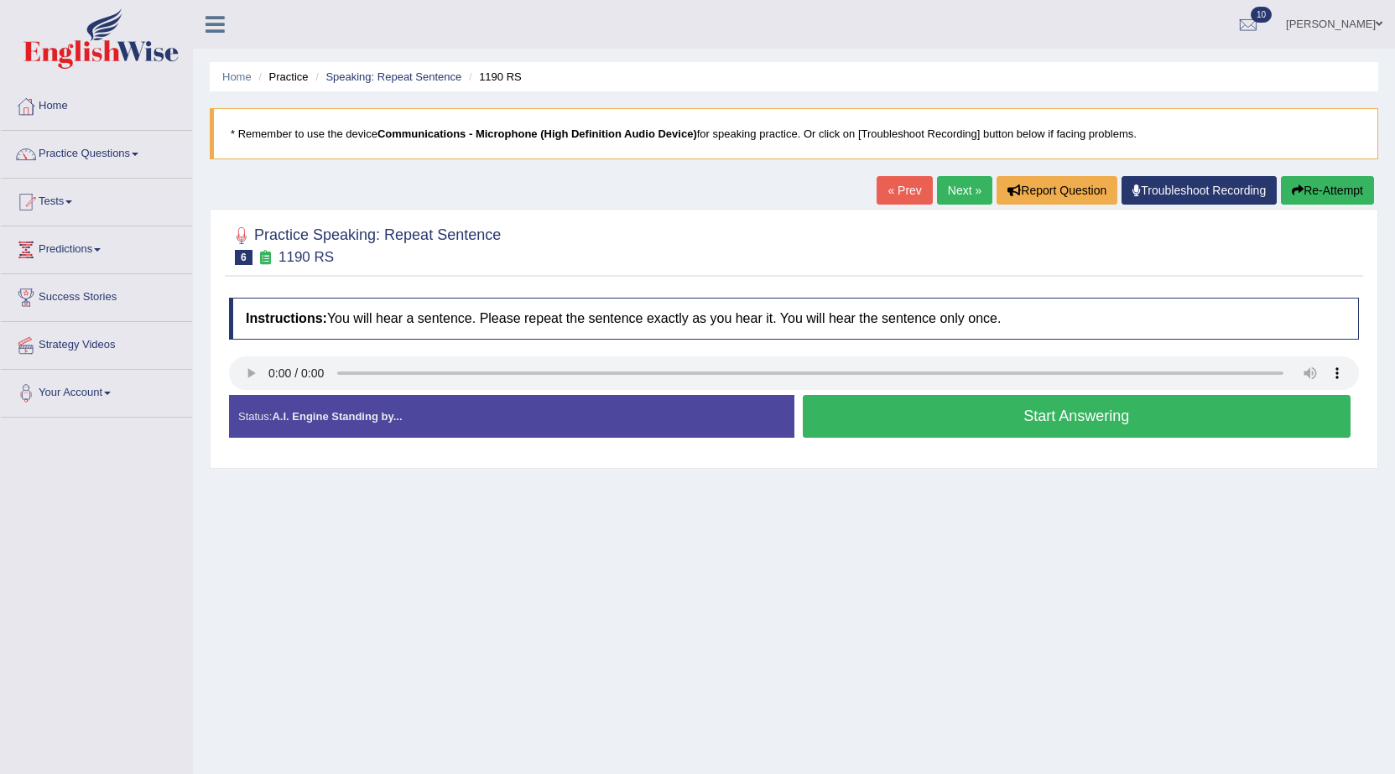
click at [1013, 421] on button "Start Answering" at bounding box center [1077, 416] width 549 height 43
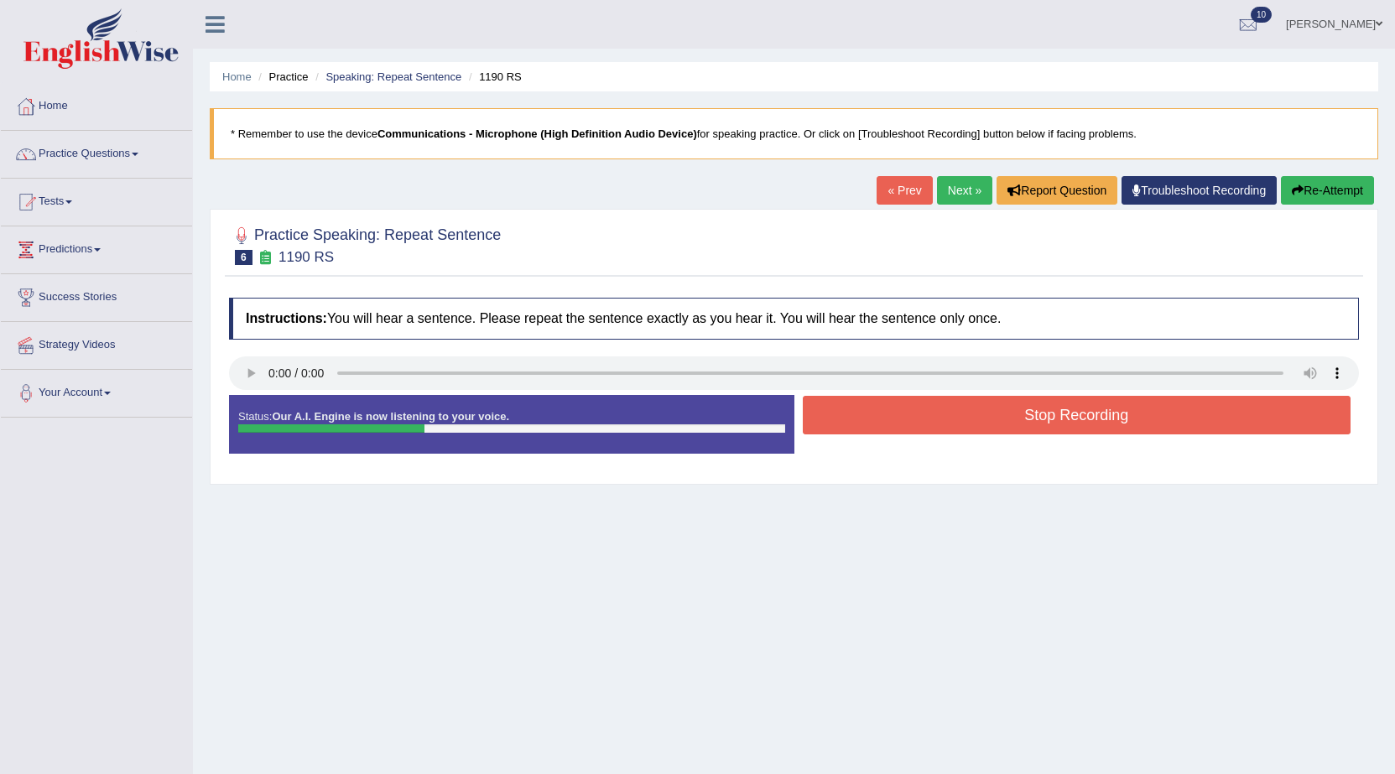
click at [1013, 421] on button "Stop Recording" at bounding box center [1077, 415] width 549 height 39
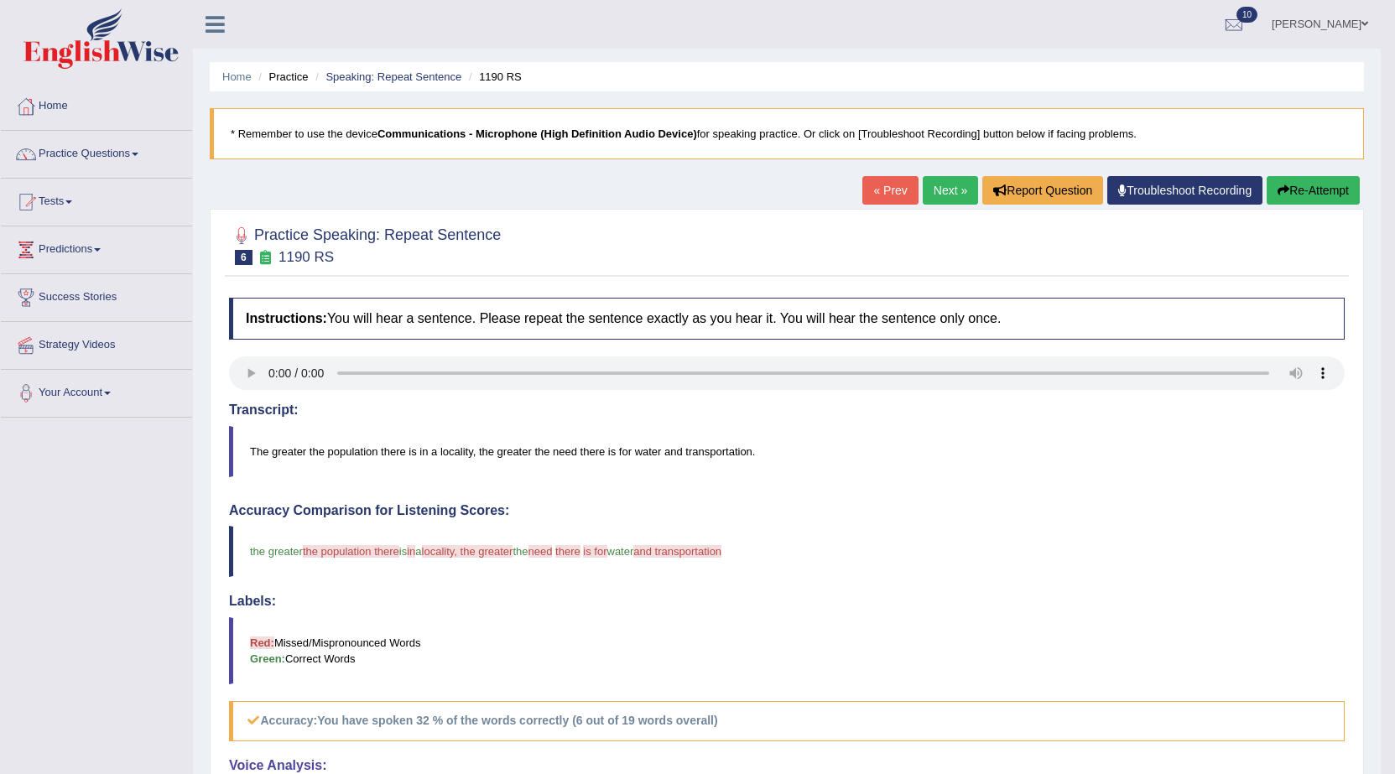
click at [945, 196] on link "Next »" at bounding box center [950, 190] width 55 height 29
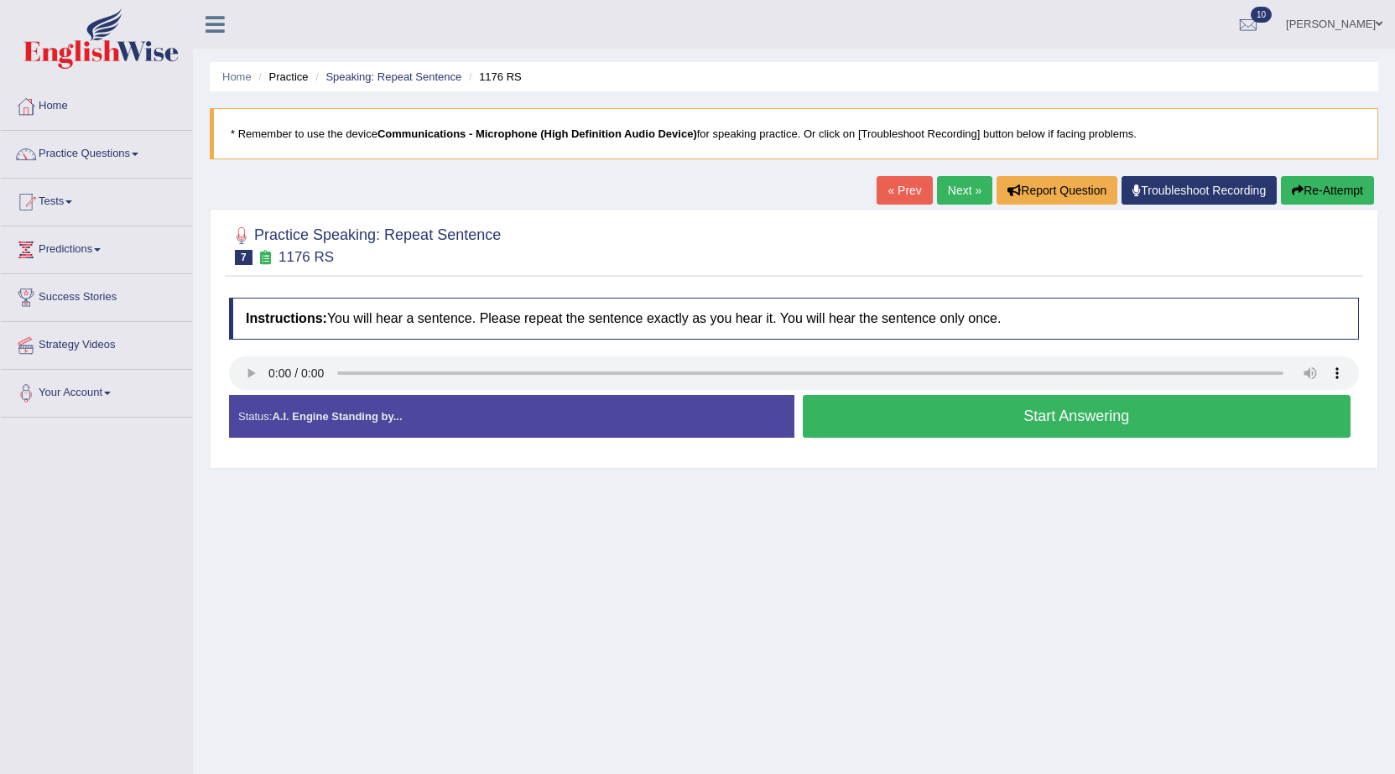
click at [872, 408] on button "Start Answering" at bounding box center [1077, 416] width 549 height 43
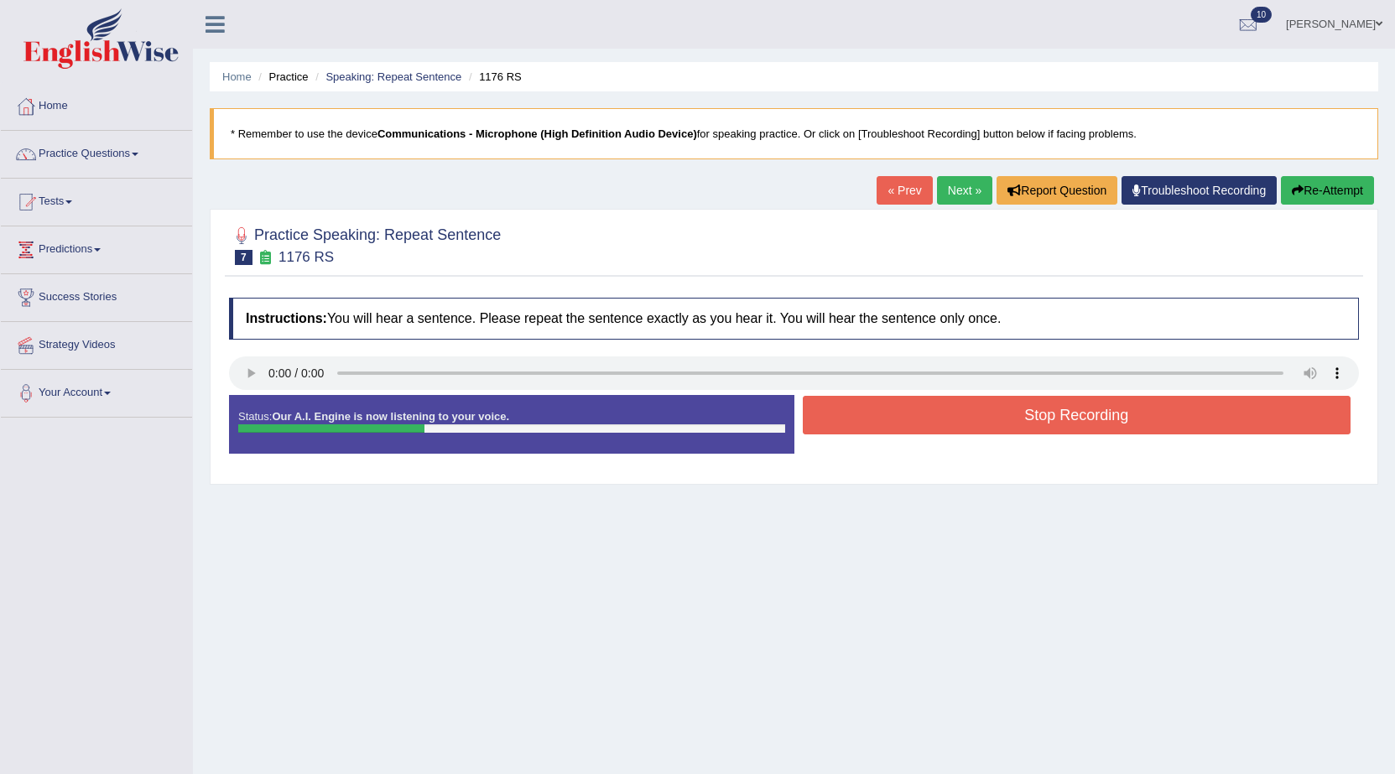
click at [872, 408] on button "Stop Recording" at bounding box center [1077, 415] width 549 height 39
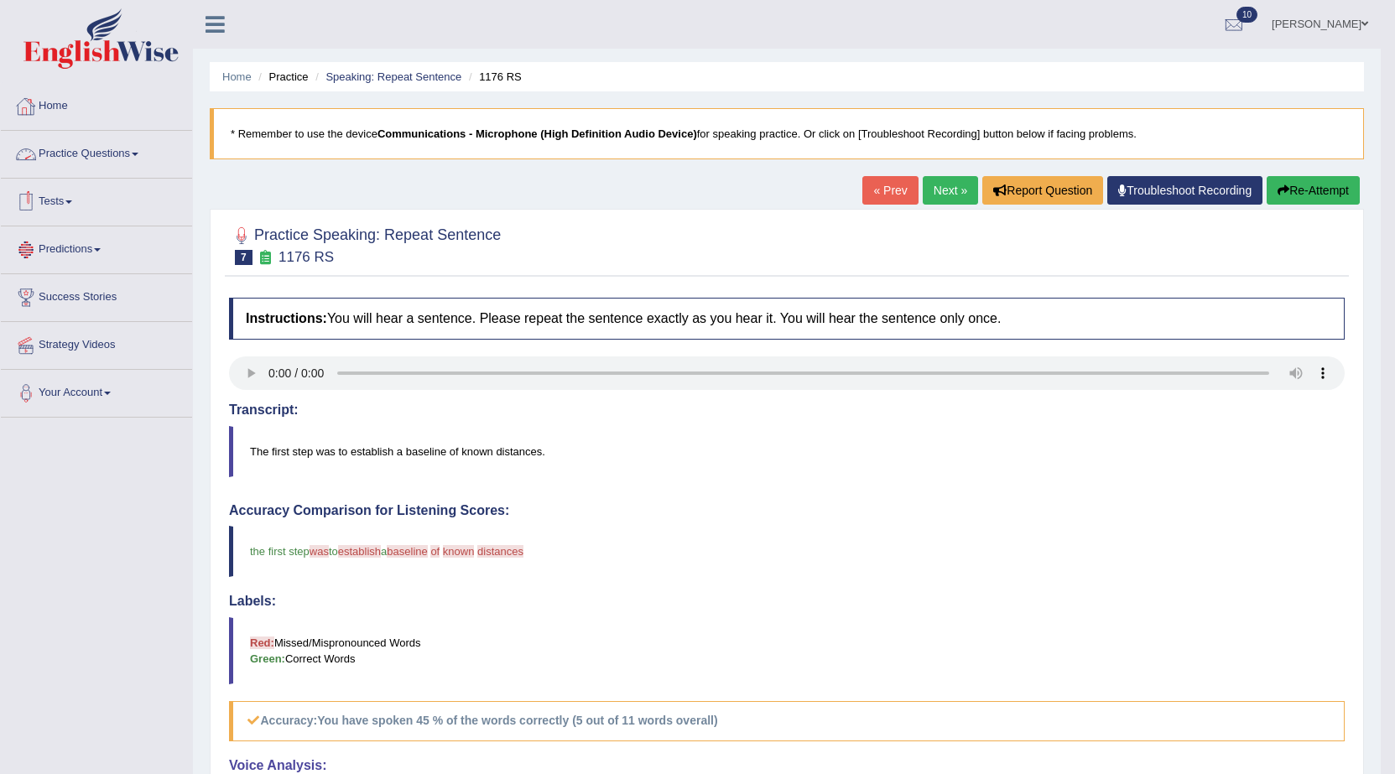
click at [60, 202] on link "Tests" at bounding box center [96, 200] width 191 height 42
click at [55, 267] on link "Take Mock Test" at bounding box center [109, 271] width 157 height 30
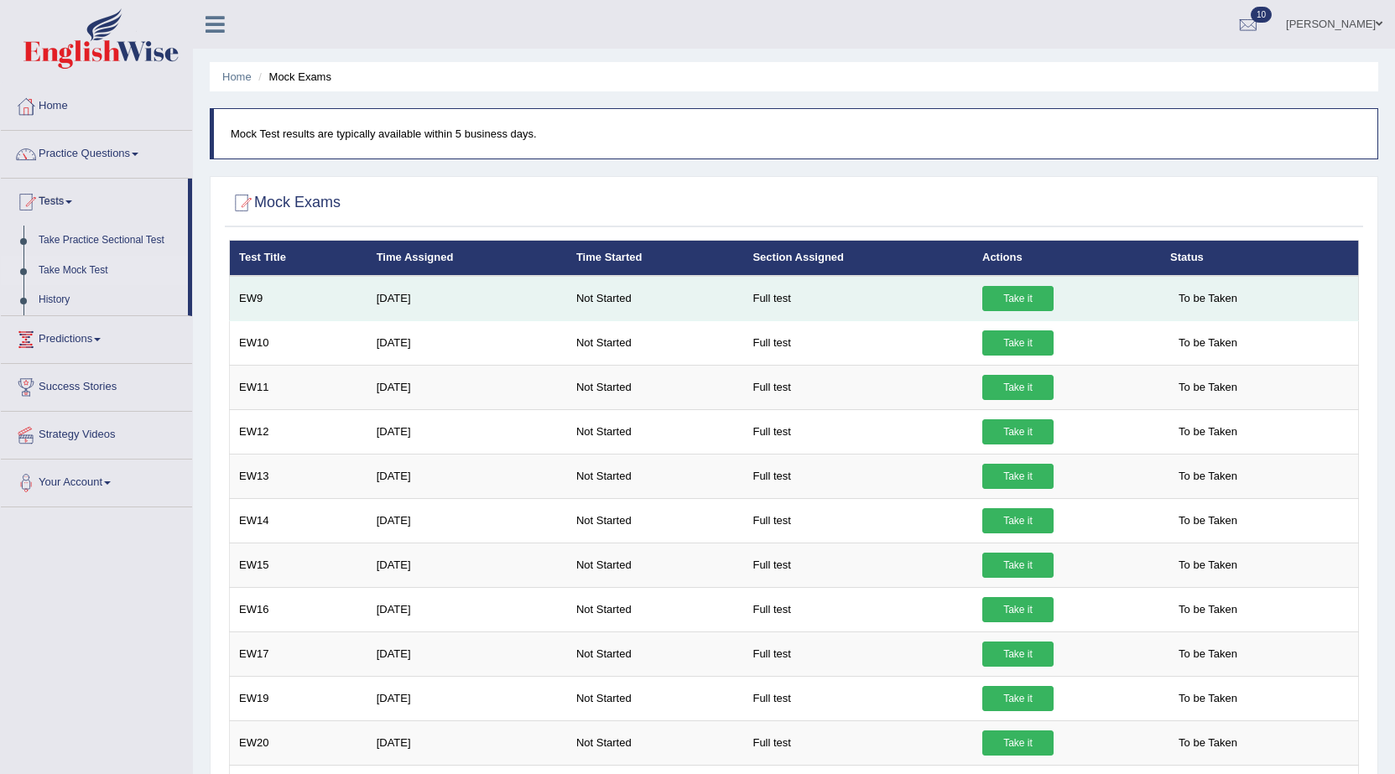
click at [1075, 306] on td "Take it" at bounding box center [1067, 298] width 188 height 45
click at [1041, 296] on link "Take it" at bounding box center [1017, 298] width 71 height 25
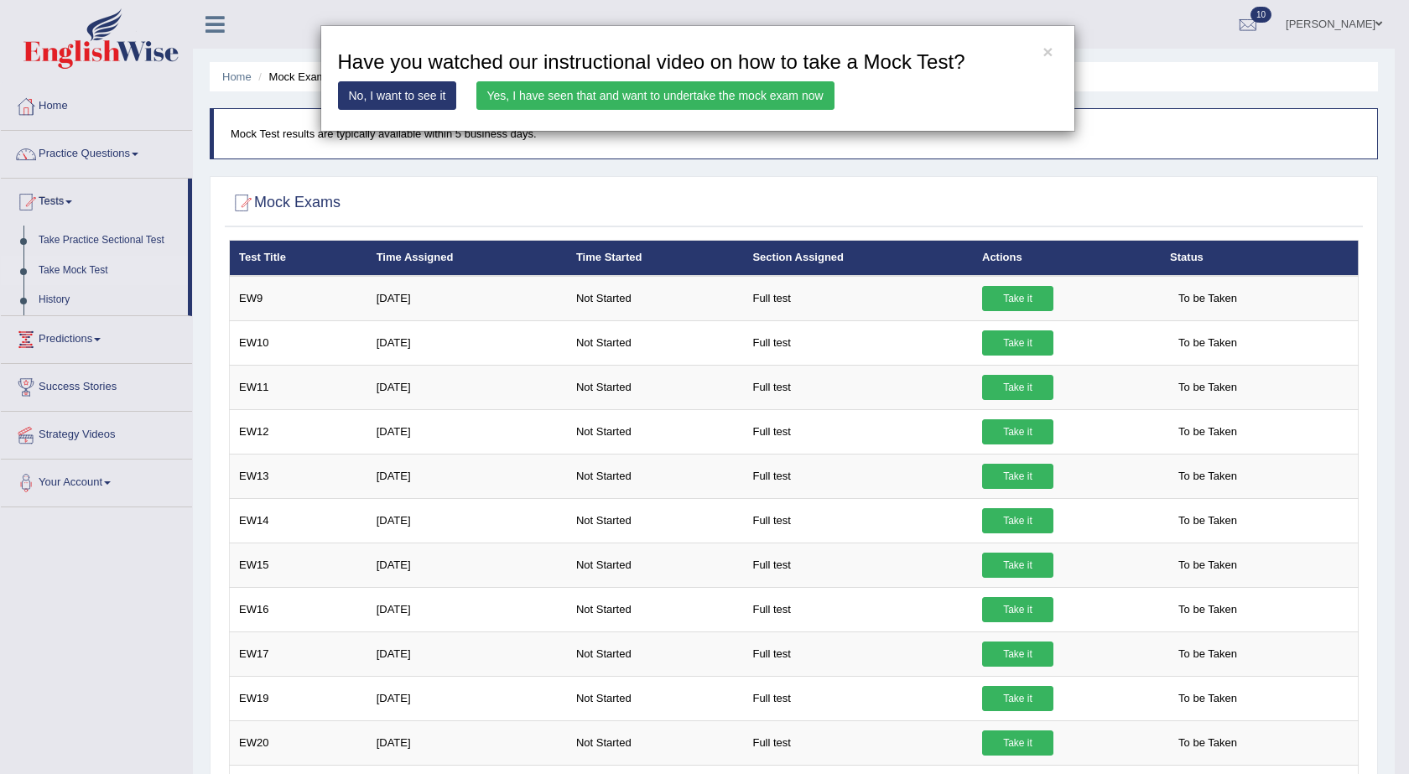
click at [674, 91] on link "Yes, I have seen that and want to undertake the mock exam now" at bounding box center [655, 95] width 358 height 29
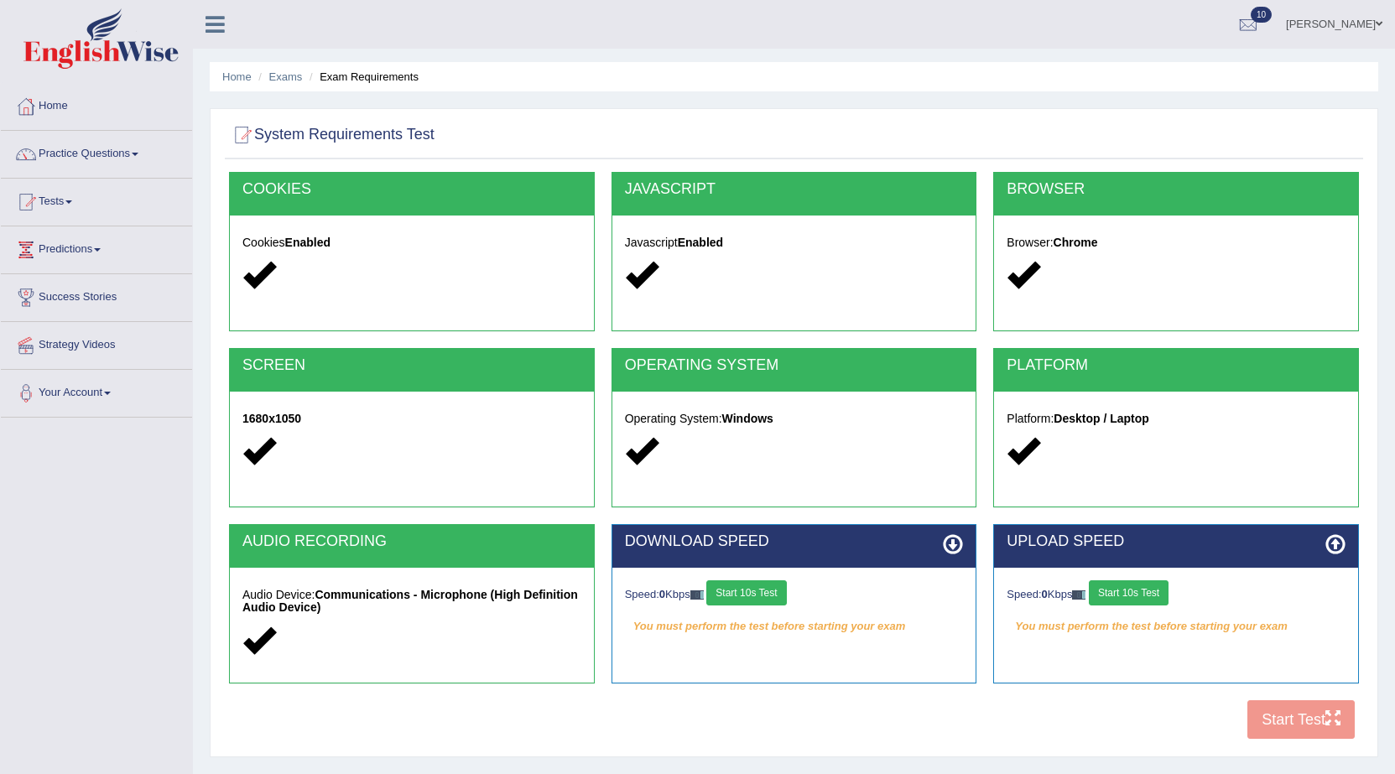
click at [752, 594] on button "Start 10s Test" at bounding box center [746, 593] width 80 height 25
click at [1148, 594] on button "Start 10s Test" at bounding box center [1129, 593] width 80 height 25
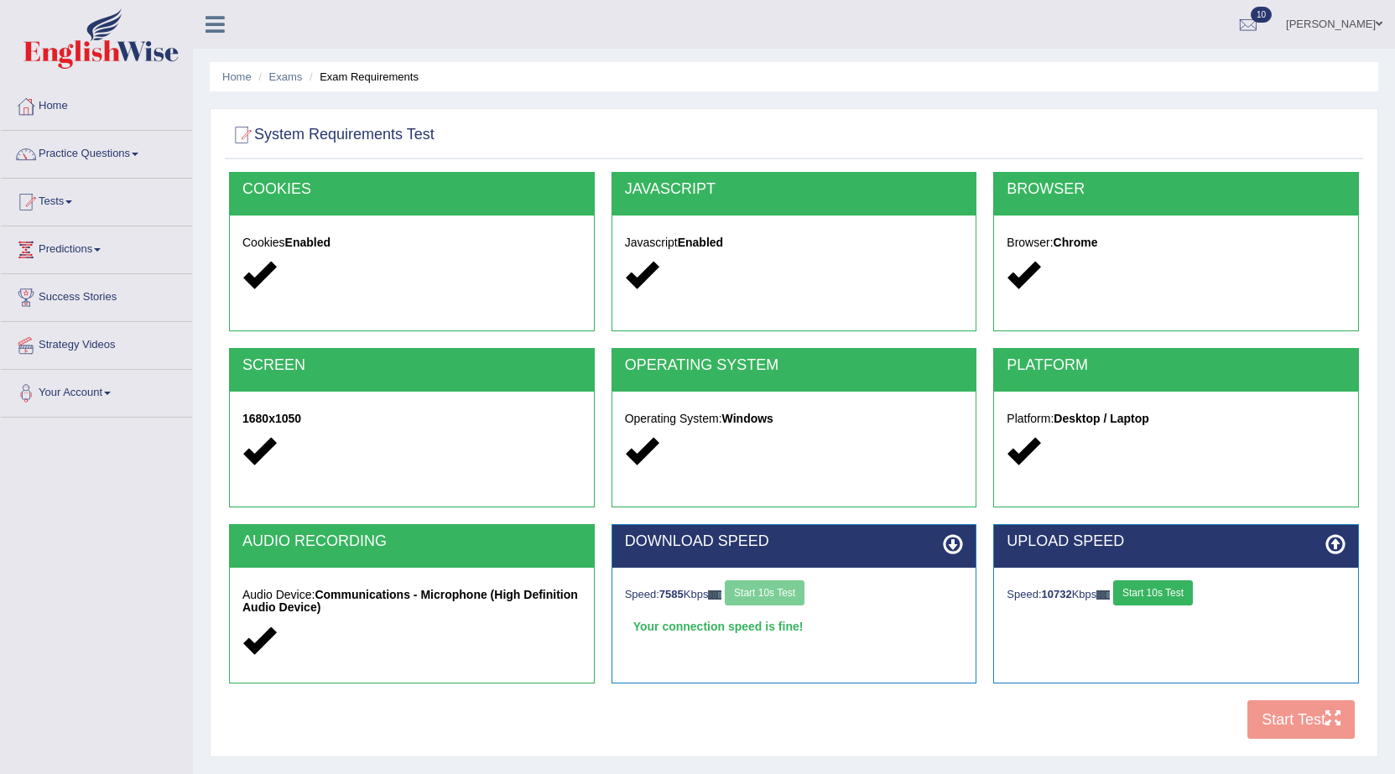
click at [1184, 594] on button "Start 10s Test" at bounding box center [1153, 593] width 80 height 25
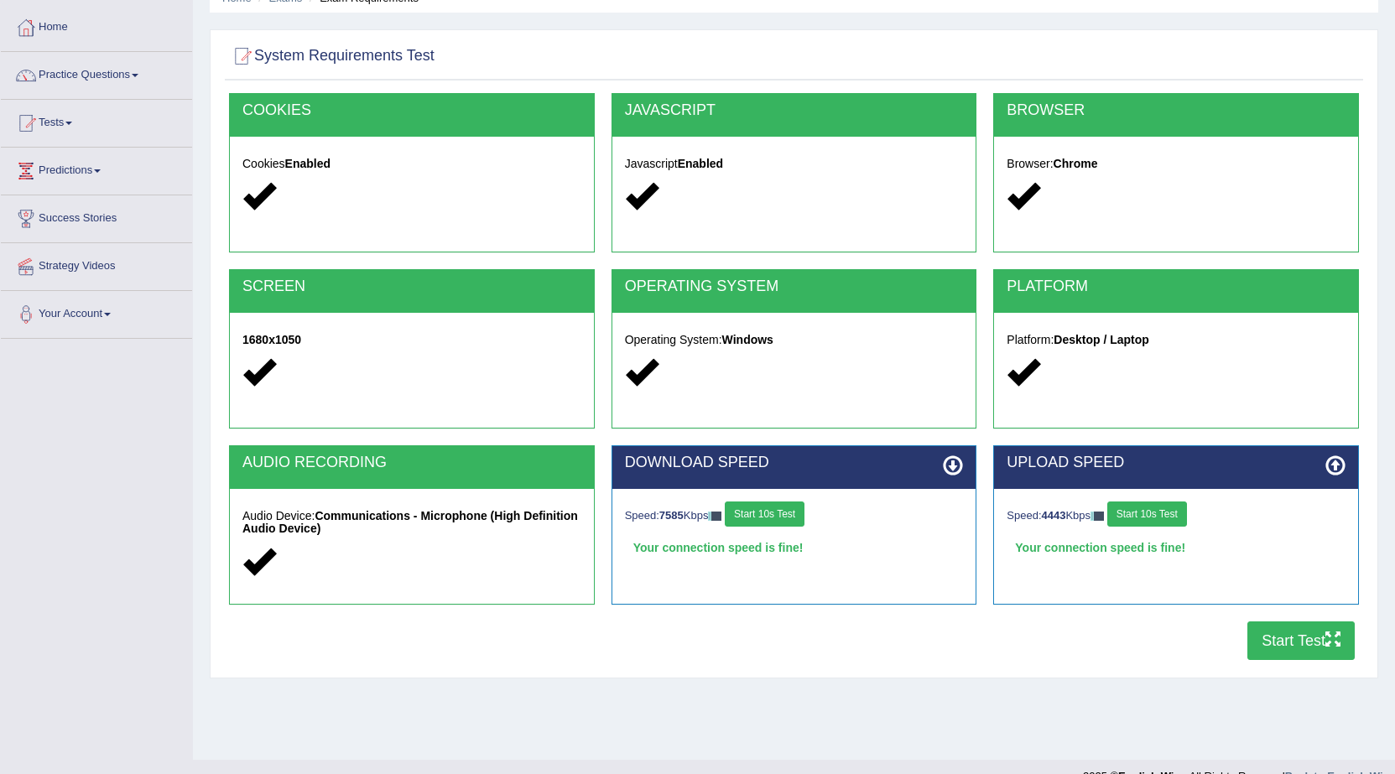
scroll to position [107, 0]
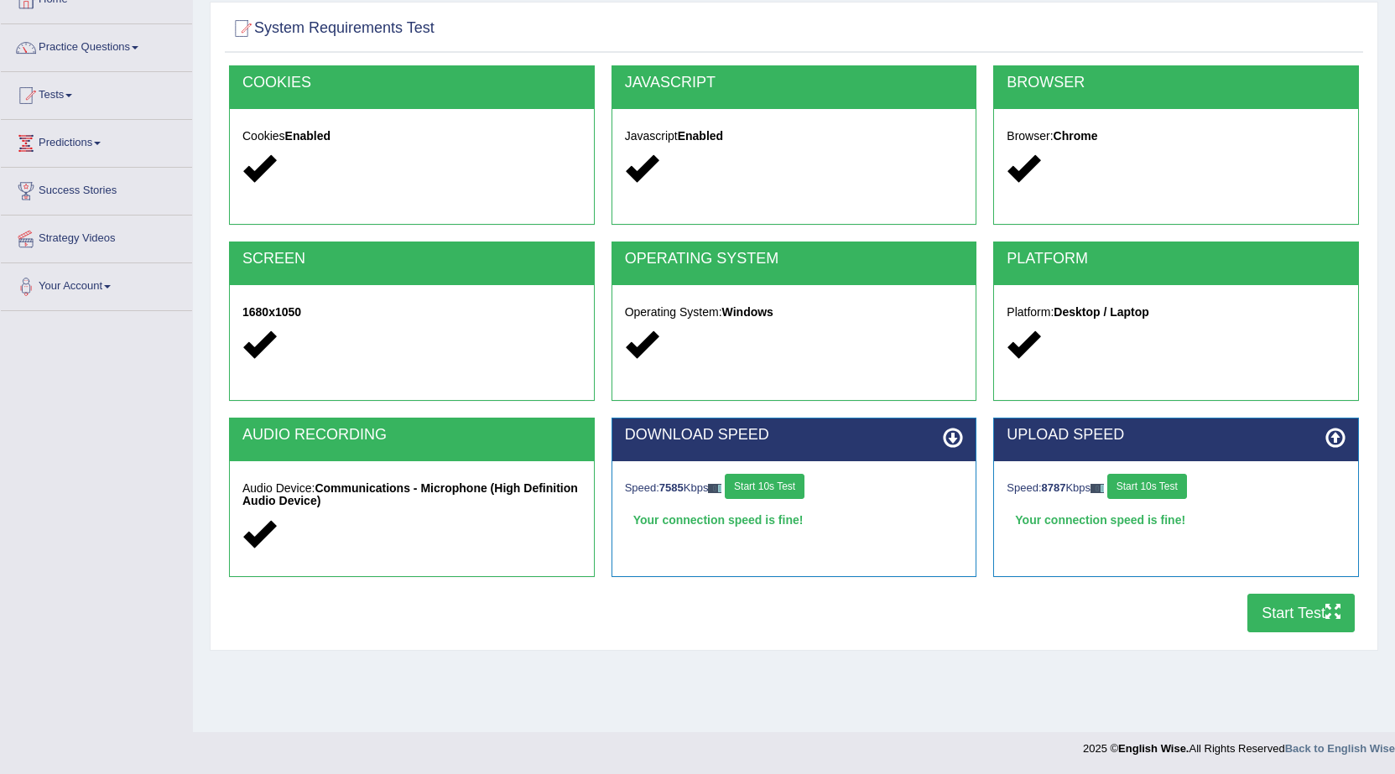
click at [1285, 627] on button "Start Test" at bounding box center [1300, 613] width 107 height 39
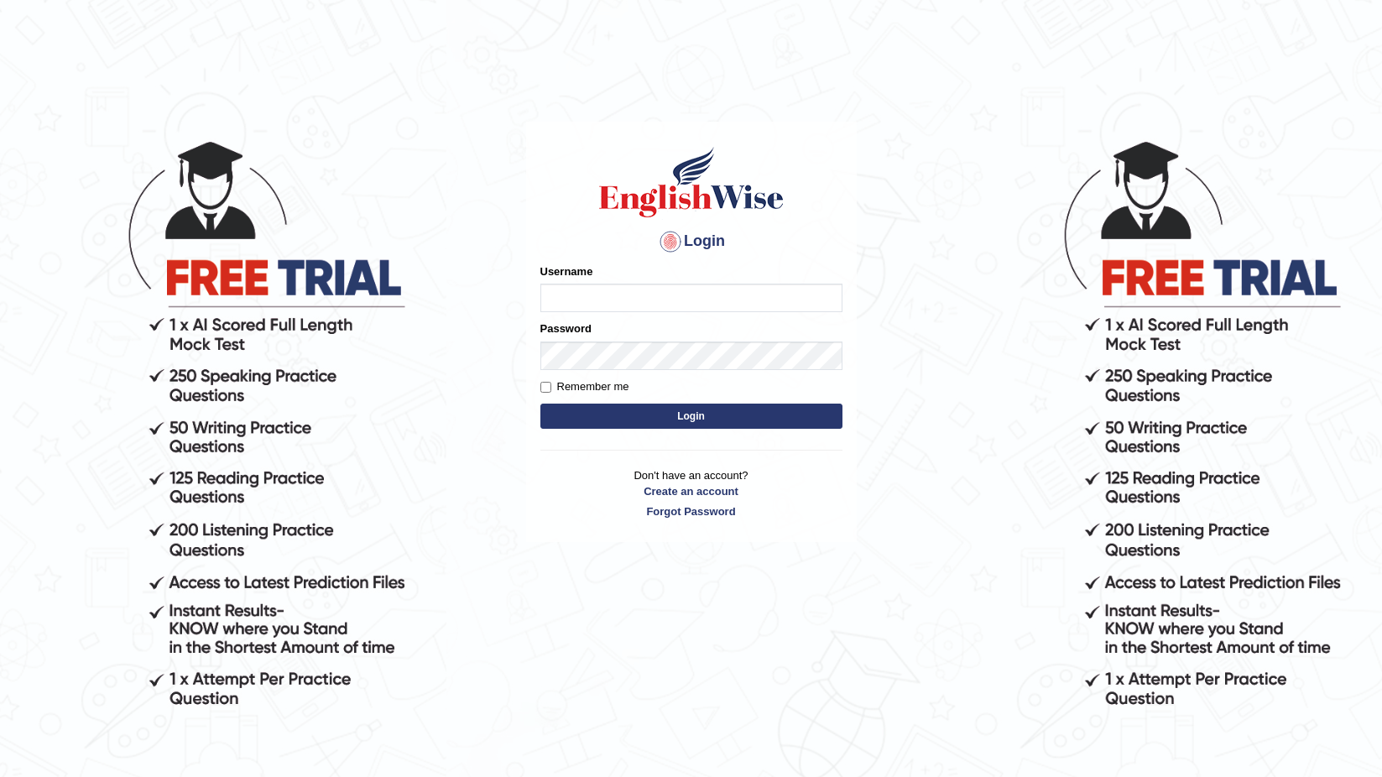
click at [18, 258] on body "Login Please fix the following errors: Username Password Remember me Login Don'…" at bounding box center [691, 457] width 1382 height 777
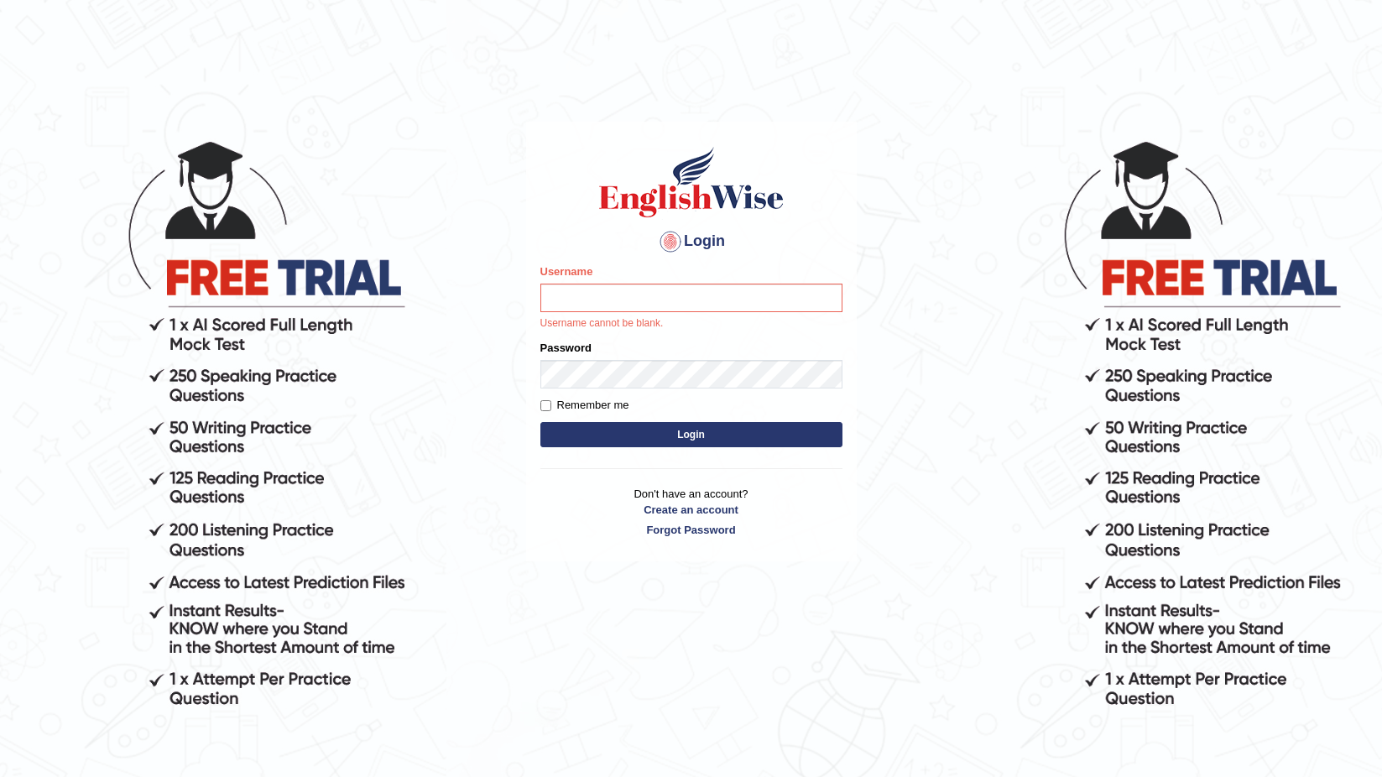
click at [573, 281] on div "Username Username cannot be blank." at bounding box center [691, 297] width 302 height 68
click at [571, 304] on input "Username" at bounding box center [691, 298] width 302 height 29
type input "0468300324"
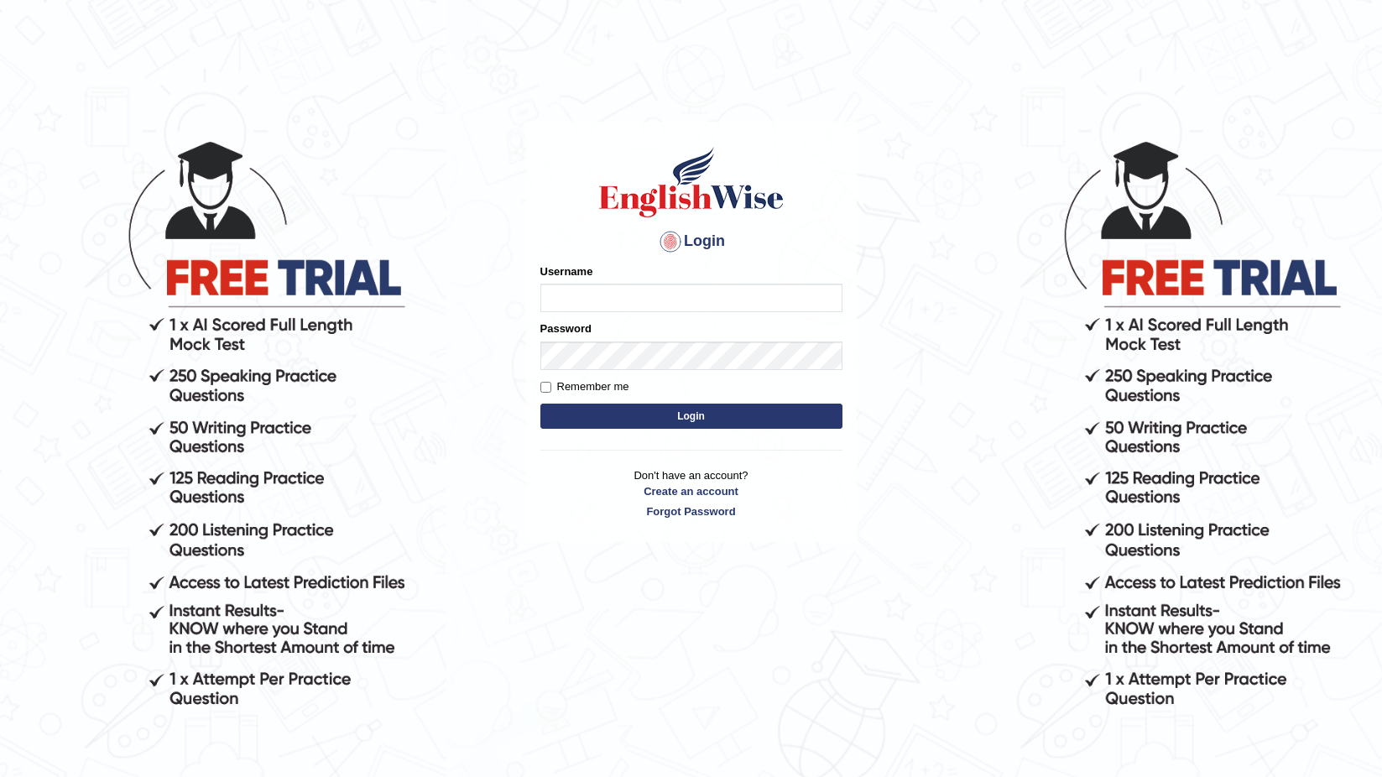
click at [612, 425] on button "Login" at bounding box center [691, 416] width 302 height 25
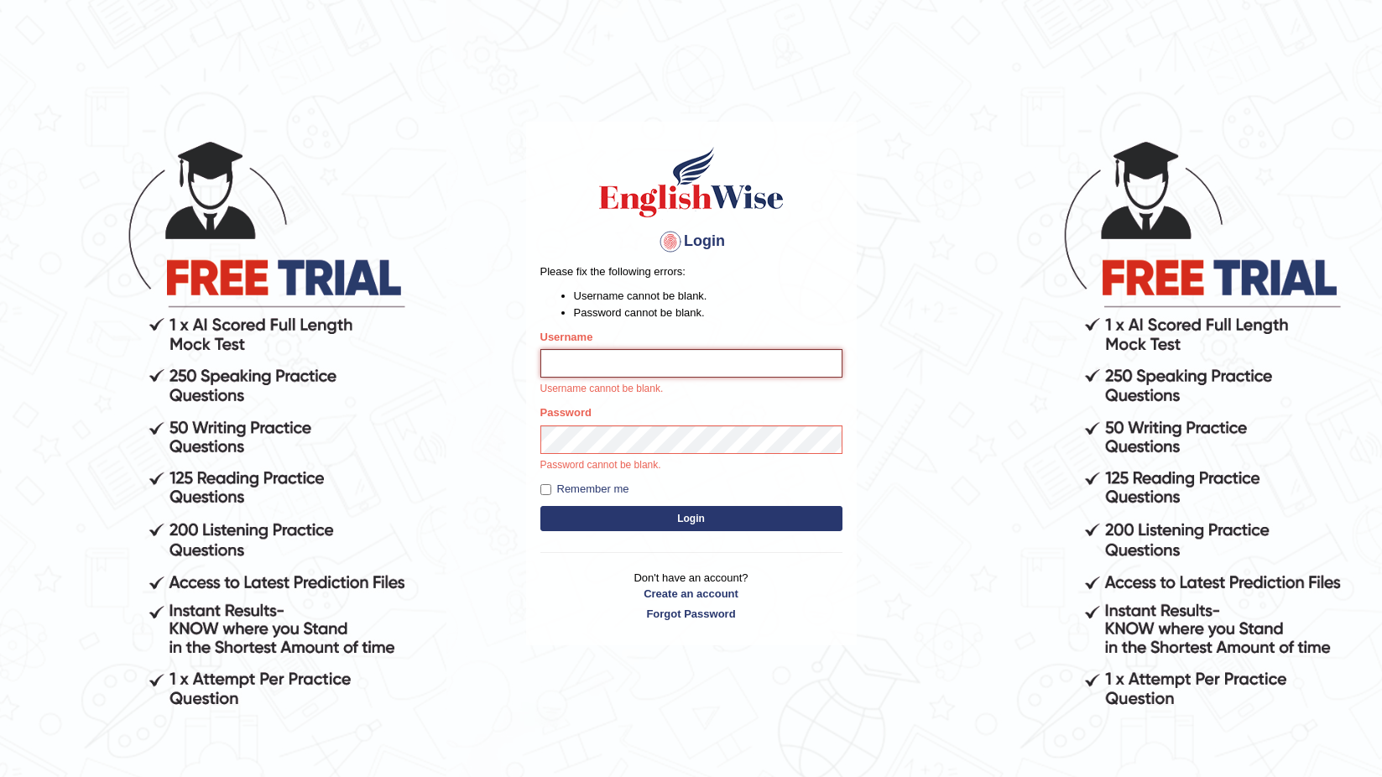
click at [609, 363] on input "Username" at bounding box center [691, 363] width 302 height 29
type input "0468300324"
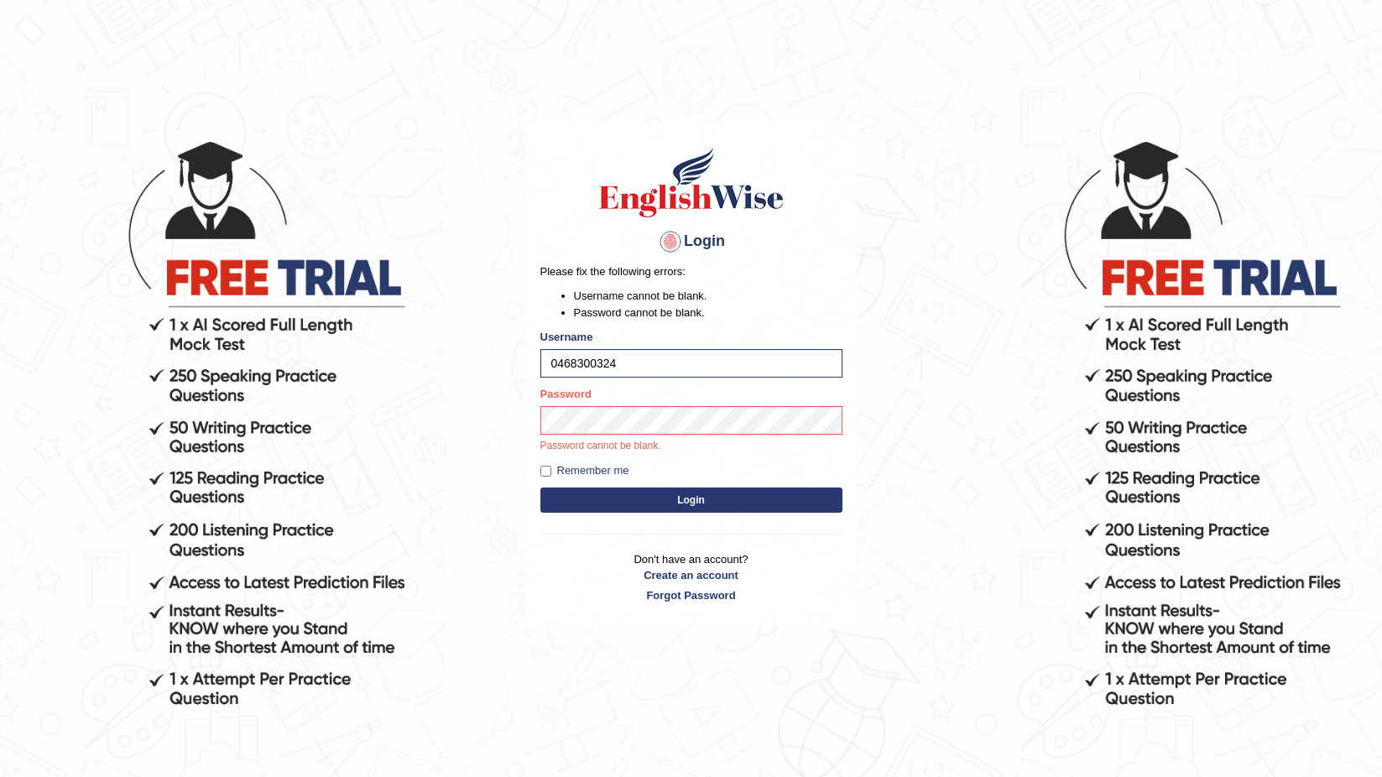
click at [567, 493] on button "Login" at bounding box center [691, 499] width 302 height 25
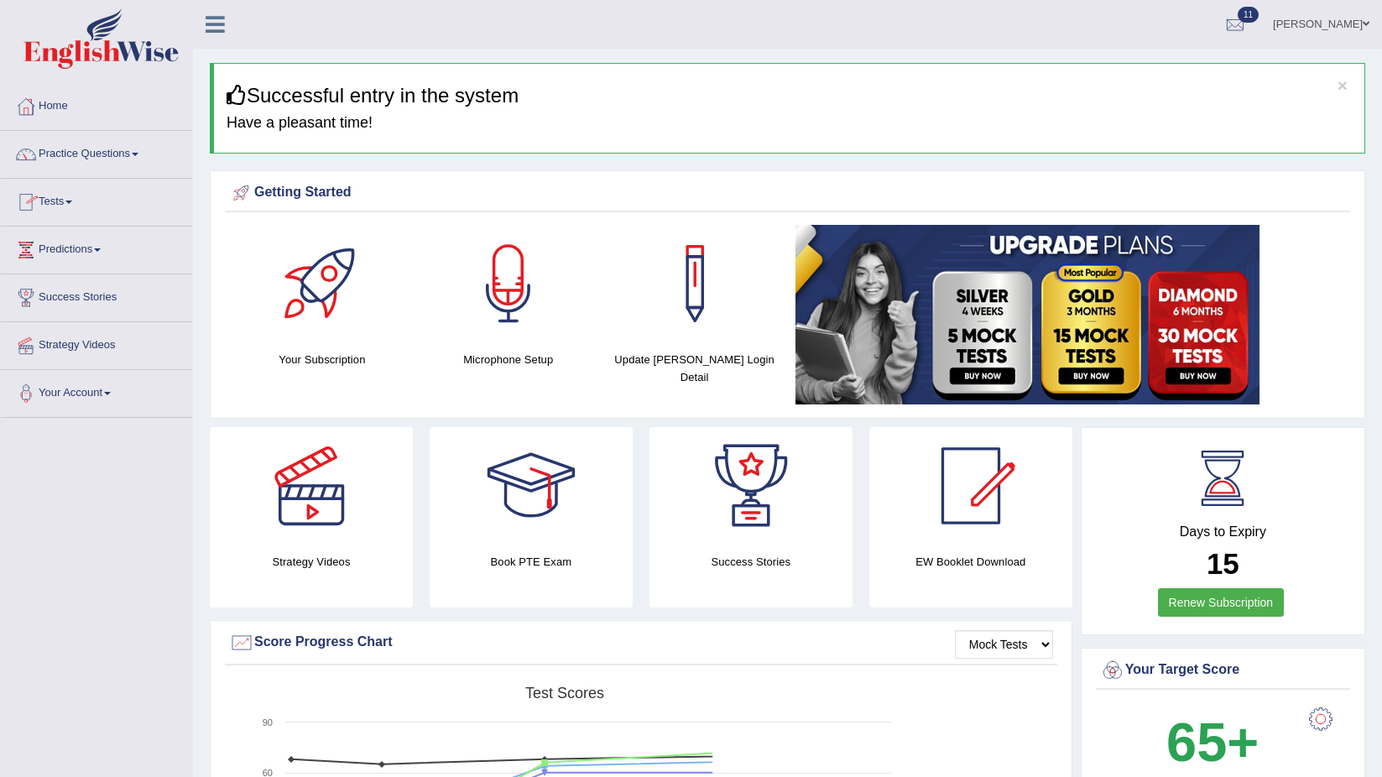
click at [63, 195] on link "Tests" at bounding box center [96, 200] width 191 height 42
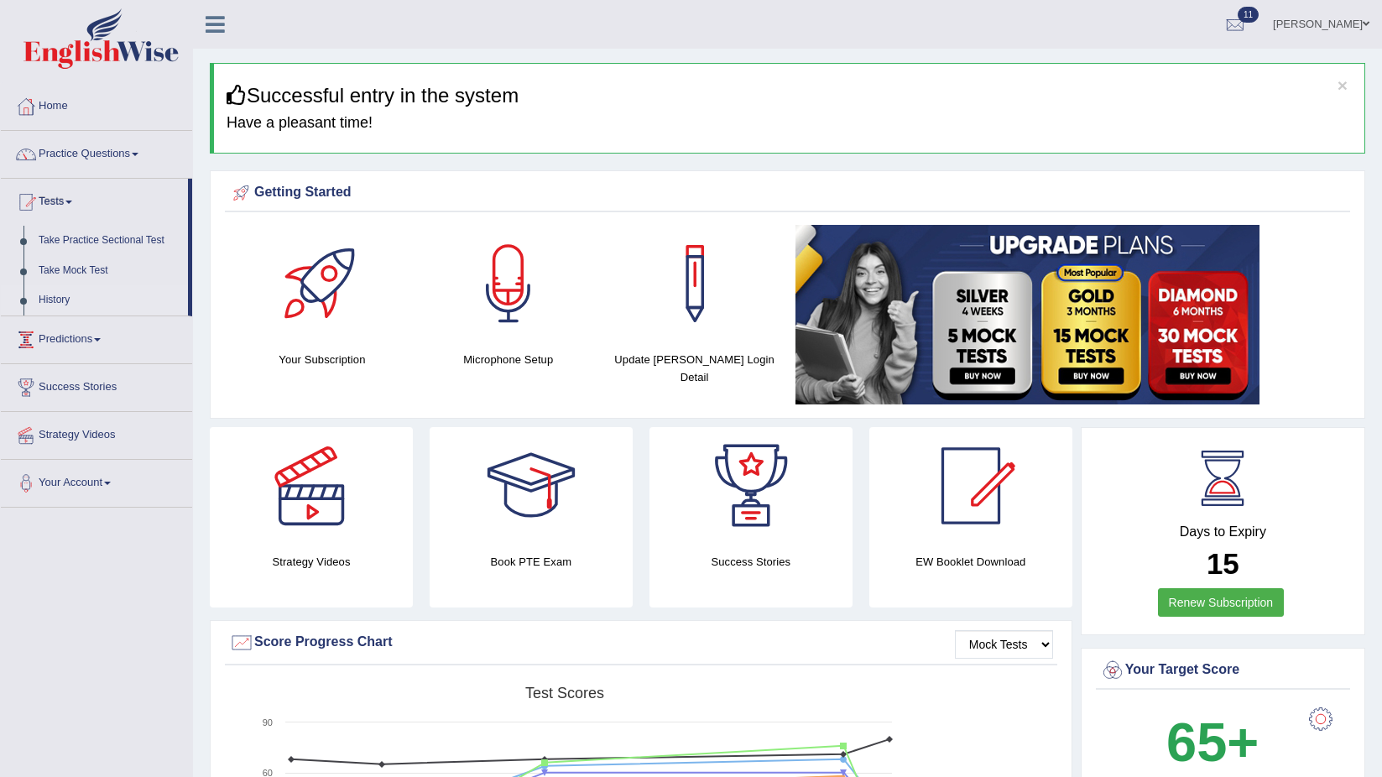
click at [50, 294] on link "History" at bounding box center [109, 300] width 157 height 30
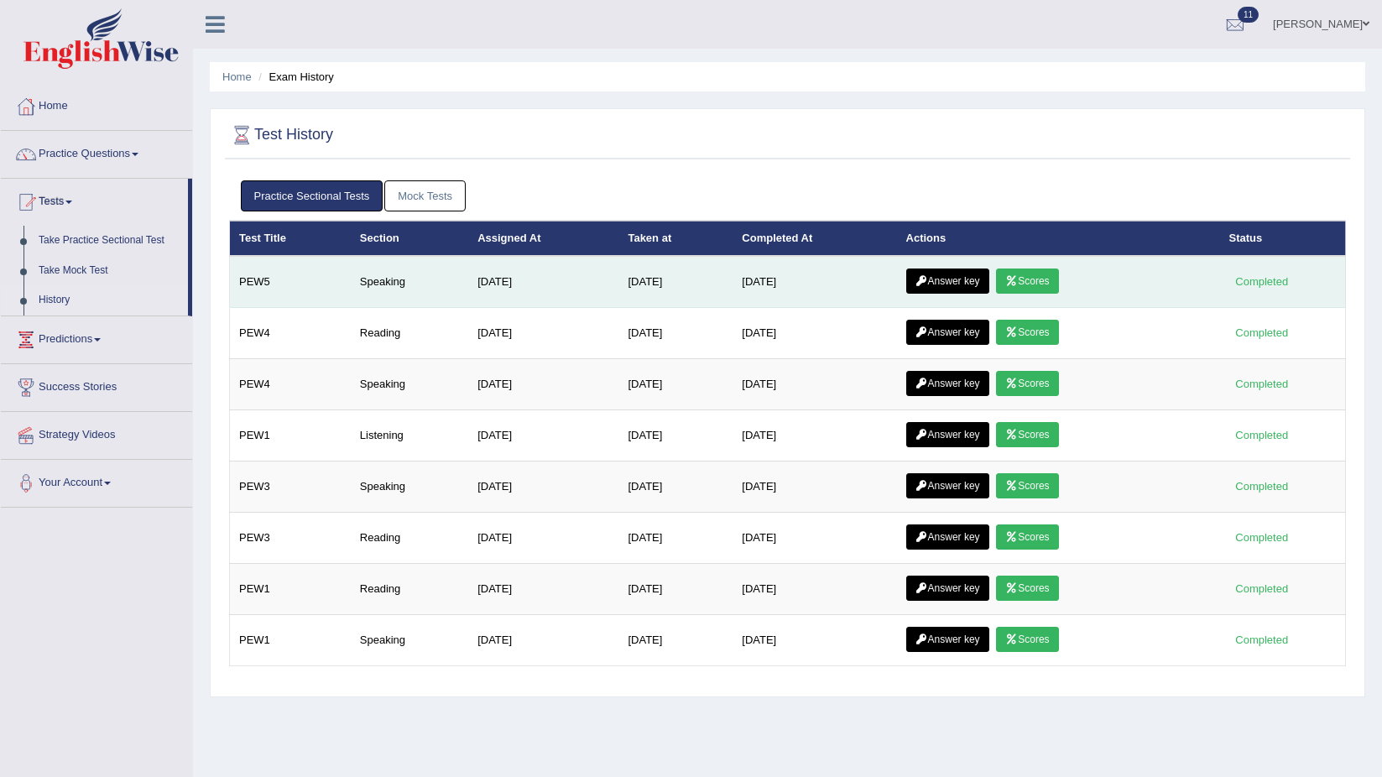
click at [1027, 280] on link "Scores" at bounding box center [1027, 280] width 62 height 25
